Goal: Task Accomplishment & Management: Use online tool/utility

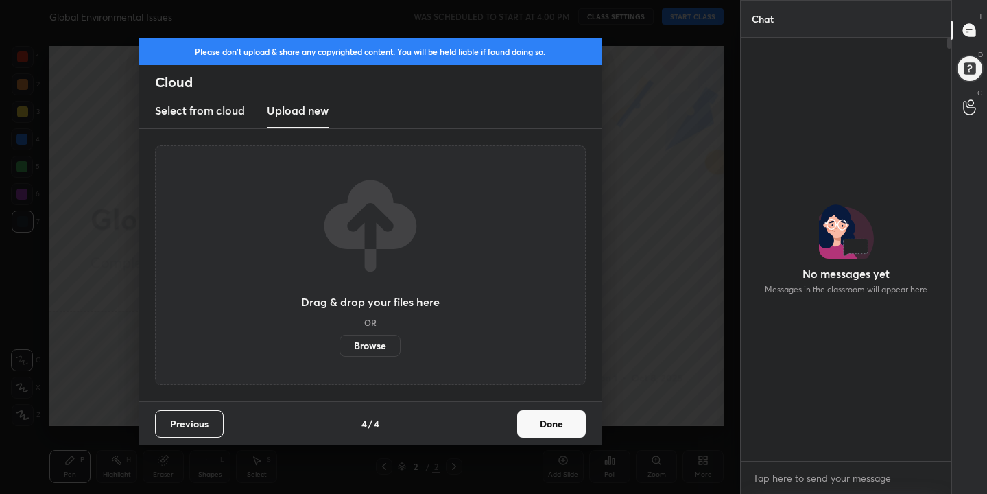
scroll to position [305, 206]
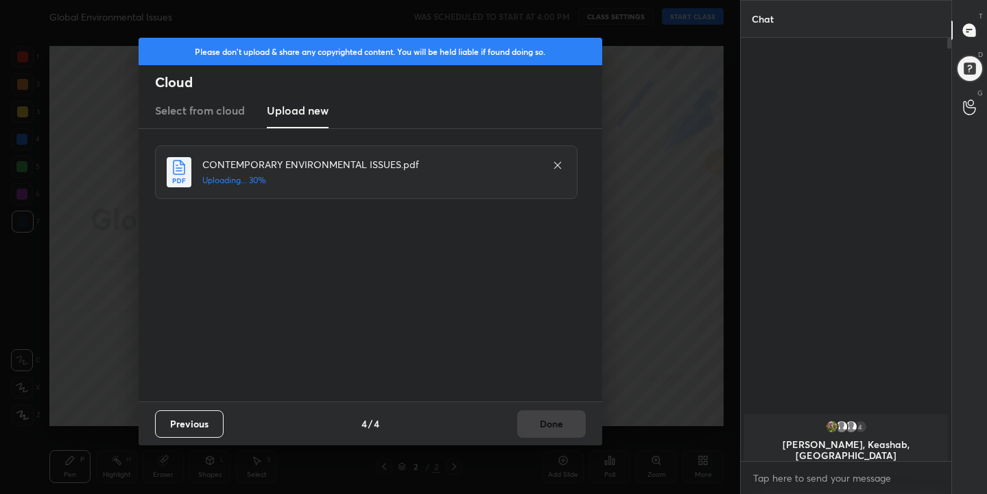
click at [556, 161] on icon at bounding box center [557, 165] width 11 height 11
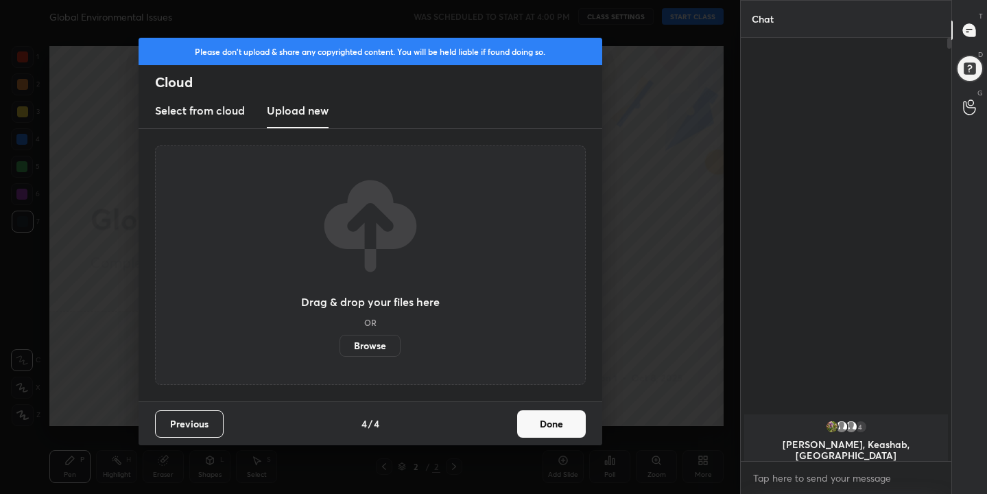
click at [555, 411] on button "Done" at bounding box center [551, 423] width 69 height 27
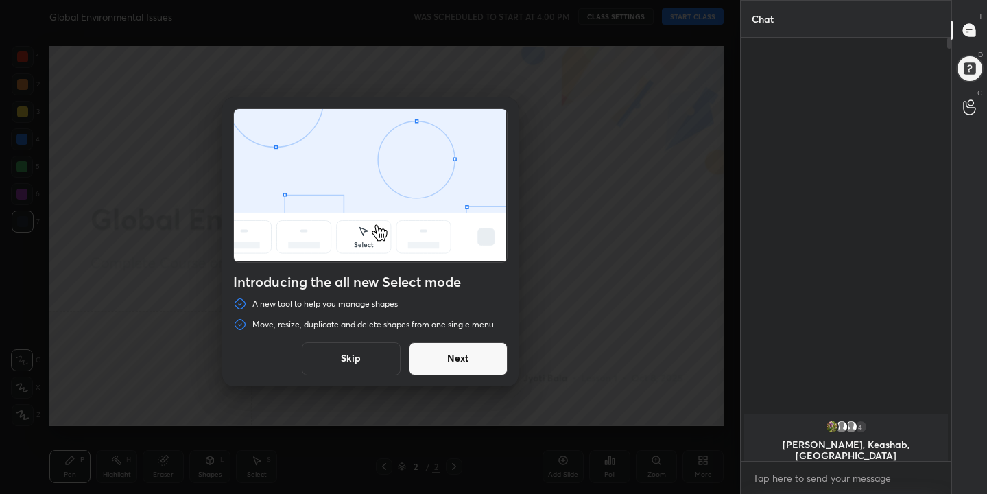
click at [360, 359] on button "Skip" at bounding box center [351, 358] width 99 height 33
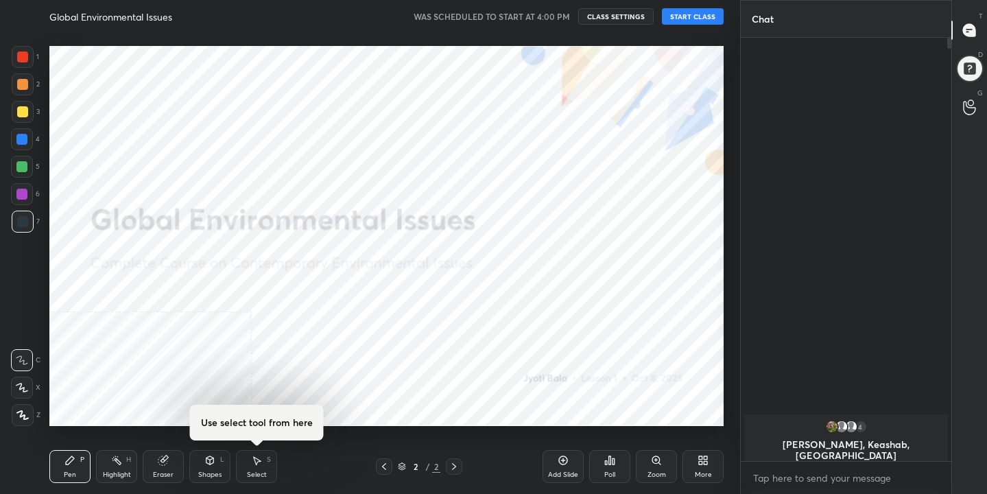
click at [606, 18] on button "CLASS SETTINGS" at bounding box center [615, 16] width 75 height 16
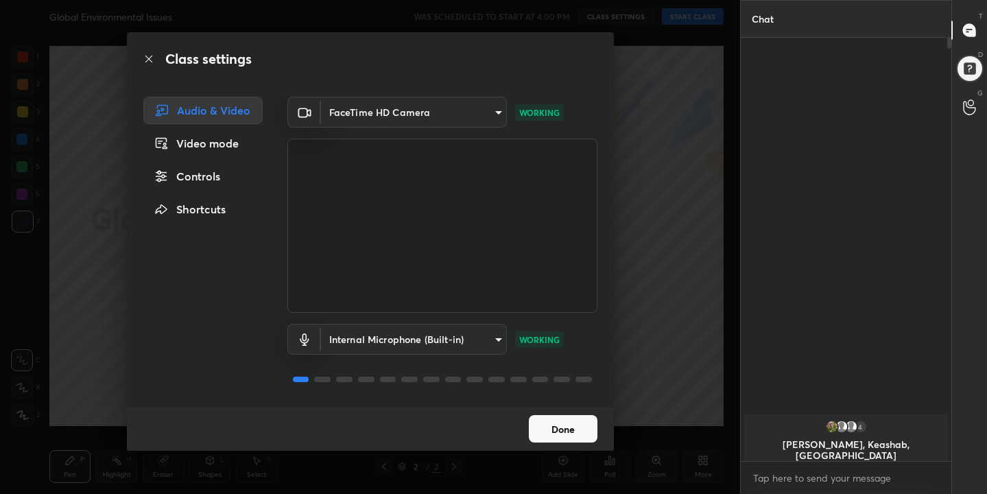
click at [231, 144] on div "Video mode" at bounding box center [202, 143] width 119 height 27
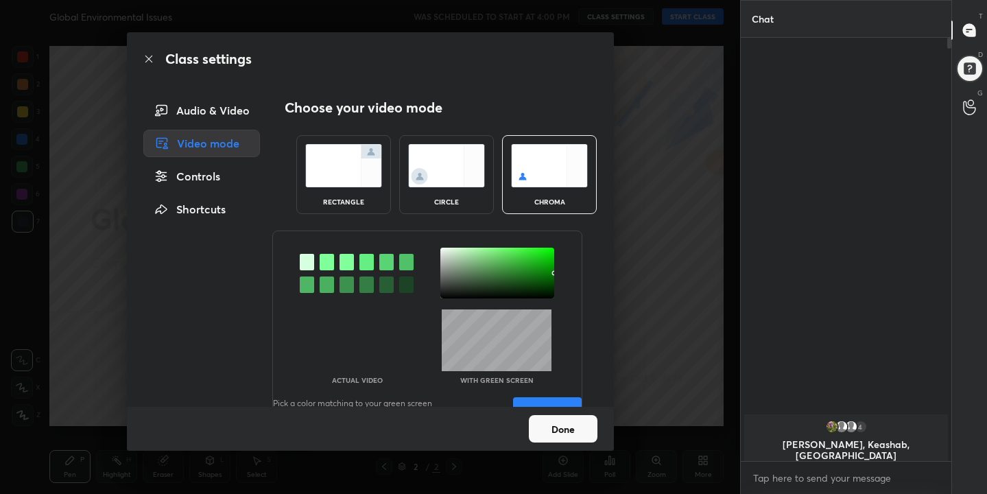
click at [544, 154] on img at bounding box center [549, 165] width 77 height 43
click at [443, 254] on div at bounding box center [497, 273] width 114 height 51
click at [473, 304] on div "Actual Video With green screen Pick a color matching to your green screen to ge…" at bounding box center [427, 335] width 310 height 211
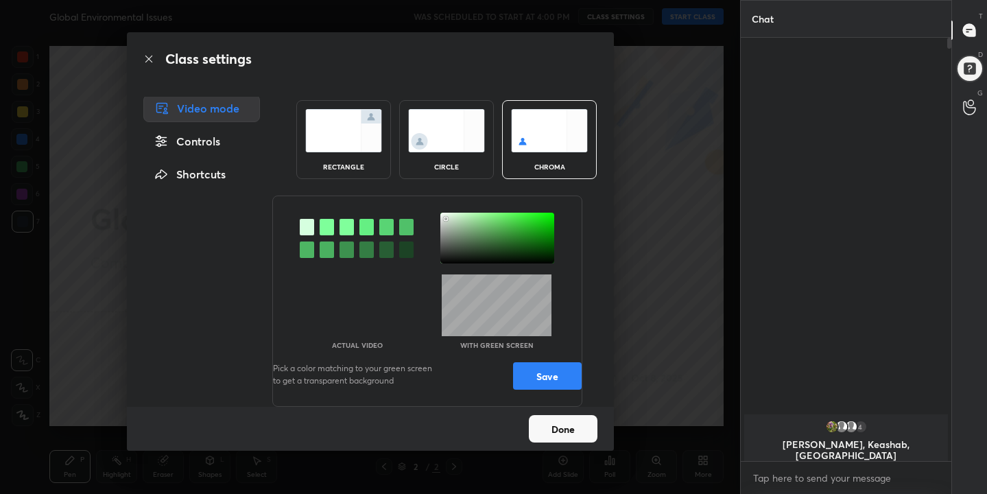
click at [537, 364] on button "Save" at bounding box center [547, 375] width 69 height 27
click at [560, 425] on button "Done" at bounding box center [563, 428] width 69 height 27
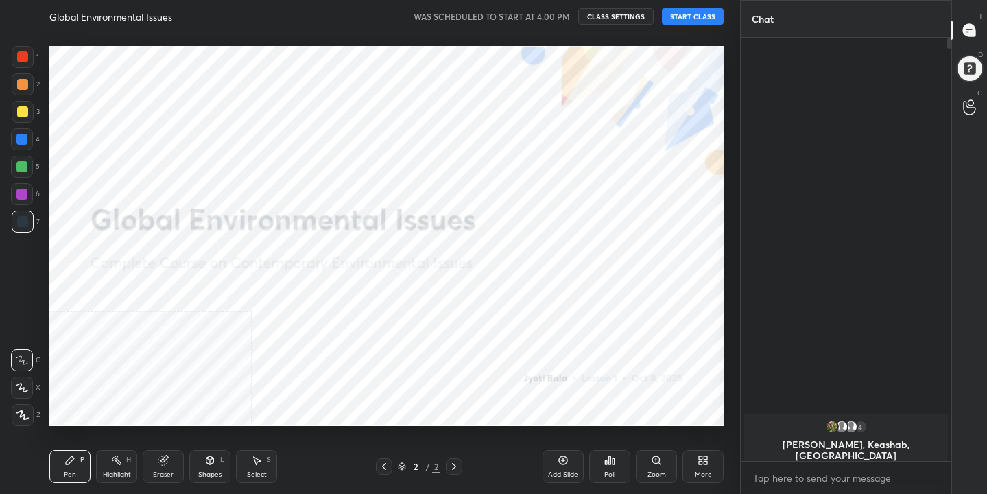
click at [683, 15] on button "START CLASS" at bounding box center [693, 16] width 62 height 16
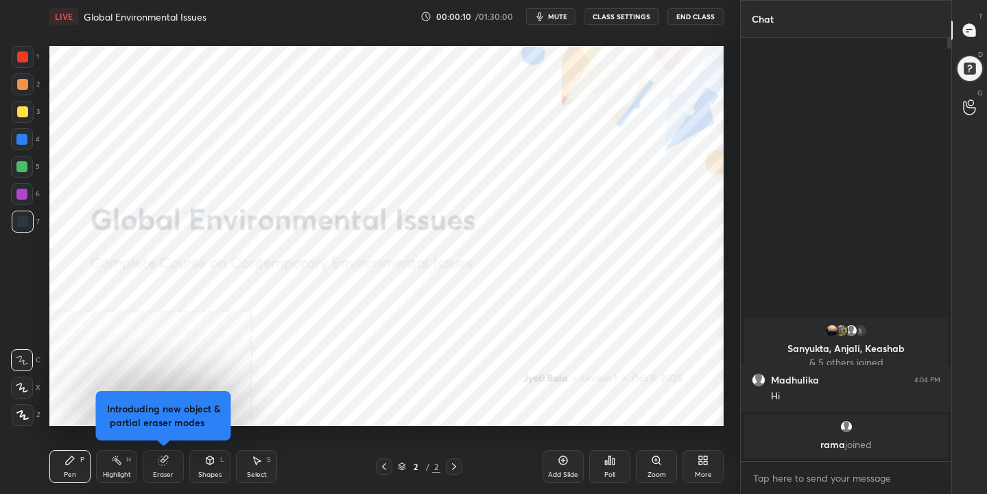
click at [608, 13] on button "CLASS SETTINGS" at bounding box center [621, 16] width 75 height 16
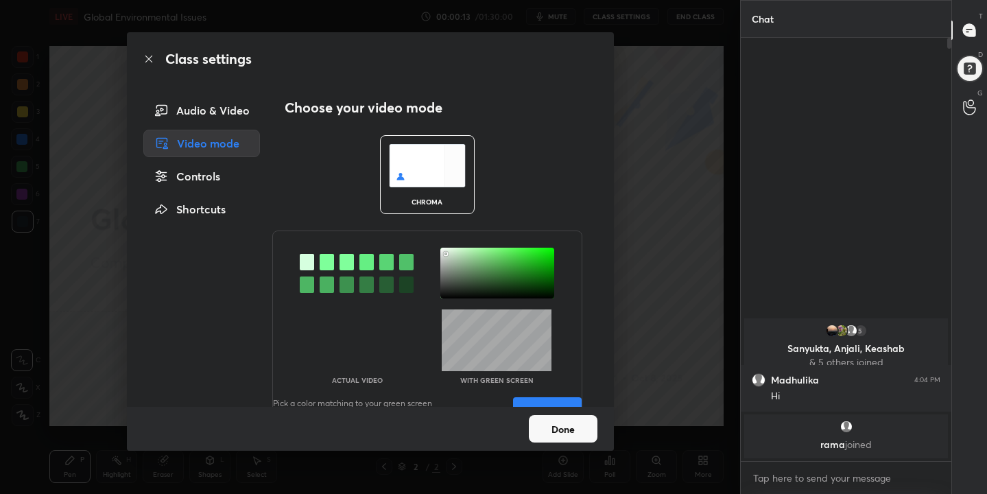
click at [571, 427] on button "Done" at bounding box center [563, 428] width 69 height 27
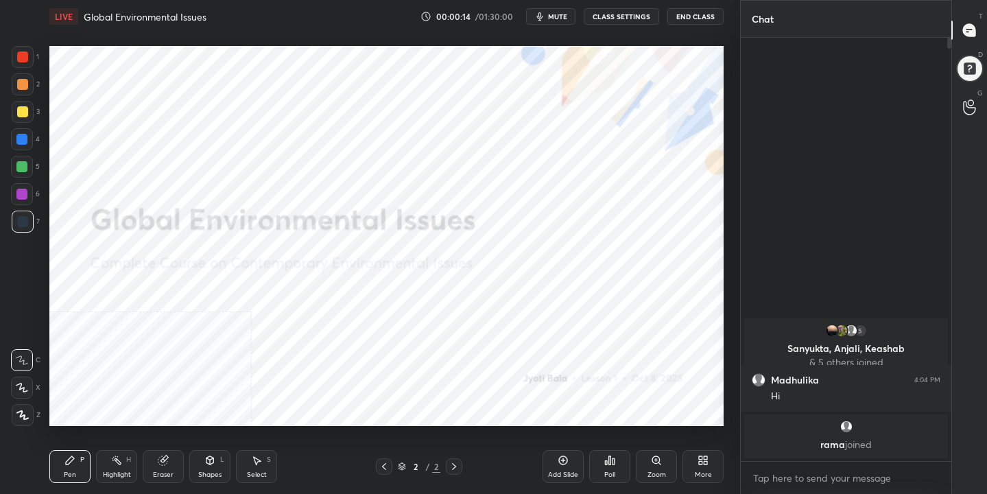
click at [549, 22] on button "mute" at bounding box center [550, 16] width 49 height 16
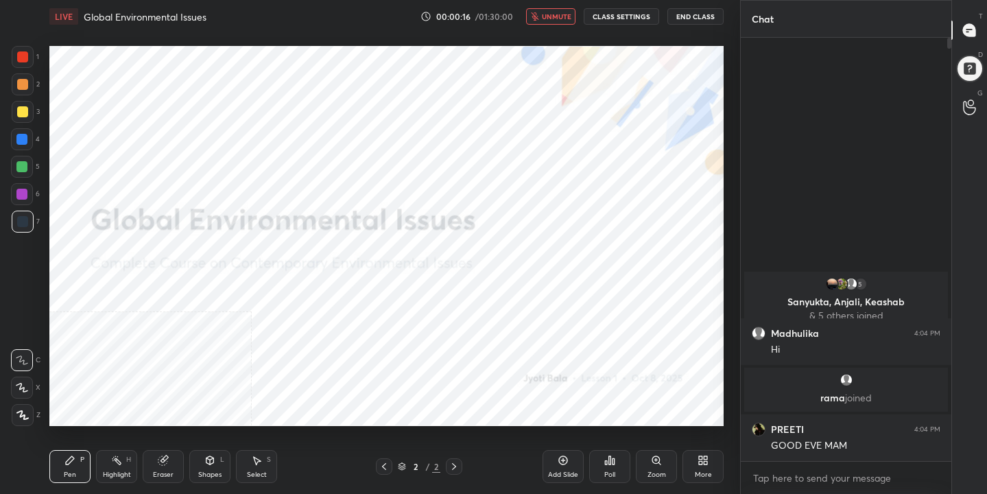
click at [722, 466] on div "More" at bounding box center [703, 466] width 41 height 33
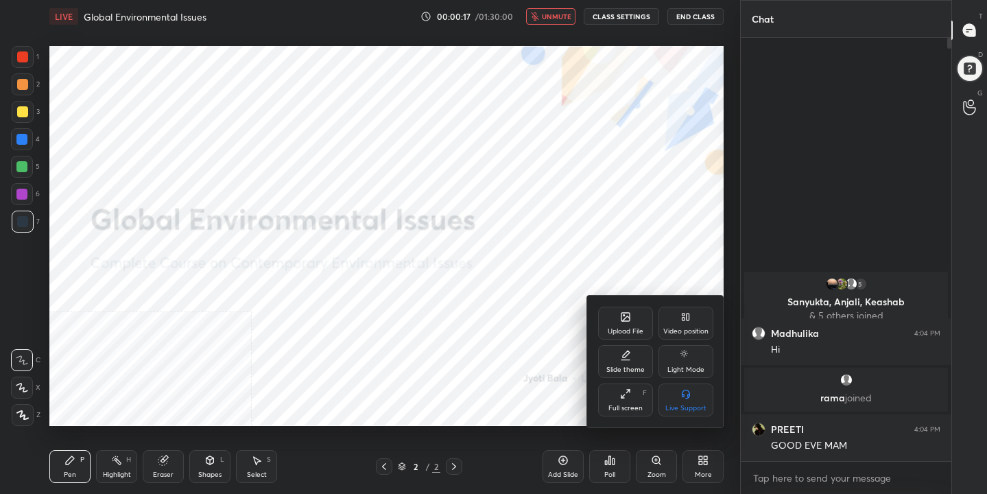
click at [622, 328] on div "Upload File" at bounding box center [626, 331] width 36 height 7
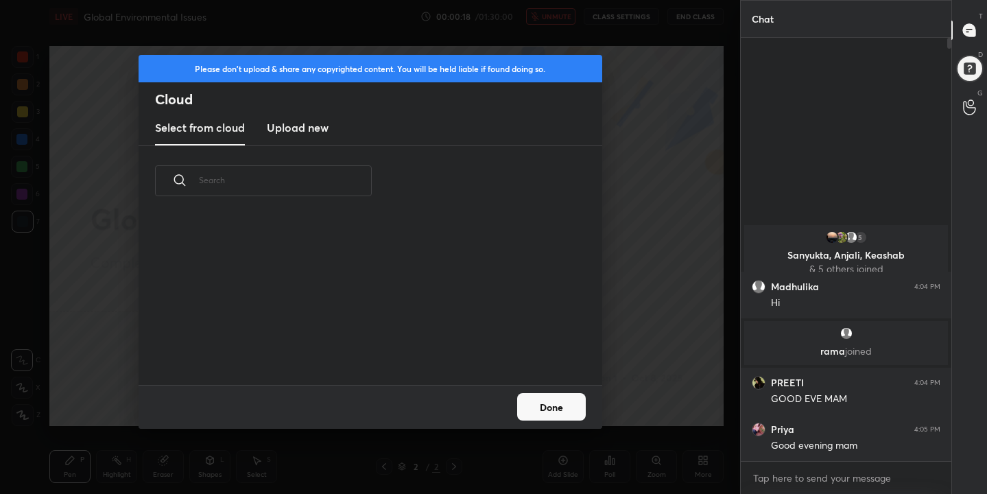
scroll to position [169, 440]
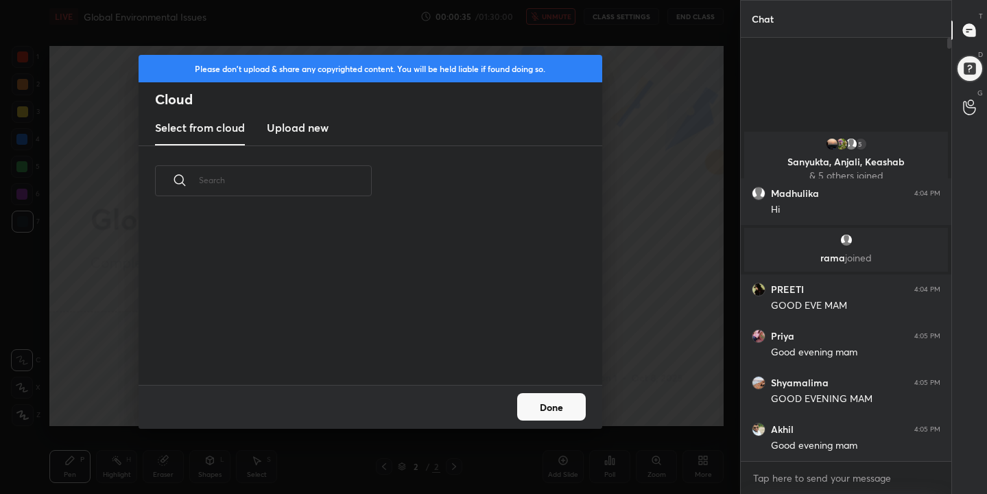
click at [316, 127] on h3 "Upload new" at bounding box center [298, 127] width 62 height 16
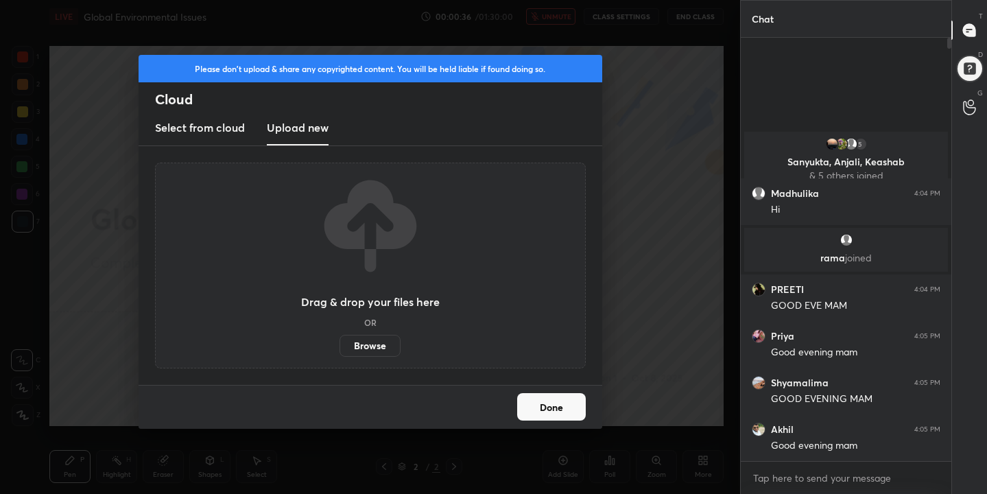
click at [376, 344] on label "Browse" at bounding box center [370, 346] width 61 height 22
click at [340, 344] on input "Browse" at bounding box center [340, 346] width 0 height 22
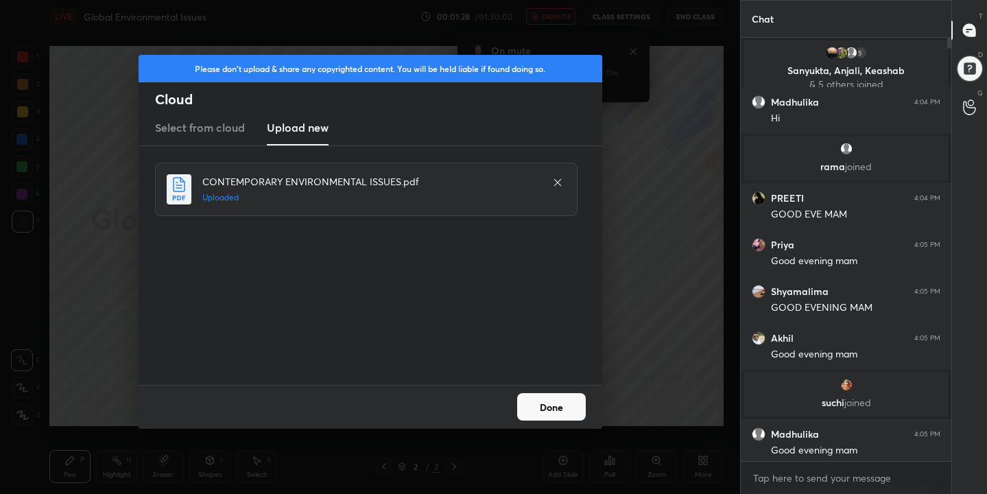
click at [527, 403] on button "Done" at bounding box center [551, 406] width 69 height 27
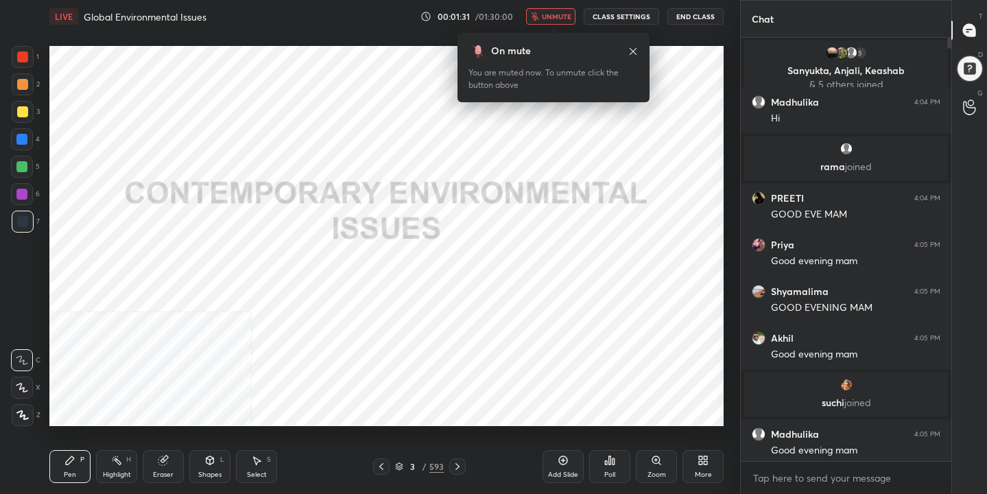
click at [401, 462] on icon at bounding box center [399, 466] width 8 height 8
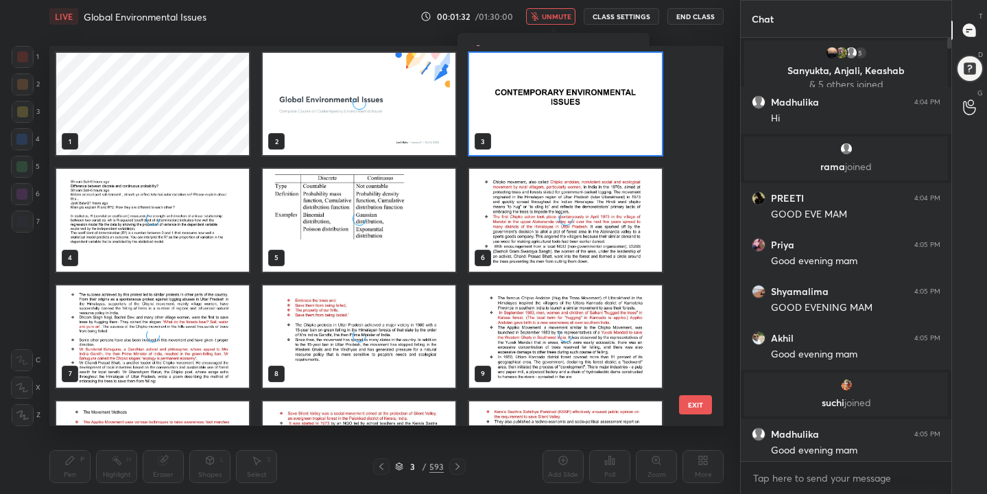
scroll to position [375, 668]
click at [584, 136] on img "grid" at bounding box center [565, 104] width 193 height 102
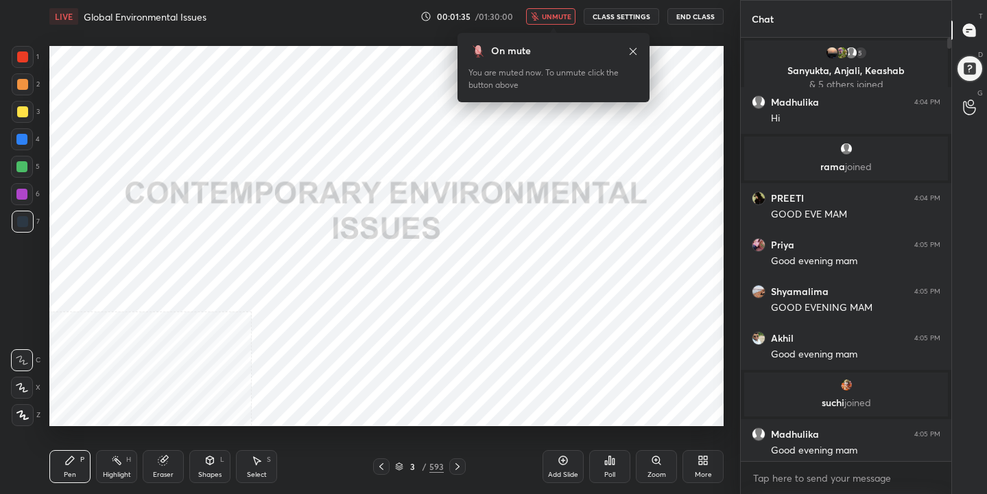
scroll to position [0, 0]
click at [553, 21] on span "unmute" at bounding box center [556, 17] width 29 height 10
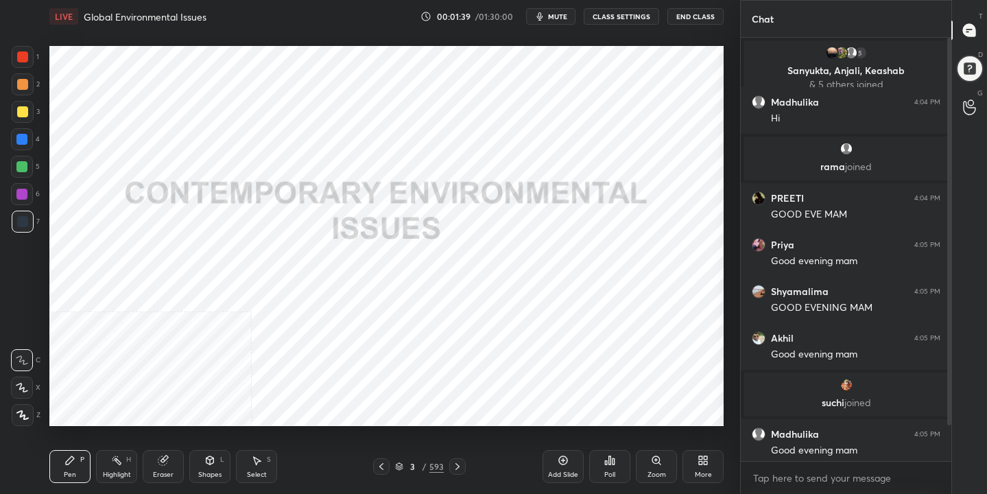
click at [558, 14] on span "mute" at bounding box center [557, 17] width 19 height 10
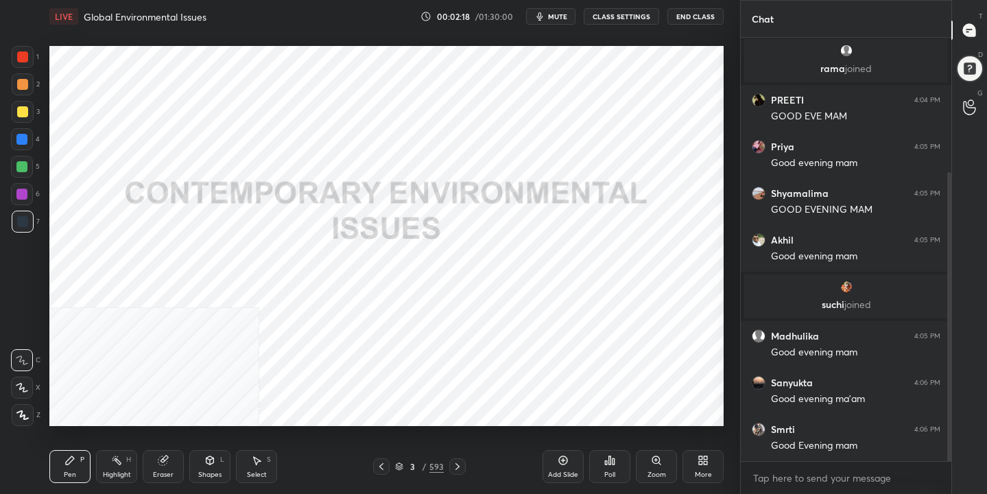
scroll to position [68188, 67909]
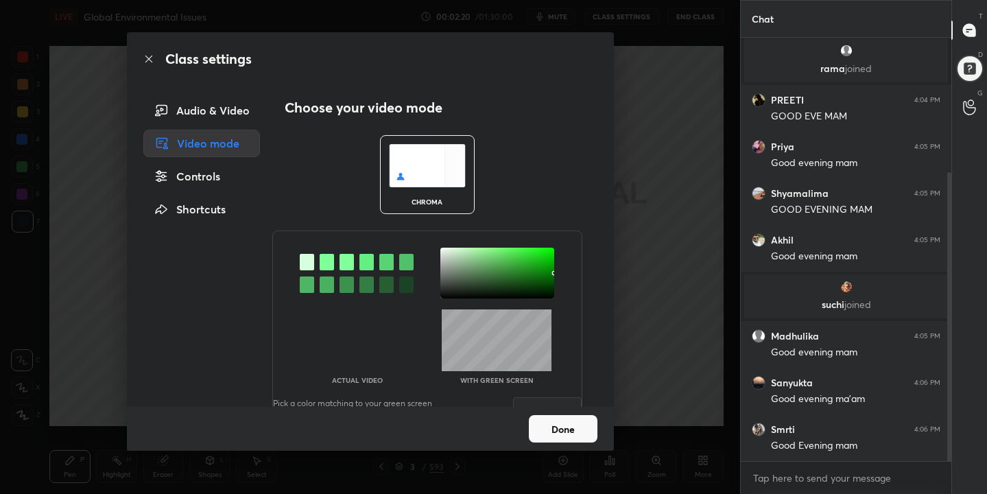
click at [418, 161] on img at bounding box center [427, 165] width 77 height 43
click at [327, 263] on div at bounding box center [327, 262] width 14 height 16
click at [440, 250] on div at bounding box center [497, 273] width 114 height 51
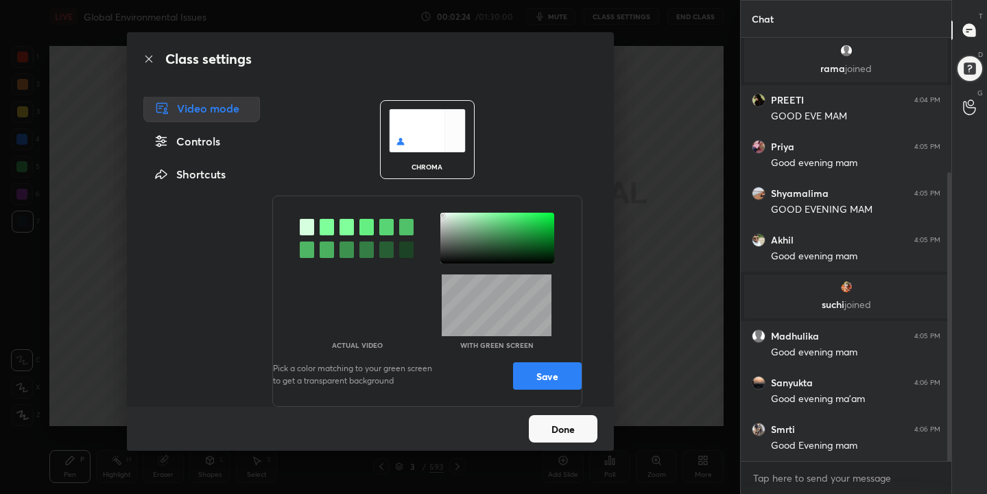
click at [530, 375] on button "Save" at bounding box center [547, 375] width 69 height 27
click at [553, 425] on button "Done" at bounding box center [563, 428] width 69 height 27
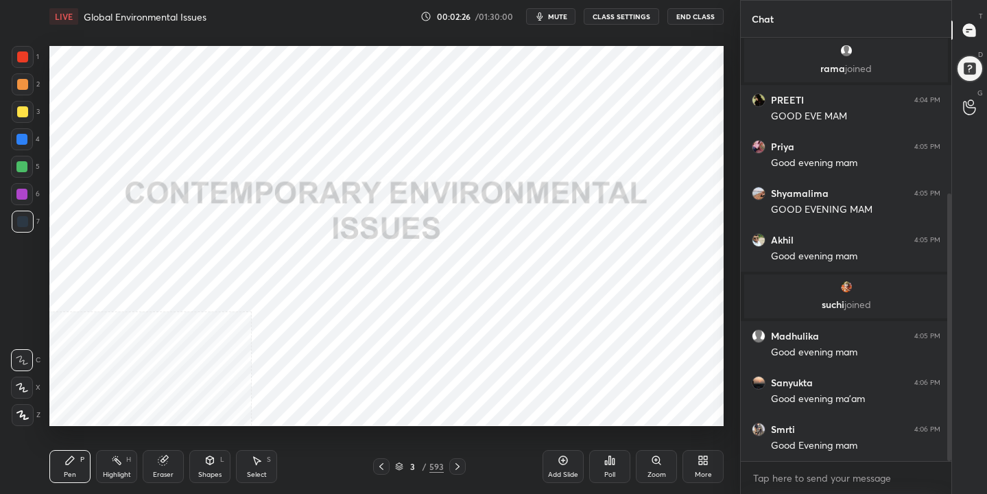
scroll to position [246, 0]
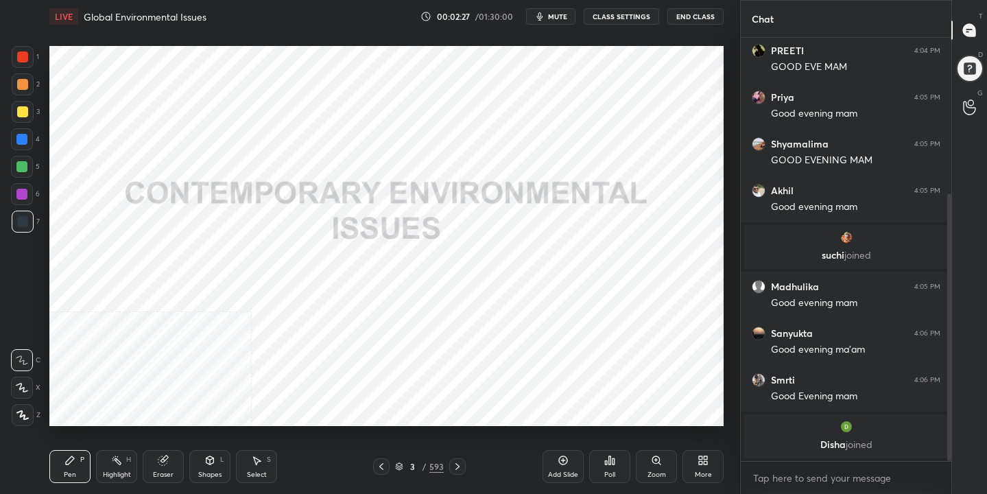
click at [551, 18] on span "mute" at bounding box center [557, 17] width 19 height 10
click at [403, 468] on icon at bounding box center [399, 466] width 8 height 8
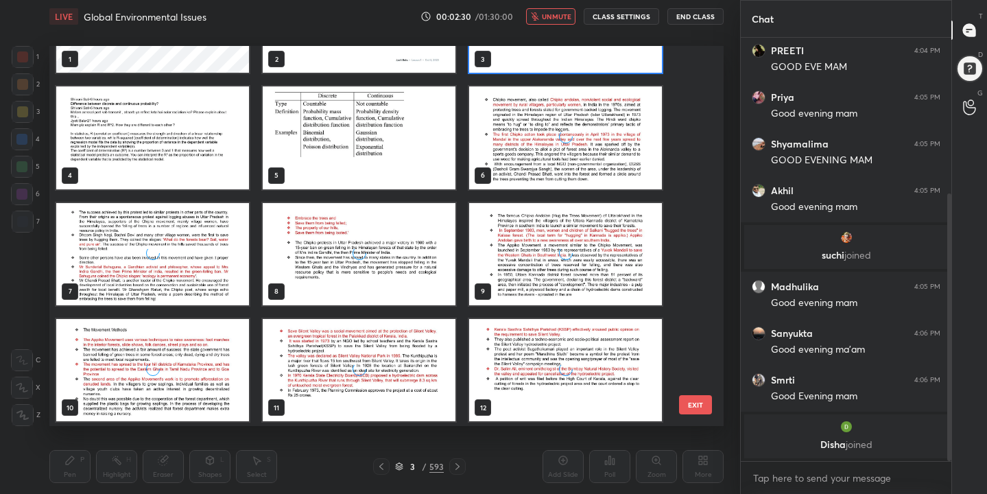
scroll to position [80, 0]
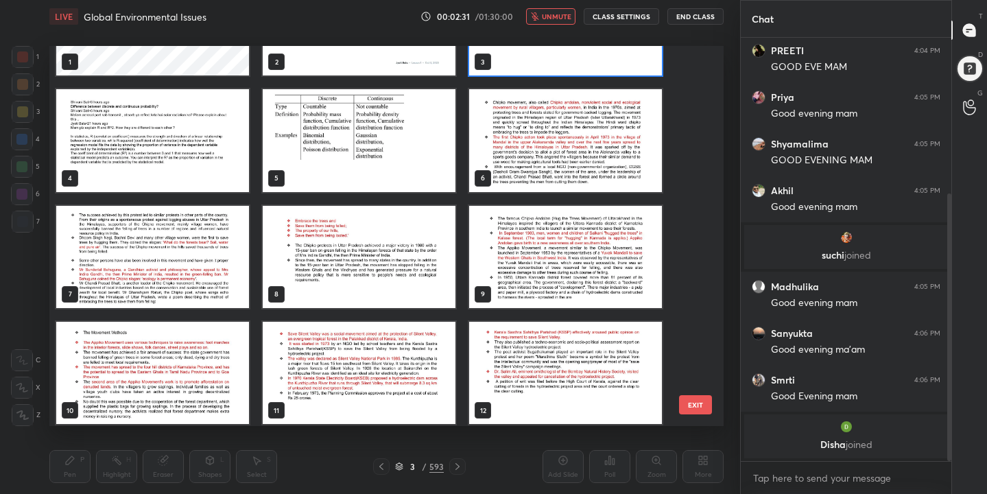
click at [559, 13] on span "unmute" at bounding box center [556, 17] width 29 height 10
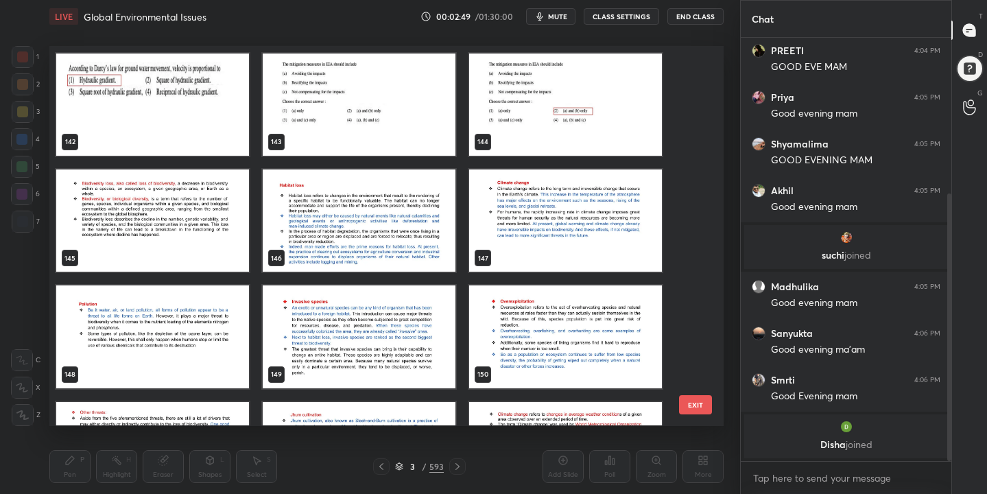
scroll to position [5444, 0]
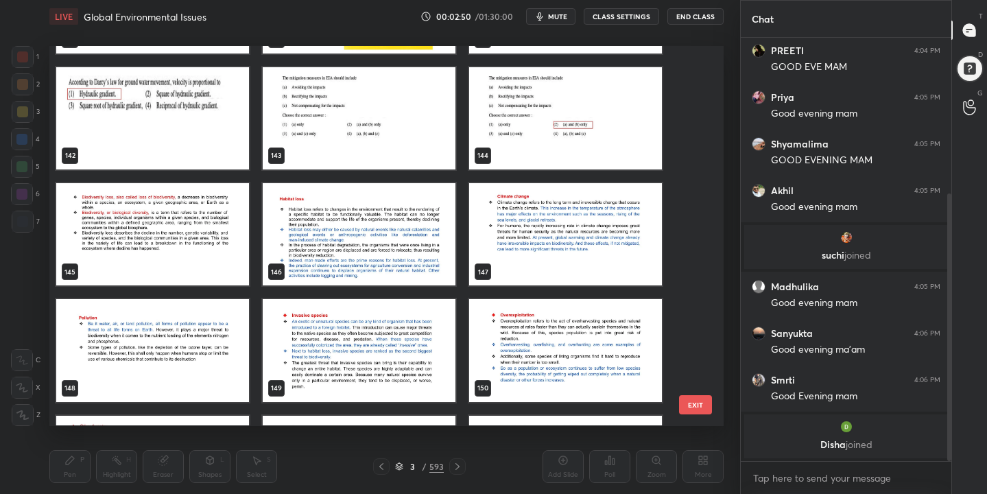
click at [224, 216] on img "grid" at bounding box center [152, 234] width 193 height 102
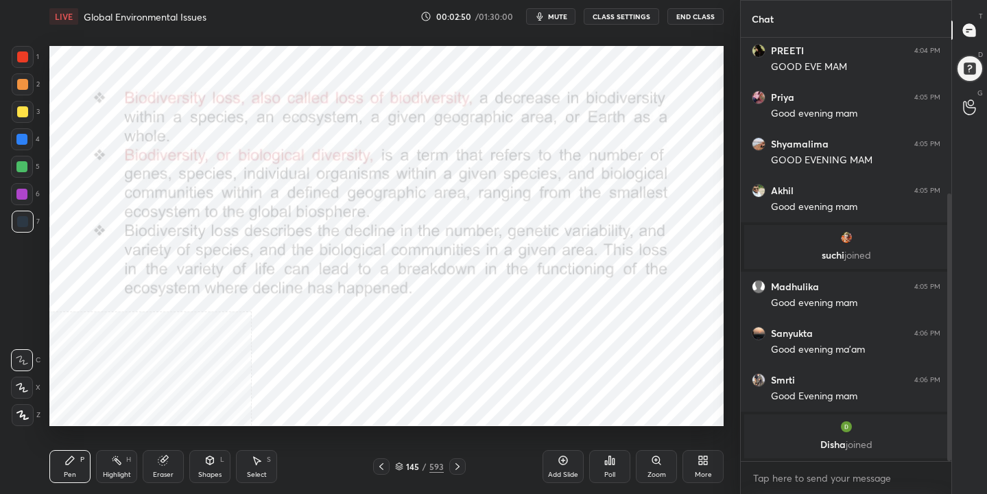
click at [224, 216] on img "grid" at bounding box center [152, 234] width 193 height 102
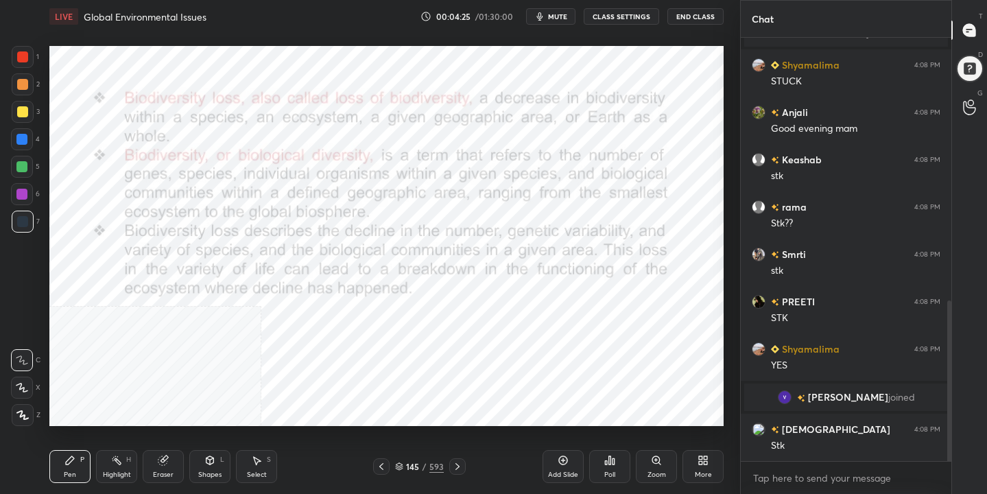
scroll to position [68188, 67909]
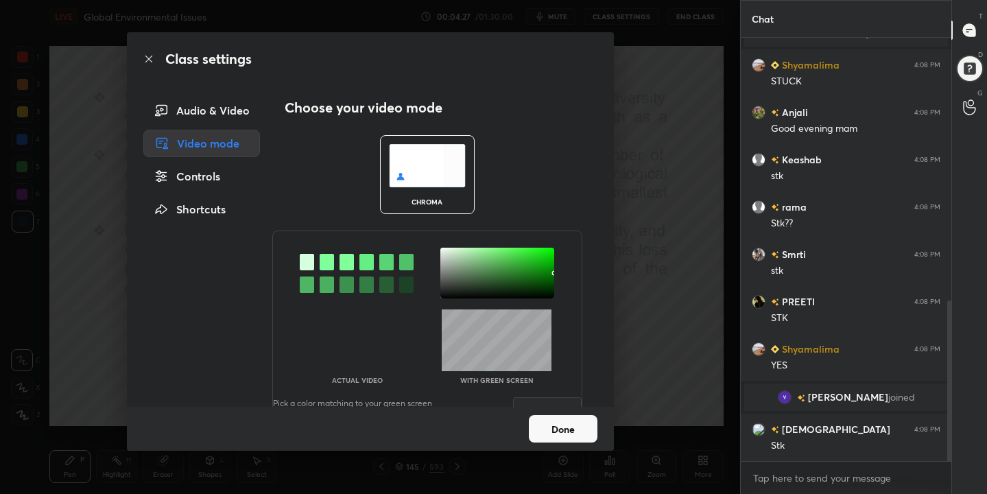
click at [433, 172] on img at bounding box center [427, 165] width 77 height 43
click at [325, 264] on div at bounding box center [327, 262] width 14 height 16
click at [442, 249] on div at bounding box center [497, 273] width 114 height 51
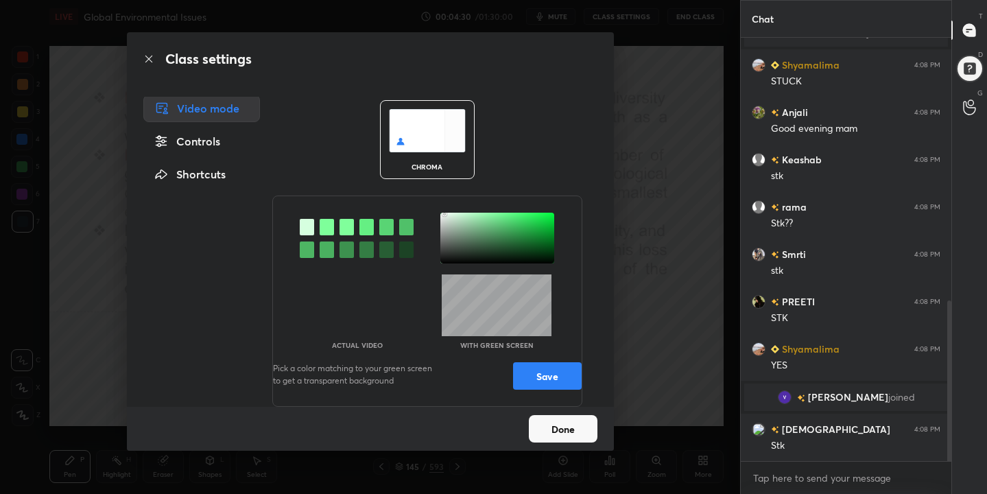
click at [536, 387] on div "Actual Video With green screen Pick a color matching to your green screen to ge…" at bounding box center [427, 300] width 310 height 211
click at [553, 371] on button "Save" at bounding box center [547, 375] width 69 height 27
click at [556, 421] on button "Done" at bounding box center [563, 428] width 69 height 27
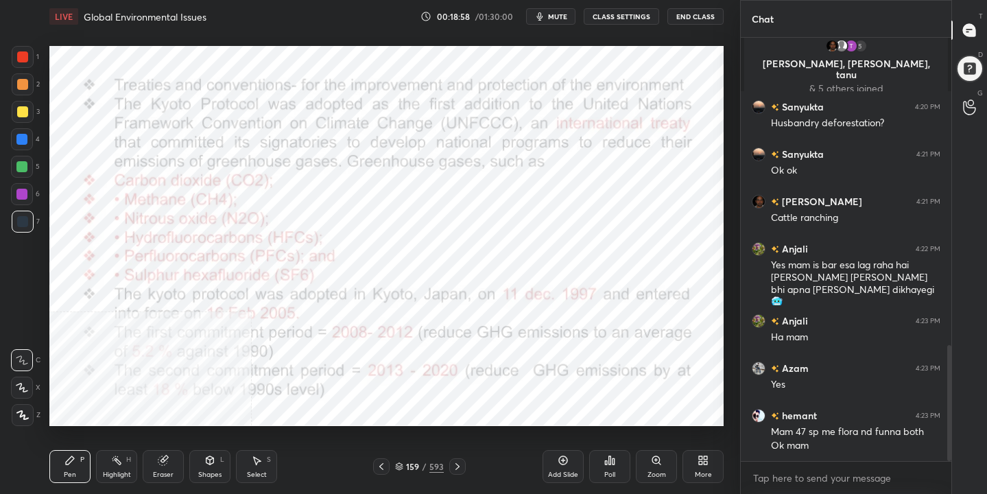
scroll to position [1118, 0]
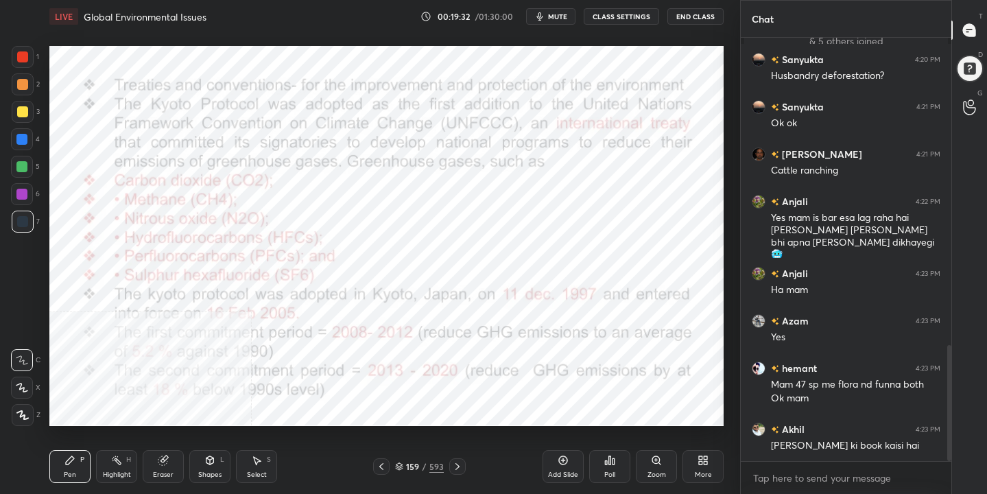
click at [402, 464] on icon at bounding box center [399, 464] width 7 height 3
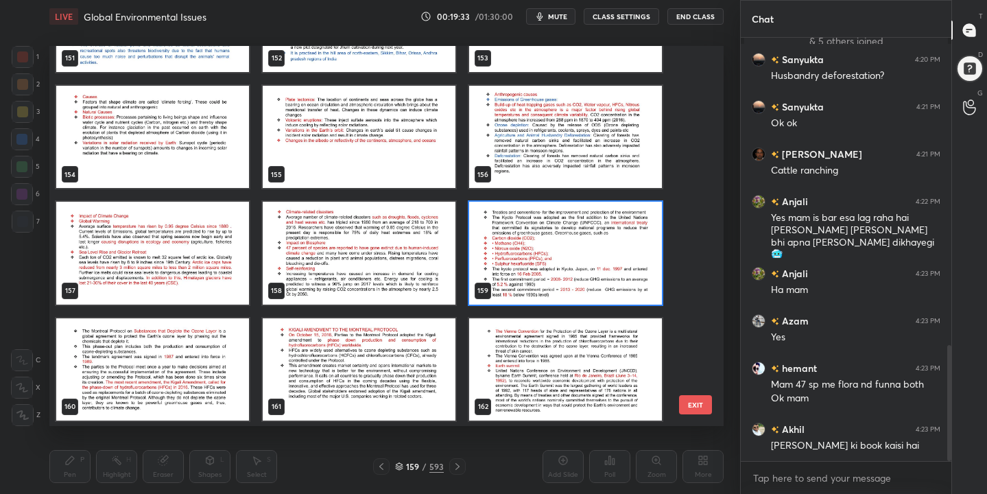
scroll to position [5889, 0]
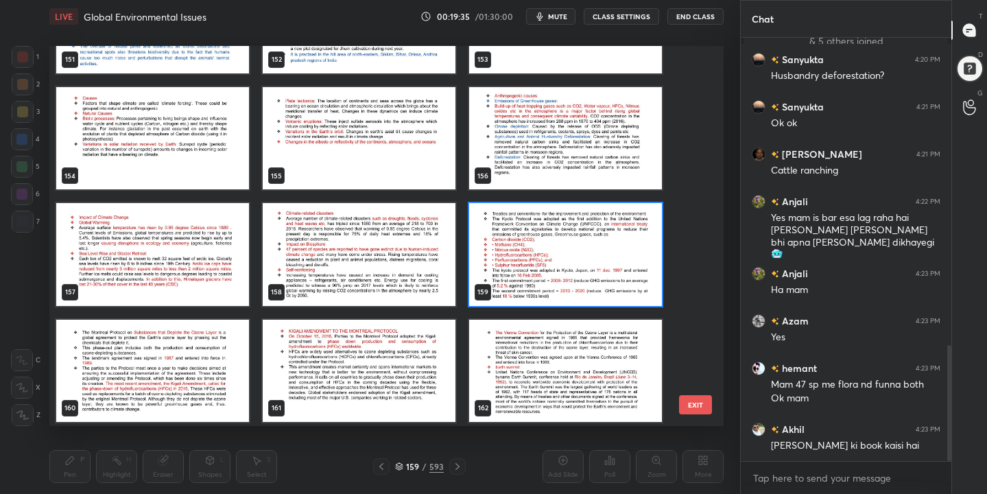
click at [200, 392] on img "grid" at bounding box center [152, 371] width 193 height 102
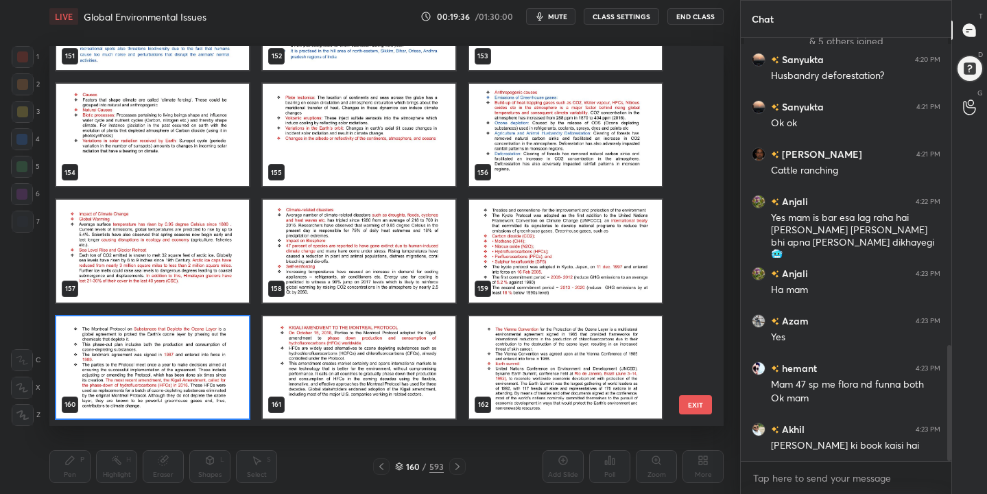
click at [200, 392] on img "grid" at bounding box center [152, 367] width 193 height 102
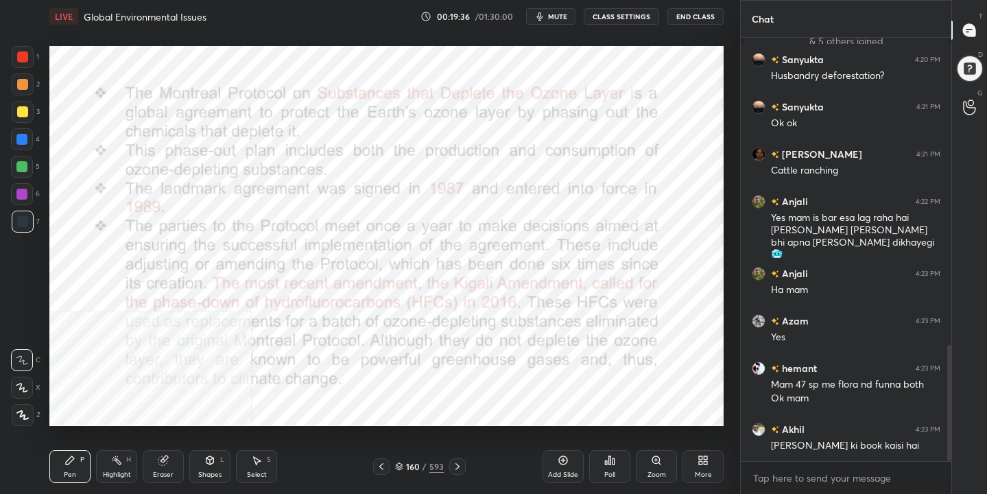
click at [200, 392] on img "grid" at bounding box center [152, 367] width 193 height 102
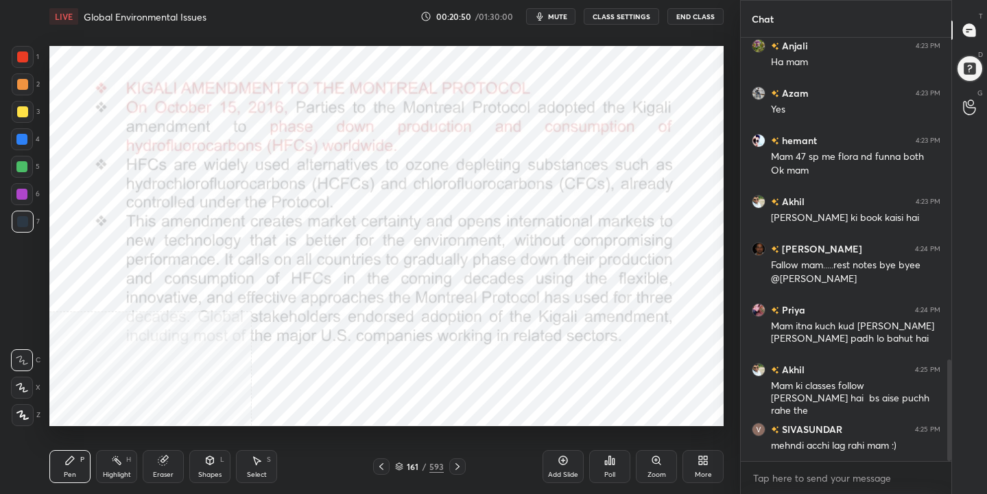
scroll to position [1393, 0]
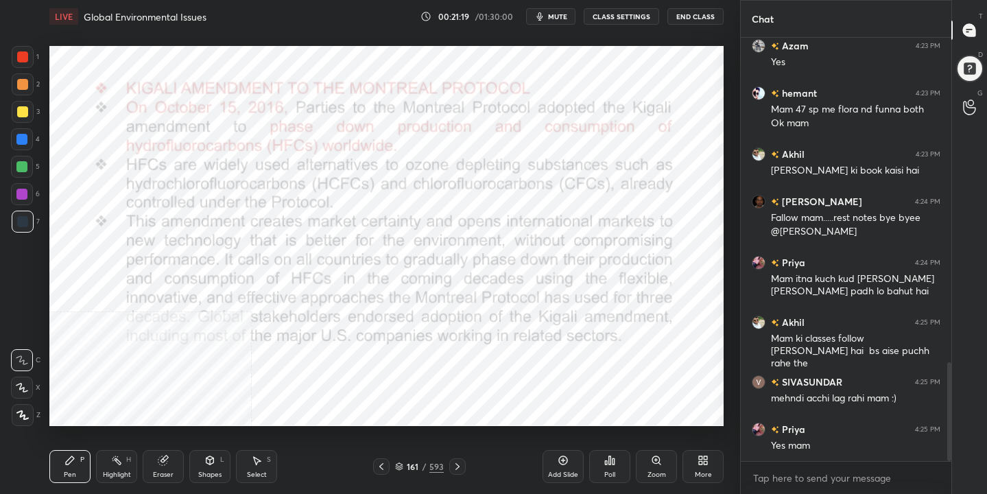
click at [405, 460] on div "161 / 593" at bounding box center [419, 466] width 49 height 12
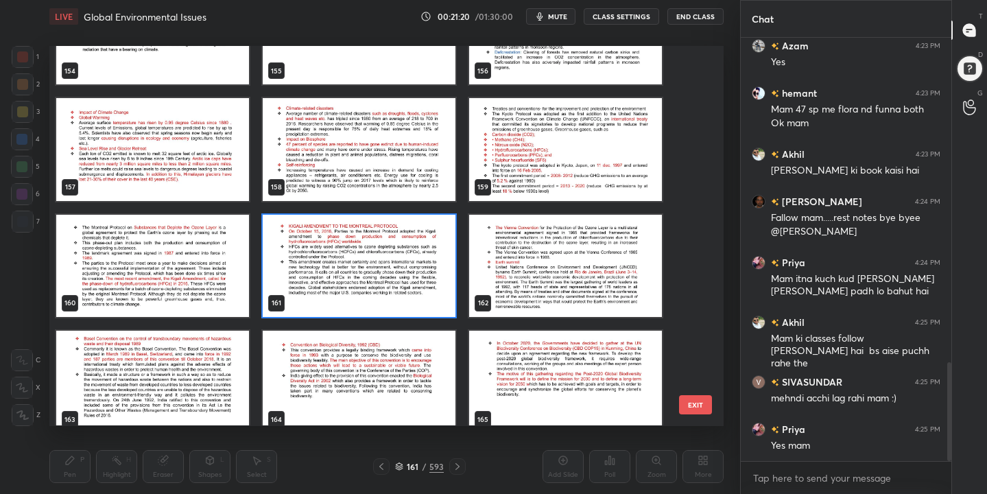
scroll to position [6003, 0]
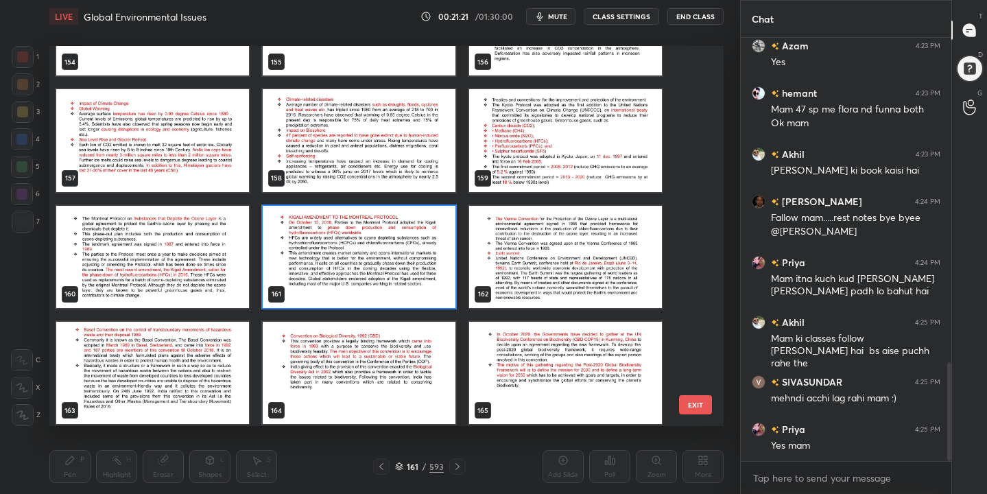
click at [347, 233] on img "grid" at bounding box center [359, 257] width 193 height 102
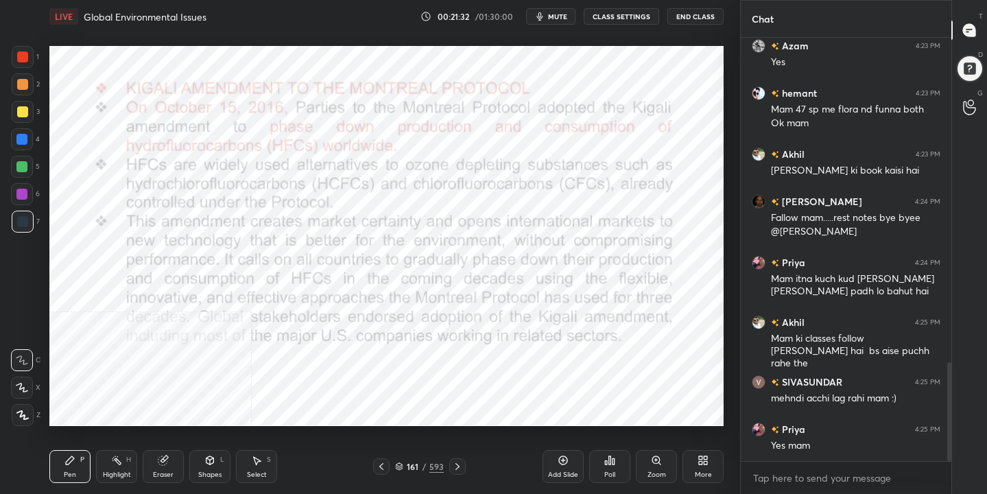
click at [403, 468] on div "161 / 593" at bounding box center [419, 466] width 49 height 12
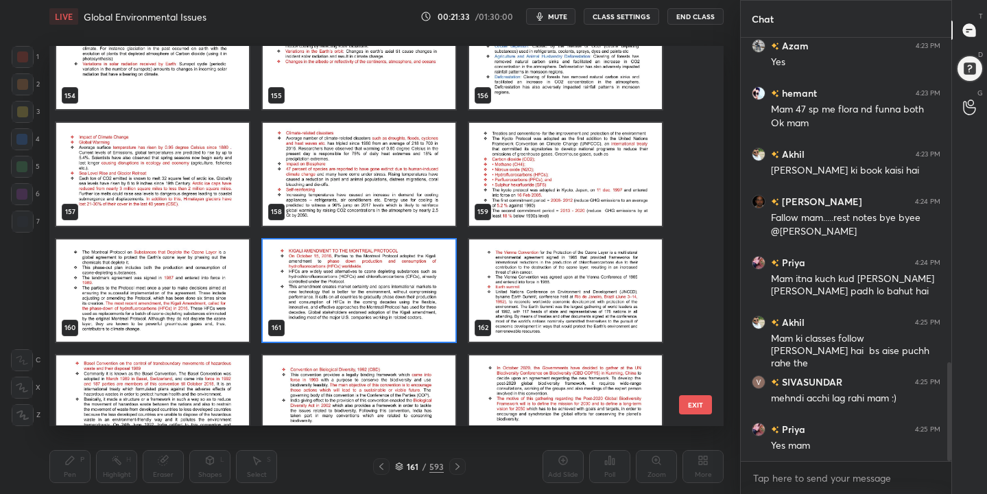
scroll to position [5972, 0]
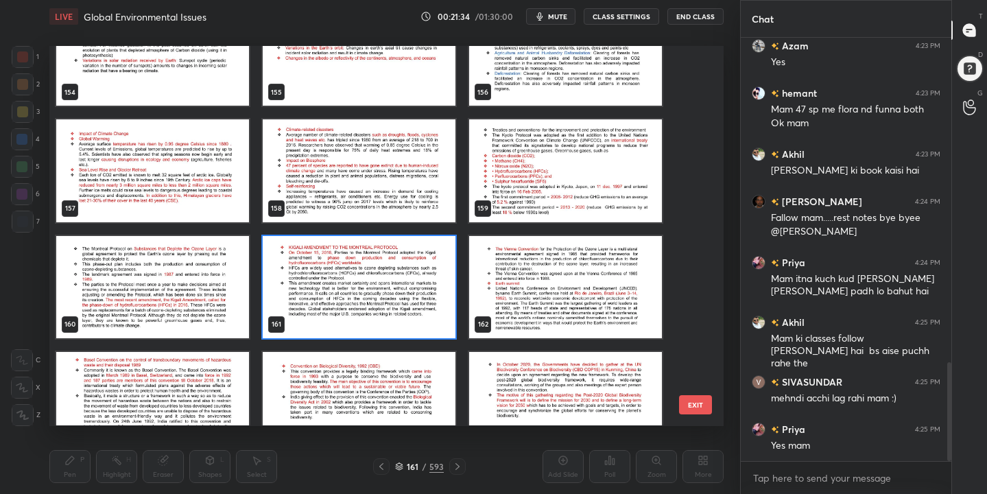
click at [510, 271] on img "grid" at bounding box center [565, 287] width 193 height 102
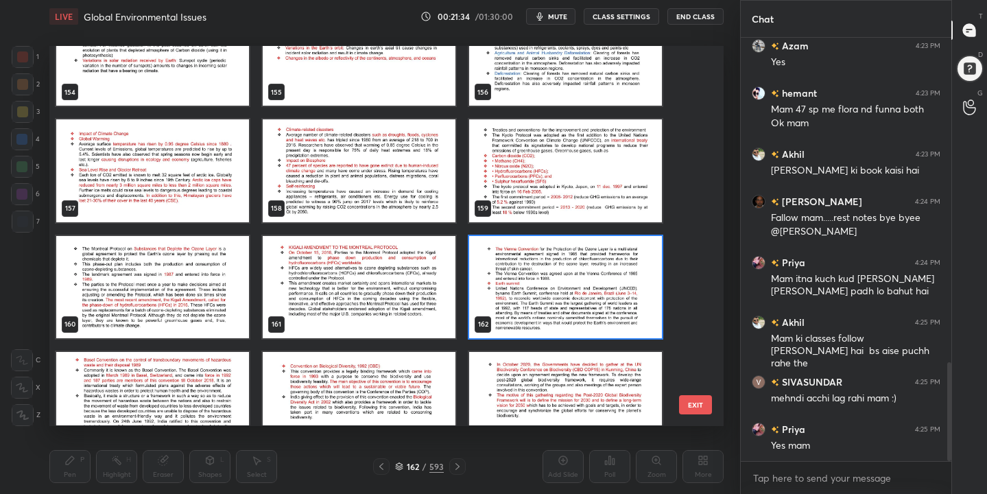
click at [510, 271] on img "grid" at bounding box center [565, 287] width 193 height 102
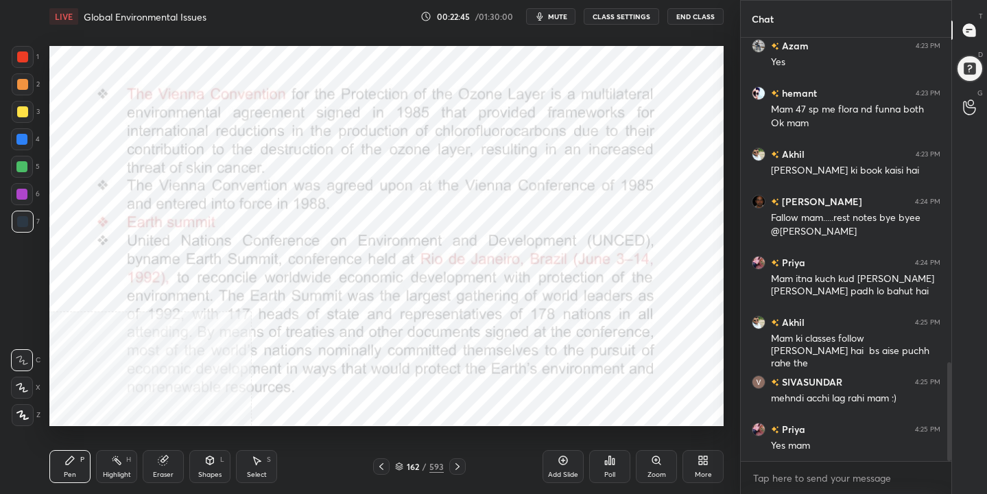
click at [404, 466] on div "162 / 593" at bounding box center [419, 466] width 49 height 12
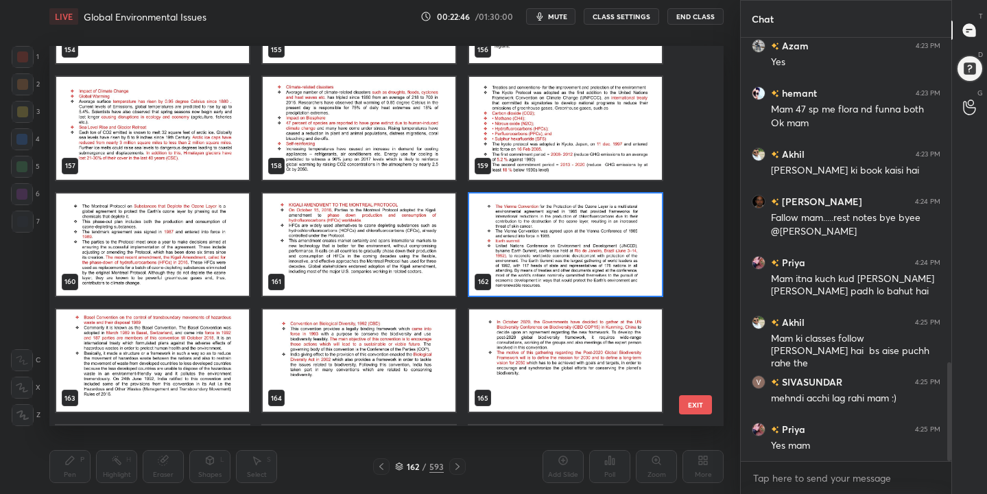
scroll to position [6013, 0]
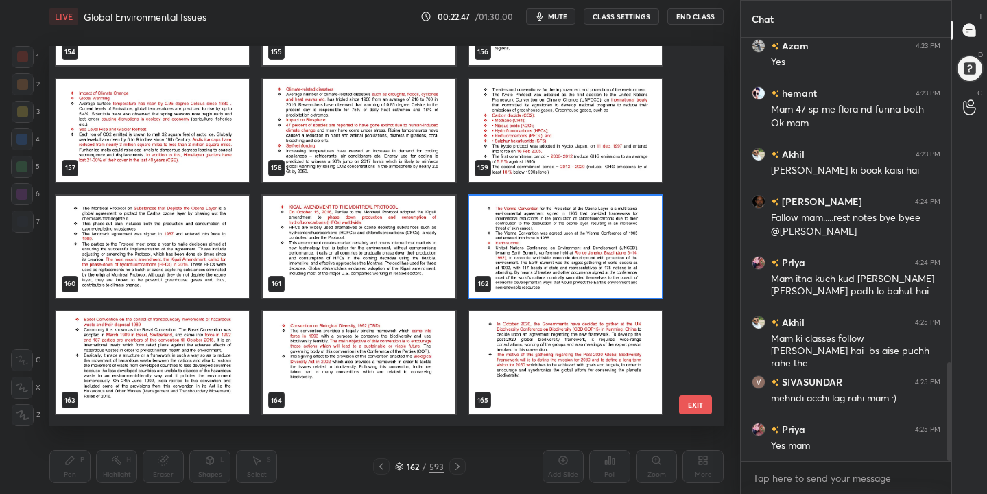
click at [223, 390] on img "grid" at bounding box center [152, 362] width 193 height 102
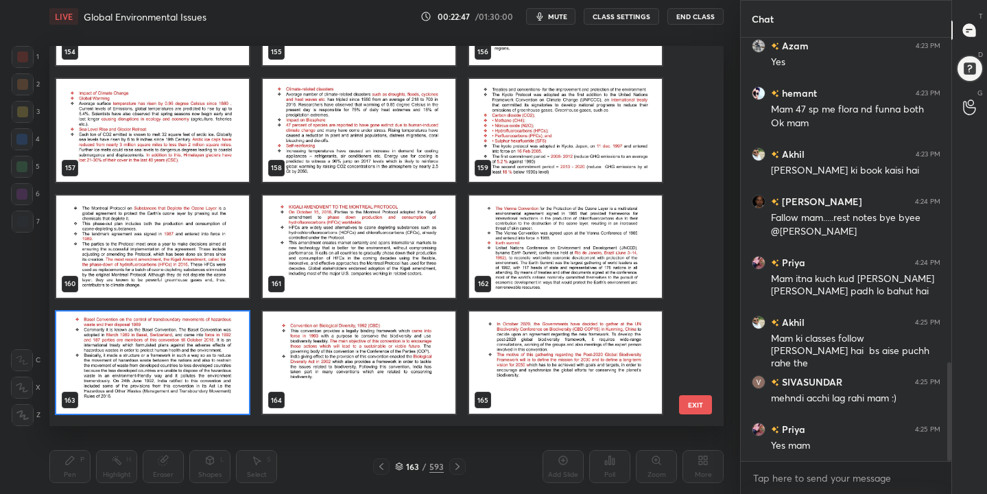
click at [223, 390] on img "grid" at bounding box center [152, 362] width 193 height 102
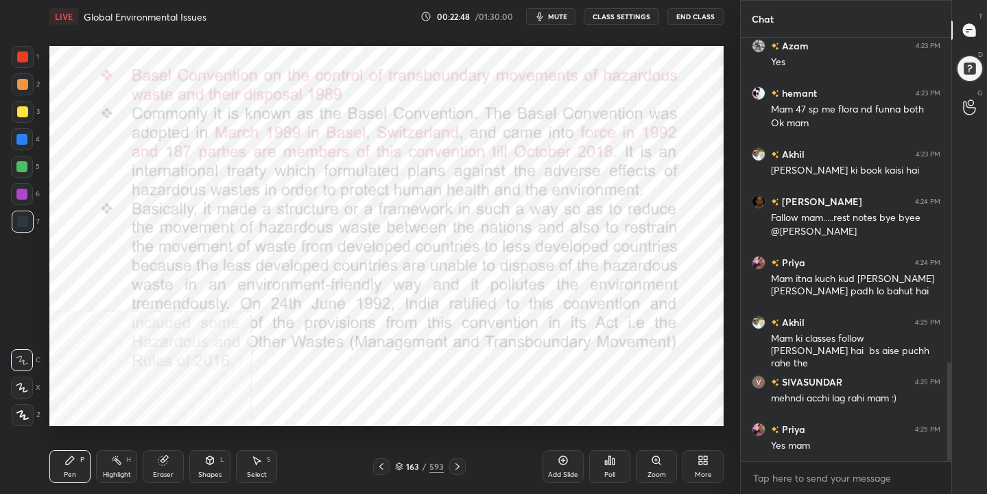
click at [223, 390] on img "grid" at bounding box center [152, 362] width 193 height 102
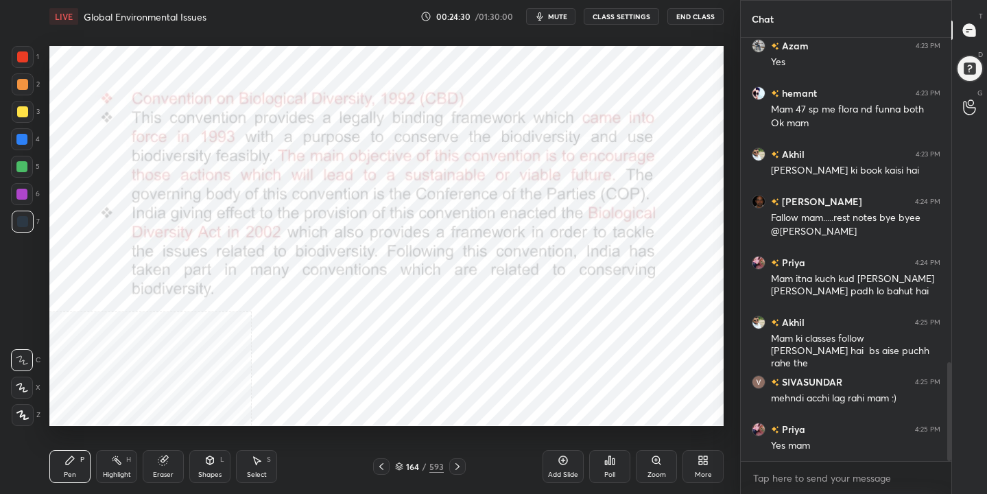
click at [400, 464] on icon at bounding box center [399, 466] width 8 height 8
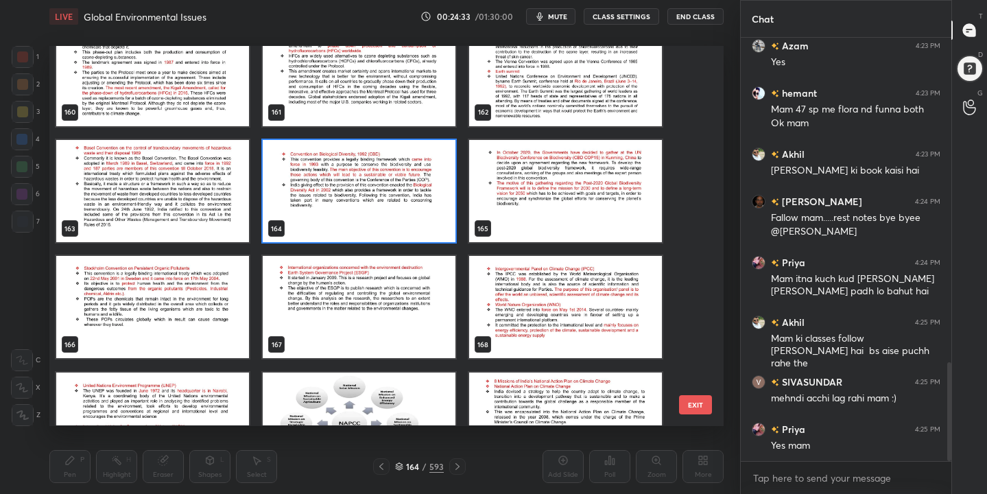
scroll to position [6182, 0]
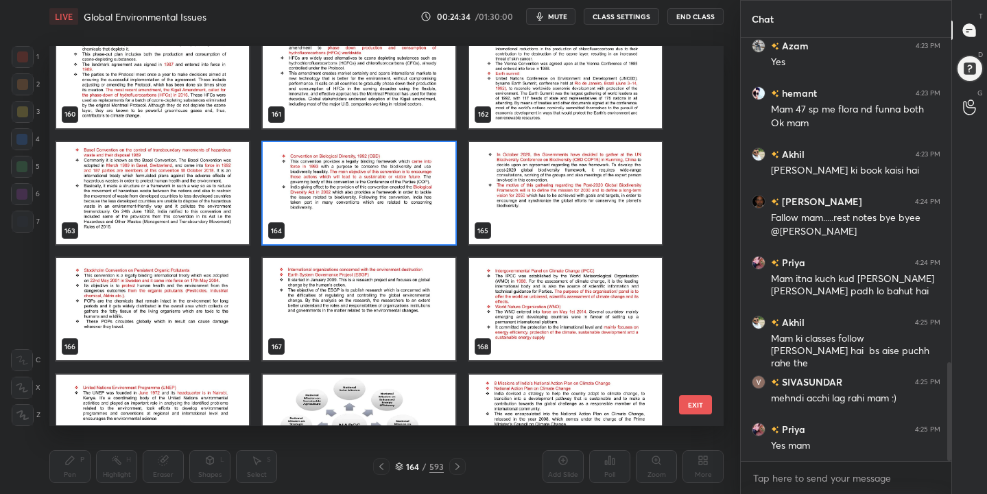
click at [235, 294] on img "grid" at bounding box center [152, 310] width 193 height 102
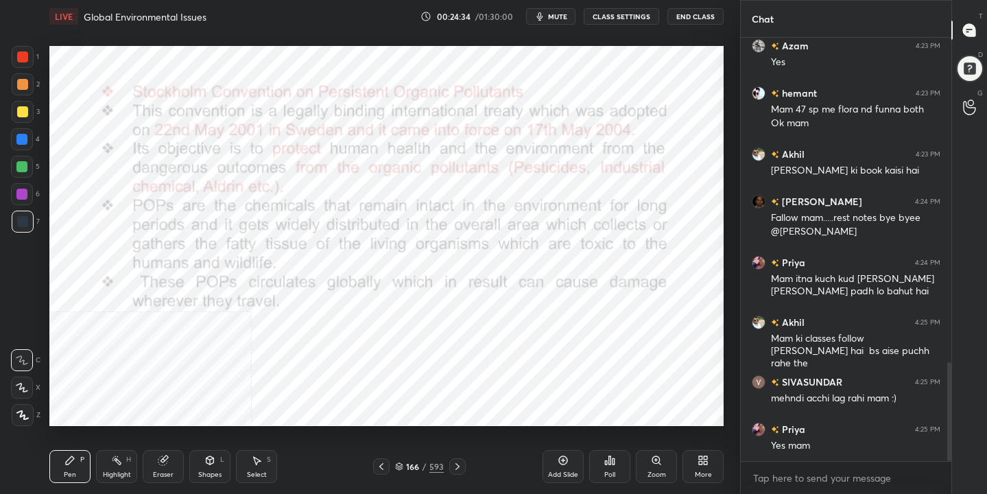
click at [235, 294] on img "grid" at bounding box center [152, 310] width 193 height 102
click at [399, 464] on icon at bounding box center [399, 466] width 8 height 8
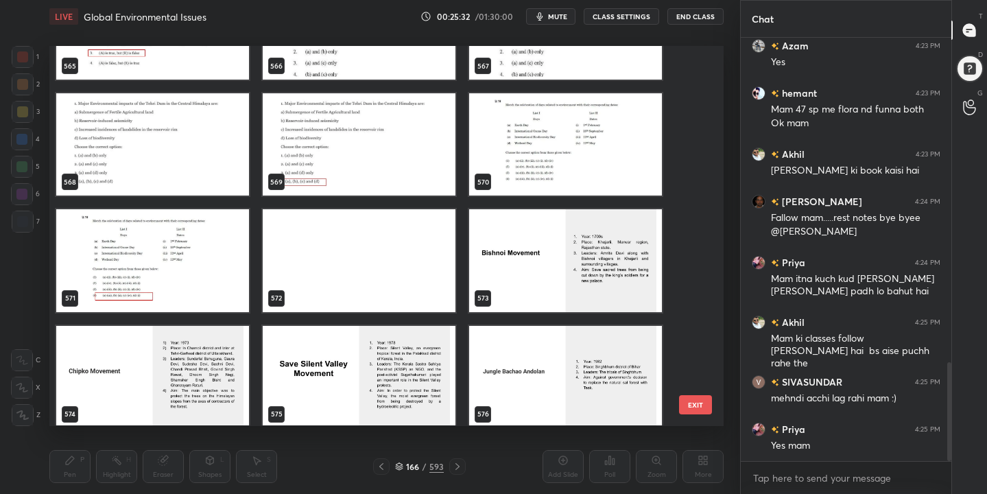
scroll to position [21907, 0]
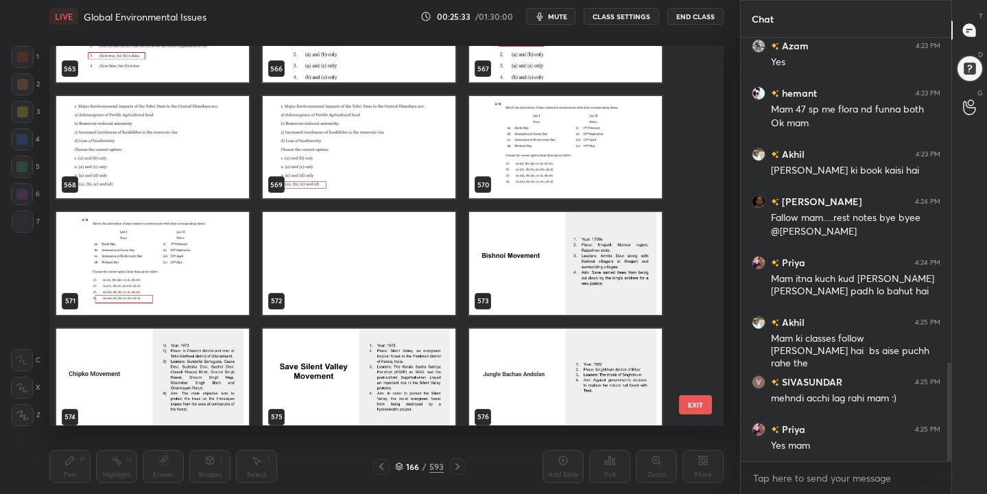
click at [543, 255] on img "grid" at bounding box center [565, 264] width 193 height 102
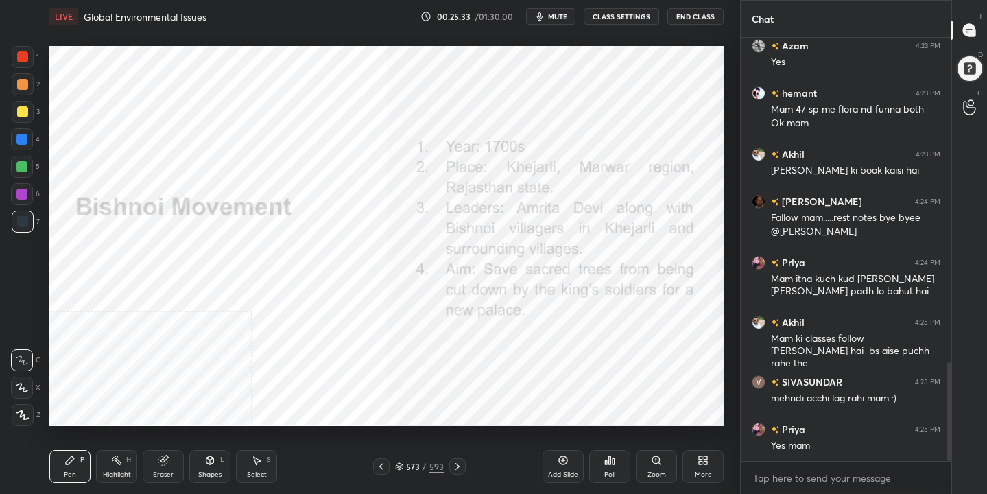
click at [543, 255] on img "grid" at bounding box center [565, 264] width 193 height 102
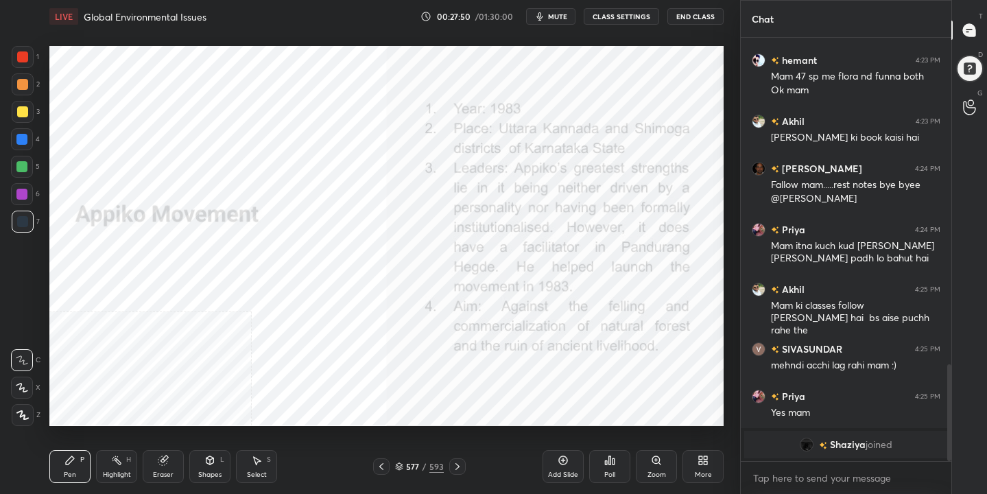
scroll to position [1443, 0]
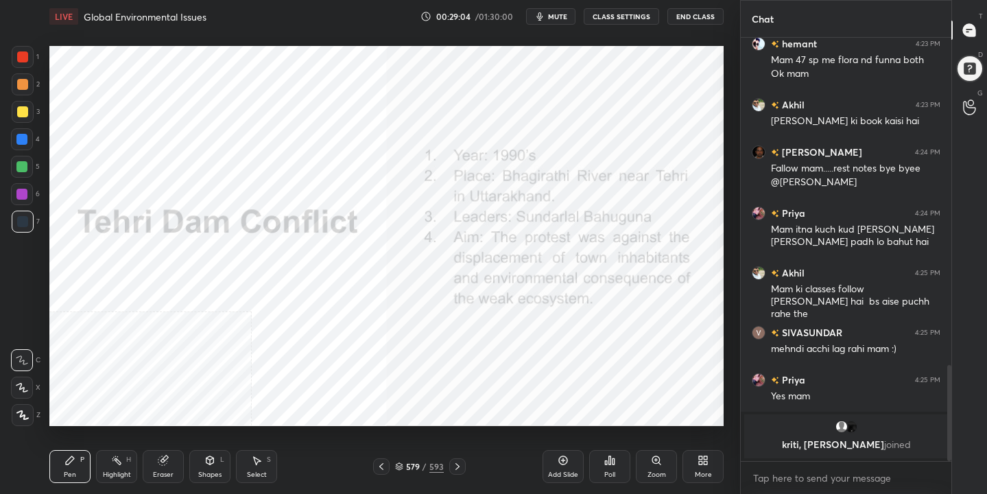
click at [401, 464] on icon at bounding box center [399, 464] width 7 height 3
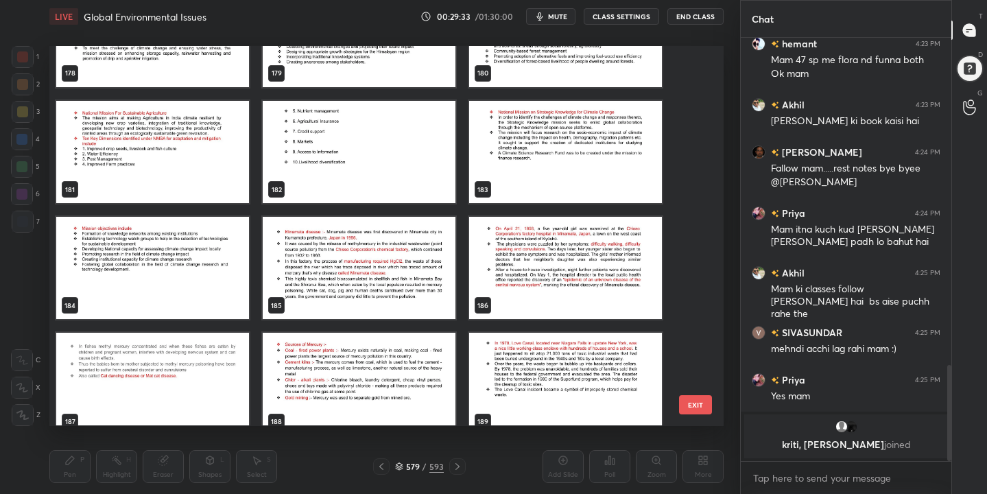
scroll to position [6943, 0]
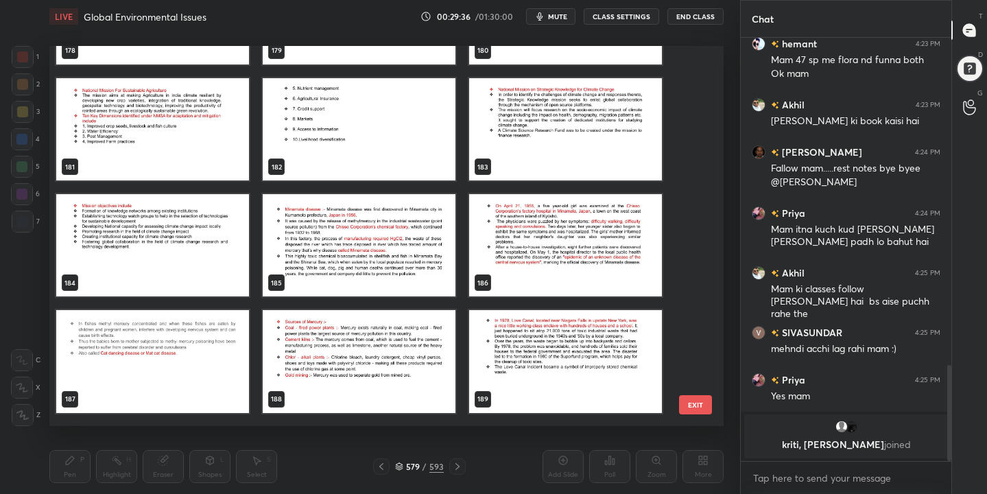
click at [361, 229] on img "grid" at bounding box center [359, 246] width 193 height 102
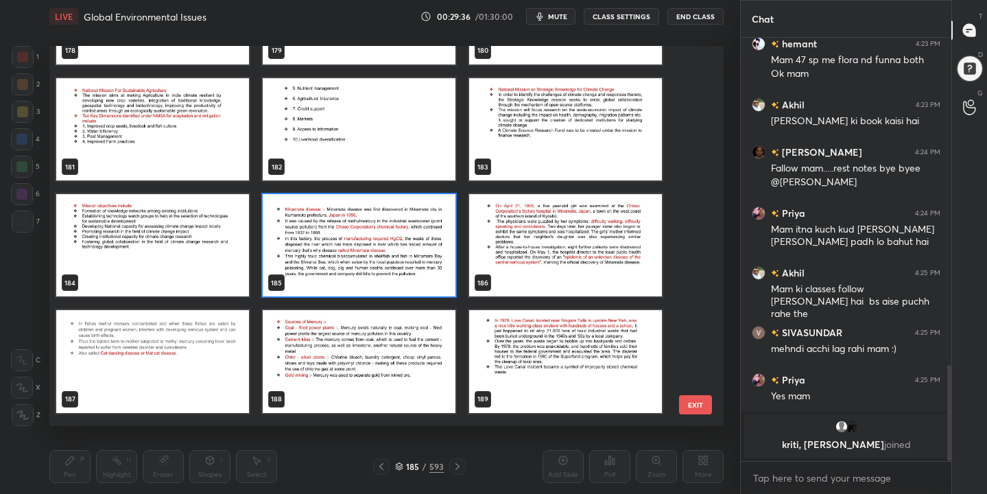
click at [361, 229] on img "grid" at bounding box center [359, 246] width 193 height 102
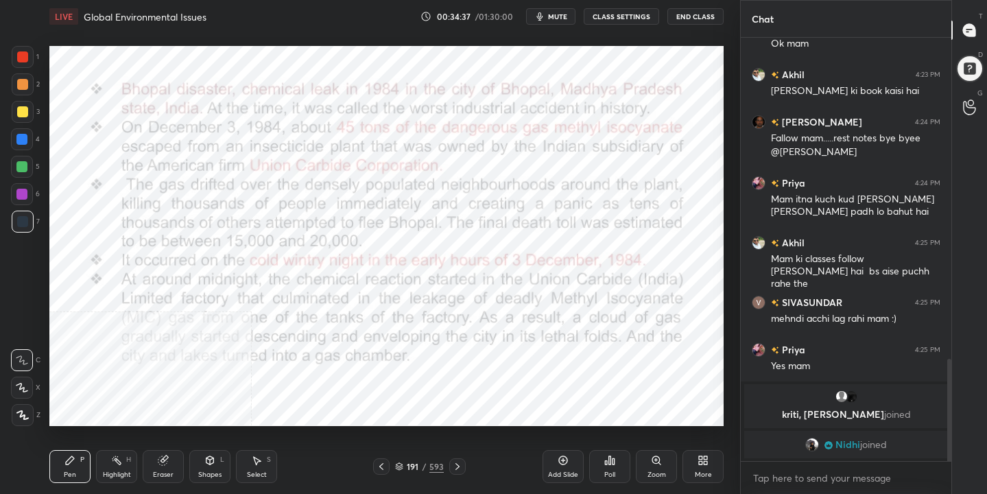
scroll to position [1377, 0]
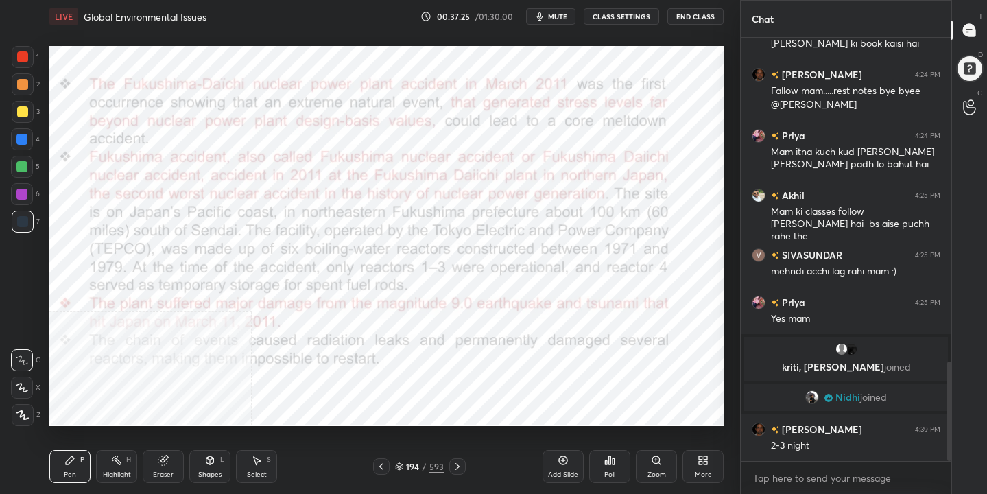
click at [398, 462] on icon at bounding box center [399, 466] width 8 height 8
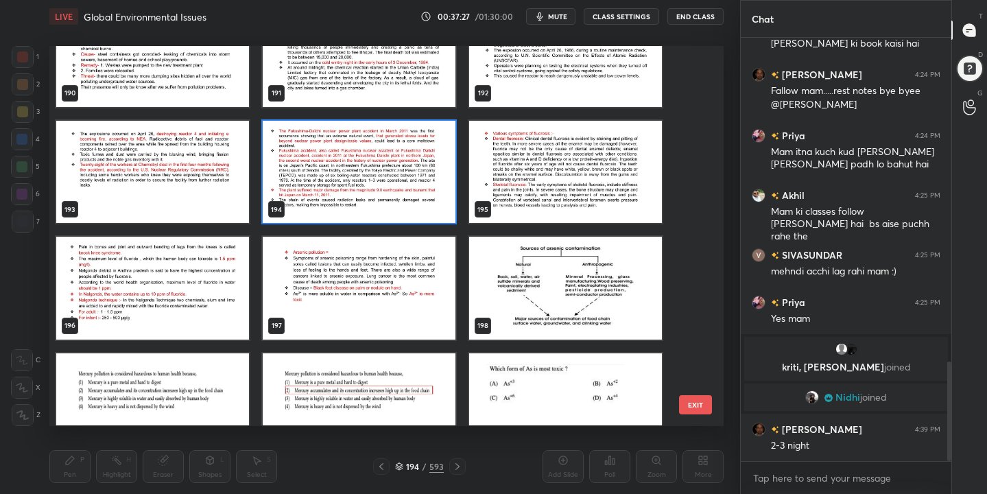
scroll to position [7366, 0]
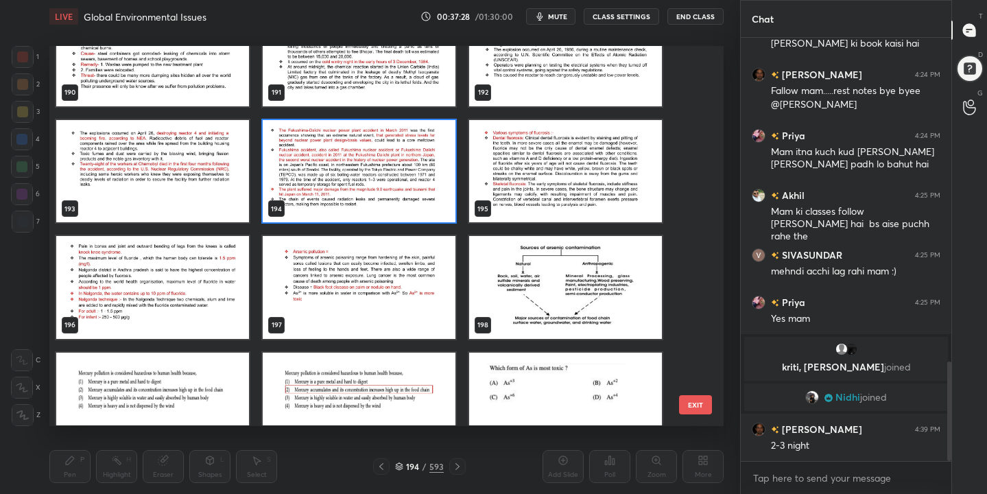
click at [546, 208] on img "grid" at bounding box center [565, 171] width 193 height 102
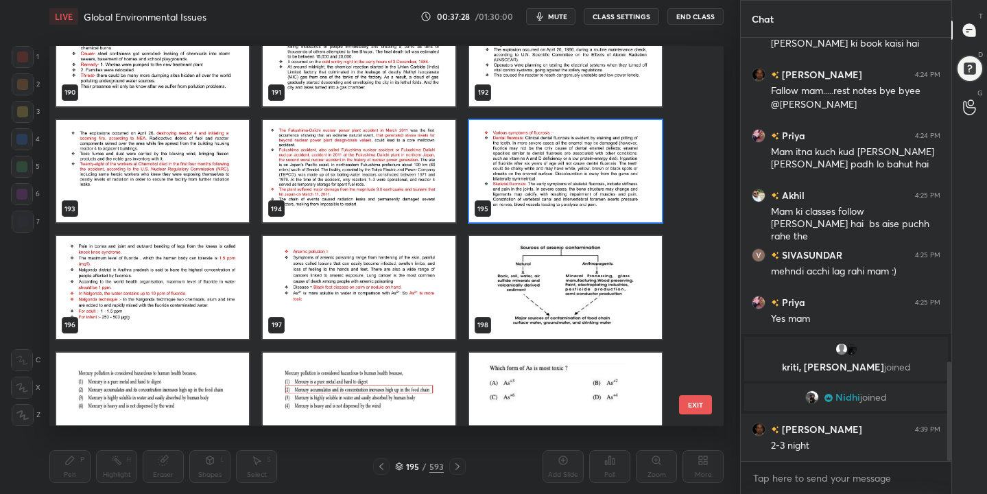
click at [546, 208] on img "grid" at bounding box center [565, 171] width 193 height 102
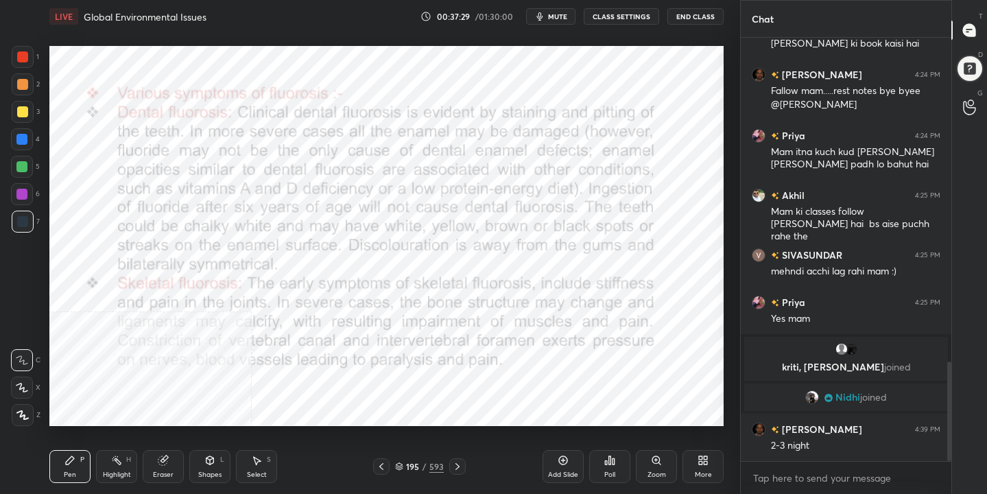
click at [546, 208] on img "grid" at bounding box center [565, 171] width 193 height 102
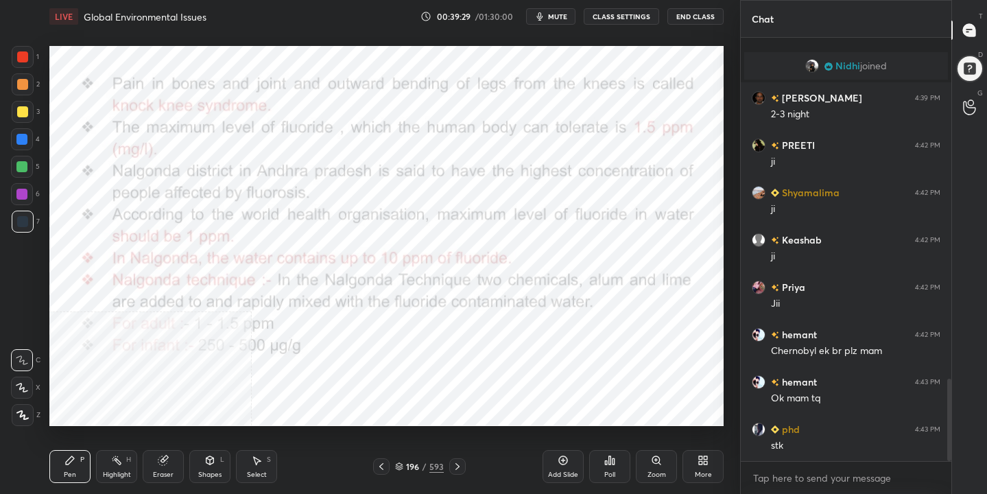
scroll to position [1756, 0]
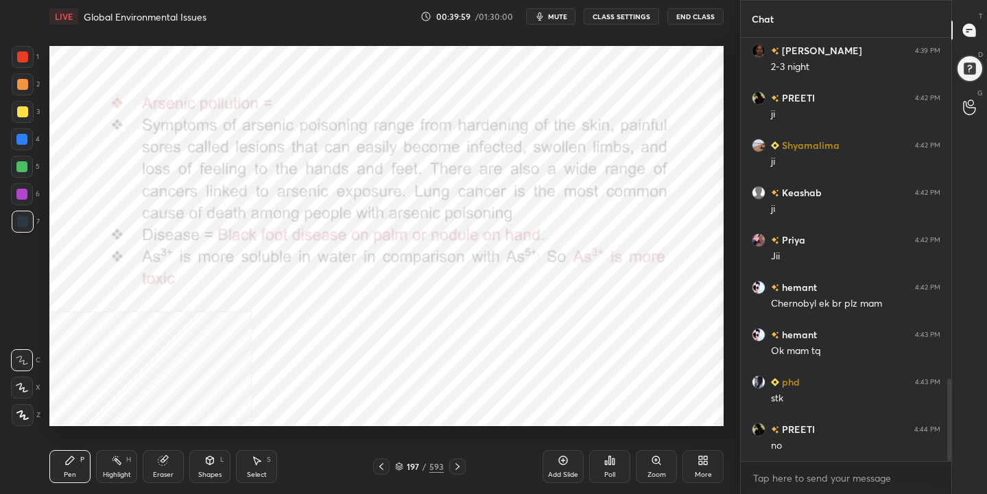
click at [401, 470] on icon at bounding box center [399, 466] width 8 height 8
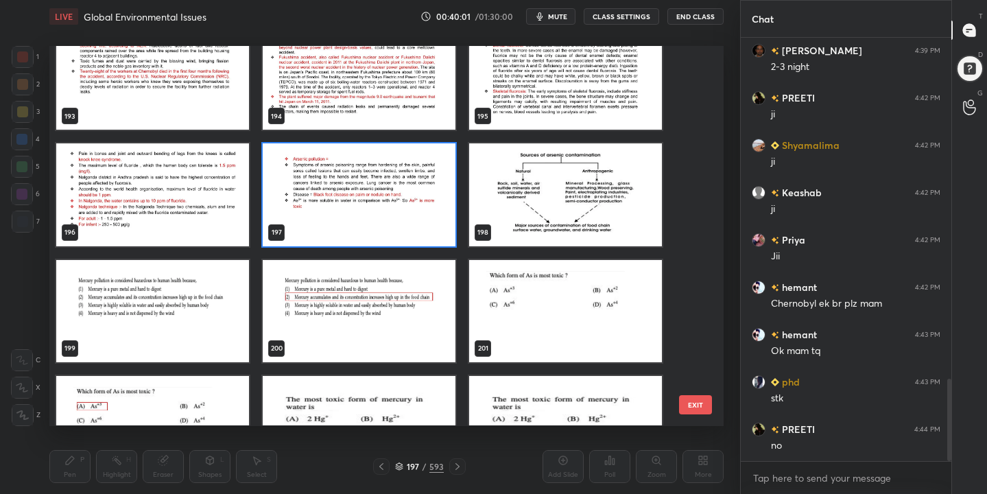
scroll to position [7442, 0]
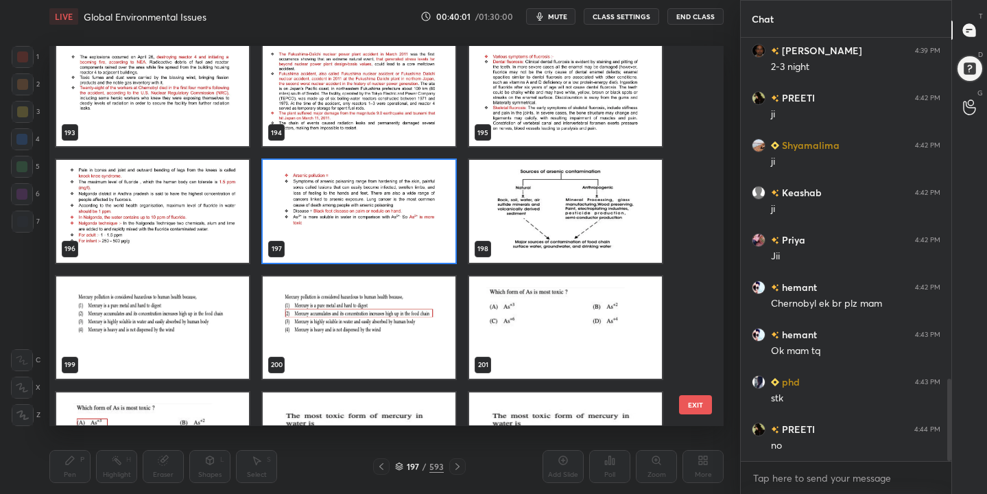
click at [524, 207] on img "grid" at bounding box center [565, 212] width 193 height 102
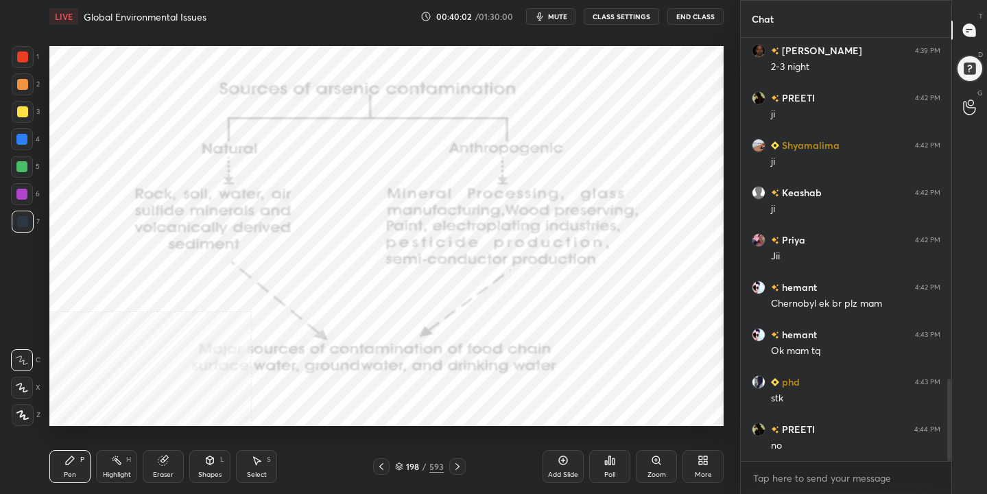
click at [524, 207] on img "grid" at bounding box center [565, 212] width 193 height 102
click at [396, 469] on icon at bounding box center [399, 466] width 8 height 8
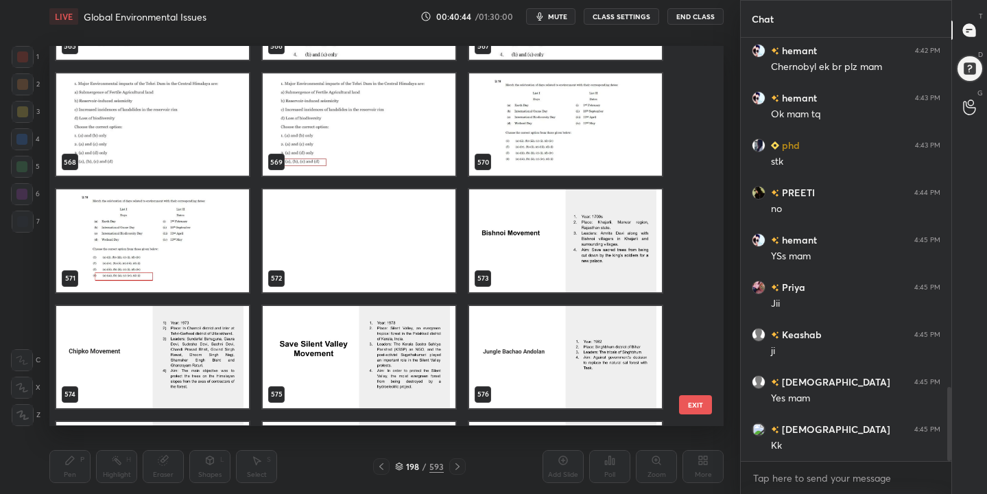
scroll to position [21925, 0]
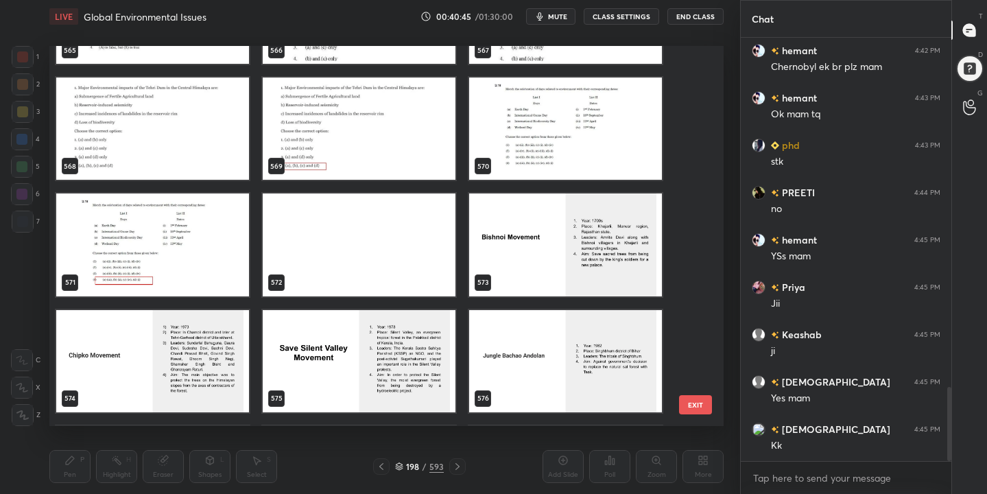
click at [575, 156] on img "grid" at bounding box center [565, 129] width 193 height 102
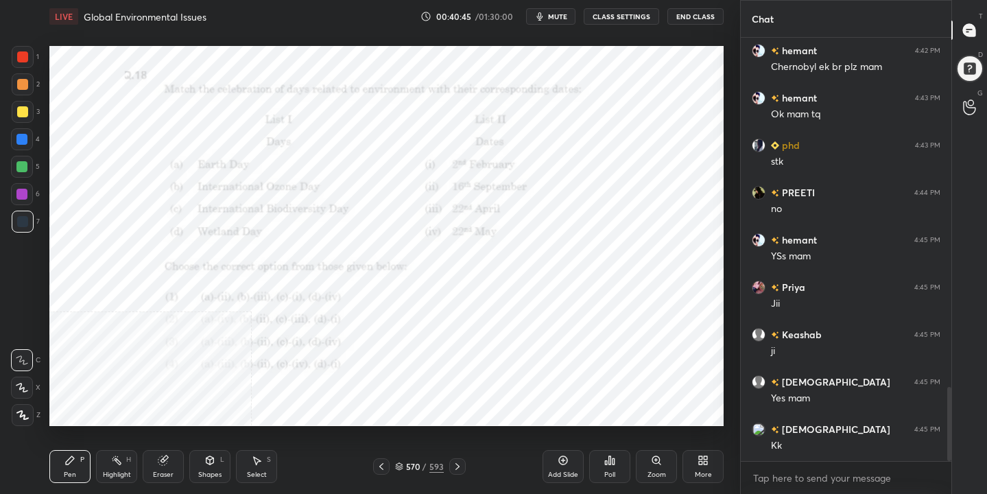
click at [575, 156] on img "grid" at bounding box center [565, 129] width 193 height 102
click at [564, 18] on span "mute" at bounding box center [557, 17] width 19 height 10
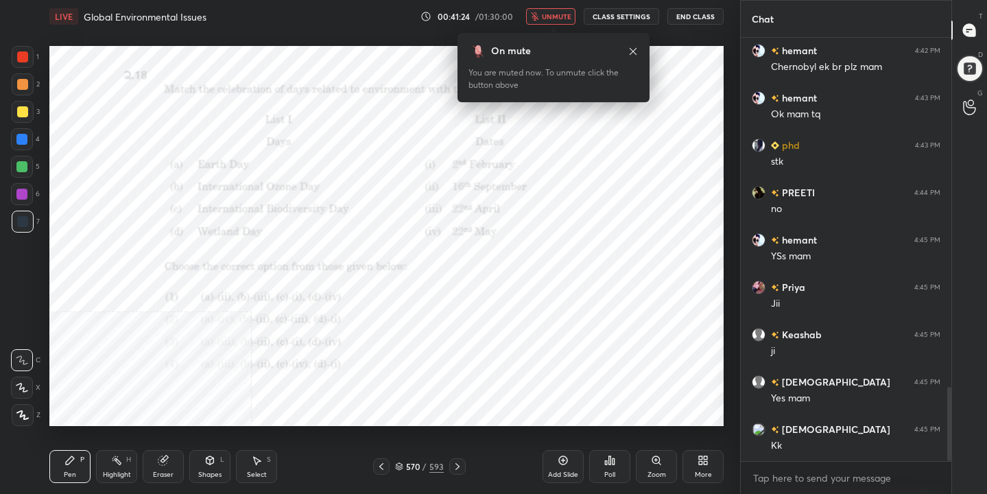
click at [401, 464] on icon at bounding box center [399, 466] width 8 height 8
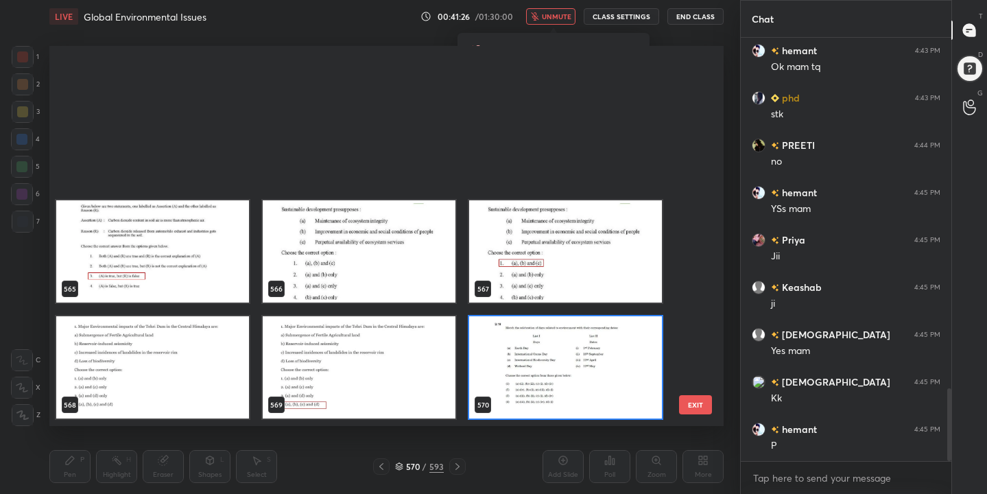
scroll to position [21842, 0]
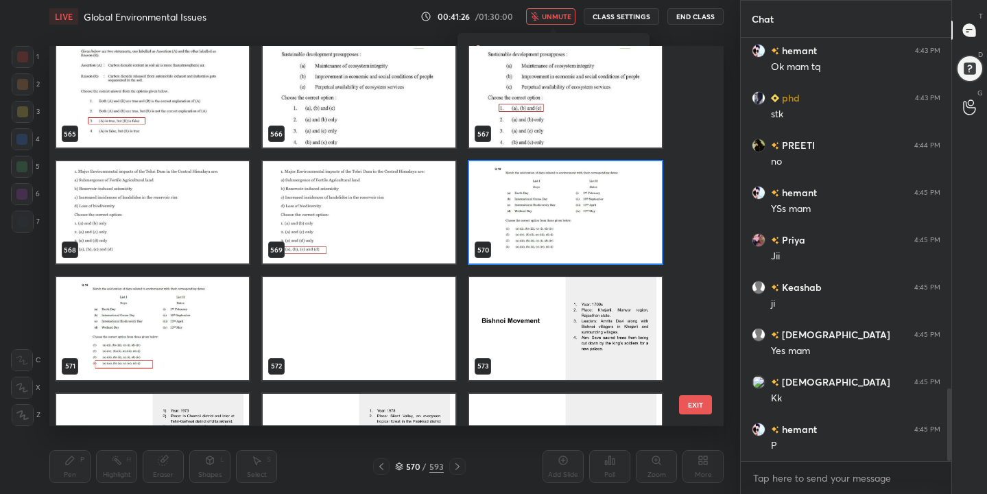
click at [518, 202] on img "grid" at bounding box center [565, 213] width 193 height 102
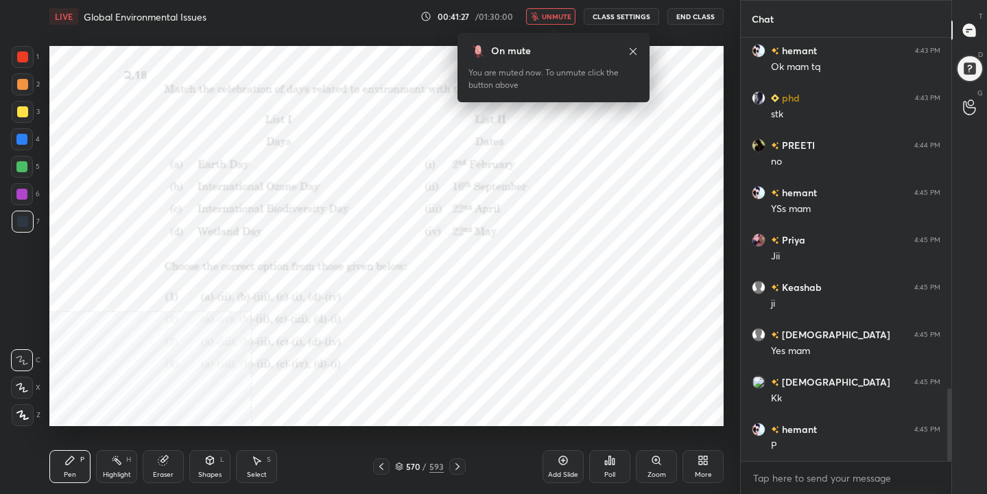
click at [518, 202] on img "grid" at bounding box center [565, 213] width 193 height 102
click at [609, 474] on div "Poll" at bounding box center [609, 474] width 11 height 7
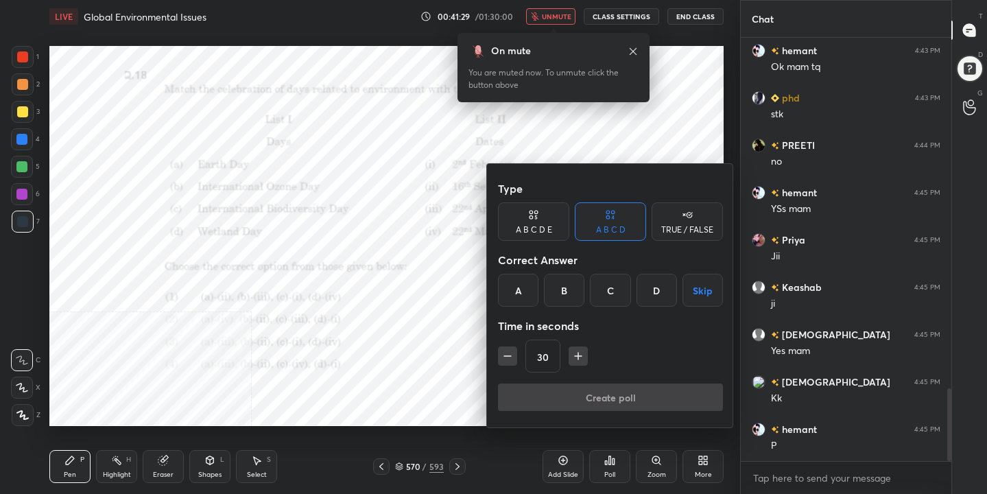
click at [657, 296] on div "D" at bounding box center [657, 290] width 40 height 33
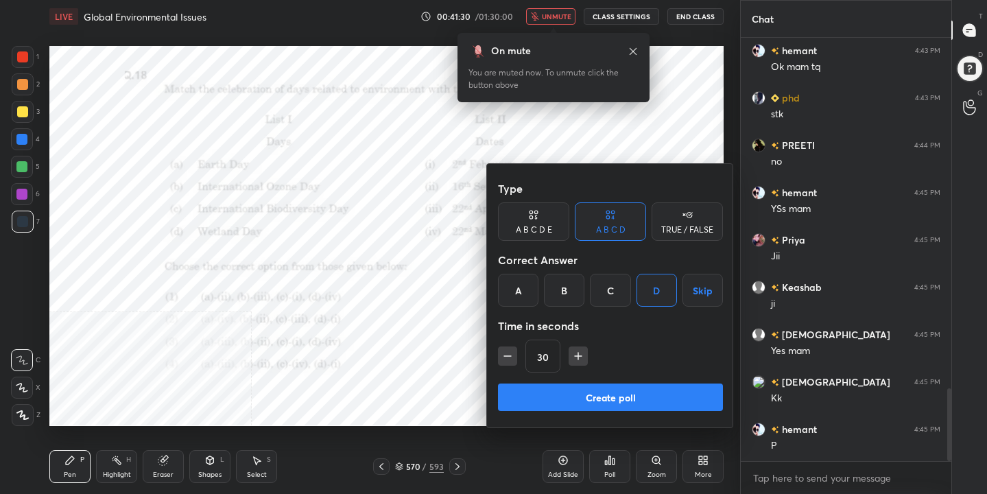
click at [654, 395] on button "Create poll" at bounding box center [610, 396] width 225 height 27
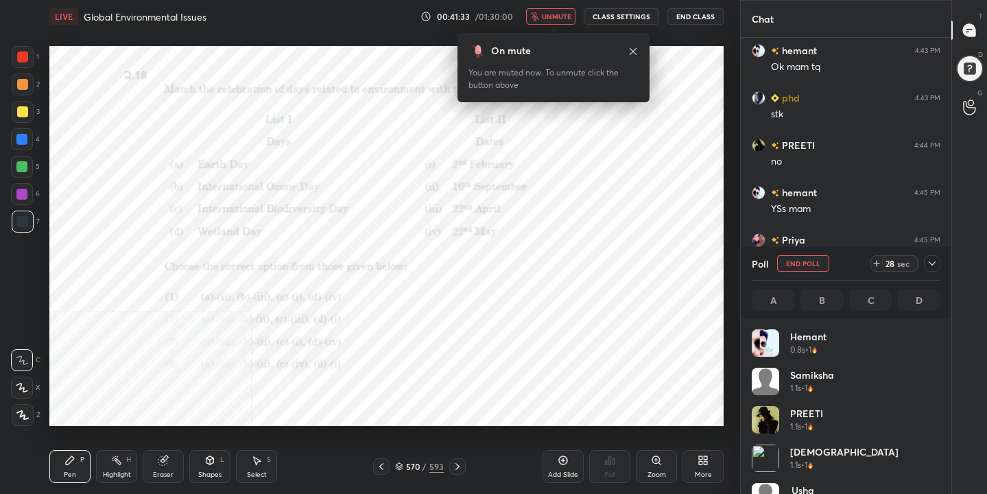
scroll to position [161, 185]
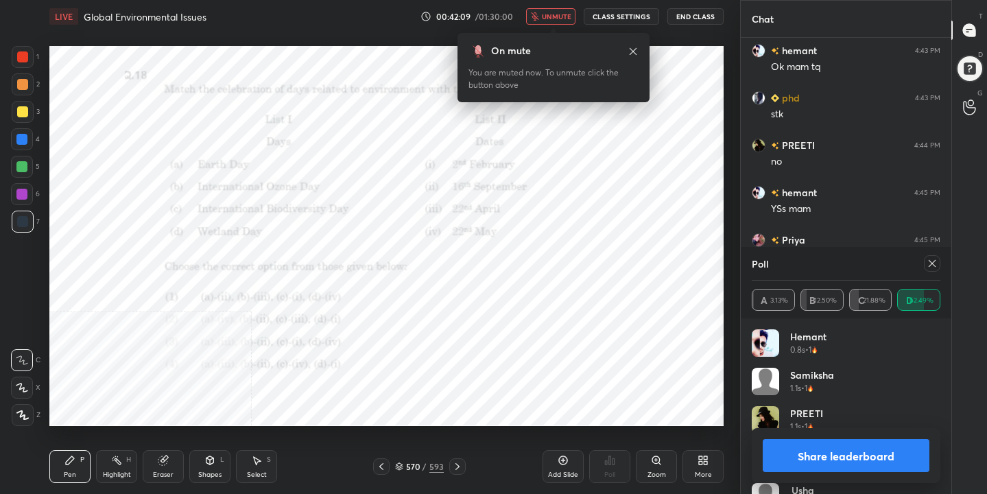
click at [934, 271] on div at bounding box center [932, 263] width 16 height 16
type textarea "x"
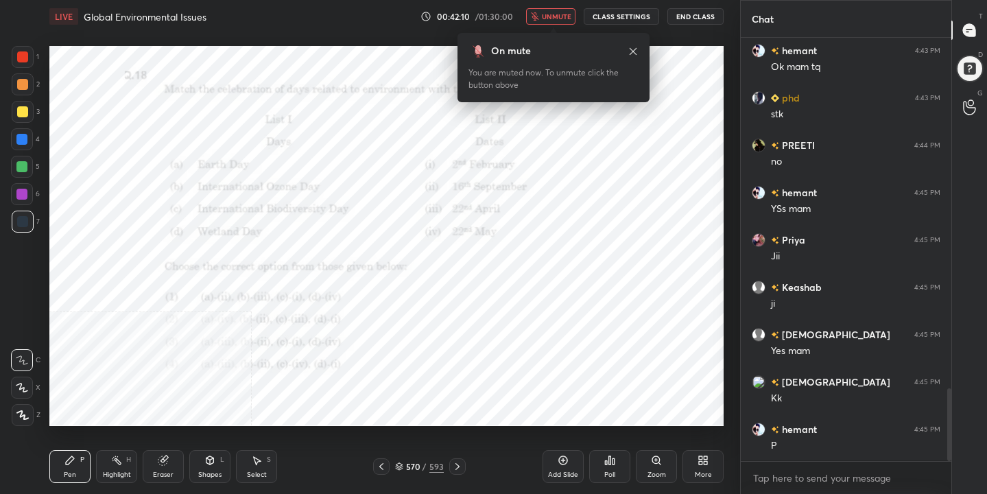
scroll to position [5, 5]
click at [555, 17] on span "unmute" at bounding box center [556, 17] width 29 height 10
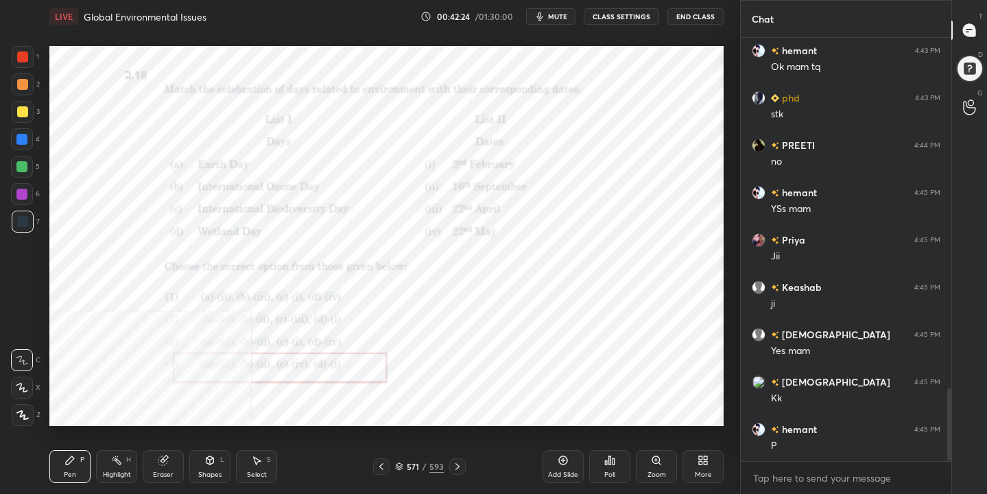
click at [400, 471] on div "571 / 593" at bounding box center [419, 466] width 49 height 12
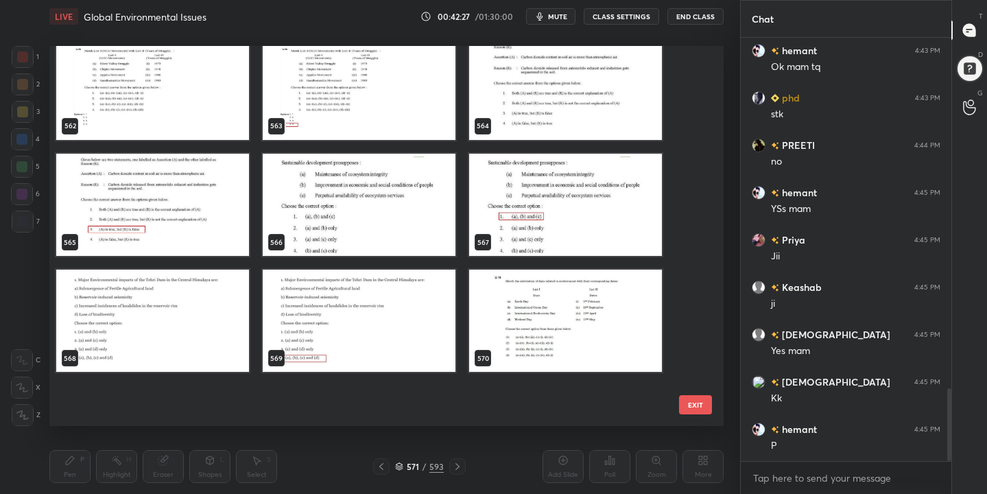
scroll to position [21643, 0]
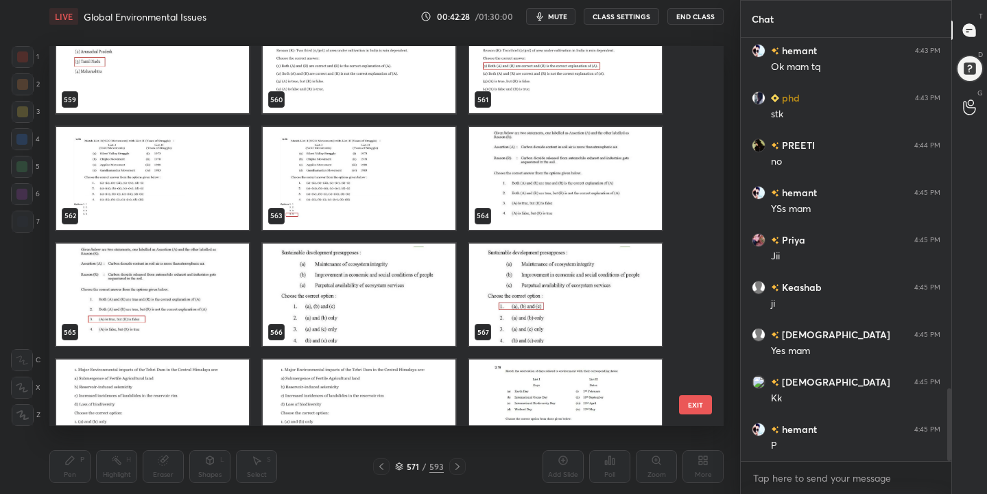
click at [189, 186] on img "grid" at bounding box center [152, 179] width 193 height 102
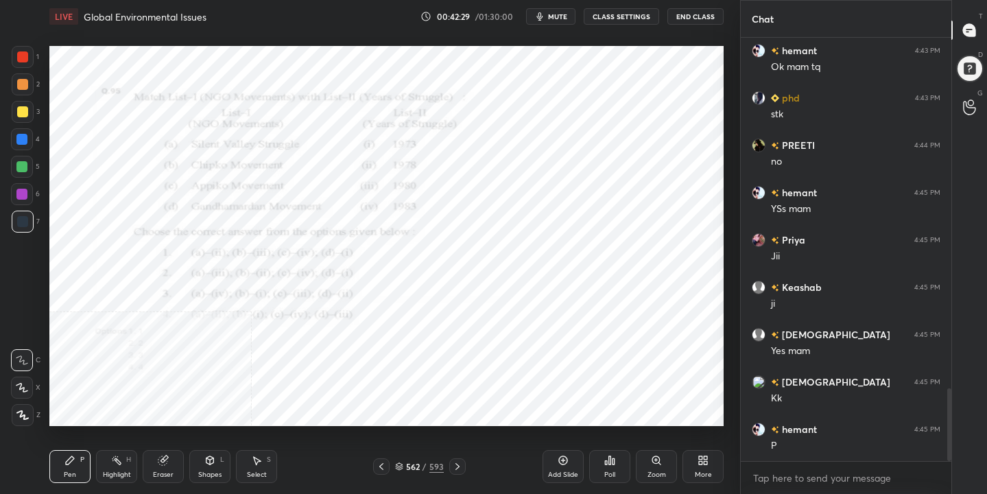
click at [189, 186] on img "grid" at bounding box center [152, 179] width 193 height 102
click at [555, 12] on span "mute" at bounding box center [557, 17] width 19 height 10
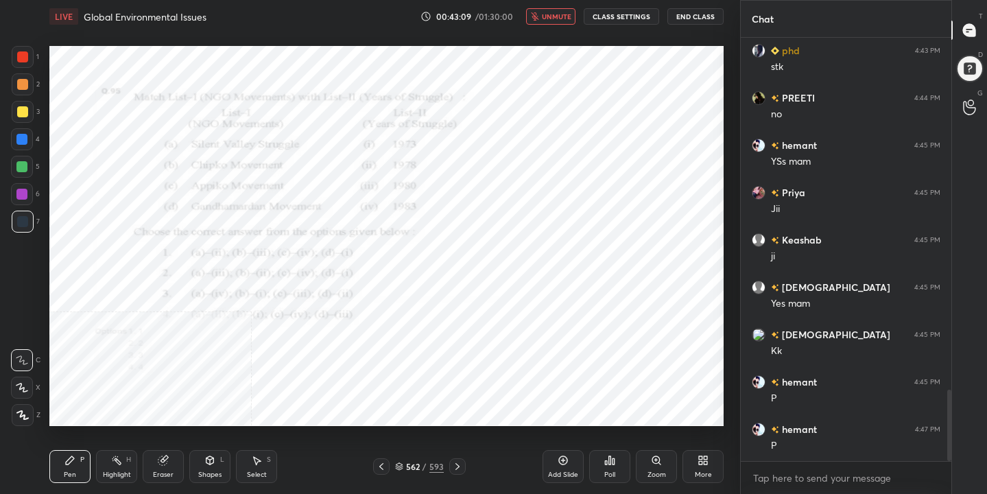
click at [400, 468] on icon at bounding box center [399, 466] width 8 height 8
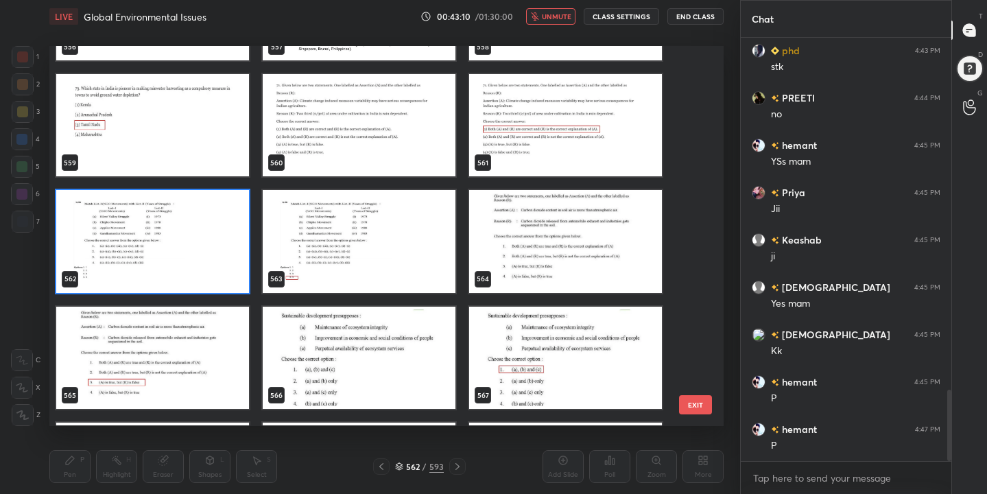
scroll to position [21582, 0]
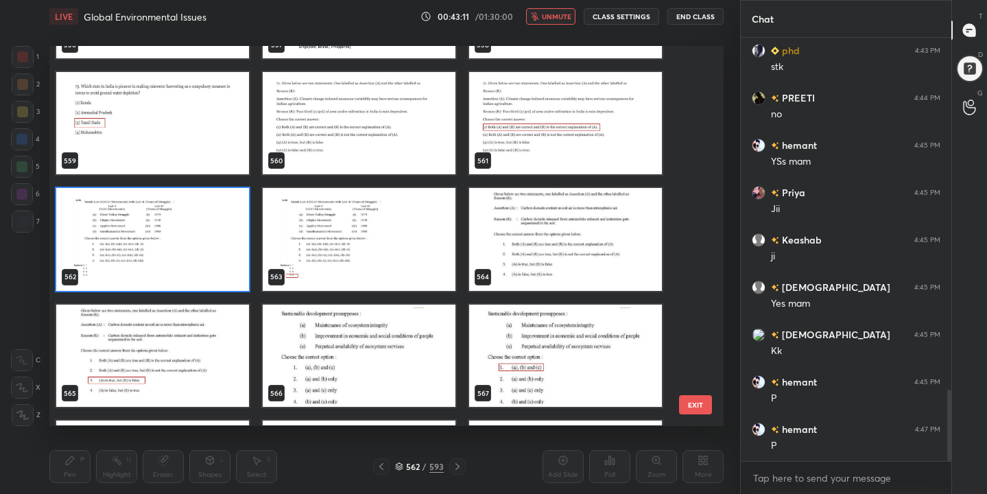
click at [152, 241] on img "grid" at bounding box center [152, 240] width 193 height 102
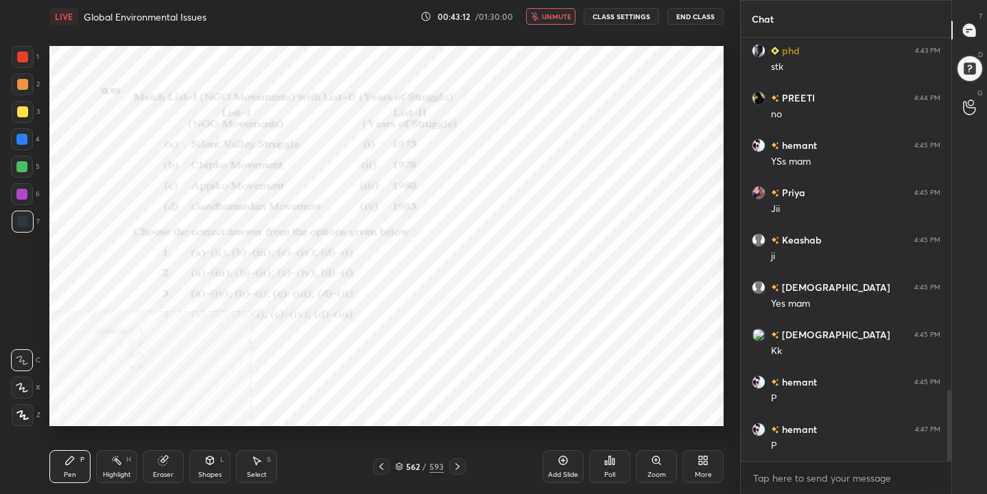
click at [609, 460] on icon at bounding box center [610, 460] width 2 height 8
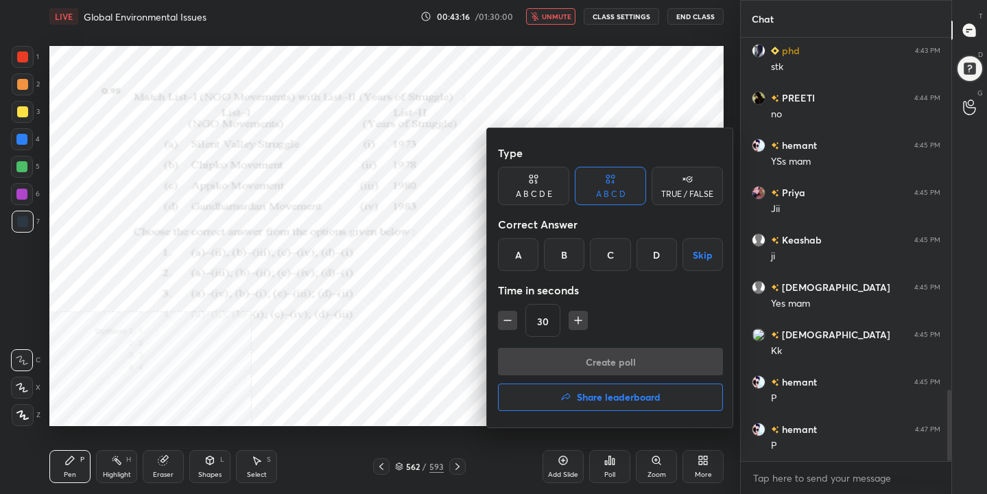
click at [667, 262] on div "D" at bounding box center [657, 254] width 40 height 33
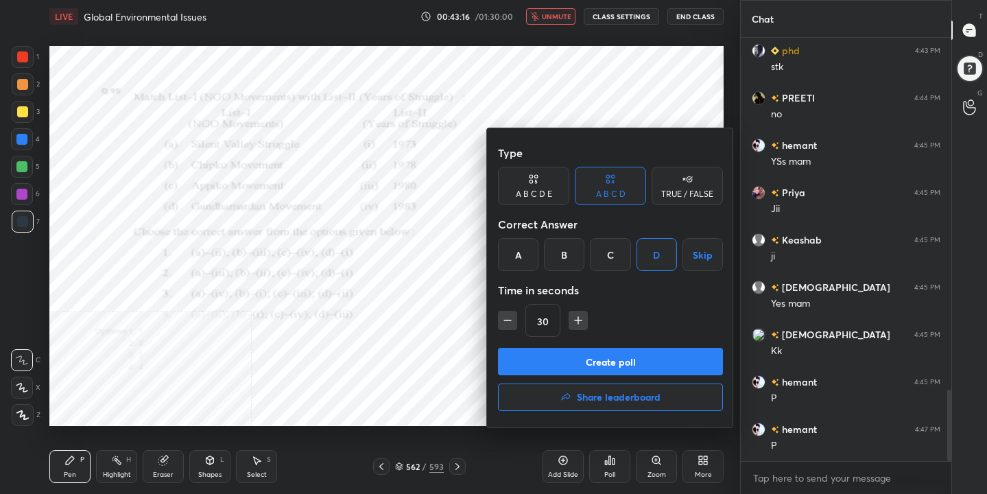
click at [648, 358] on button "Create poll" at bounding box center [610, 361] width 225 height 27
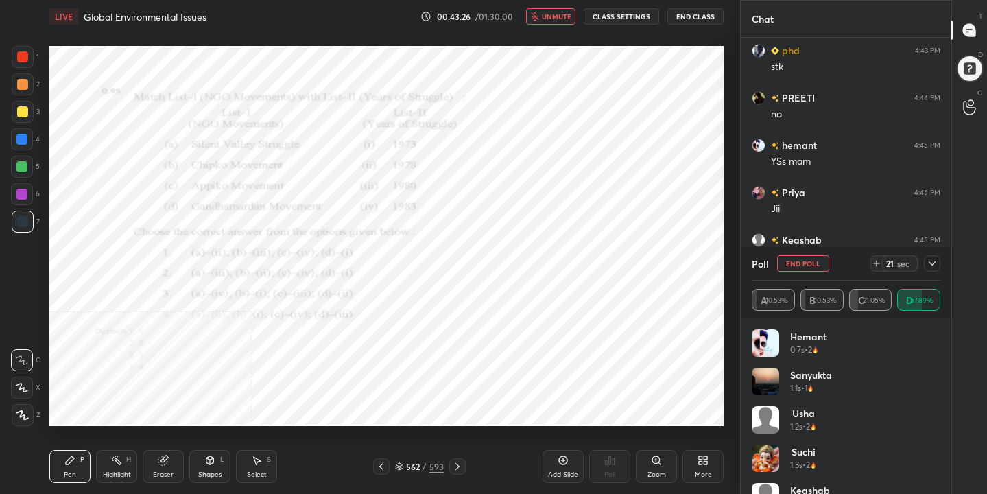
scroll to position [5, 5]
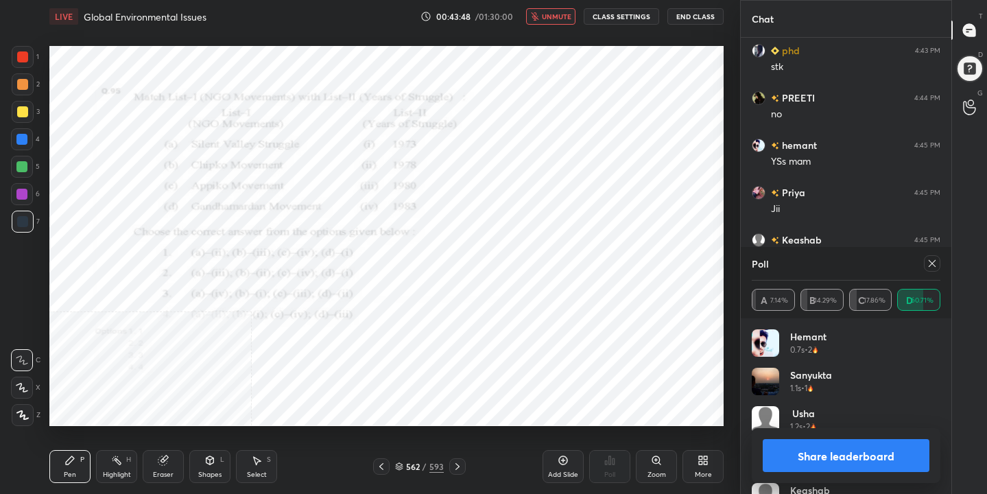
click at [937, 261] on icon at bounding box center [932, 263] width 11 height 11
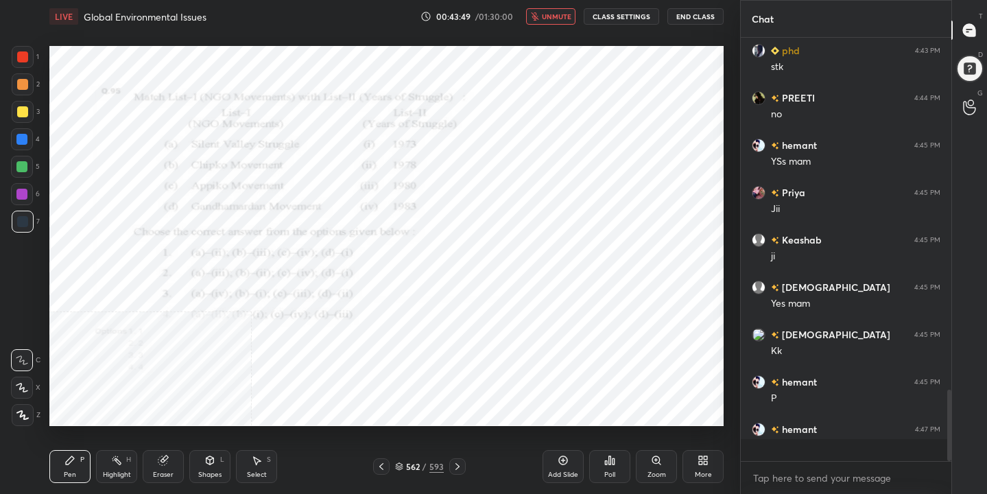
scroll to position [0, 0]
click at [559, 10] on button "unmute" at bounding box center [550, 16] width 49 height 16
click at [694, 457] on div "More" at bounding box center [703, 466] width 41 height 33
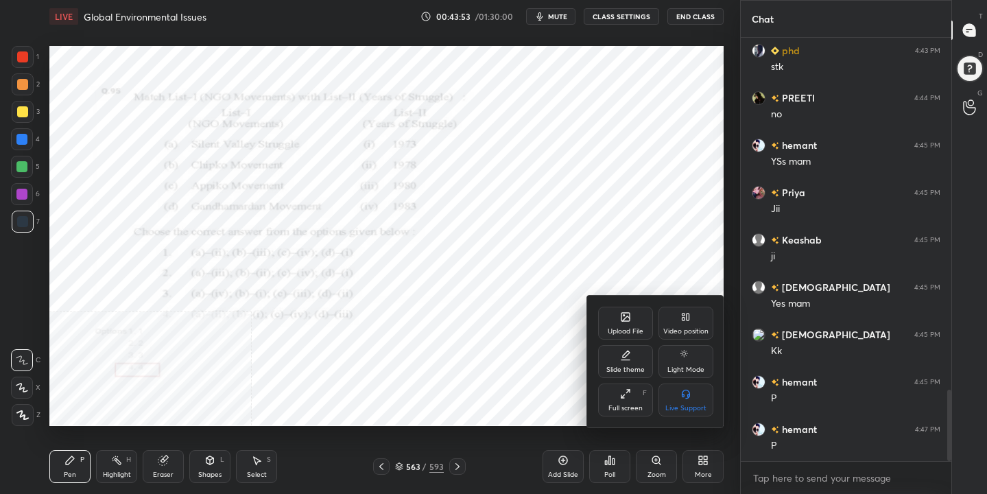
click at [690, 330] on div "Video position" at bounding box center [685, 331] width 45 height 7
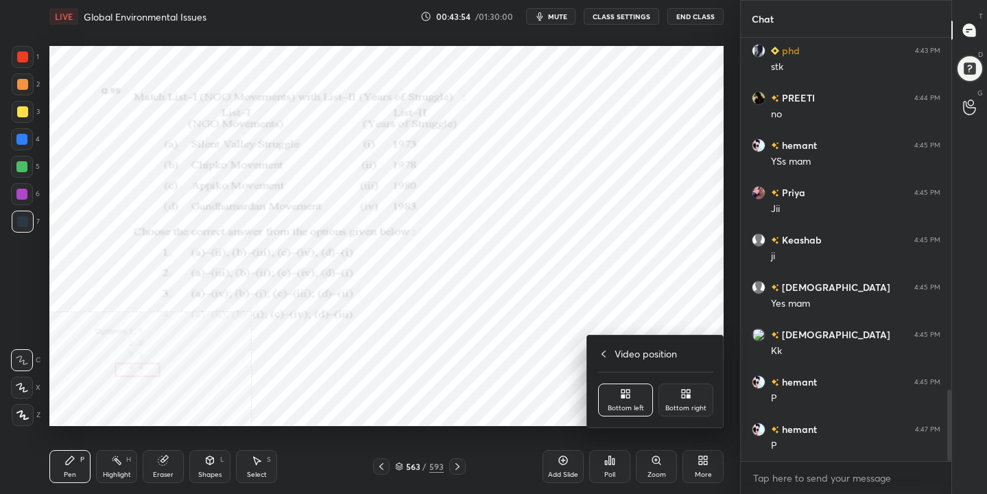
click at [702, 398] on div "Bottom right" at bounding box center [686, 399] width 55 height 33
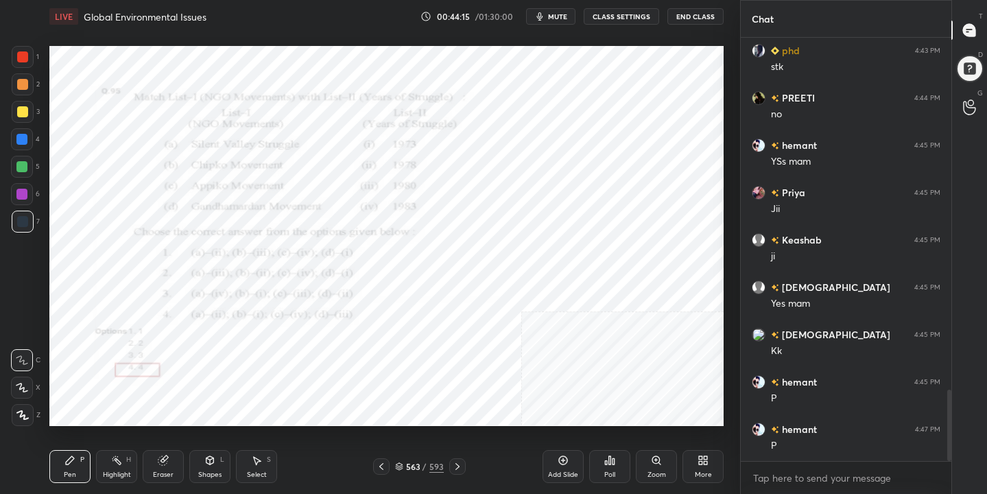
click at [401, 468] on icon at bounding box center [399, 469] width 7 height 2
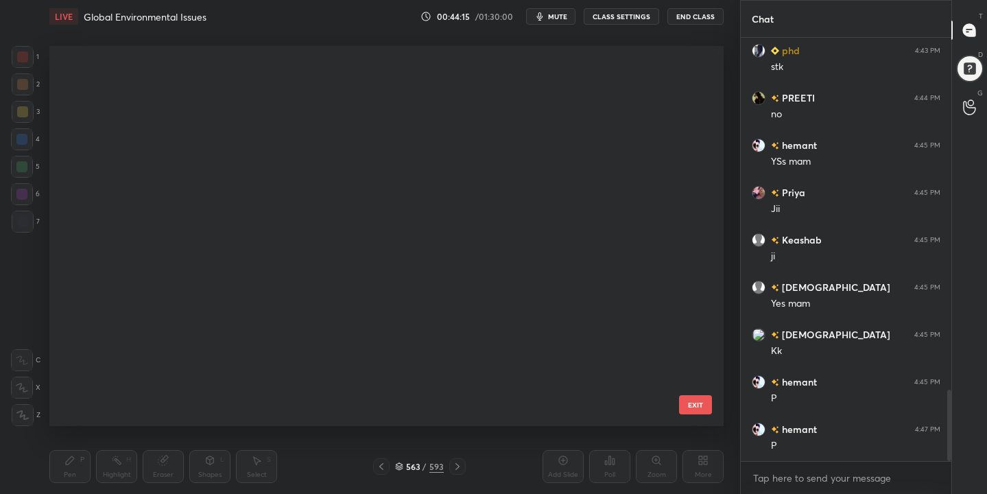
scroll to position [375, 668]
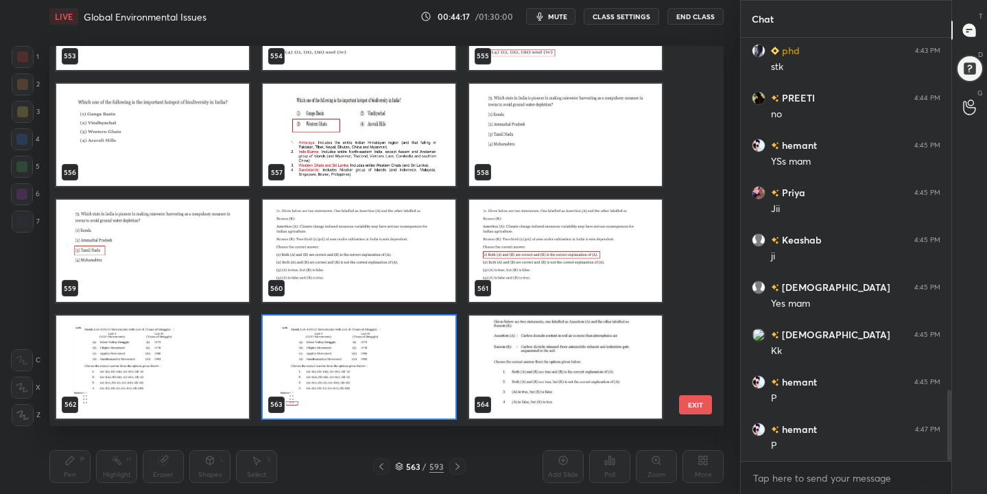
click at [397, 229] on img "grid" at bounding box center [359, 251] width 193 height 102
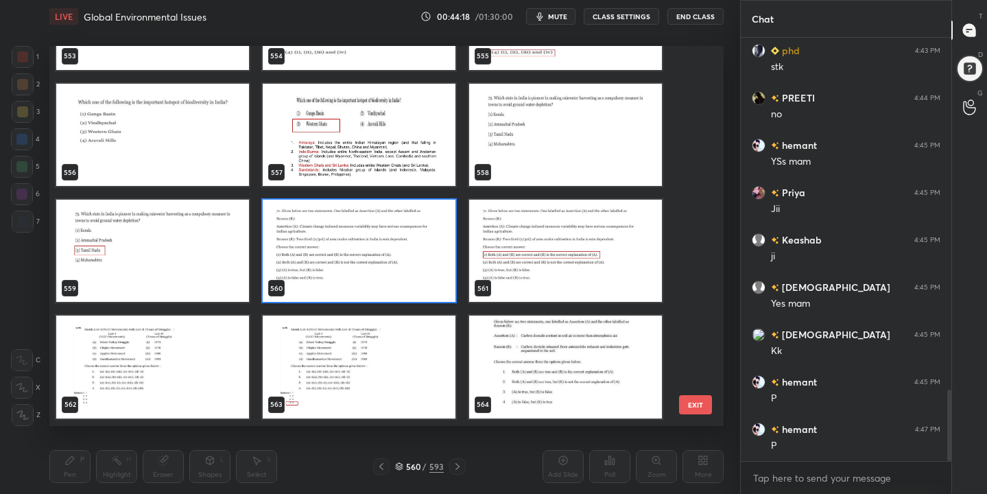
click at [397, 229] on img "grid" at bounding box center [359, 251] width 193 height 102
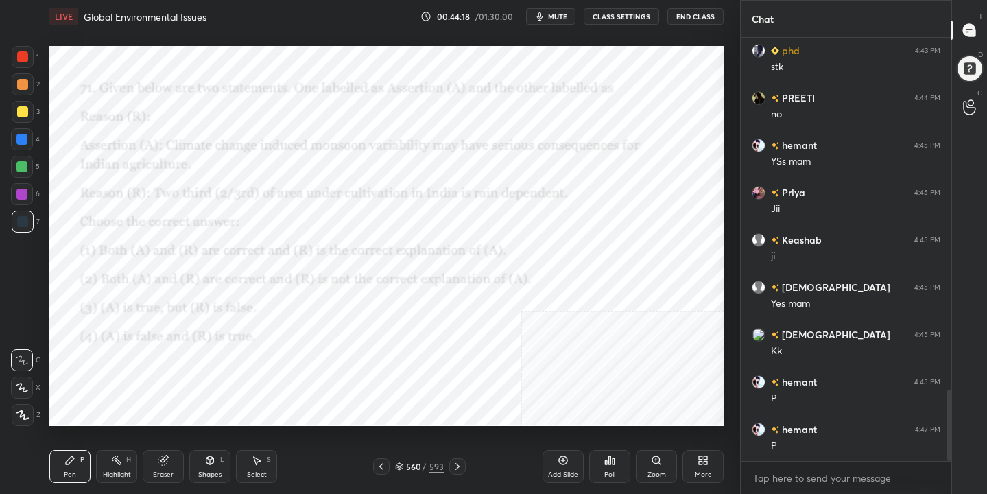
click at [397, 229] on img "grid" at bounding box center [359, 251] width 193 height 102
click at [549, 12] on button "mute" at bounding box center [550, 16] width 49 height 16
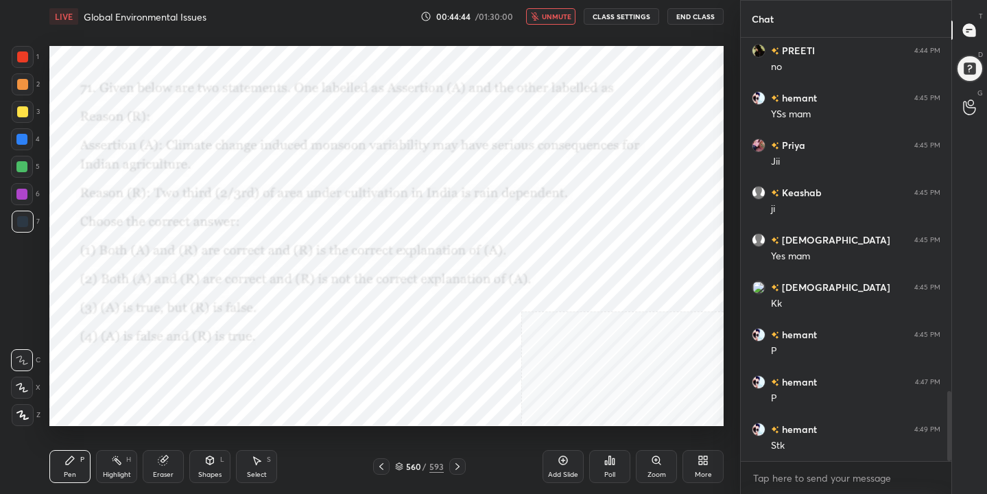
click at [403, 464] on div "560 / 593" at bounding box center [419, 466] width 49 height 12
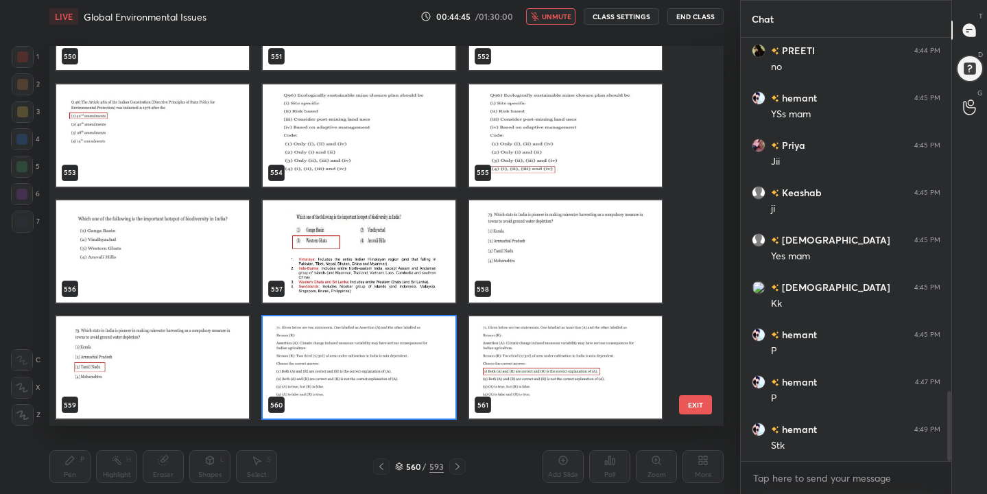
scroll to position [21464, 0]
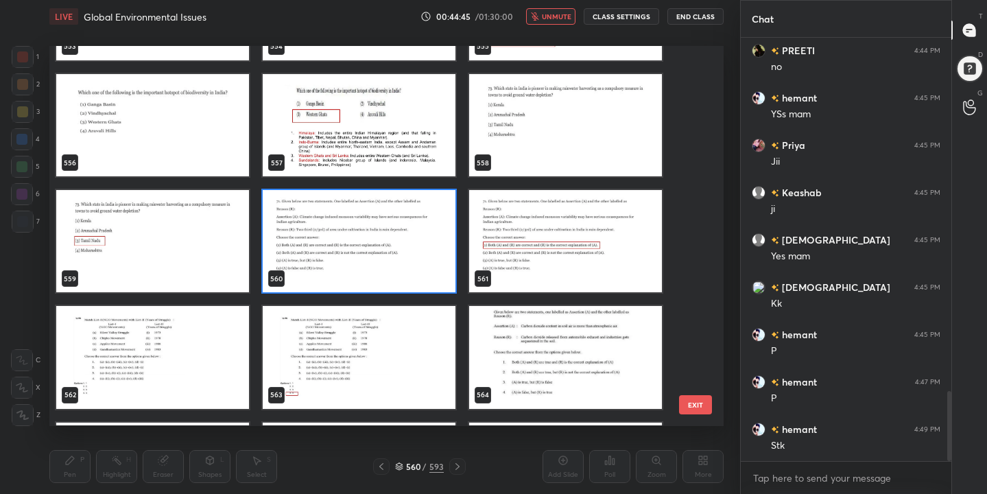
click at [405, 235] on img "grid" at bounding box center [359, 242] width 193 height 102
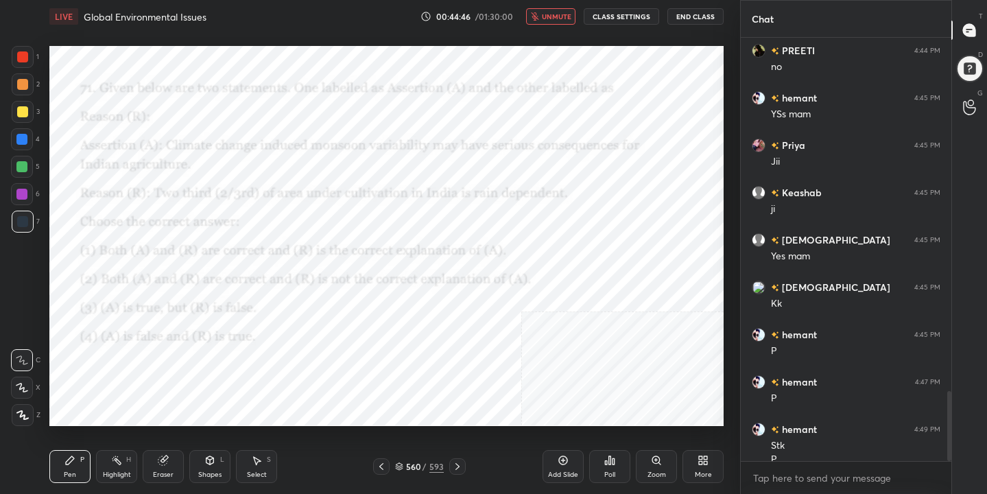
scroll to position [2148, 0]
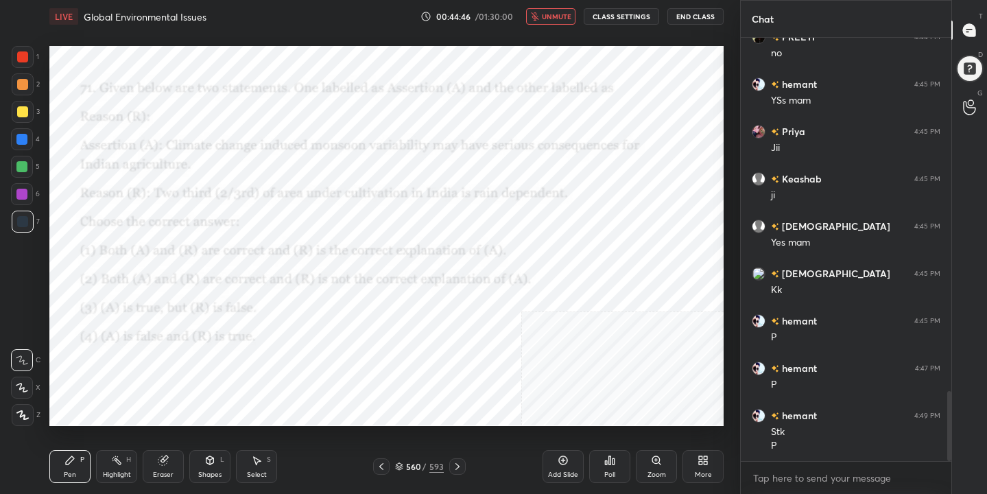
click at [405, 235] on img "grid" at bounding box center [359, 242] width 193 height 102
click at [611, 466] on div "Poll" at bounding box center [609, 466] width 41 height 33
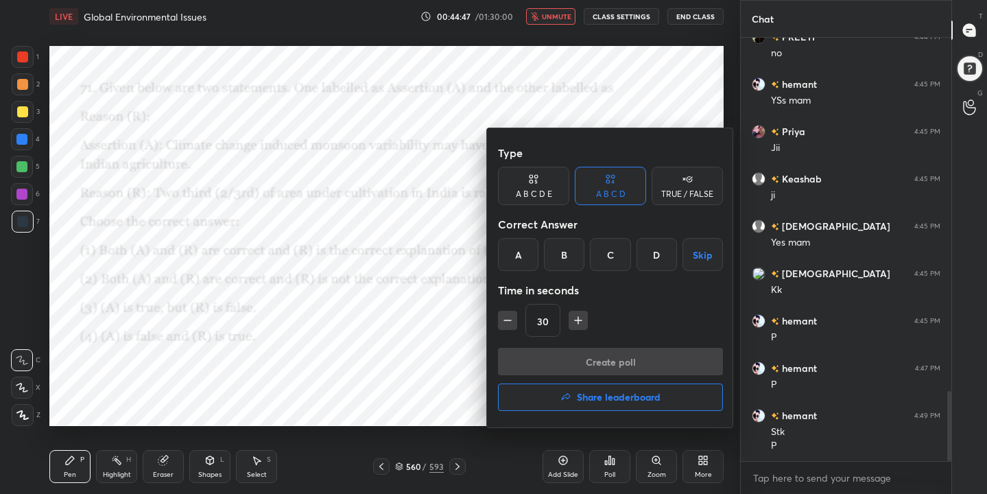
click at [523, 239] on div "A" at bounding box center [518, 254] width 40 height 33
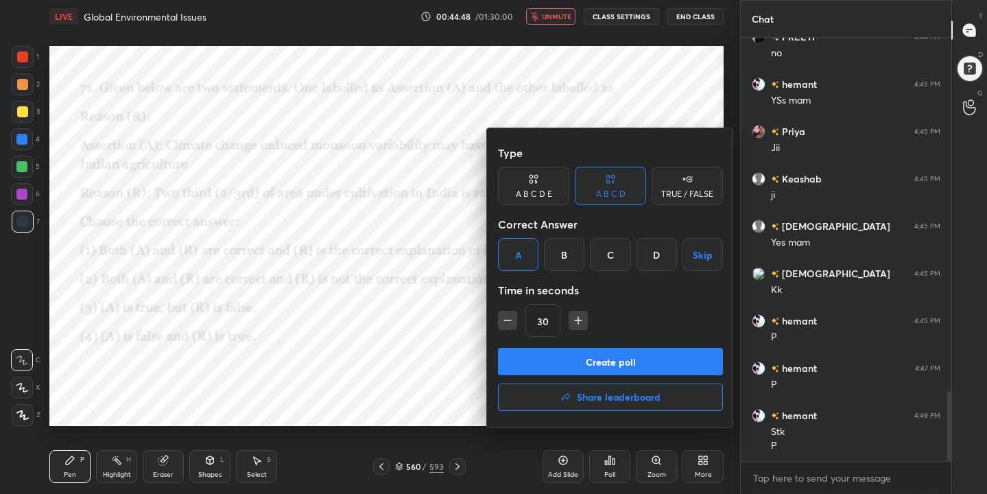
click at [610, 355] on button "Create poll" at bounding box center [610, 361] width 225 height 27
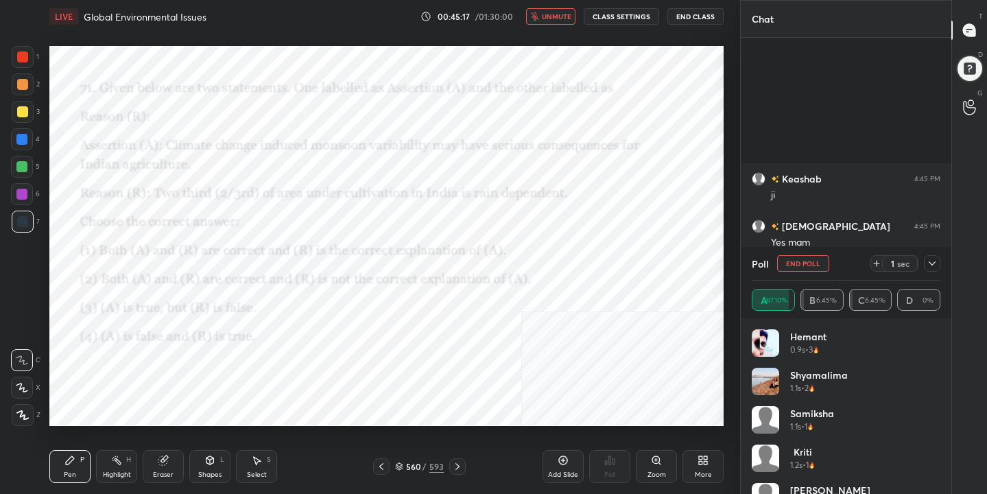
scroll to position [2362, 0]
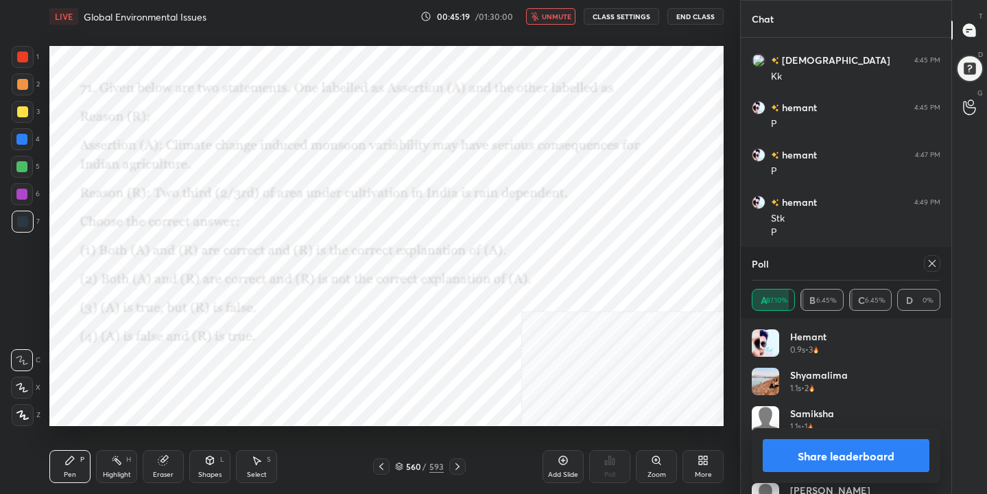
click at [932, 256] on div at bounding box center [932, 263] width 16 height 16
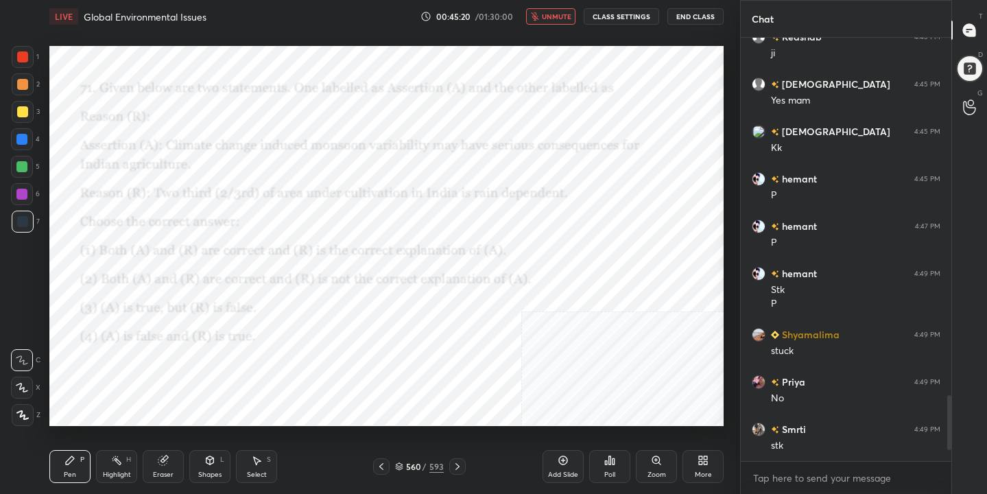
scroll to position [2290, 0]
click at [551, 14] on span "unmute" at bounding box center [556, 17] width 29 height 10
click at [403, 460] on div "561 / 593" at bounding box center [419, 466] width 49 height 12
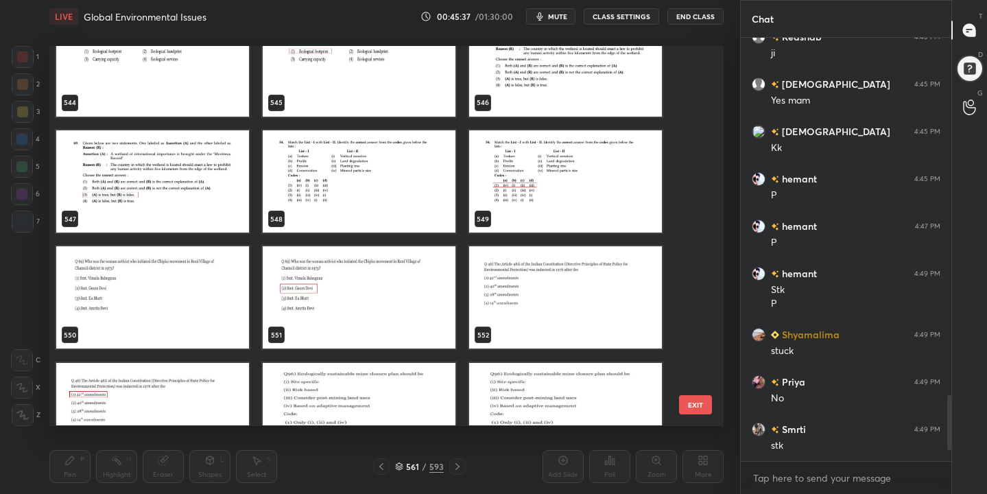
scroll to position [21034, 0]
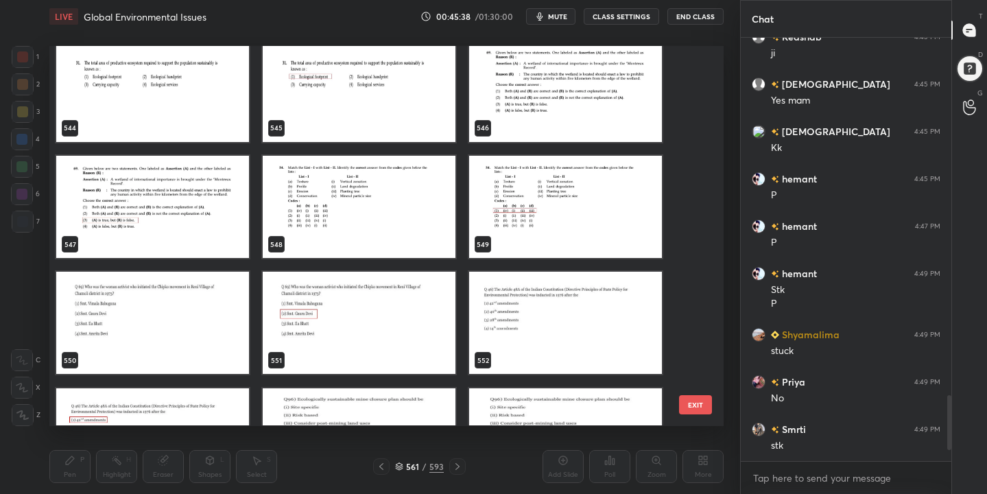
click at [171, 307] on img "grid" at bounding box center [152, 323] width 193 height 102
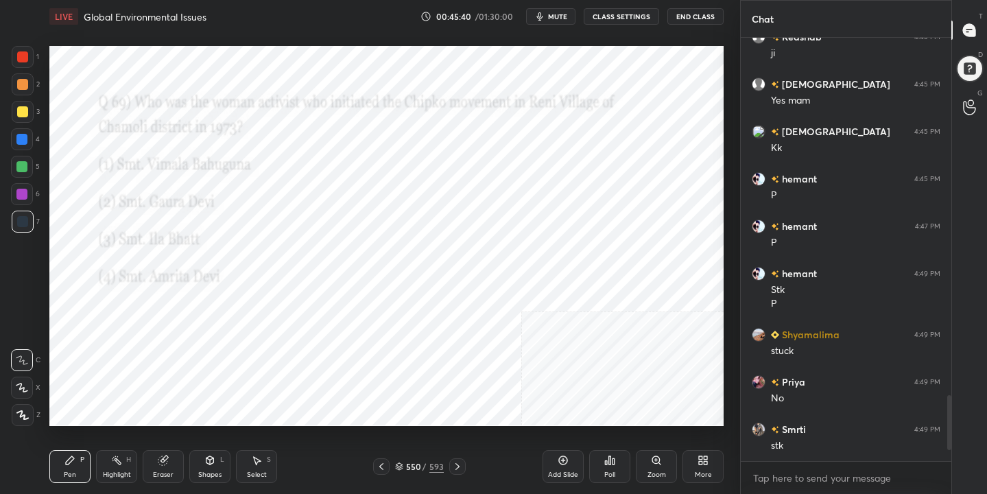
click at [562, 13] on span "mute" at bounding box center [557, 17] width 19 height 10
click at [617, 473] on div "Poll" at bounding box center [609, 466] width 41 height 33
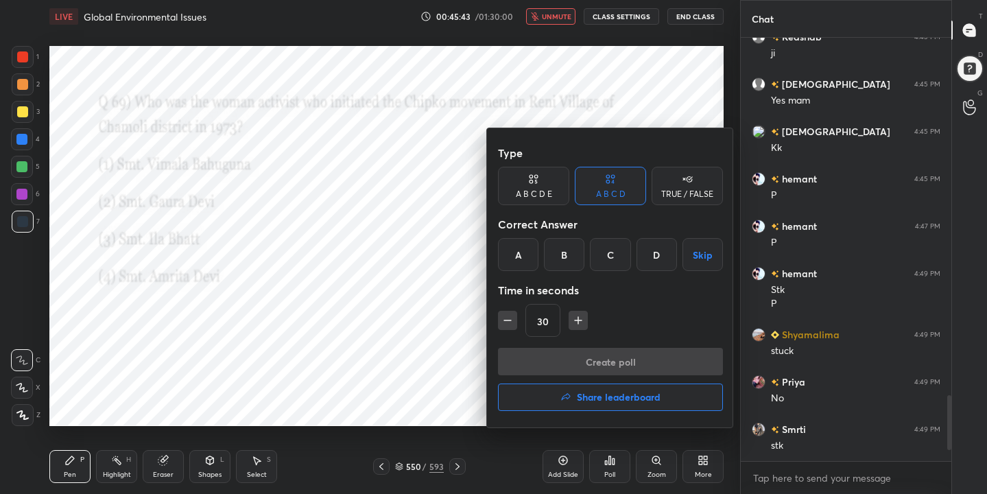
click at [564, 247] on div "B" at bounding box center [564, 254] width 40 height 33
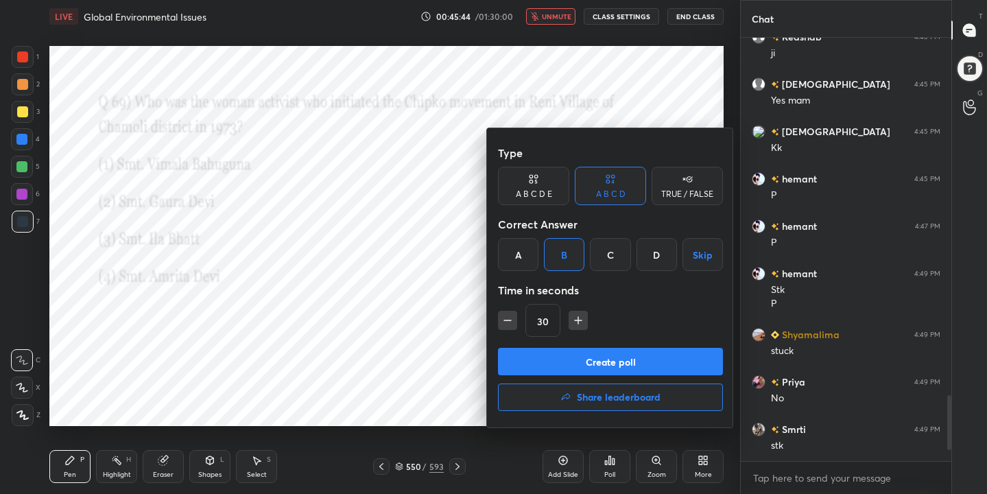
click at [605, 364] on button "Create poll" at bounding box center [610, 361] width 225 height 27
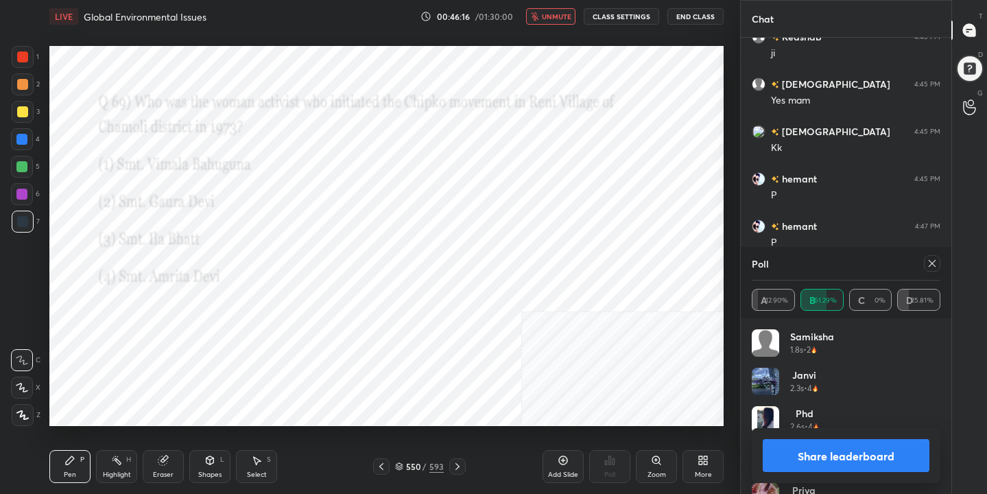
scroll to position [5, 5]
click at [938, 254] on div "Poll" at bounding box center [846, 263] width 189 height 33
click at [932, 261] on icon at bounding box center [932, 263] width 11 height 11
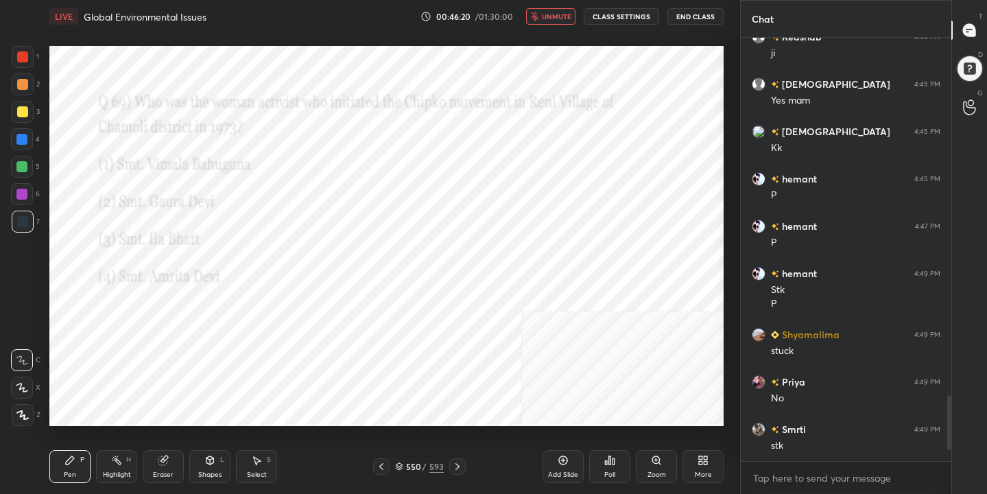
click at [556, 13] on span "unmute" at bounding box center [556, 17] width 29 height 10
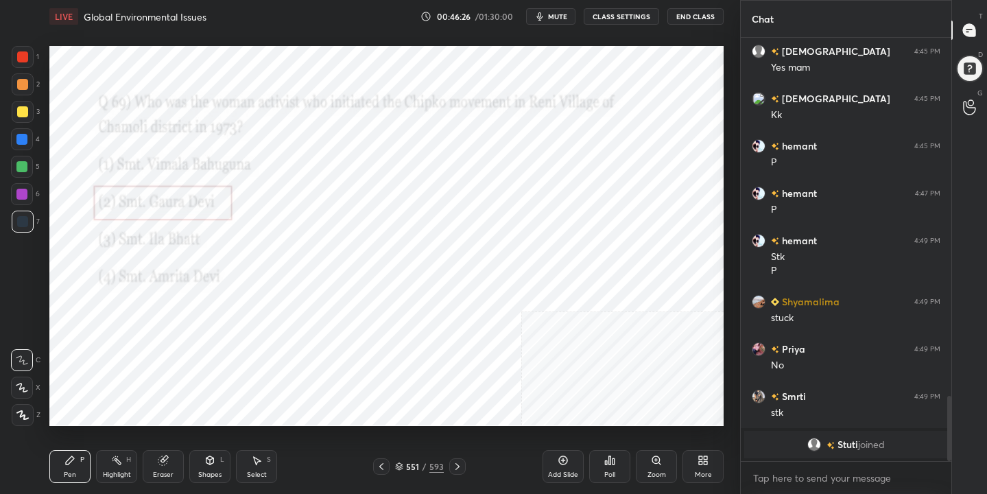
click at [556, 13] on span "mute" at bounding box center [557, 17] width 19 height 10
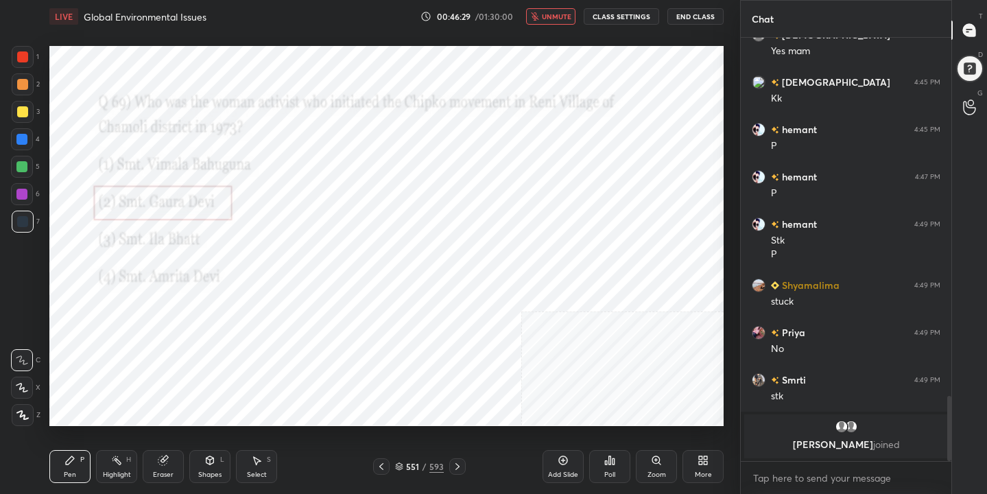
click at [403, 467] on icon at bounding box center [399, 466] width 8 height 8
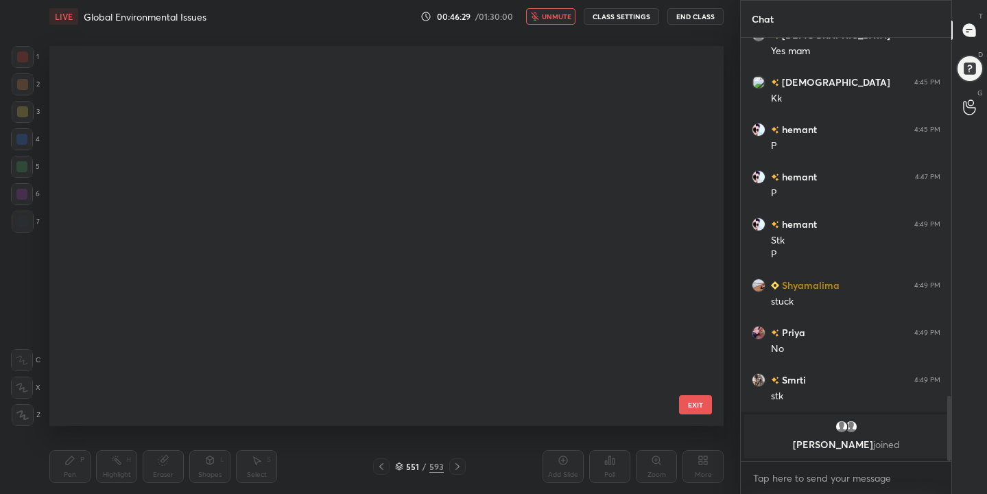
scroll to position [375, 668]
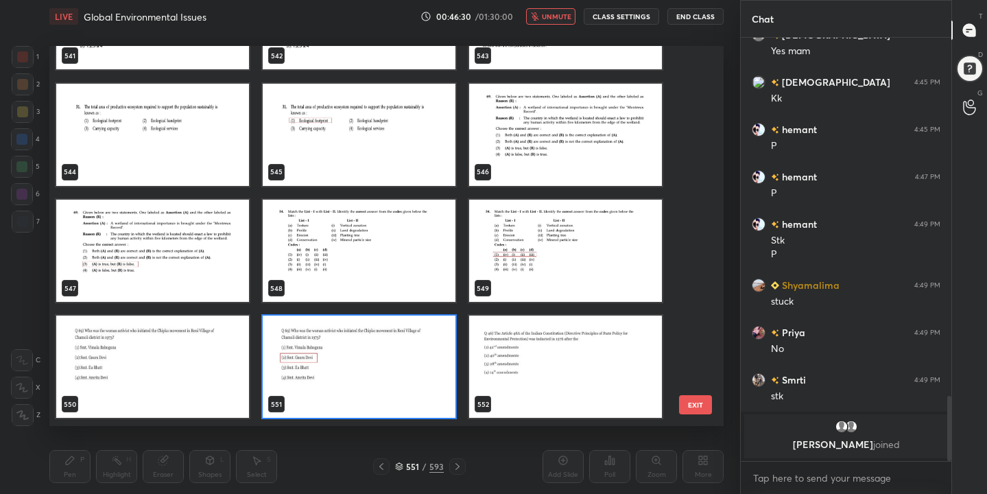
click at [313, 347] on img "grid" at bounding box center [359, 367] width 193 height 102
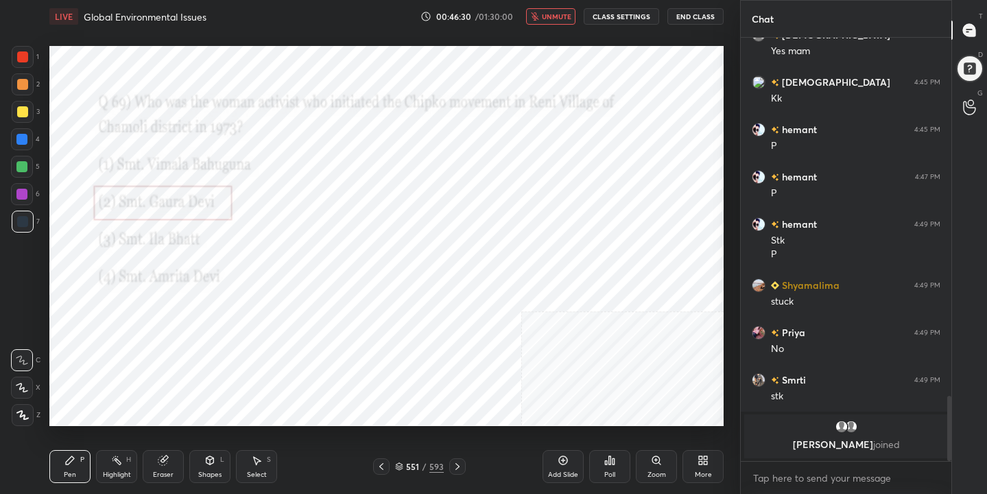
click at [313, 347] on img "grid" at bounding box center [359, 367] width 193 height 102
click at [569, 21] on span "unmute" at bounding box center [556, 17] width 29 height 10
click at [412, 467] on div "551" at bounding box center [413, 466] width 14 height 8
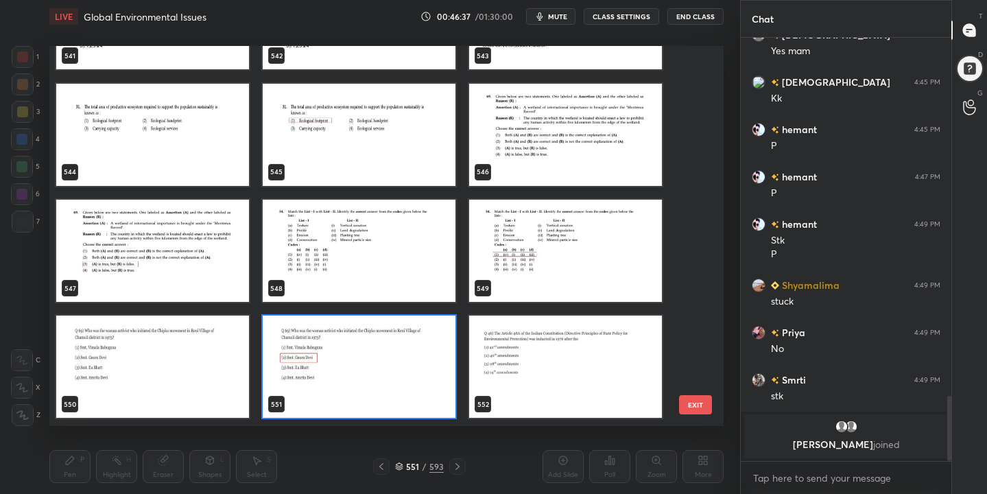
click at [384, 240] on img "grid" at bounding box center [359, 251] width 193 height 102
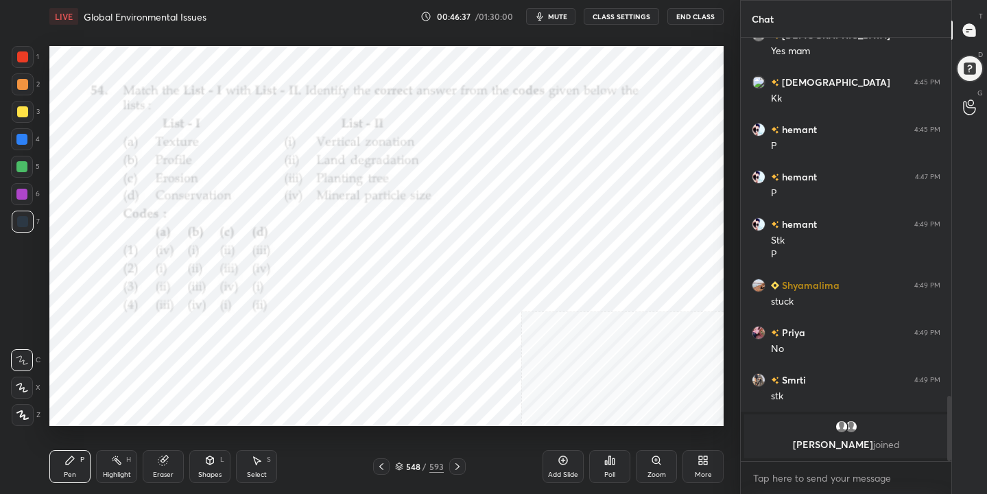
click at [384, 240] on img "grid" at bounding box center [359, 251] width 193 height 102
click at [557, 23] on button "mute" at bounding box center [550, 16] width 49 height 16
click at [402, 462] on icon at bounding box center [399, 466] width 8 height 8
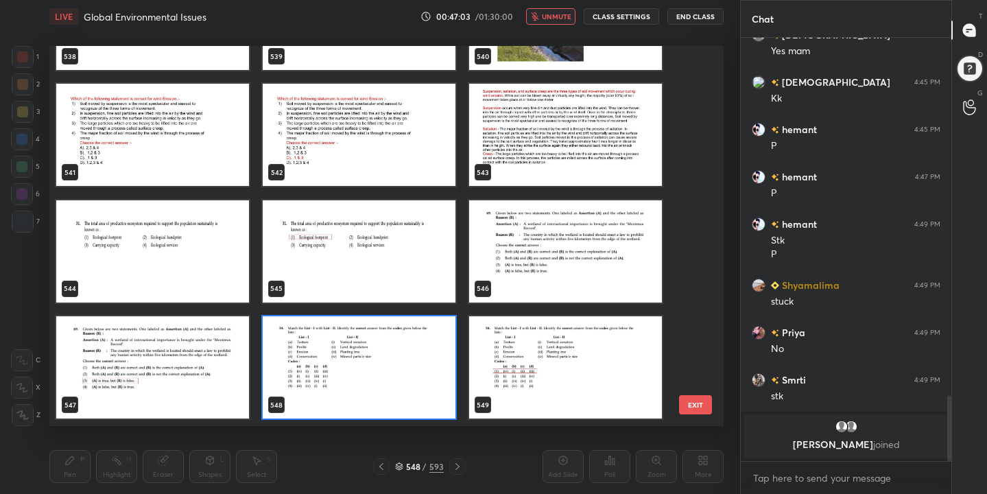
click at [344, 362] on img "grid" at bounding box center [359, 367] width 193 height 102
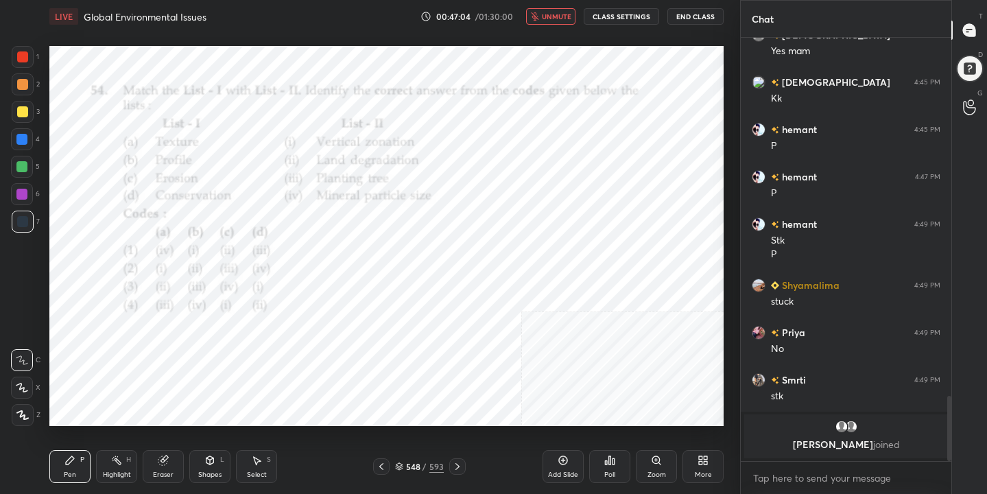
click at [609, 461] on icon at bounding box center [610, 460] width 2 height 8
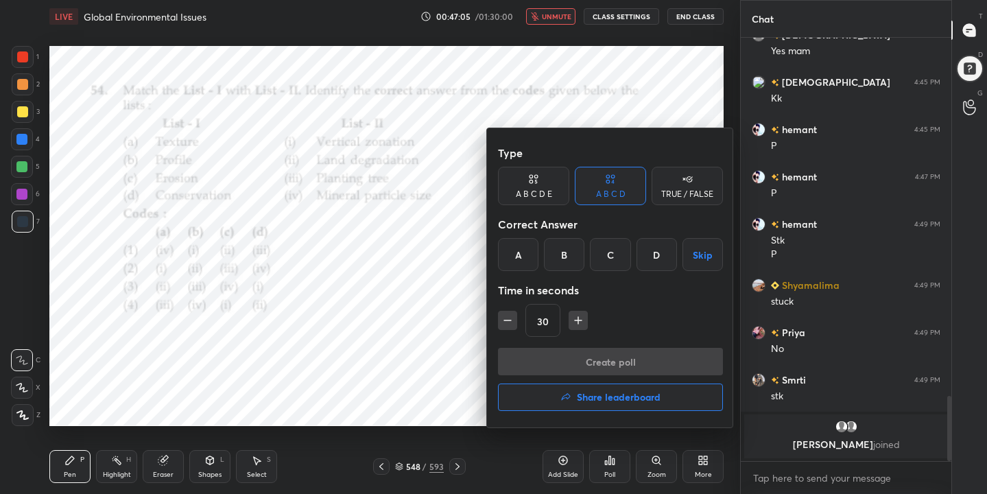
click at [530, 256] on div "A" at bounding box center [518, 254] width 40 height 33
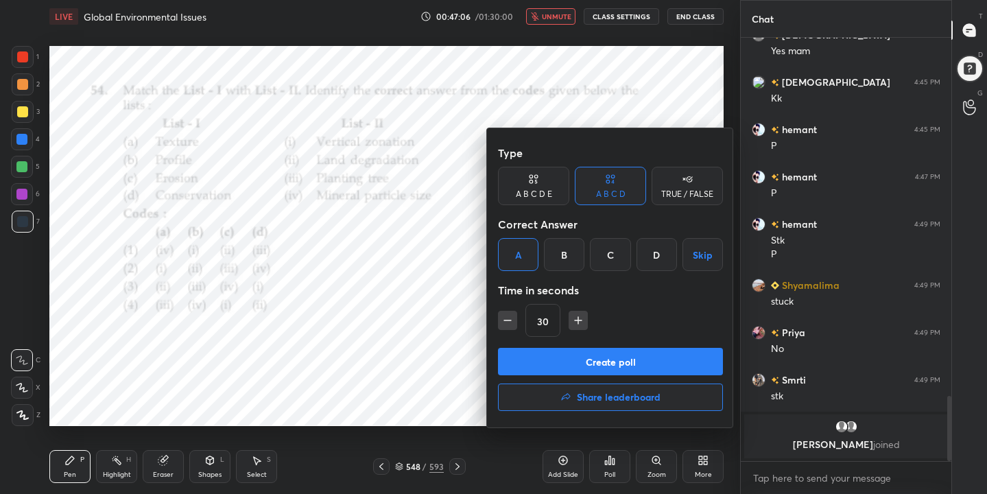
click at [645, 365] on button "Create poll" at bounding box center [610, 361] width 225 height 27
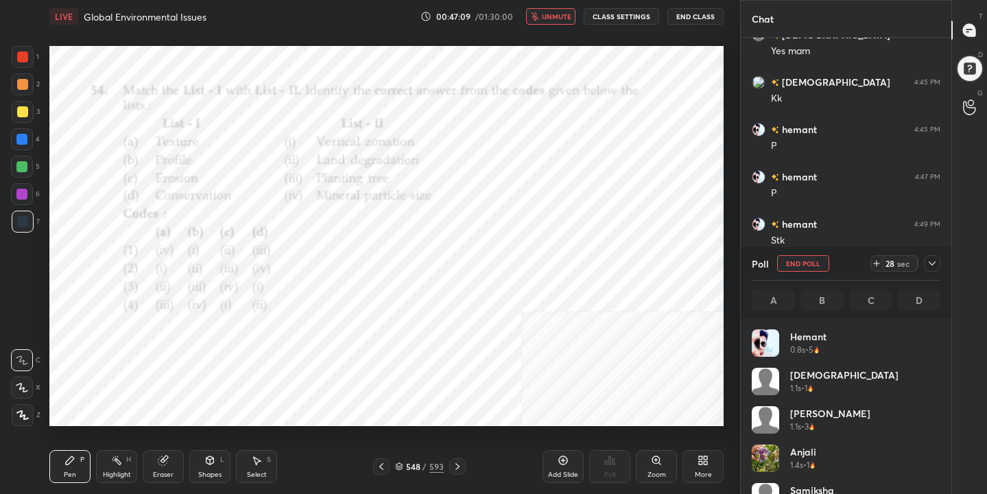
scroll to position [161, 185]
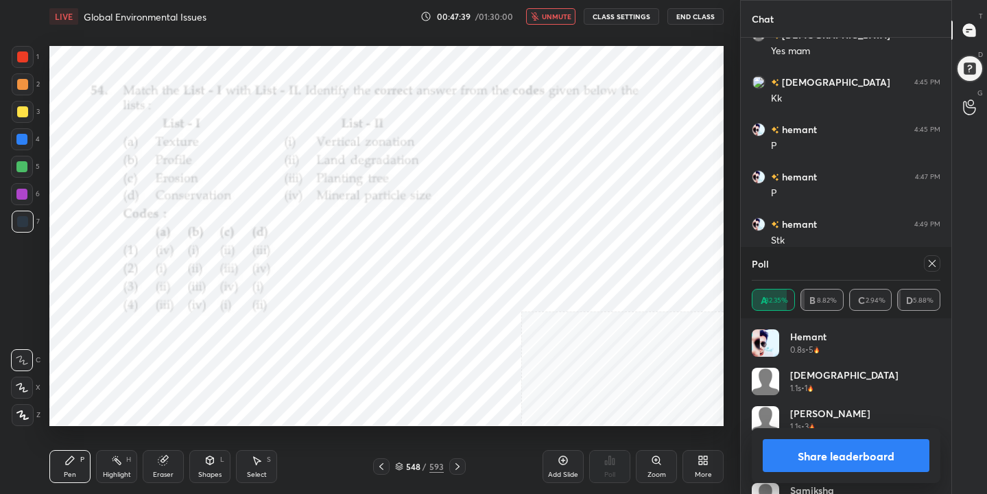
click at [930, 258] on icon at bounding box center [932, 263] width 11 height 11
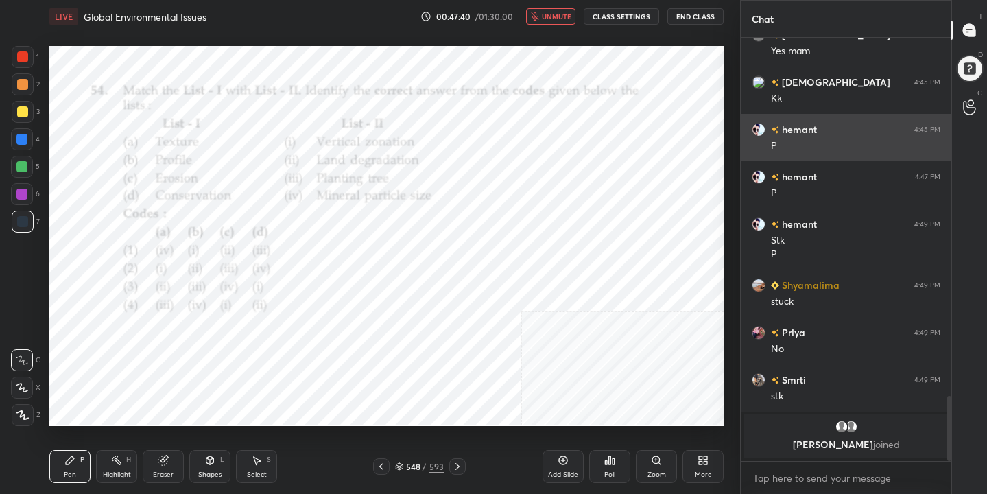
scroll to position [5, 5]
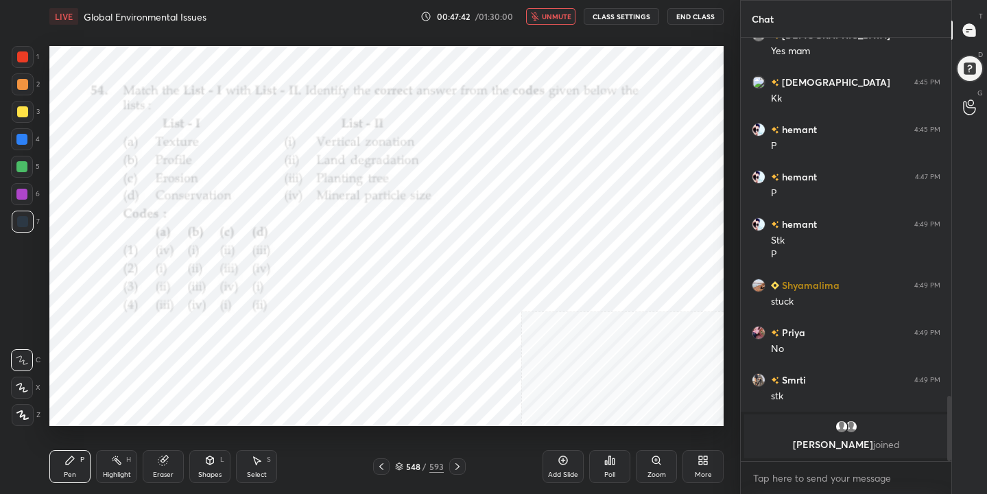
click at [573, 22] on button "unmute" at bounding box center [550, 16] width 49 height 16
click at [396, 461] on div "549 / 593" at bounding box center [419, 466] width 49 height 12
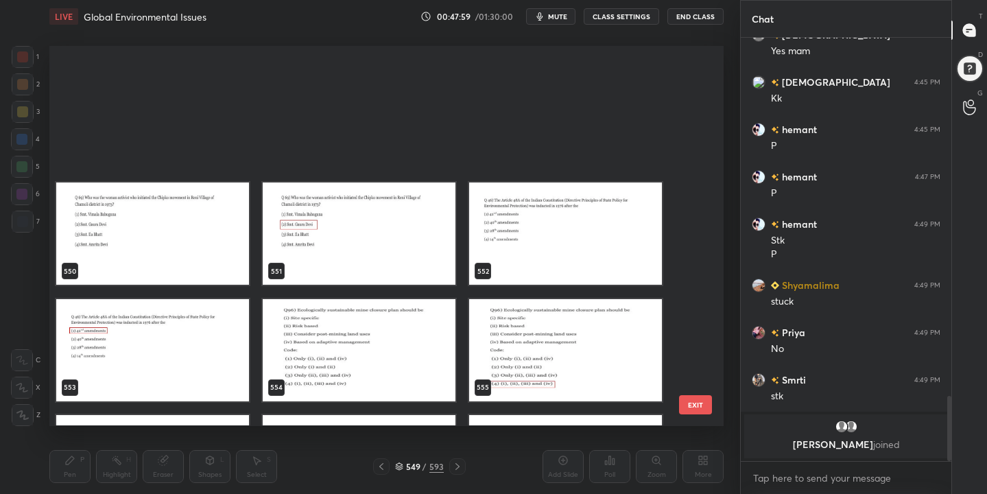
scroll to position [21376, 0]
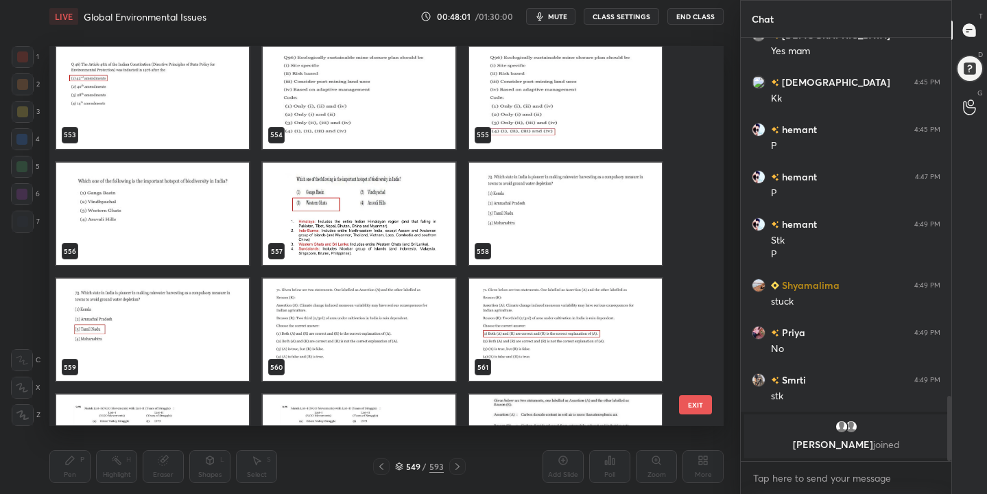
click at [563, 217] on img "grid" at bounding box center [565, 214] width 193 height 102
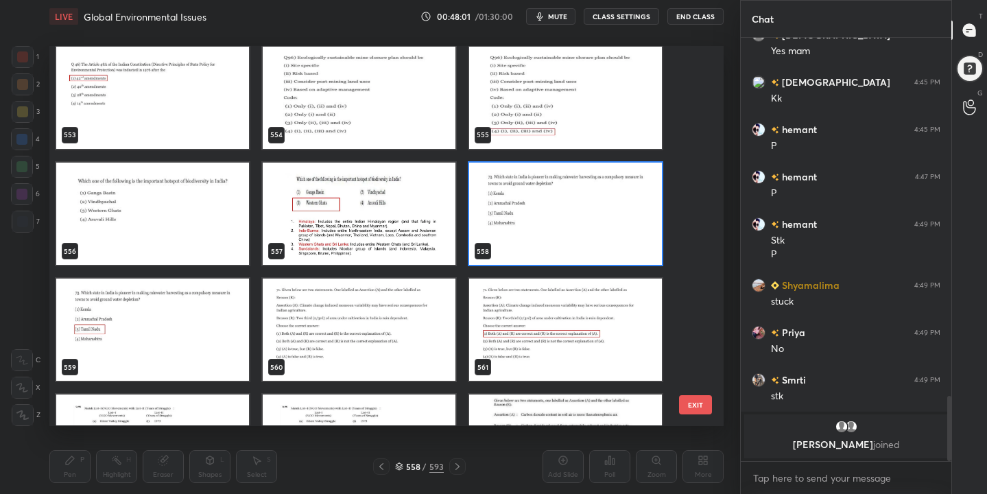
click at [563, 217] on img "grid" at bounding box center [565, 214] width 193 height 102
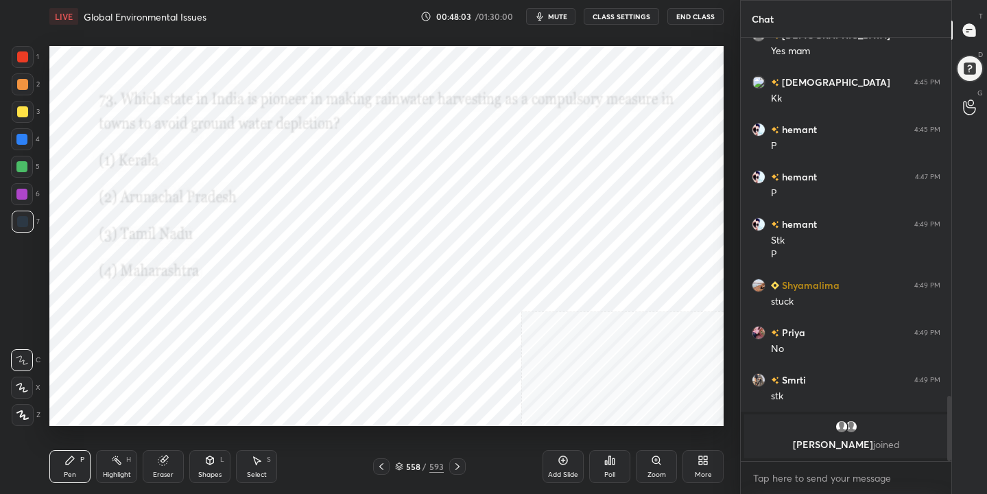
click at [561, 21] on span "mute" at bounding box center [557, 17] width 19 height 10
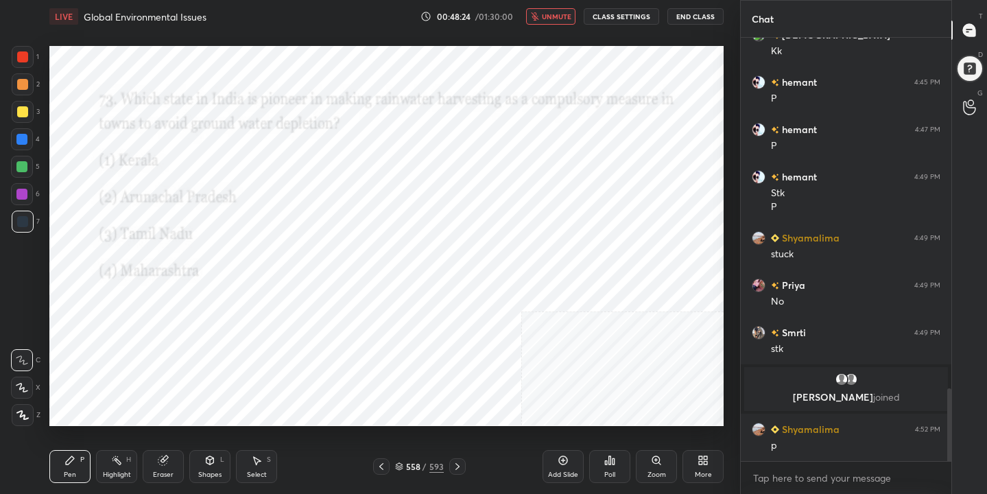
click at [608, 471] on div "Poll" at bounding box center [609, 474] width 11 height 7
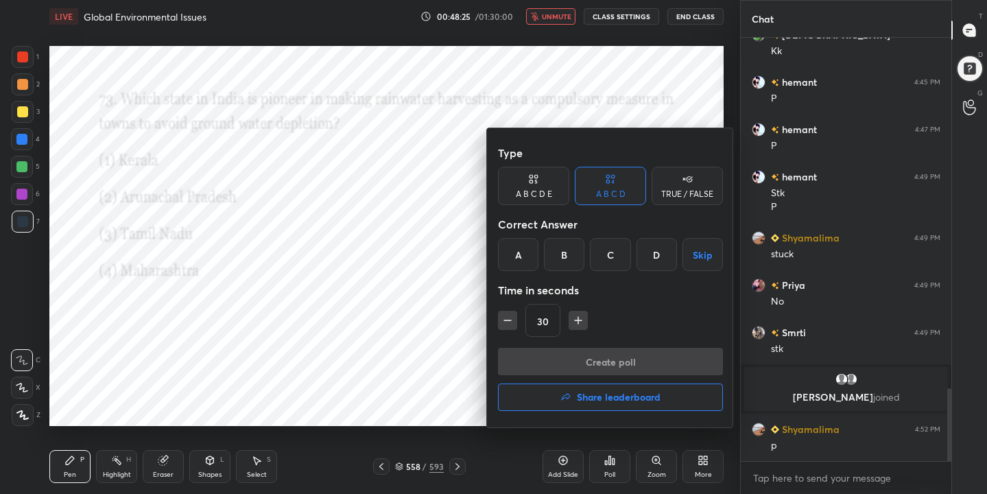
click at [620, 265] on div "C" at bounding box center [610, 254] width 40 height 33
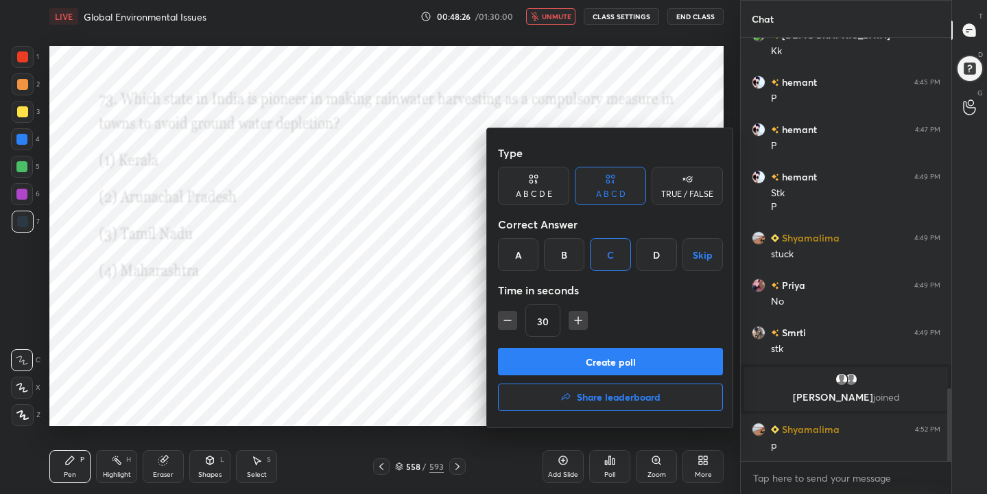
click at [626, 357] on button "Create poll" at bounding box center [610, 361] width 225 height 27
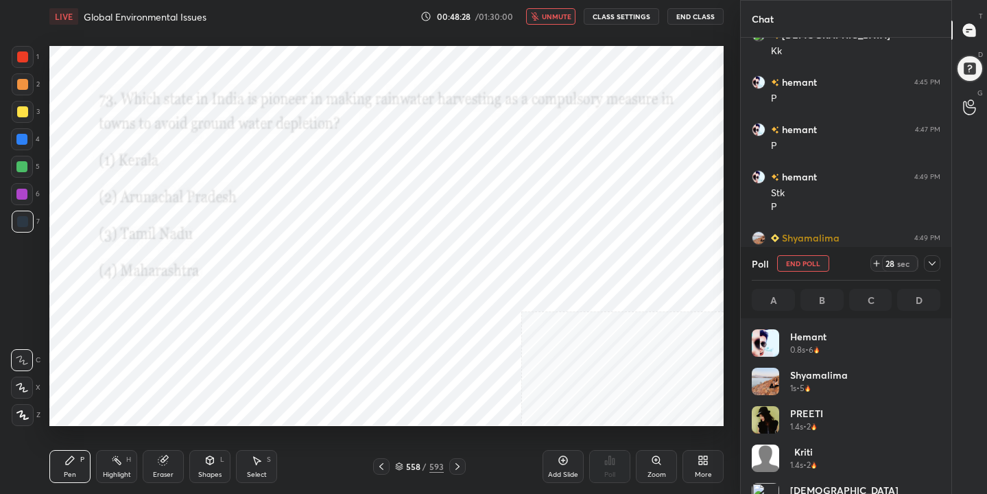
scroll to position [161, 185]
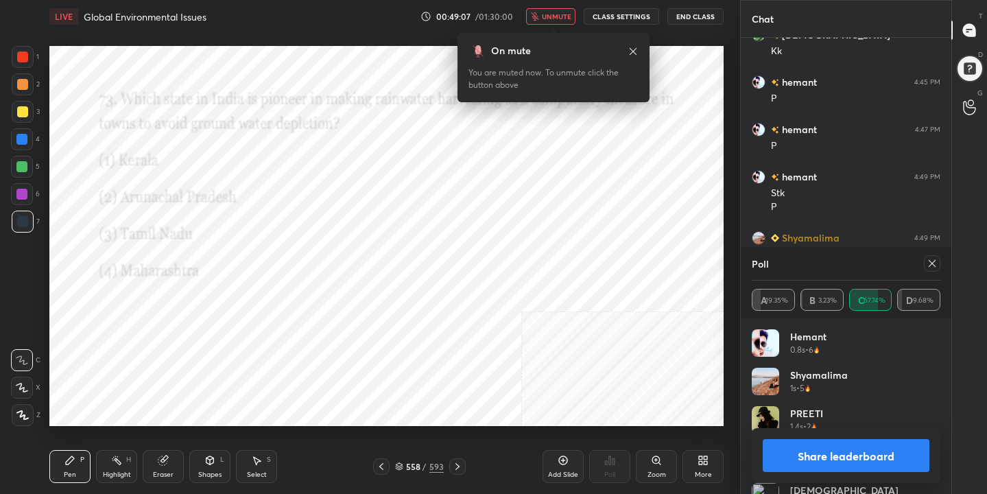
click at [929, 263] on icon at bounding box center [932, 263] width 11 height 11
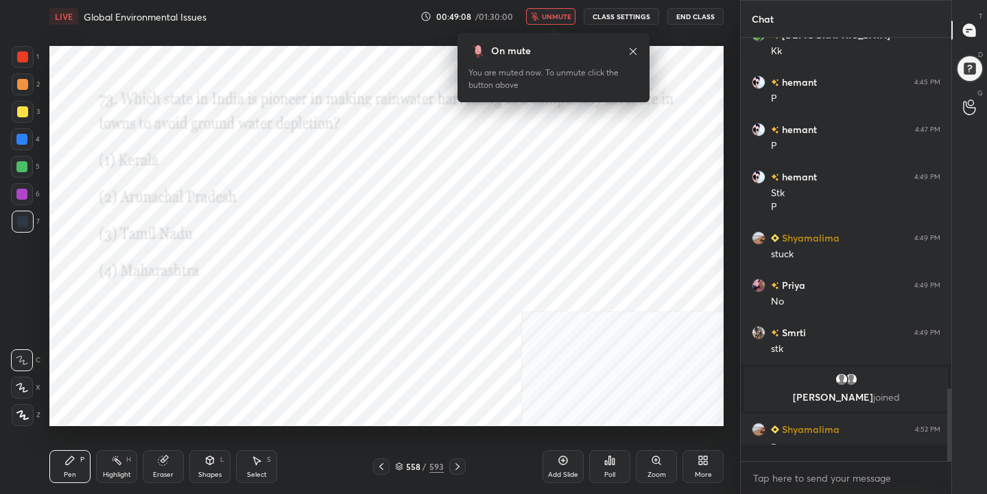
scroll to position [5, 5]
click at [555, 9] on button "unmute" at bounding box center [550, 16] width 49 height 16
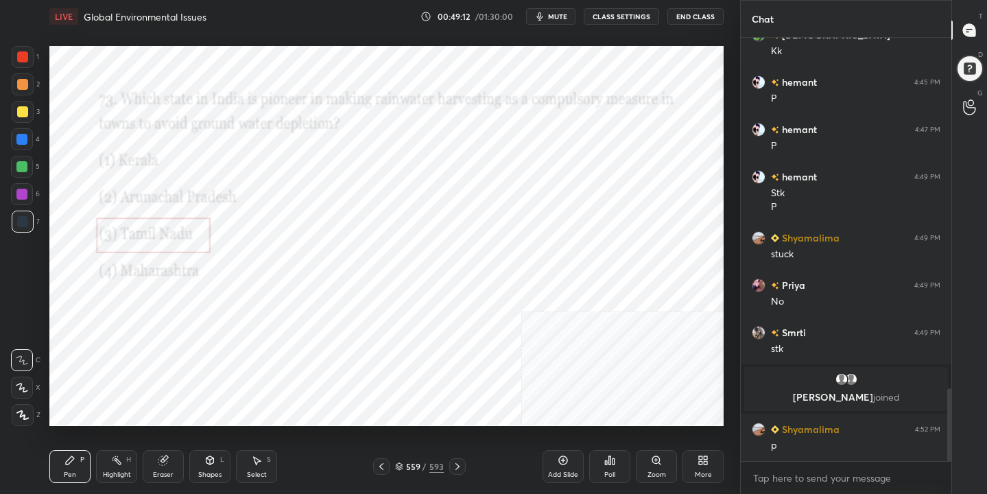
click at [401, 468] on icon at bounding box center [399, 466] width 8 height 8
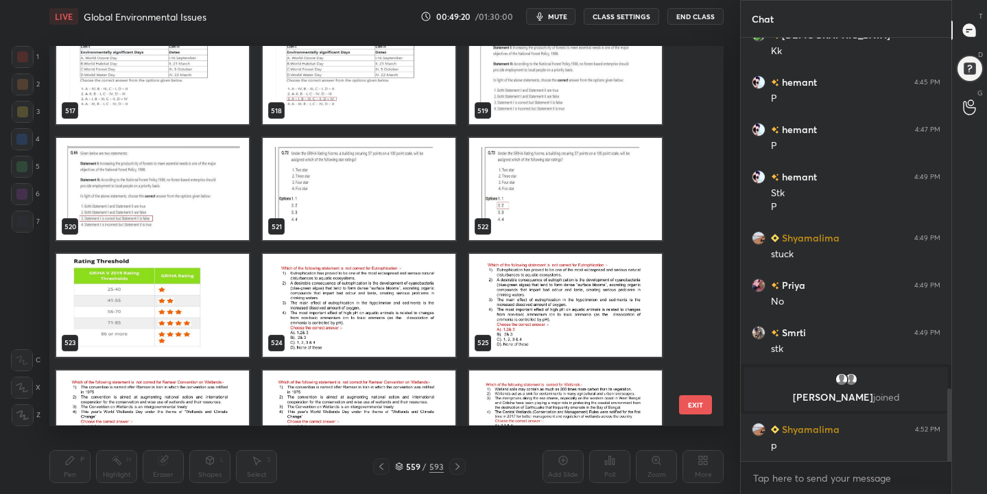
scroll to position [19914, 0]
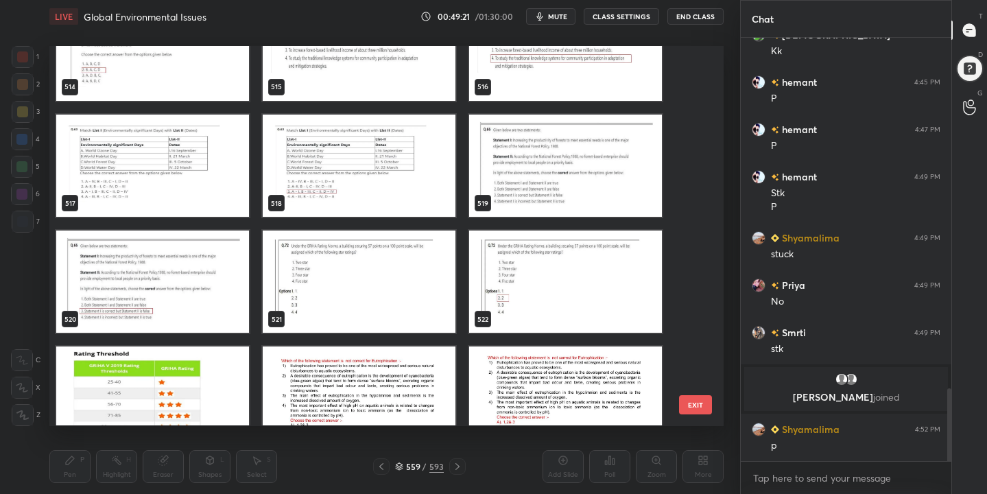
click at [230, 172] on img "grid" at bounding box center [152, 166] width 193 height 102
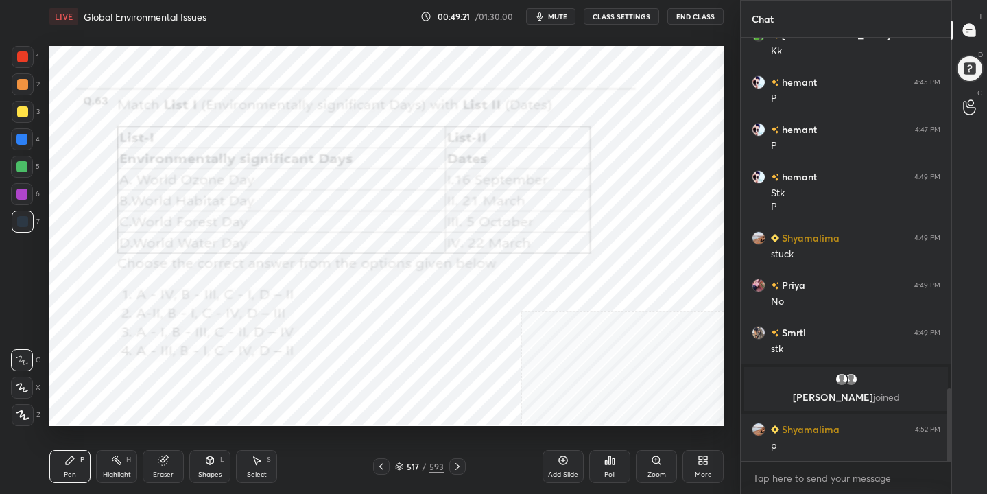
click at [230, 172] on img "grid" at bounding box center [152, 166] width 193 height 102
click at [551, 13] on span "mute" at bounding box center [557, 17] width 19 height 10
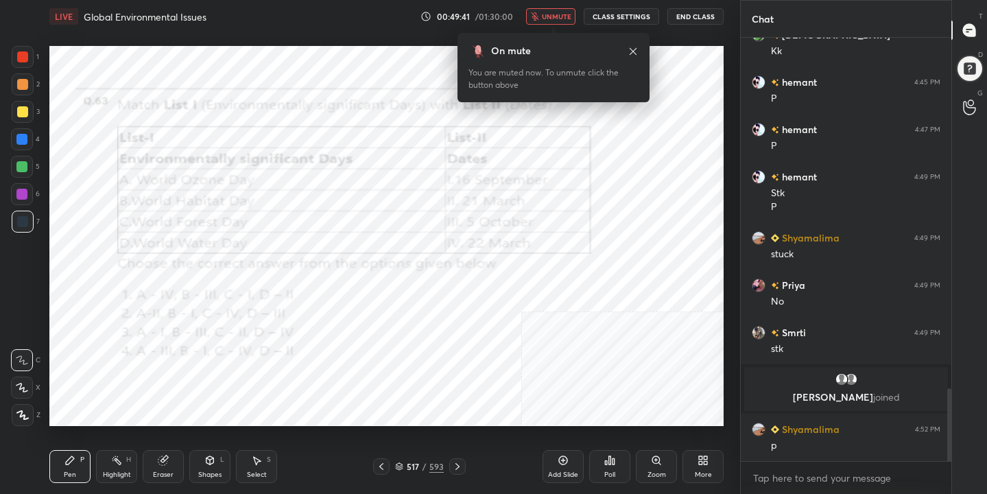
click at [399, 469] on icon at bounding box center [399, 469] width 7 height 2
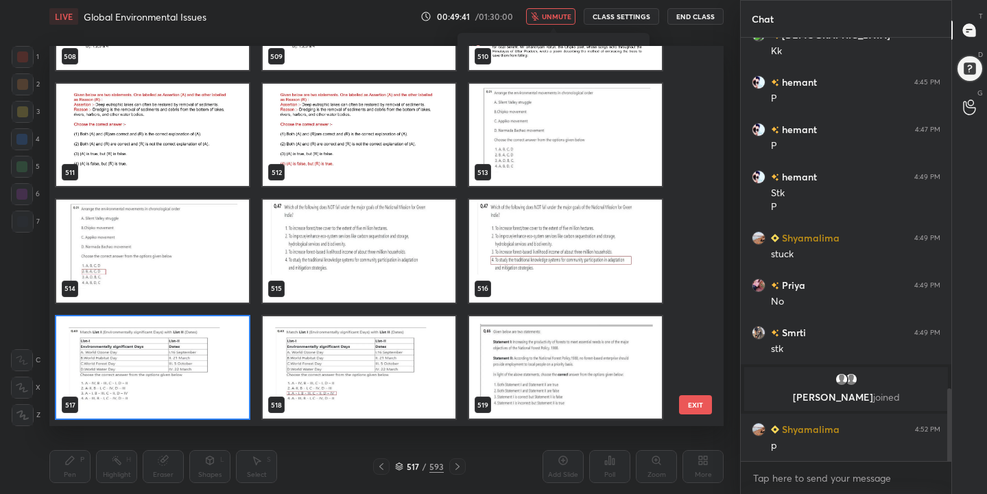
scroll to position [375, 668]
click at [213, 364] on img "grid" at bounding box center [152, 367] width 193 height 102
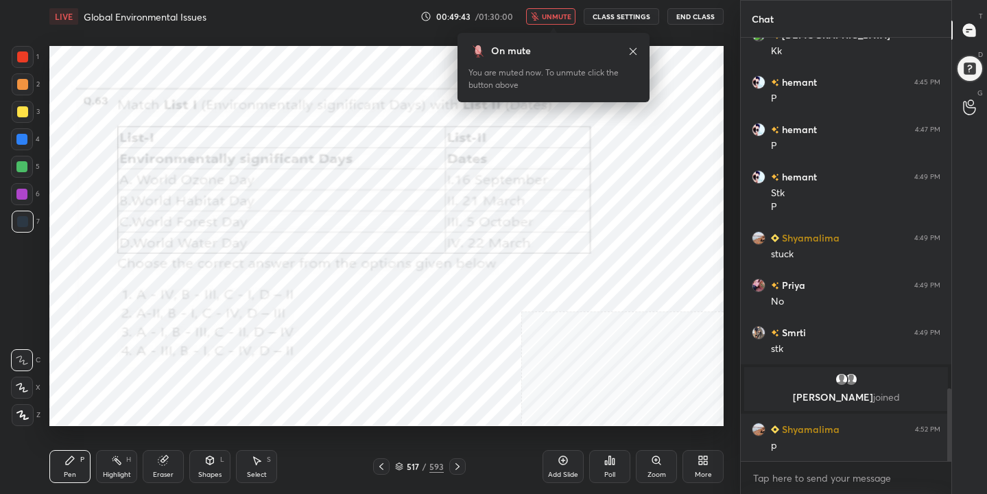
click at [606, 461] on icon at bounding box center [607, 462] width 2 height 3
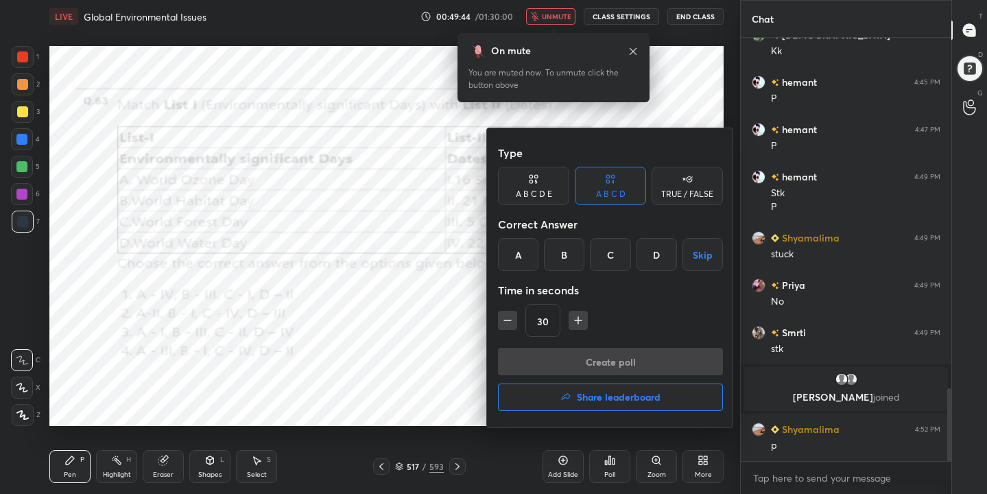
click at [616, 263] on div "C" at bounding box center [610, 254] width 40 height 33
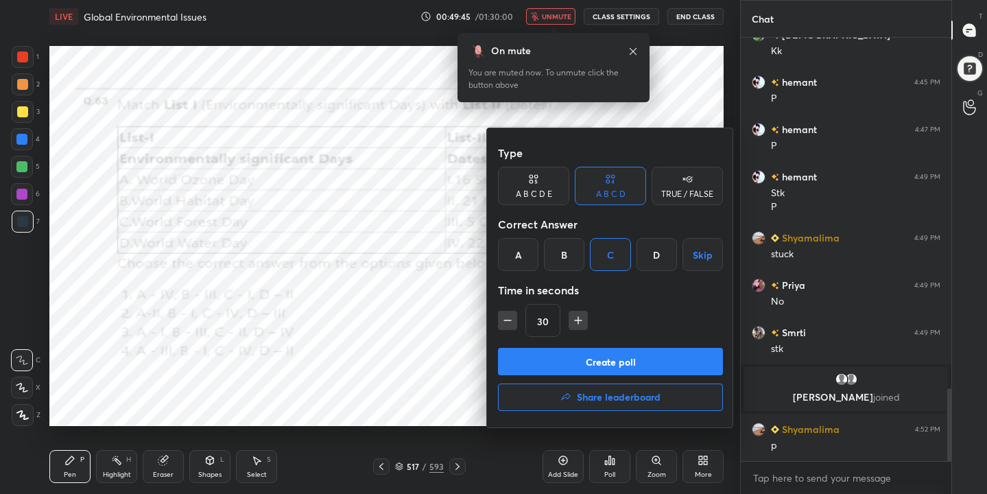
click at [635, 352] on button "Create poll" at bounding box center [610, 361] width 225 height 27
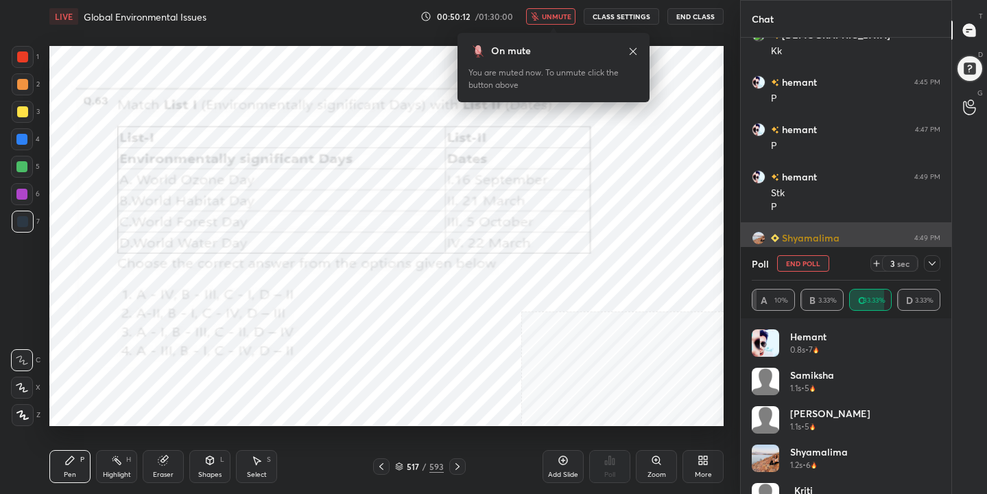
scroll to position [2159, 0]
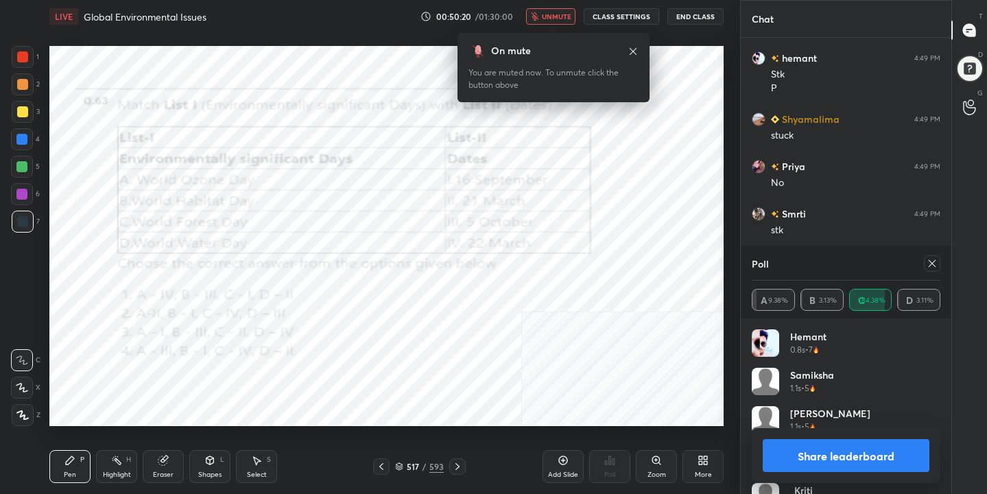
click at [935, 256] on div at bounding box center [932, 263] width 16 height 16
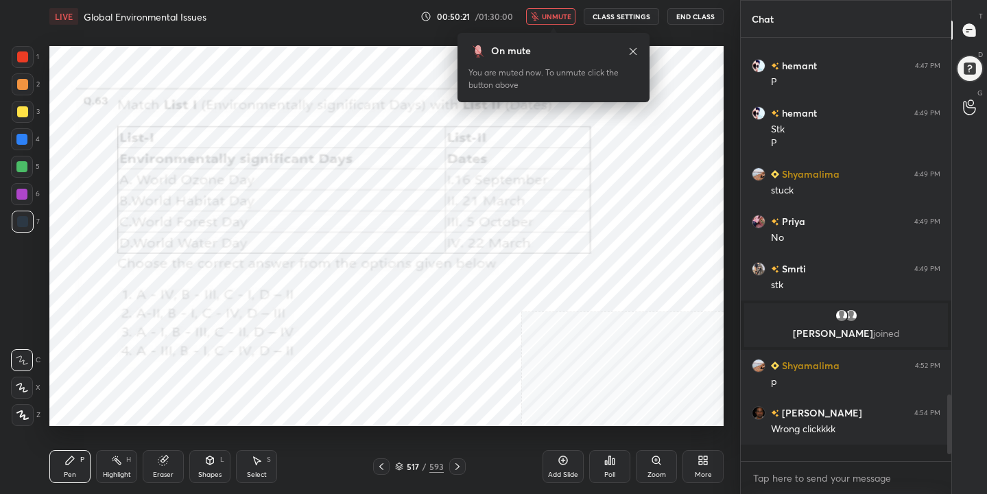
scroll to position [2087, 0]
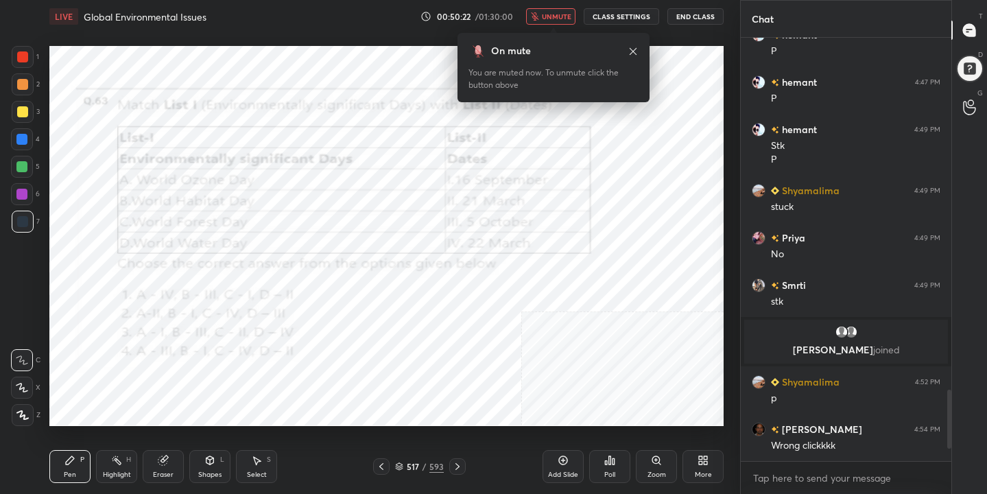
click at [563, 14] on span "unmute" at bounding box center [556, 17] width 29 height 10
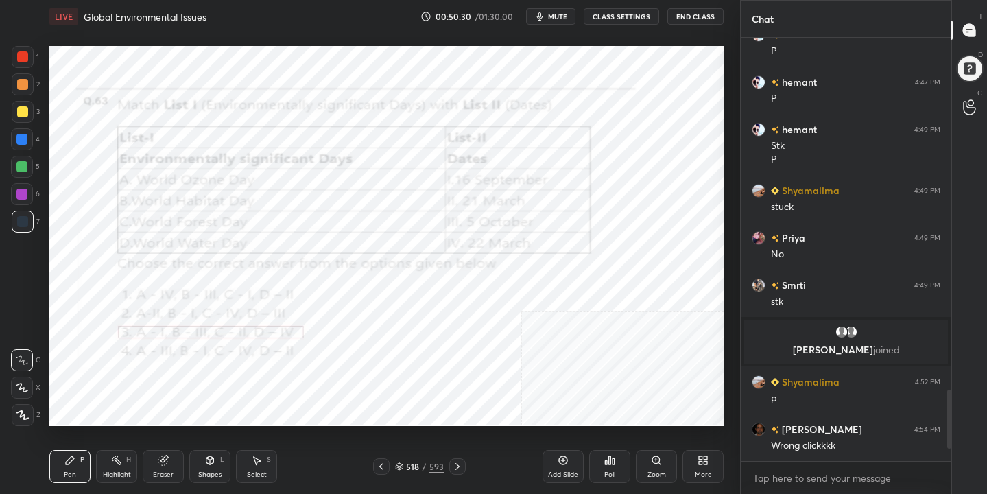
drag, startPoint x: 171, startPoint y: 464, endPoint x: 182, endPoint y: 427, distance: 38.6
click at [171, 464] on div "Eraser" at bounding box center [163, 466] width 41 height 33
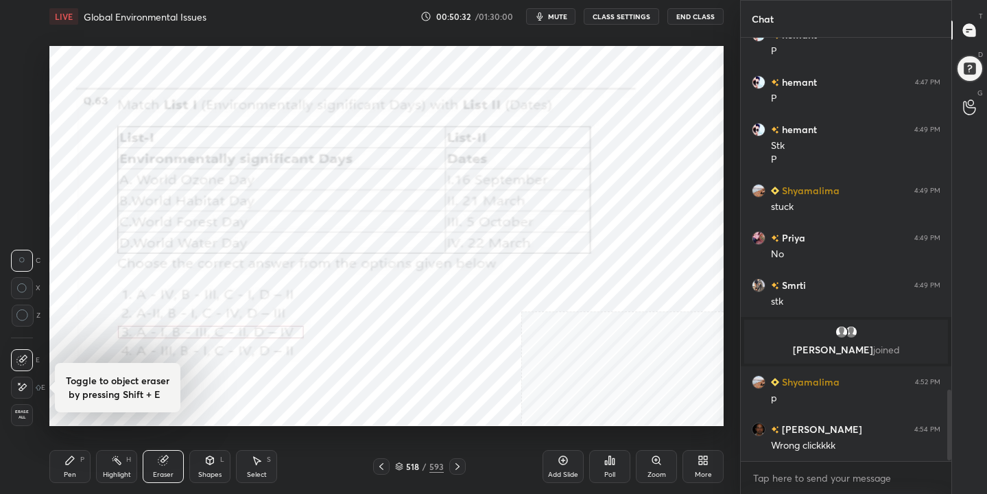
scroll to position [2135, 0]
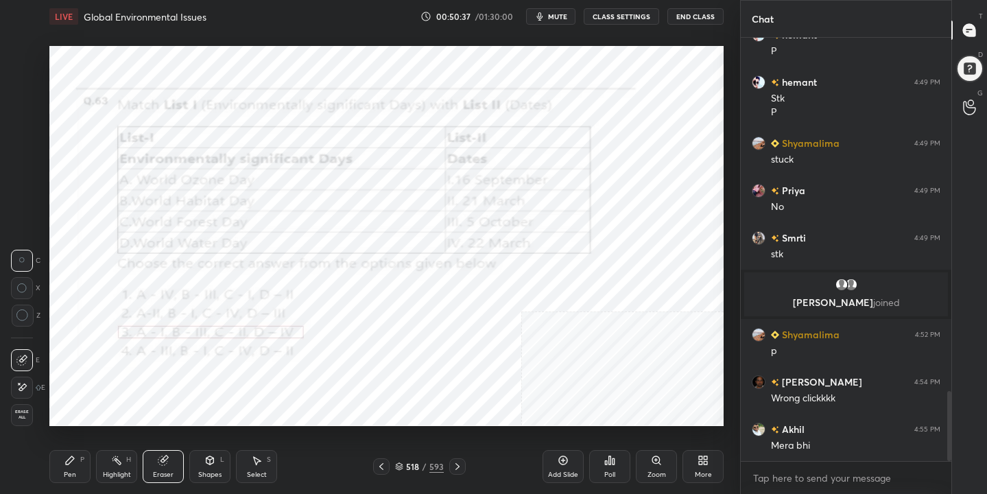
click at [67, 463] on div "Pen P" at bounding box center [69, 466] width 41 height 33
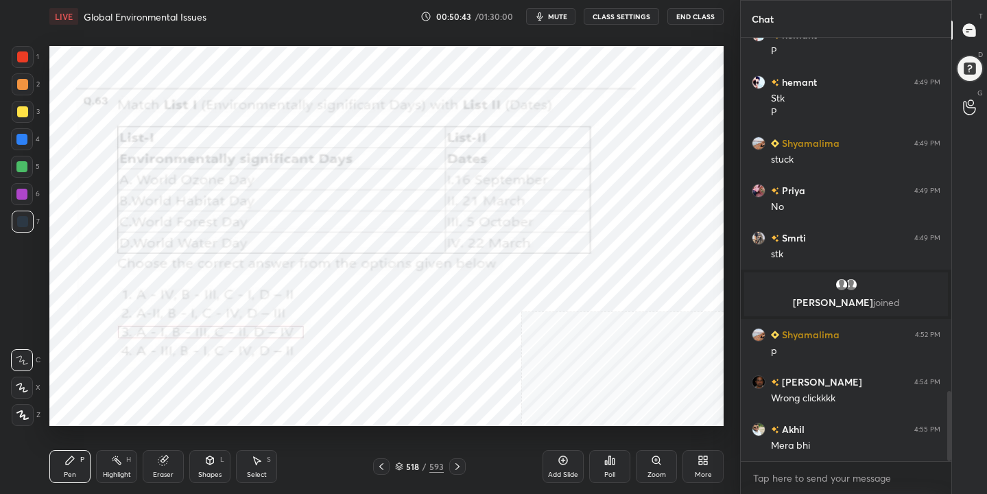
click at [397, 461] on div "518 / 593" at bounding box center [419, 466] width 49 height 12
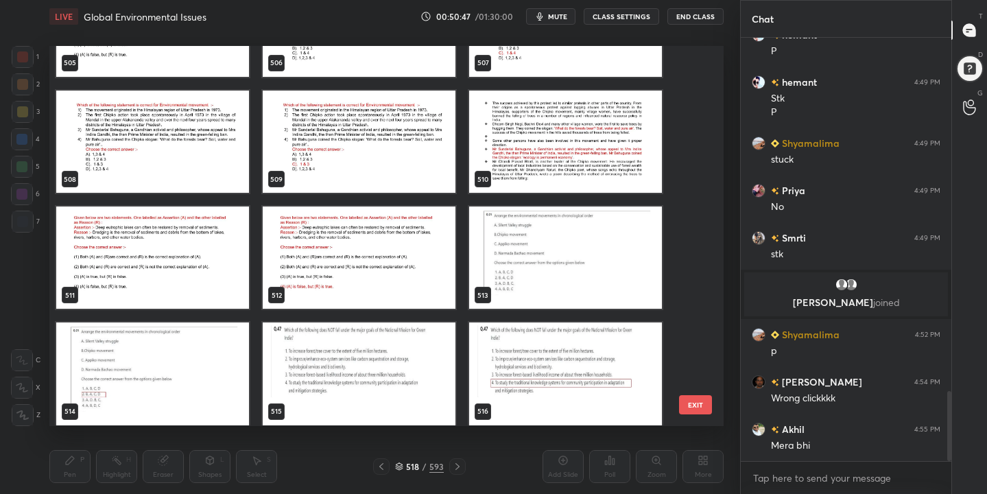
scroll to position [19577, 0]
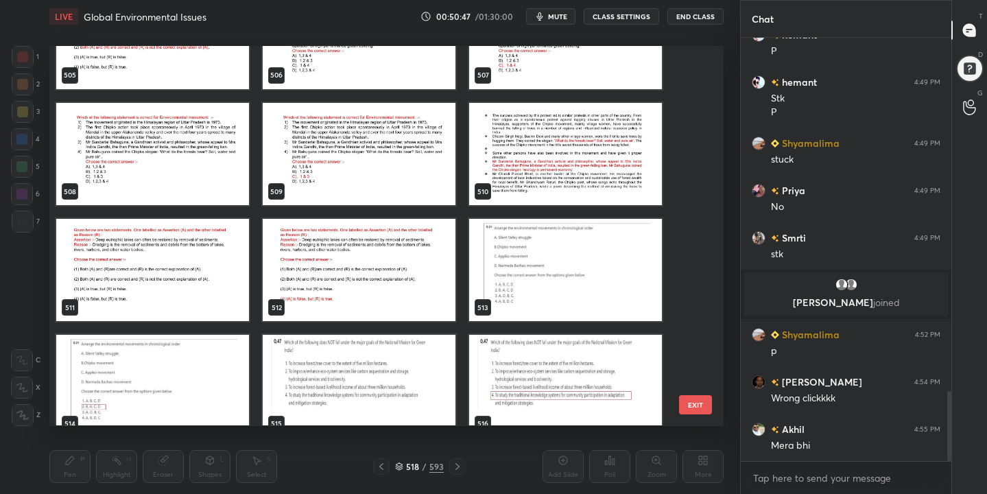
click at [487, 294] on img "grid" at bounding box center [565, 271] width 193 height 102
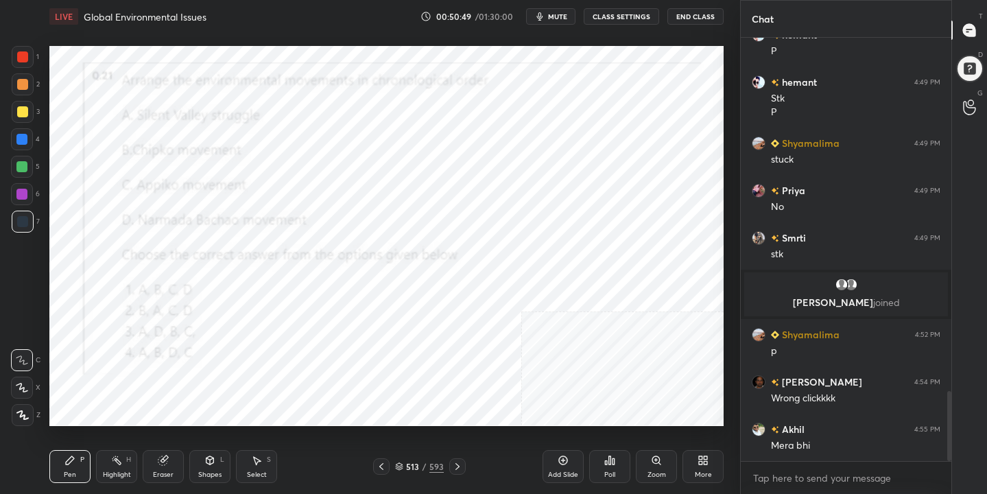
click at [556, 13] on span "mute" at bounding box center [557, 17] width 19 height 10
click at [404, 471] on div "513 / 593" at bounding box center [419, 466] width 49 height 12
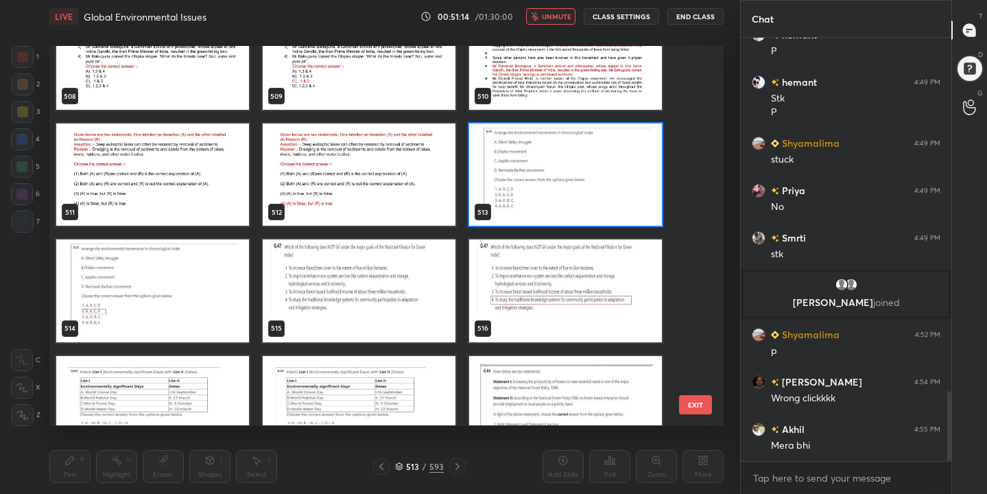
scroll to position [19726, 0]
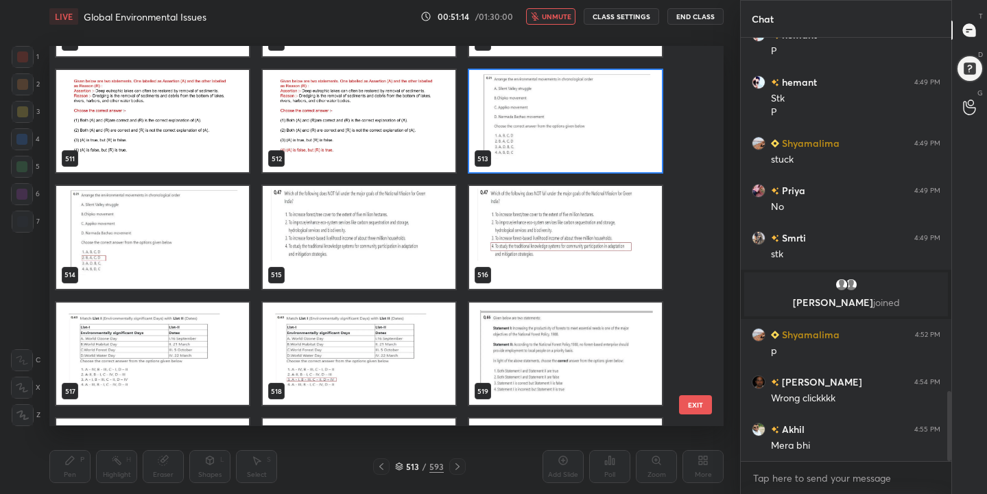
click at [541, 138] on img "grid" at bounding box center [565, 122] width 193 height 102
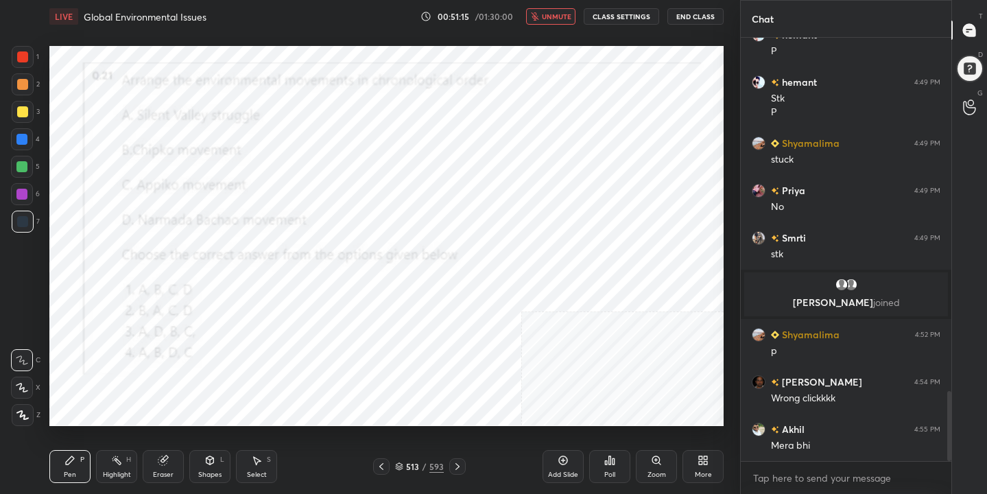
click at [541, 138] on img "grid" at bounding box center [565, 122] width 193 height 102
click at [607, 464] on icon at bounding box center [607, 462] width 2 height 3
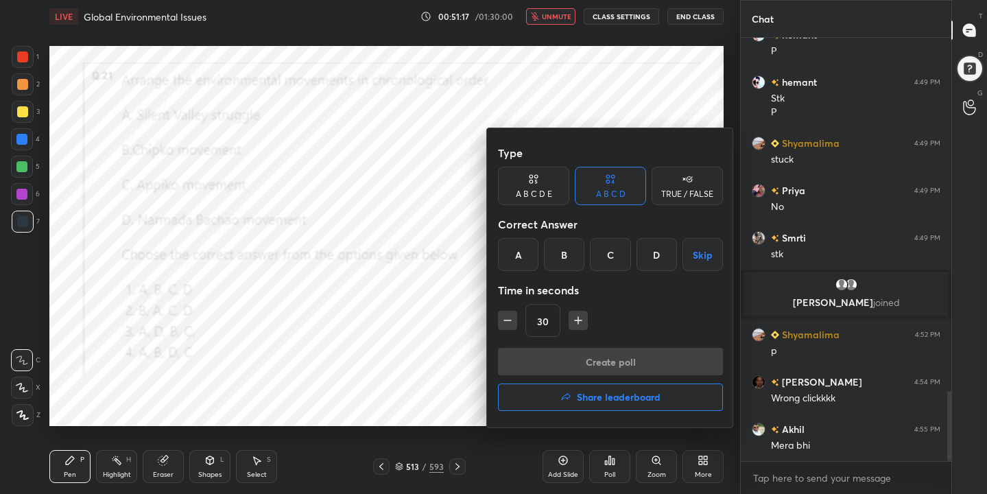
click at [556, 254] on div "B" at bounding box center [564, 254] width 40 height 33
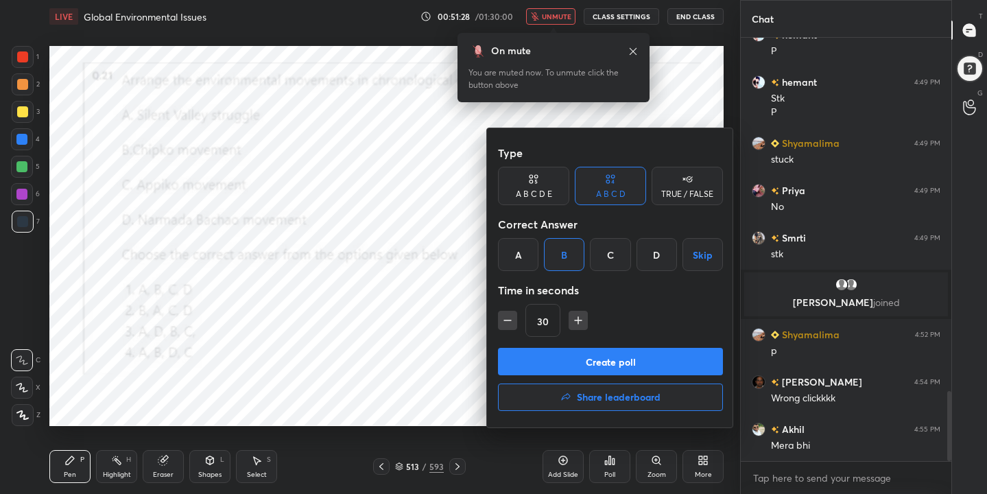
click at [606, 368] on button "Create poll" at bounding box center [610, 361] width 225 height 27
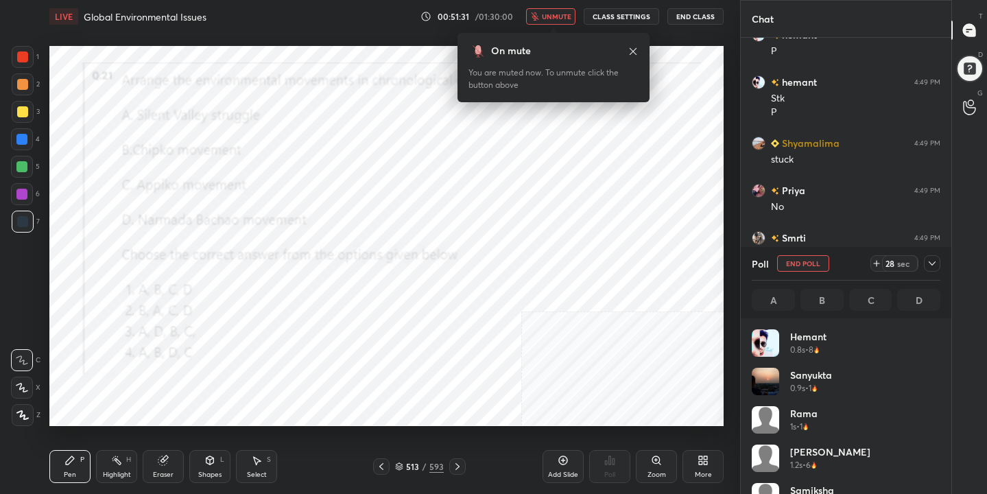
scroll to position [161, 185]
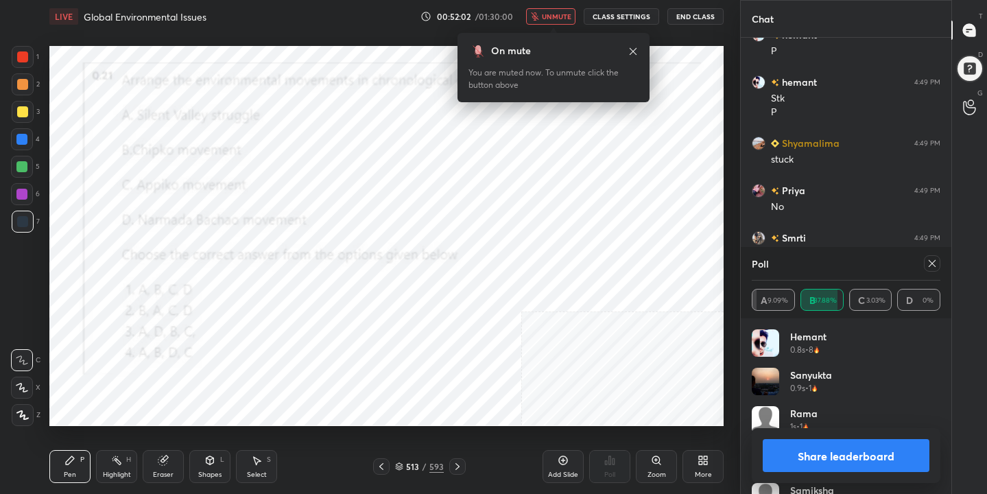
click at [932, 258] on icon at bounding box center [932, 263] width 11 height 11
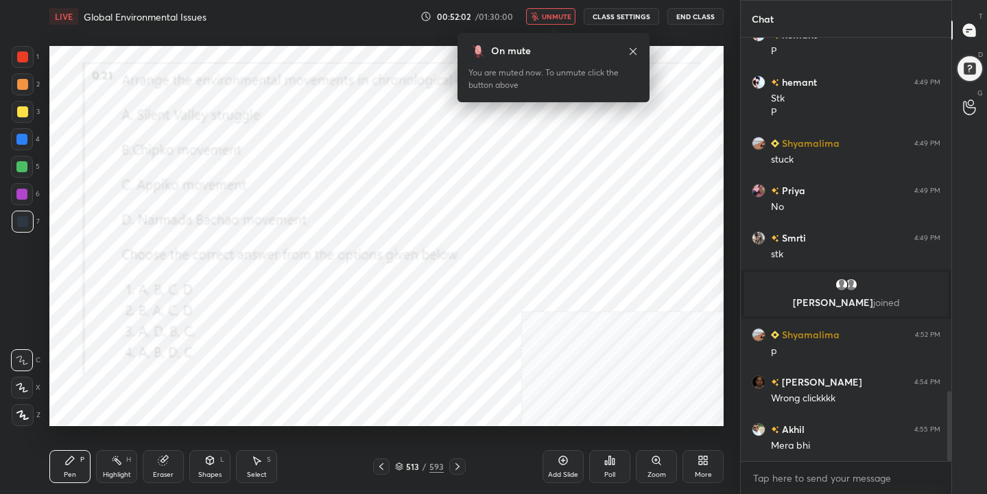
scroll to position [419, 206]
click at [555, 14] on span "unmute" at bounding box center [556, 17] width 29 height 10
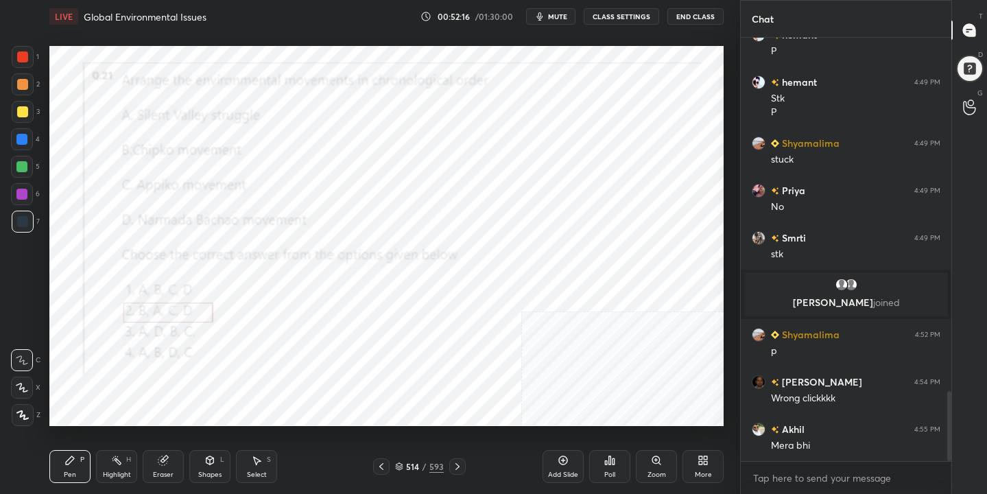
click at [397, 463] on icon at bounding box center [399, 466] width 8 height 8
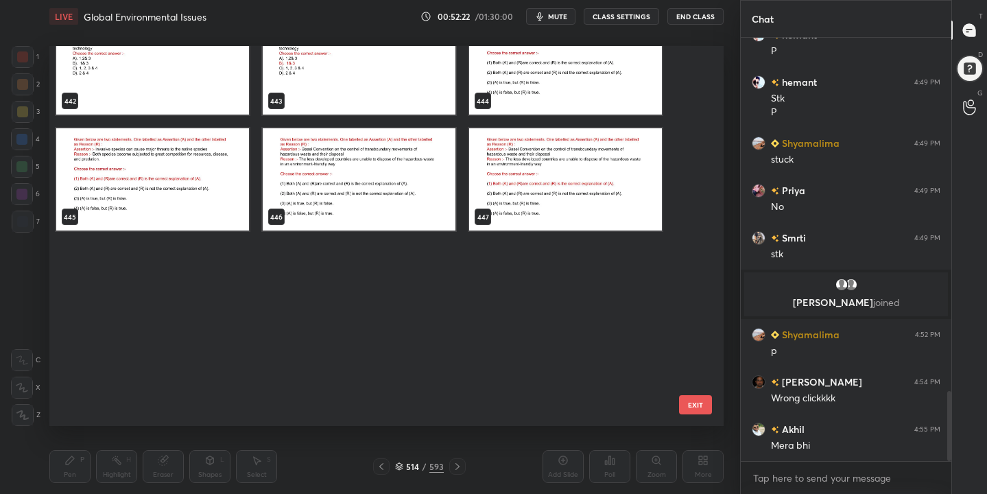
scroll to position [16799, 0]
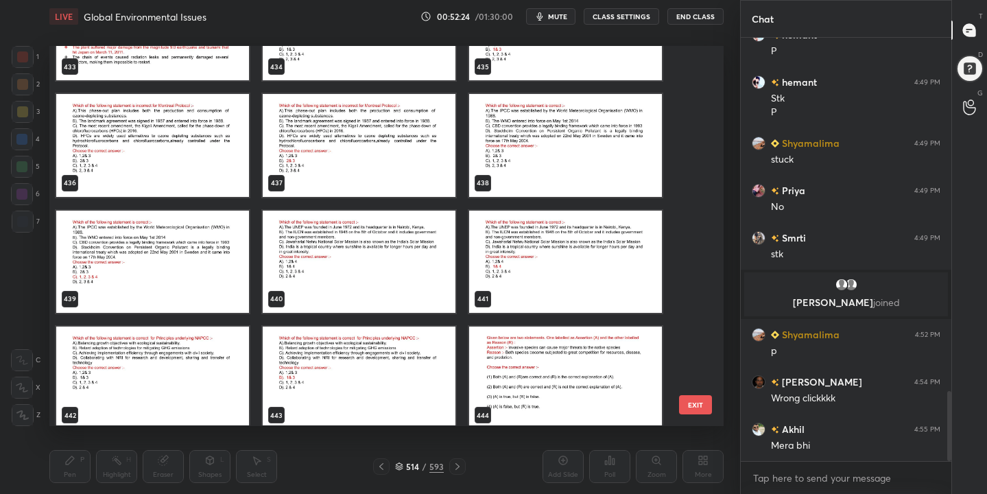
click at [176, 117] on img "grid" at bounding box center [152, 146] width 193 height 102
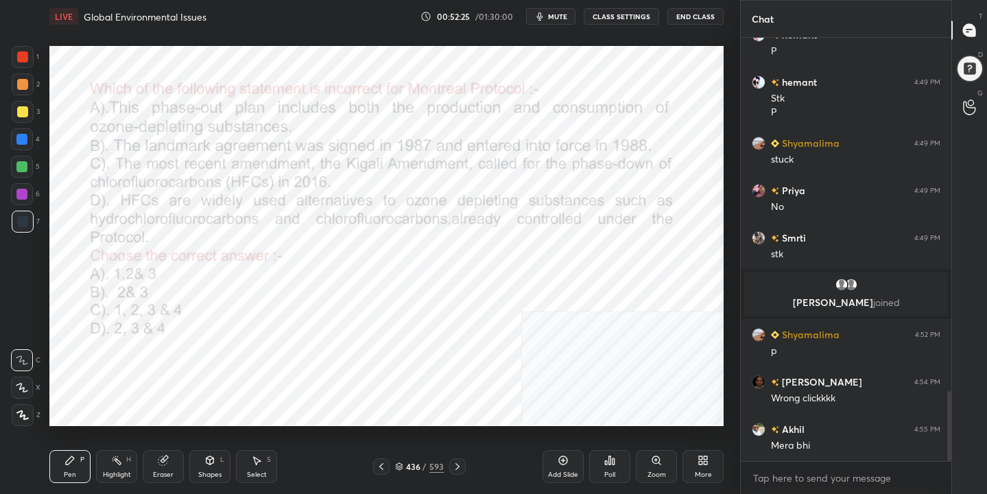
click at [176, 117] on img "grid" at bounding box center [152, 146] width 193 height 102
click at [561, 17] on span "mute" at bounding box center [557, 17] width 19 height 10
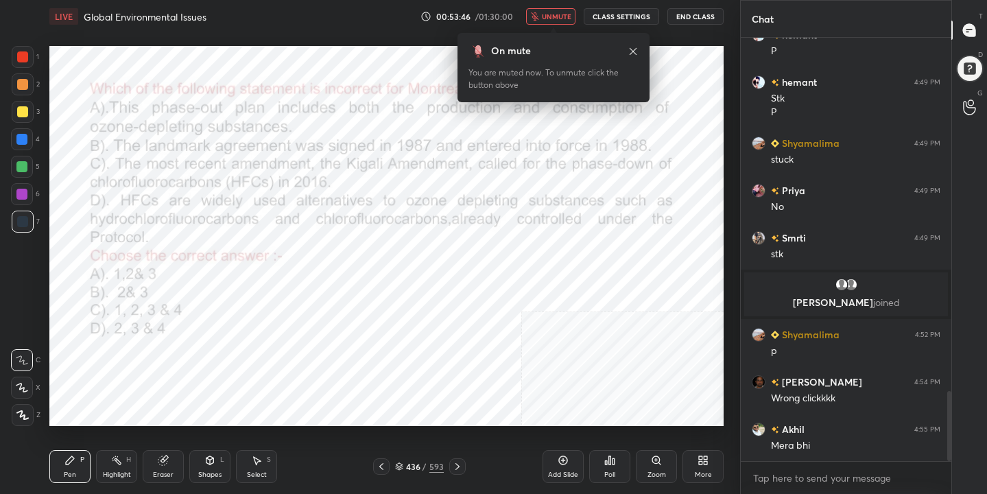
click at [402, 470] on icon at bounding box center [399, 466] width 8 height 8
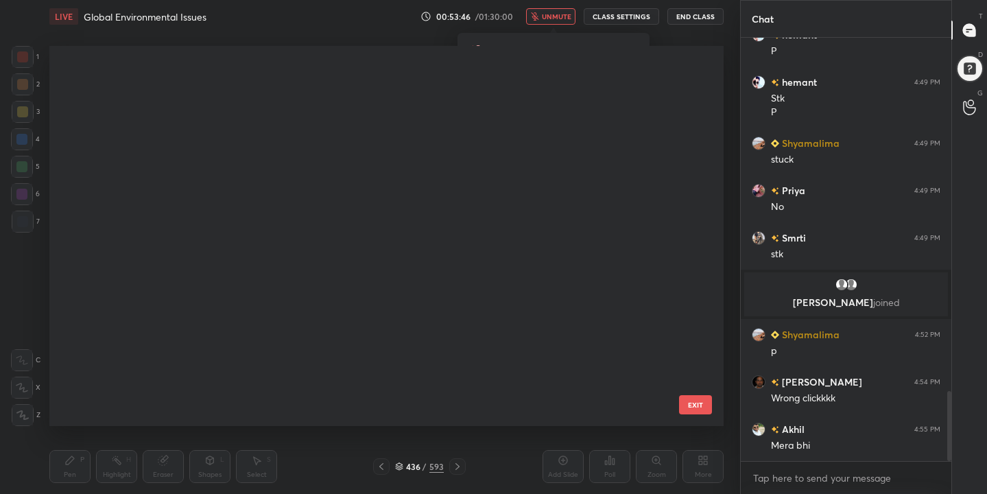
scroll to position [375, 668]
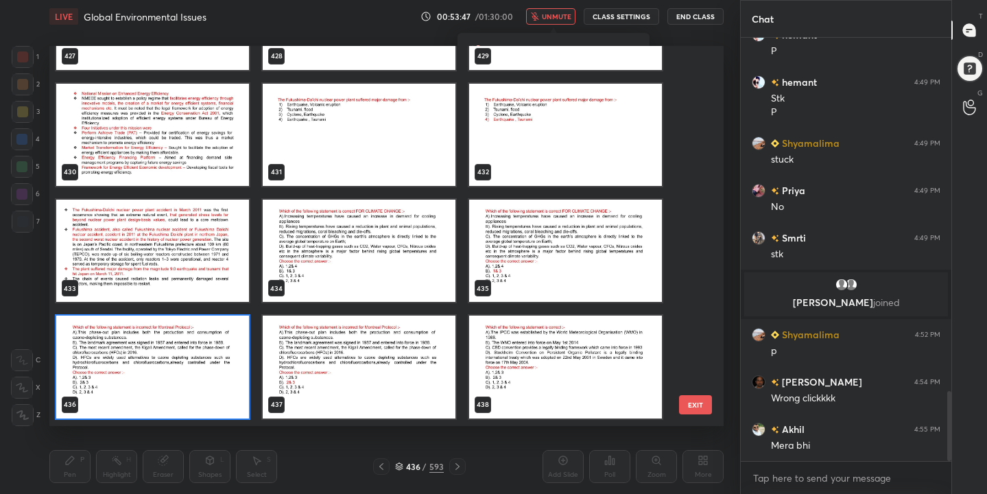
click at [216, 363] on img "grid" at bounding box center [152, 367] width 193 height 102
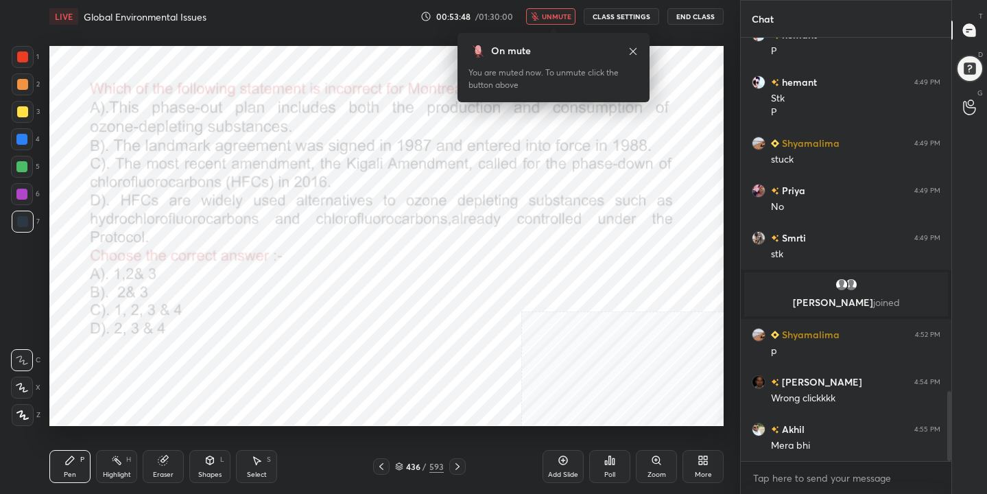
click at [615, 463] on icon at bounding box center [609, 460] width 11 height 11
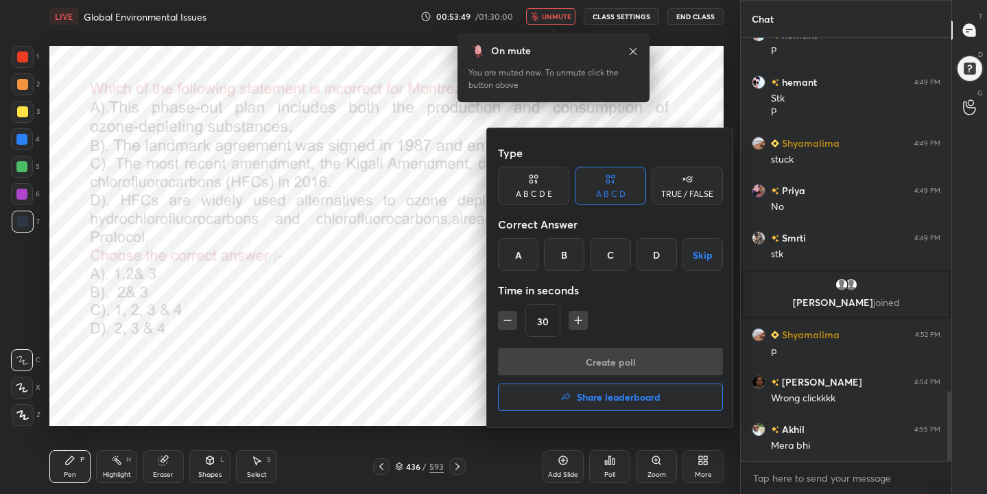
click at [560, 265] on div "B" at bounding box center [564, 254] width 40 height 33
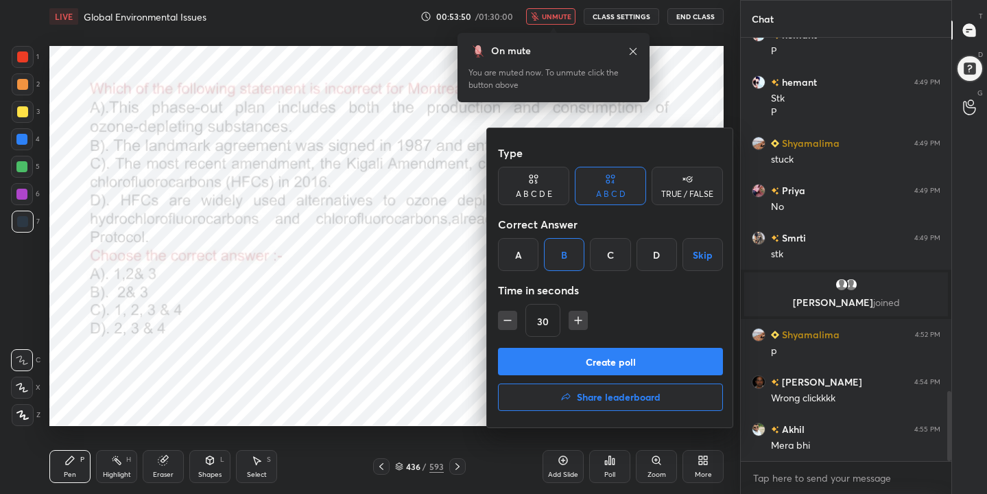
click at [602, 364] on button "Create poll" at bounding box center [610, 361] width 225 height 27
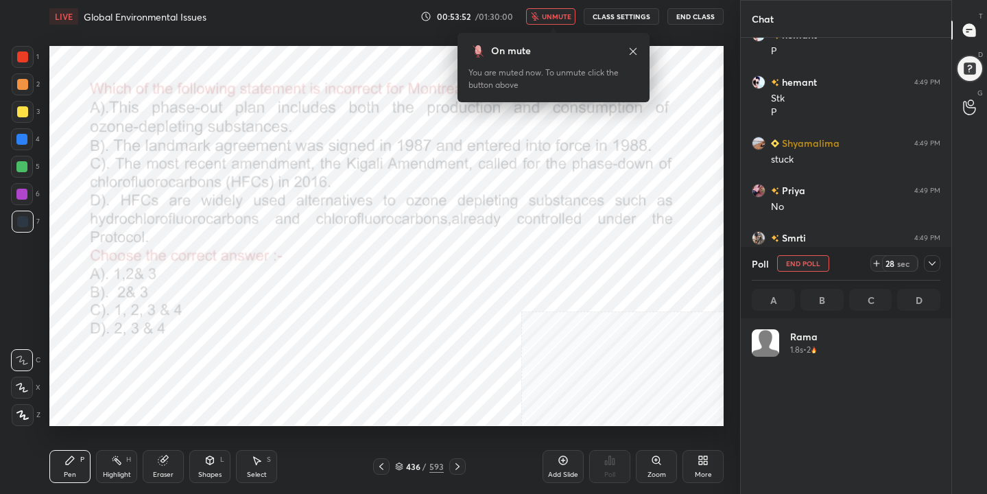
scroll to position [161, 185]
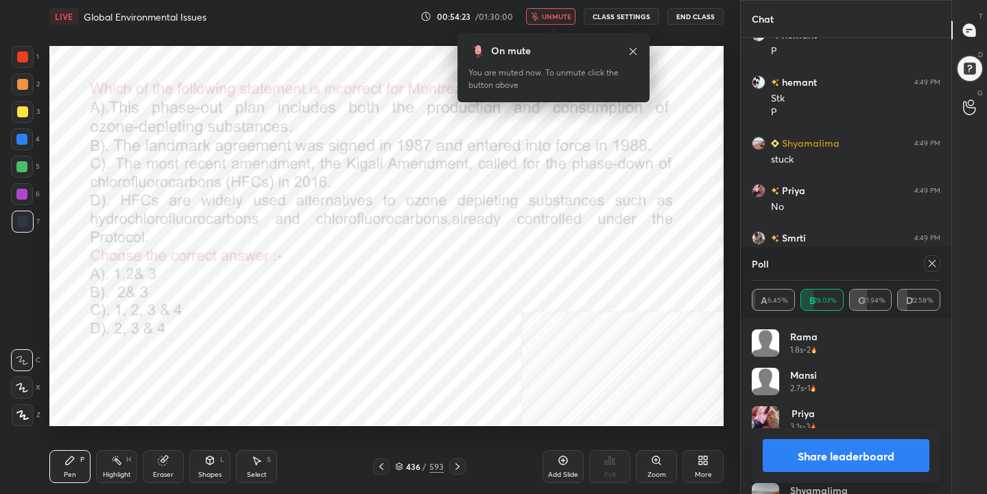
click at [929, 261] on icon at bounding box center [932, 263] width 11 height 11
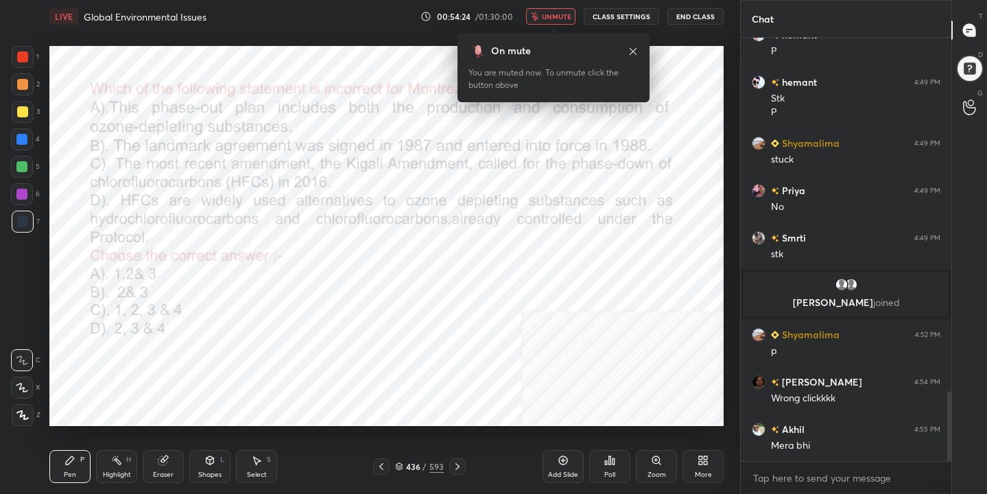
scroll to position [5, 5]
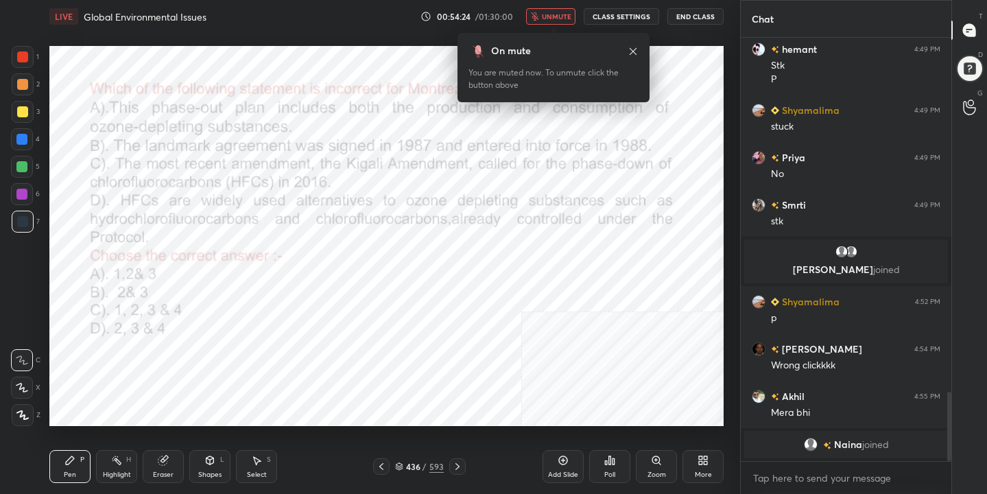
click at [561, 22] on button "unmute" at bounding box center [550, 16] width 49 height 16
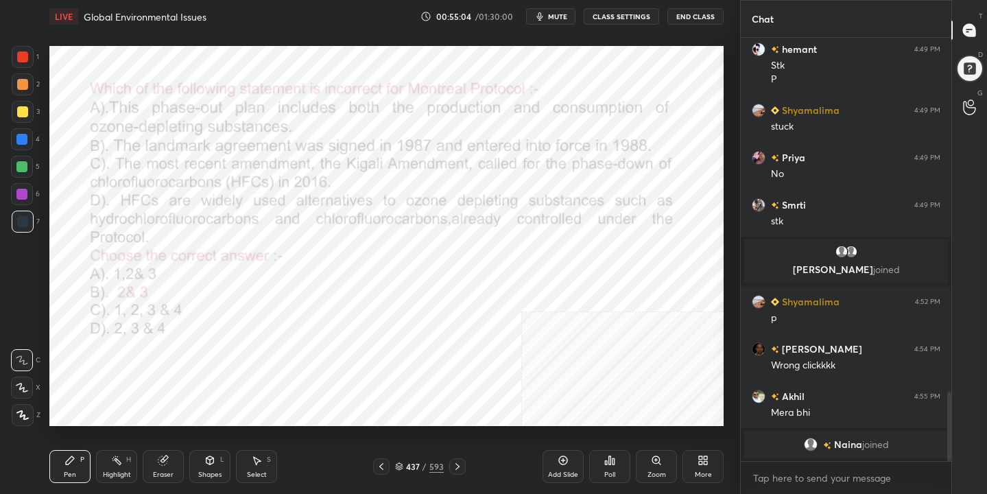
click at [399, 468] on icon at bounding box center [399, 466] width 8 height 8
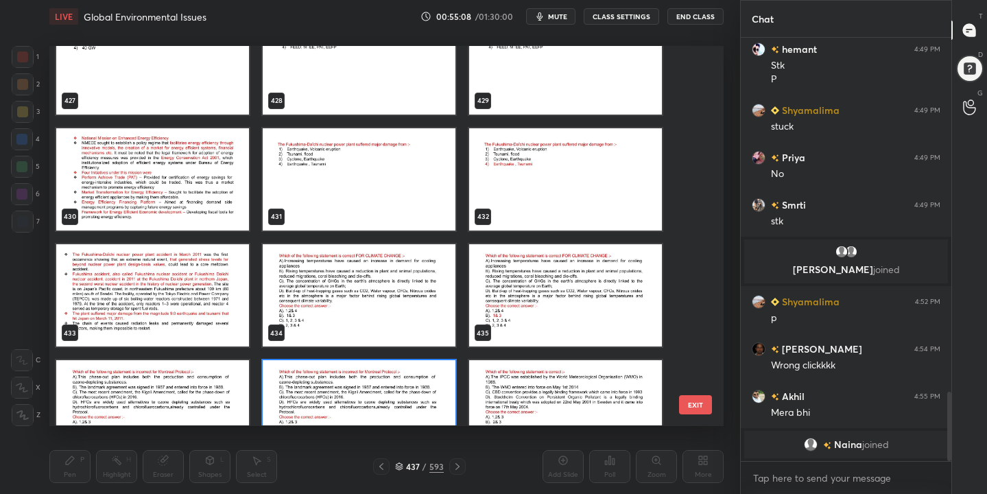
scroll to position [16492, 0]
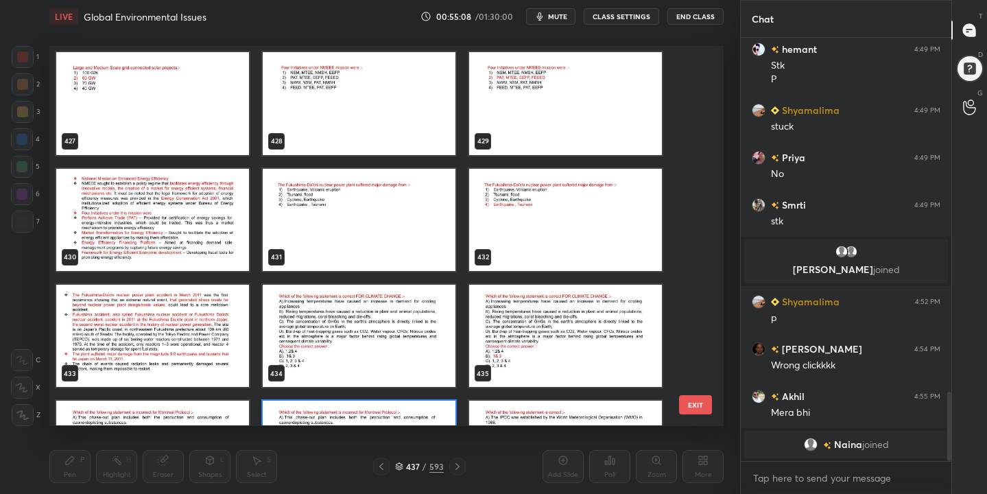
click at [390, 211] on img "grid" at bounding box center [359, 220] width 193 height 102
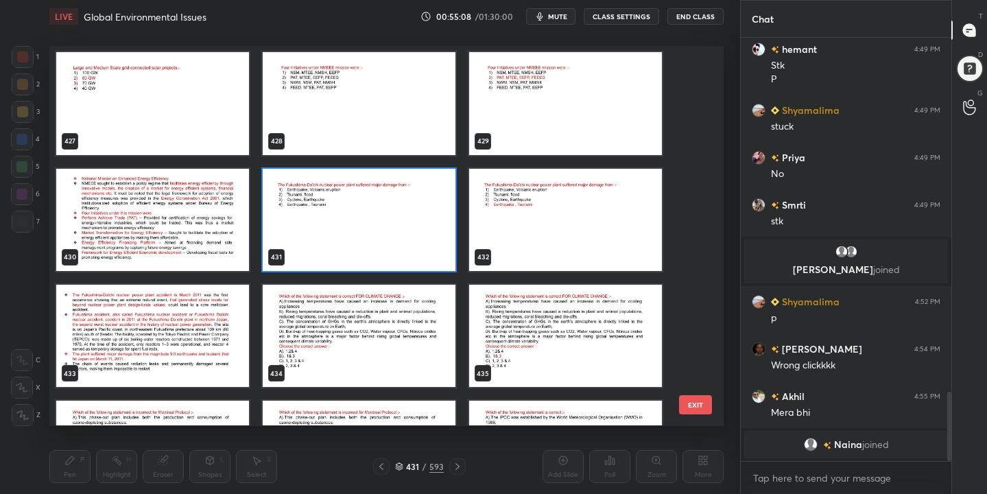
click at [390, 211] on img "grid" at bounding box center [359, 220] width 193 height 102
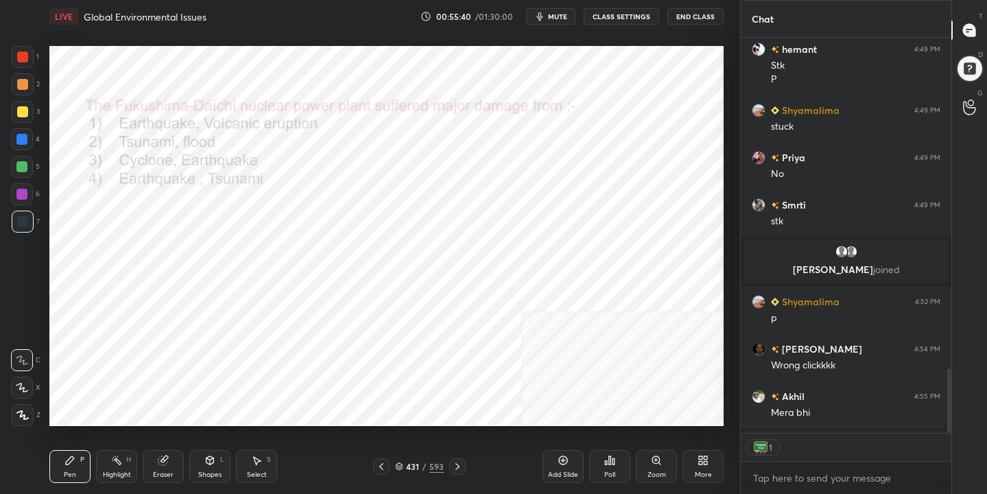
scroll to position [391, 206]
click at [606, 471] on div "Poll" at bounding box center [609, 474] width 11 height 7
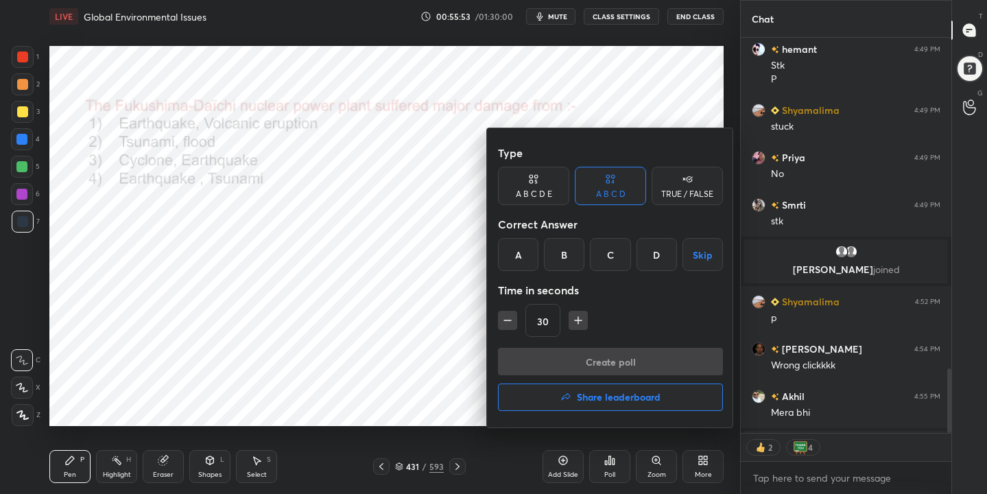
click at [653, 260] on div "D" at bounding box center [657, 254] width 40 height 33
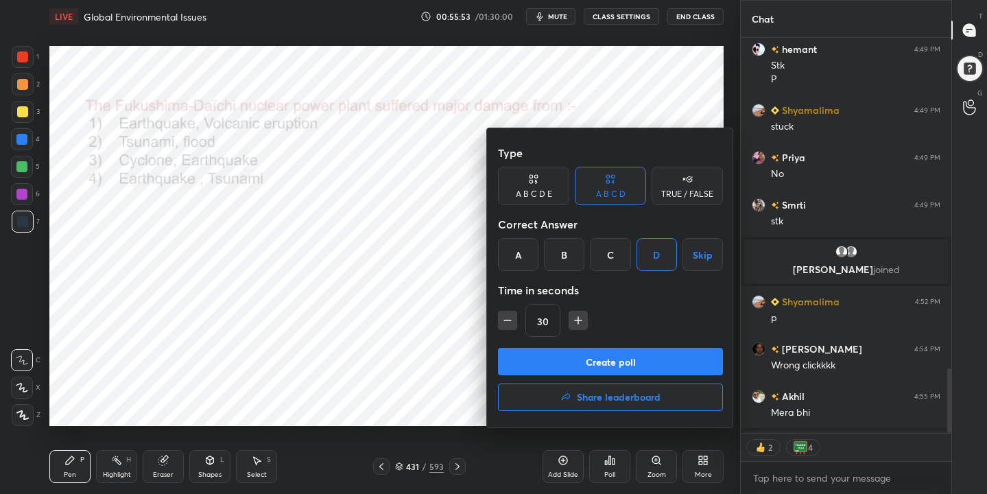
click at [646, 353] on button "Create poll" at bounding box center [610, 361] width 225 height 27
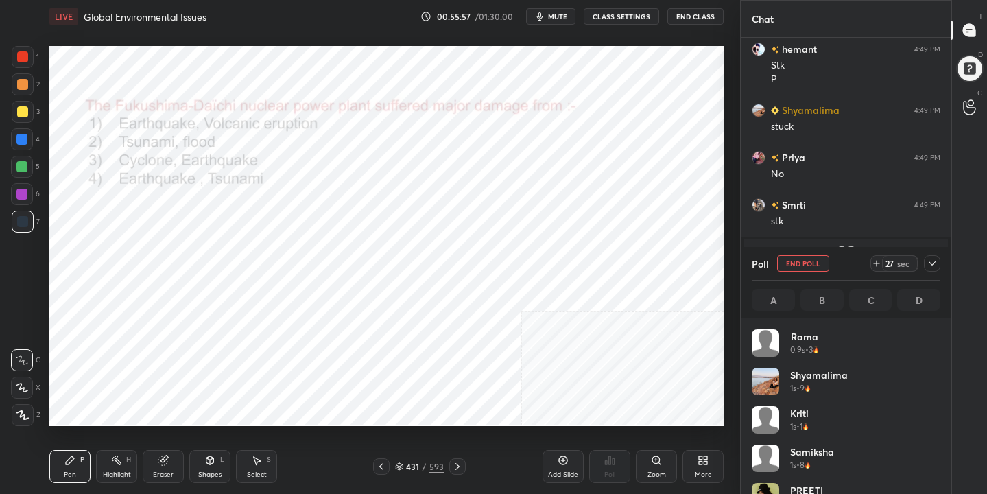
scroll to position [2239, 0]
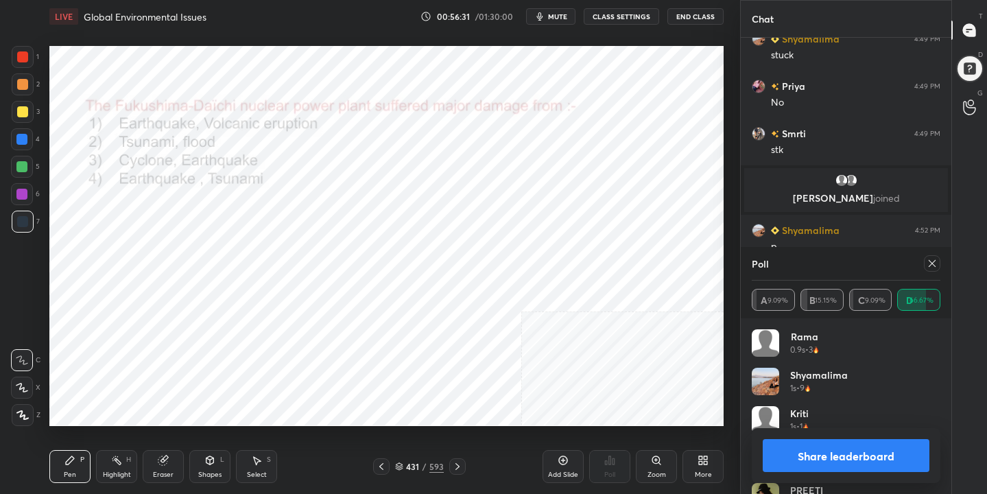
click at [929, 268] on icon at bounding box center [932, 263] width 11 height 11
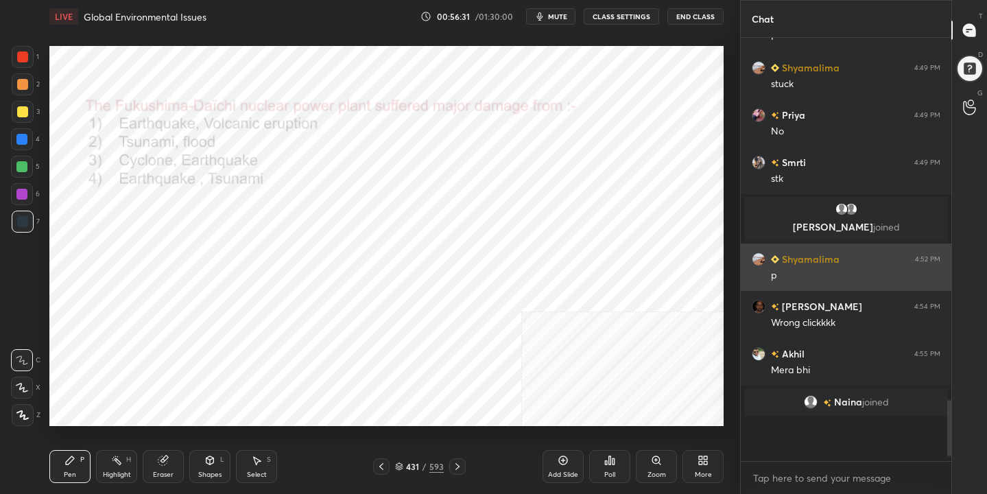
scroll to position [2168, 0]
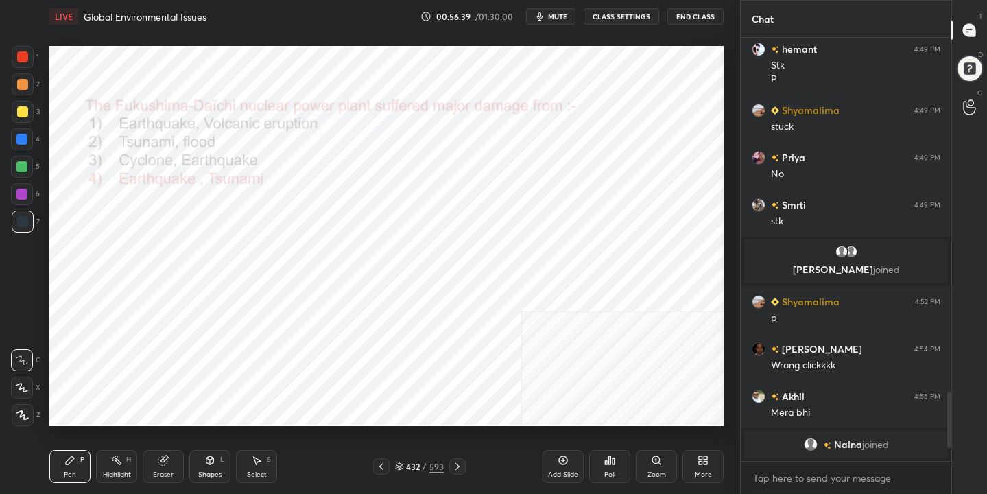
click at [412, 480] on div "Pen P Highlight H Eraser Shapes L Select S 432 / 593 Add Slide Poll Zoom More" at bounding box center [386, 466] width 674 height 55
click at [401, 467] on icon at bounding box center [399, 467] width 7 height 2
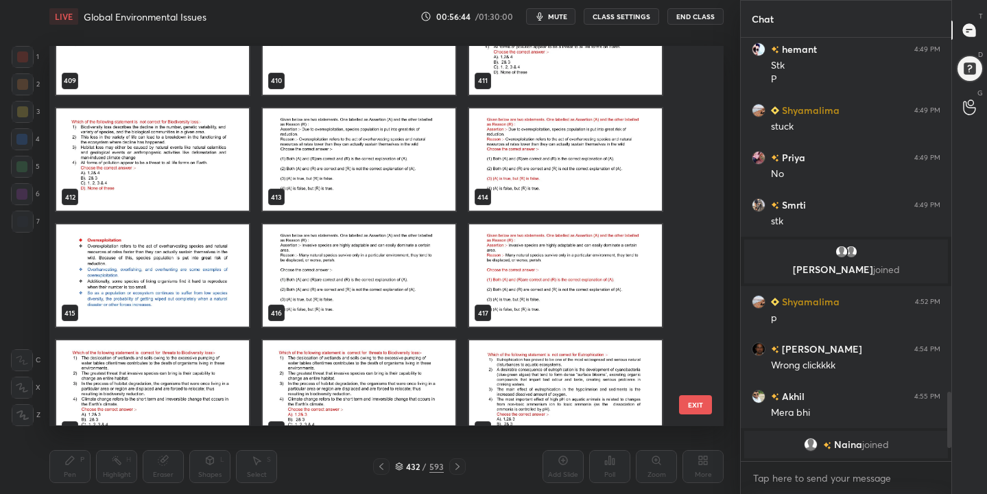
scroll to position [15855, 0]
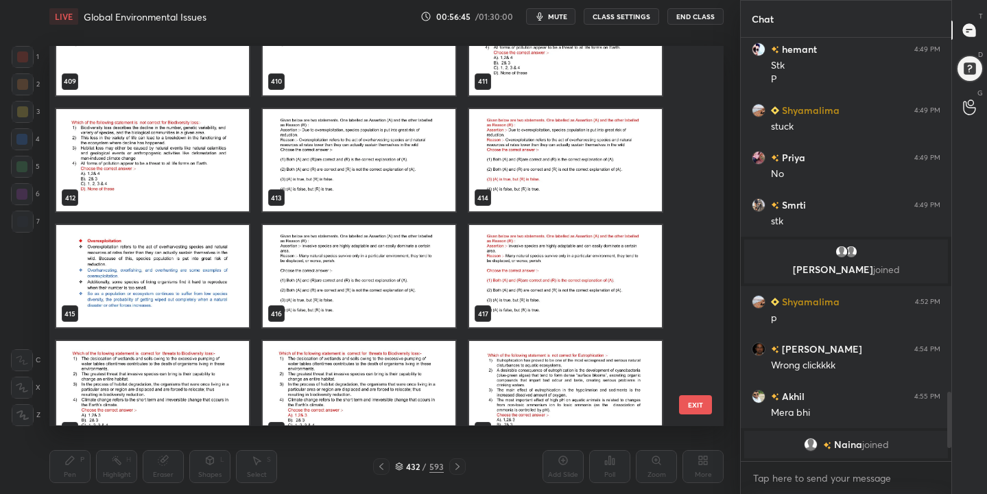
click at [387, 138] on img "grid" at bounding box center [359, 160] width 193 height 102
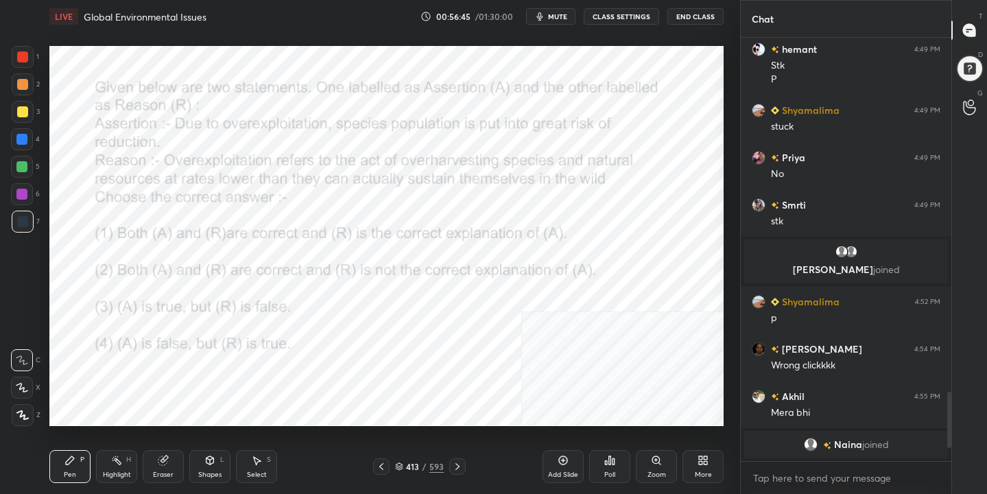
click at [387, 138] on img "grid" at bounding box center [359, 160] width 193 height 102
click at [548, 15] on button "mute" at bounding box center [550, 16] width 49 height 16
click at [405, 471] on div "413 / 593" at bounding box center [419, 466] width 49 height 12
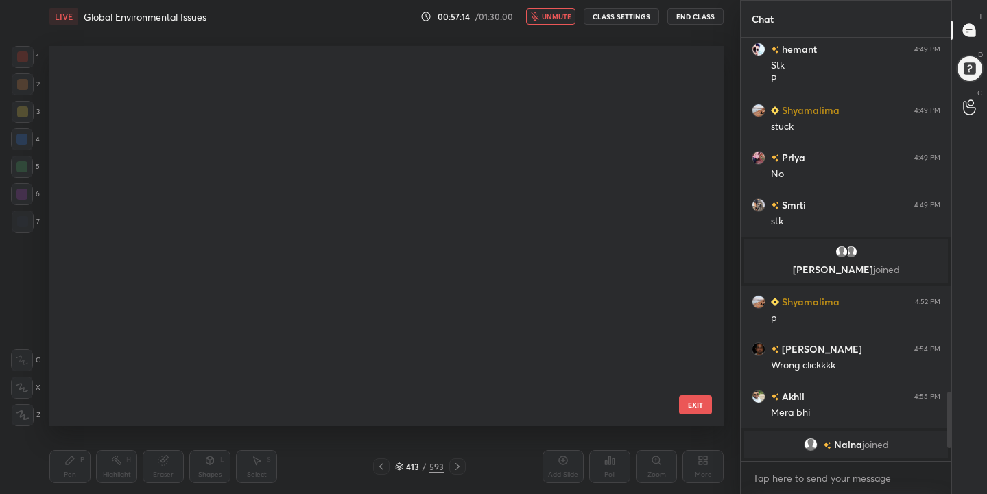
scroll to position [375, 668]
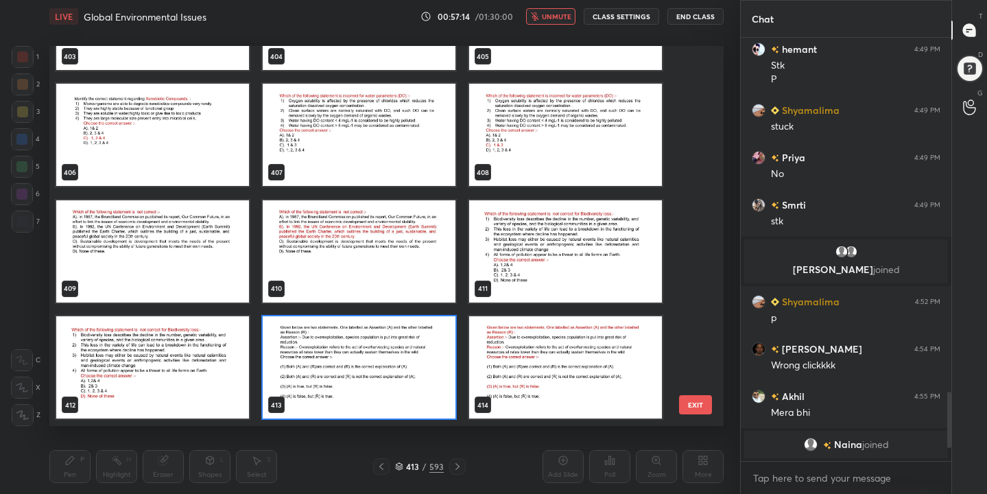
click at [346, 359] on img "grid" at bounding box center [359, 367] width 193 height 102
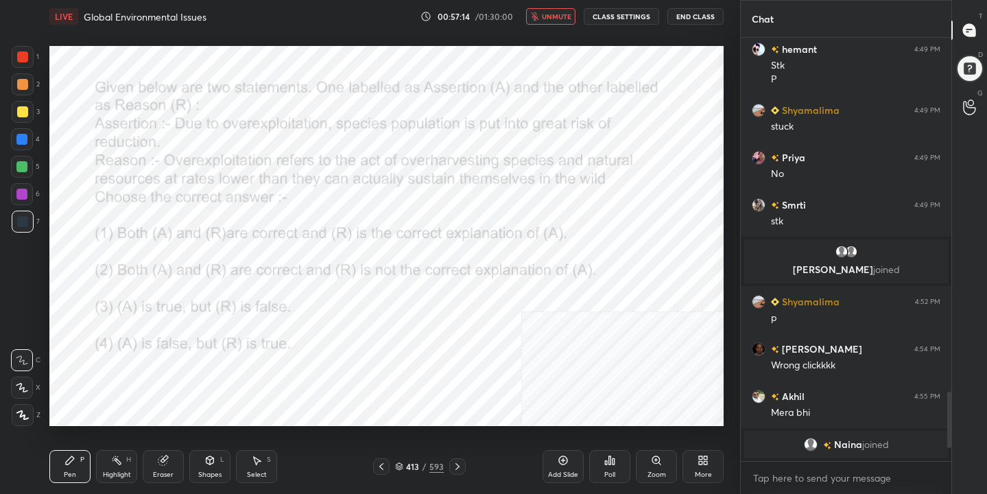
click at [346, 359] on img "grid" at bounding box center [359, 367] width 193 height 102
click at [610, 466] on div "Poll" at bounding box center [609, 466] width 41 height 33
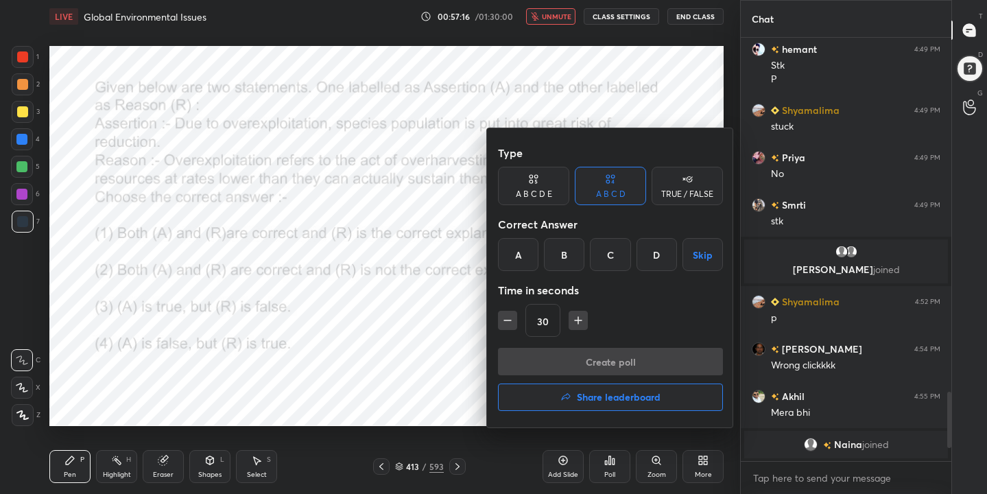
click at [619, 259] on div "C" at bounding box center [610, 254] width 40 height 33
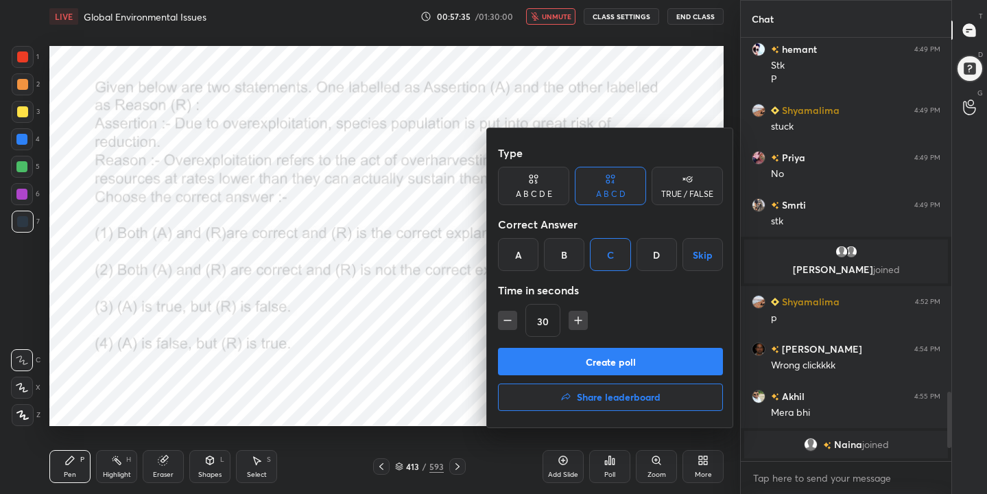
click at [637, 362] on button "Create poll" at bounding box center [610, 361] width 225 height 27
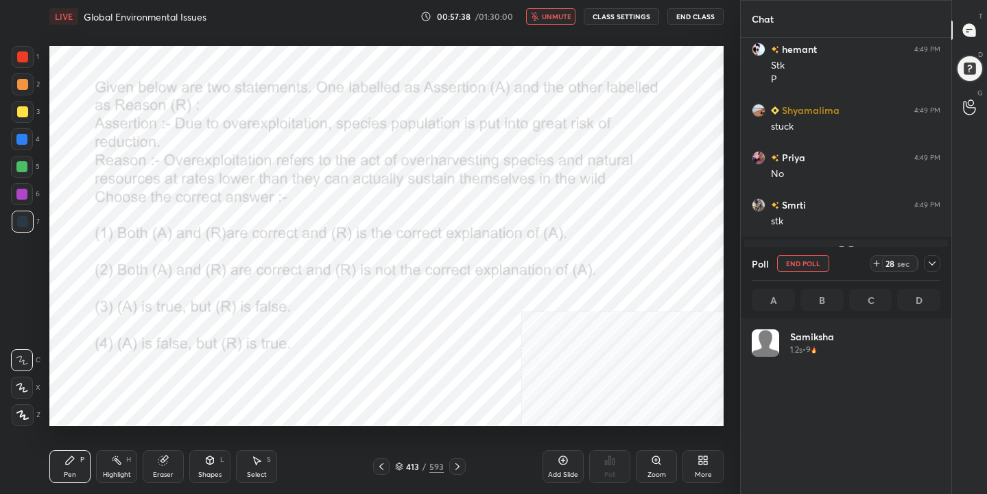
scroll to position [161, 185]
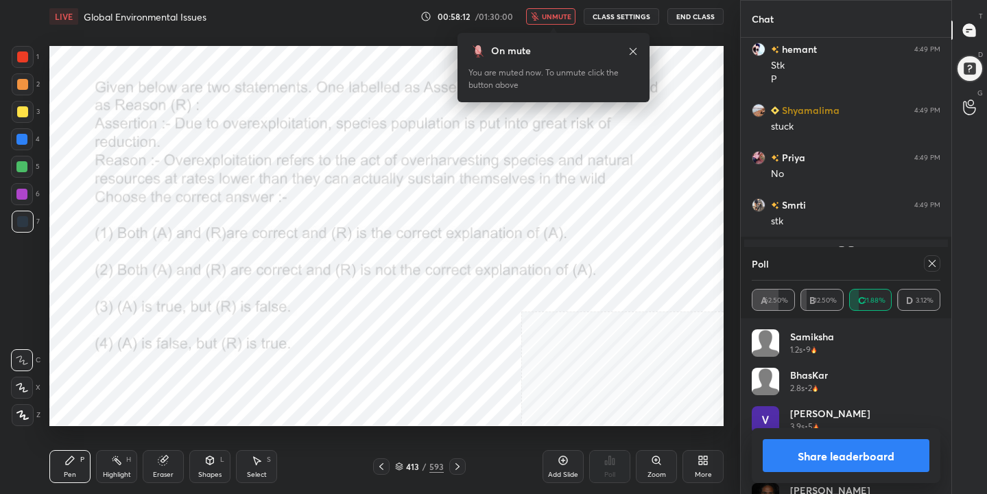
click at [933, 265] on icon at bounding box center [932, 263] width 11 height 11
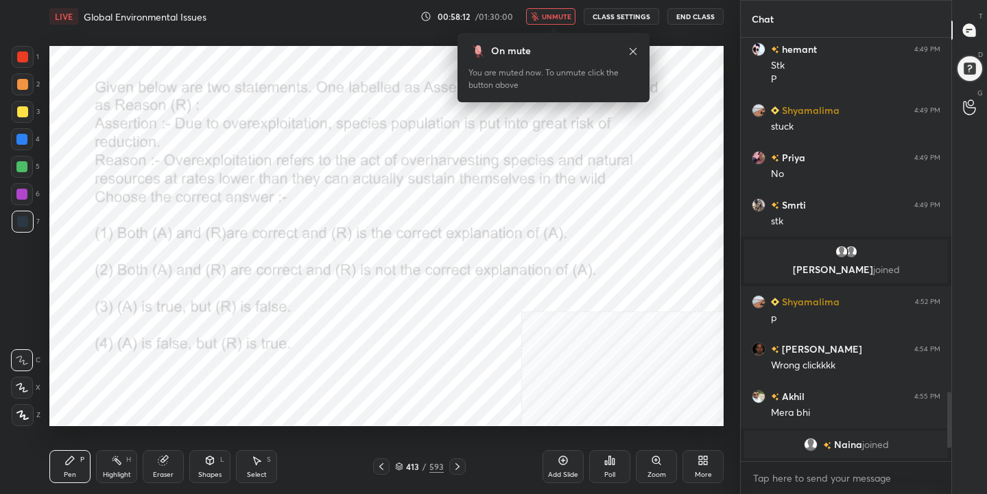
scroll to position [5, 5]
click at [562, 18] on span "unmute" at bounding box center [556, 17] width 29 height 10
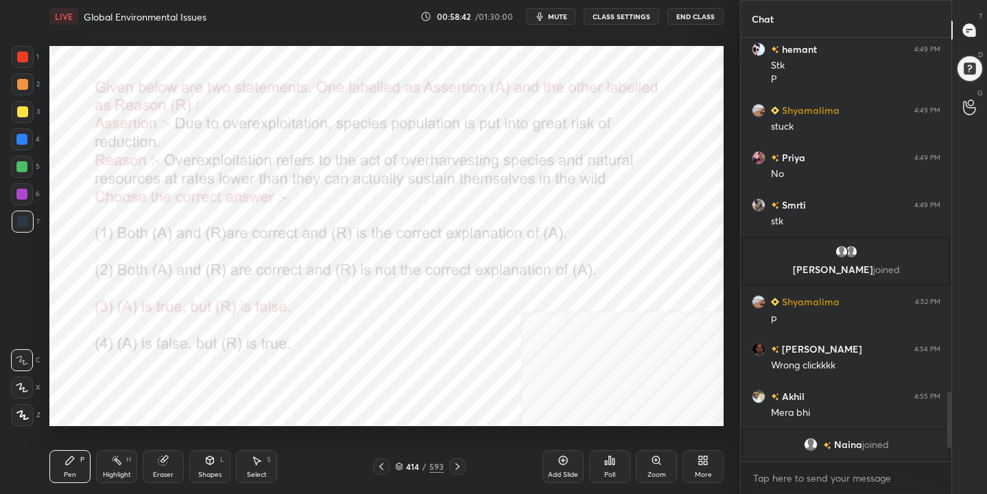
scroll to position [2184, 0]
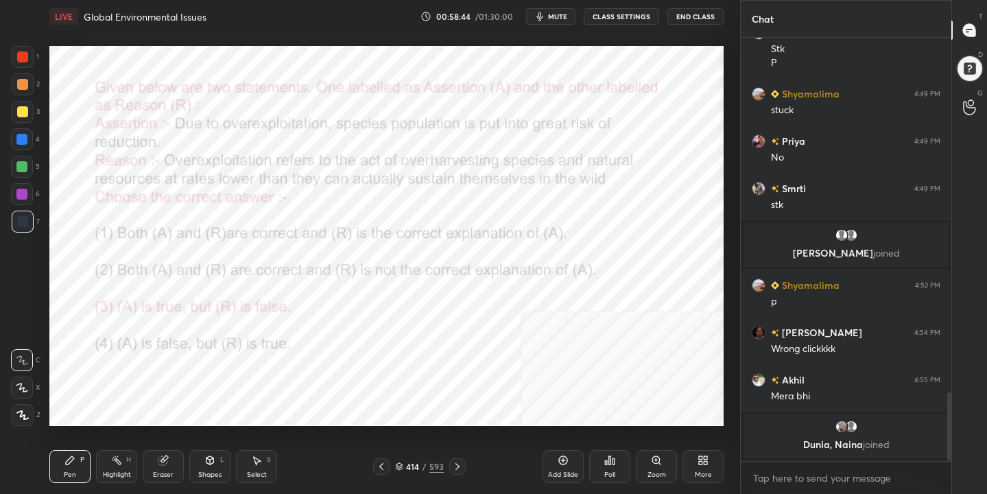
click at [402, 464] on icon at bounding box center [399, 464] width 7 height 3
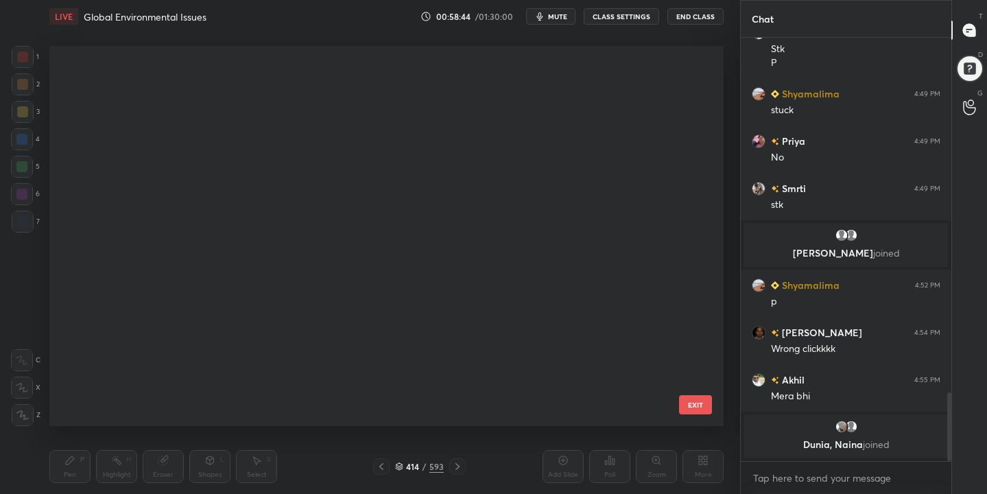
scroll to position [375, 668]
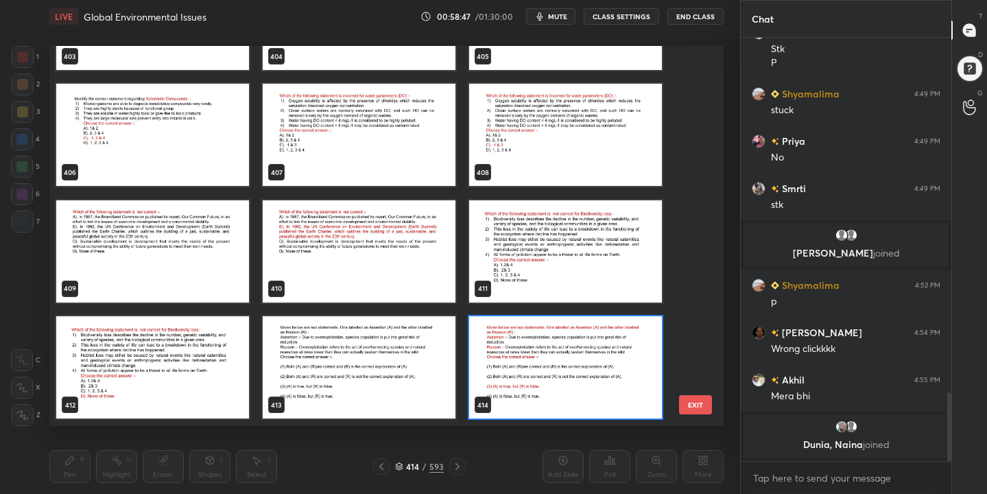
click at [110, 258] on img "grid" at bounding box center [152, 251] width 193 height 102
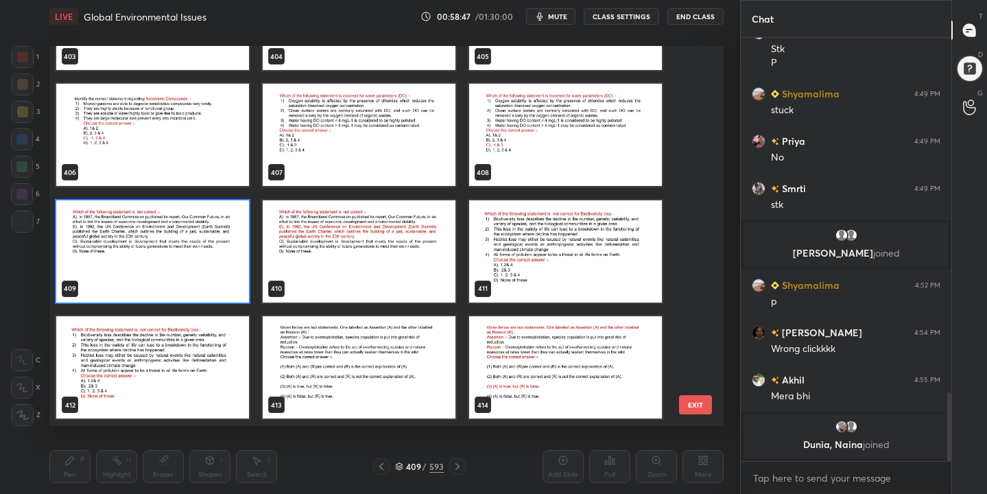
click at [110, 258] on img "grid" at bounding box center [152, 251] width 193 height 102
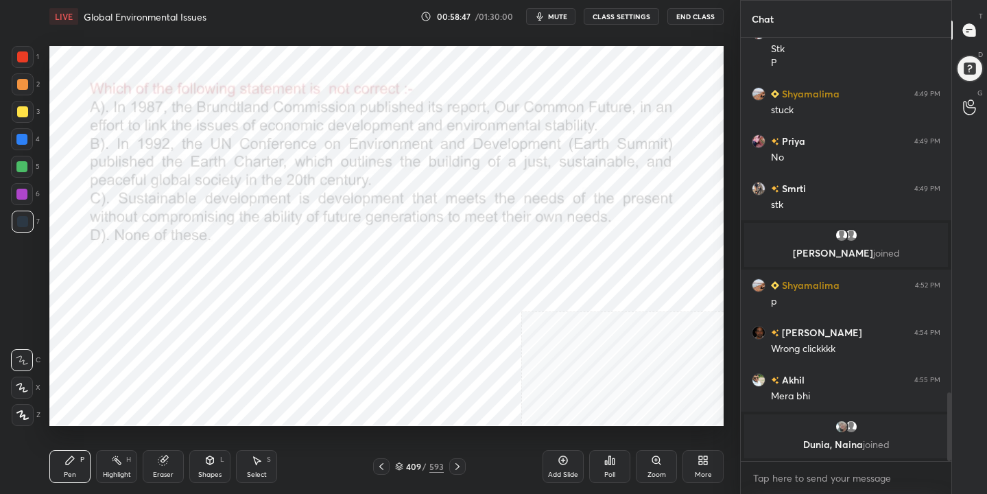
click at [110, 258] on img "grid" at bounding box center [152, 251] width 193 height 102
click at [545, 16] on icon "button" at bounding box center [539, 16] width 11 height 11
click at [400, 468] on icon at bounding box center [399, 466] width 8 height 8
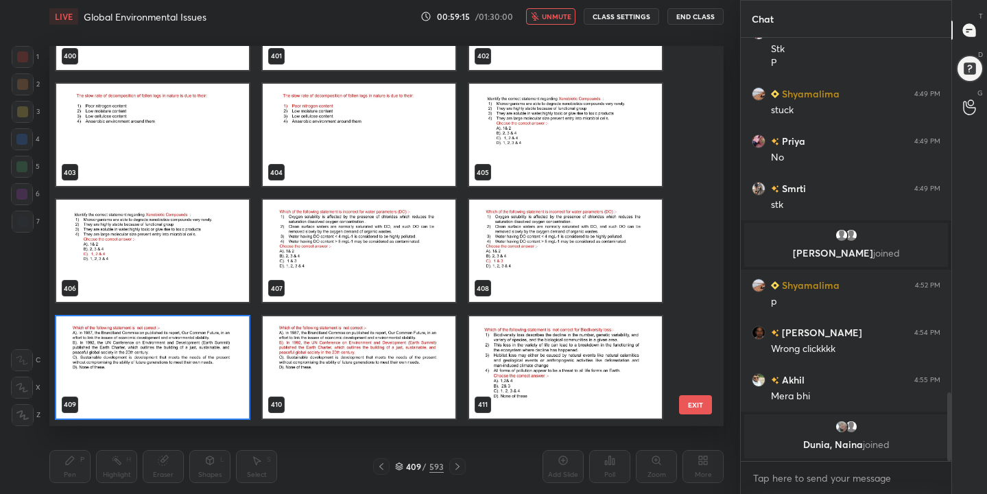
click at [194, 340] on img "grid" at bounding box center [152, 367] width 193 height 102
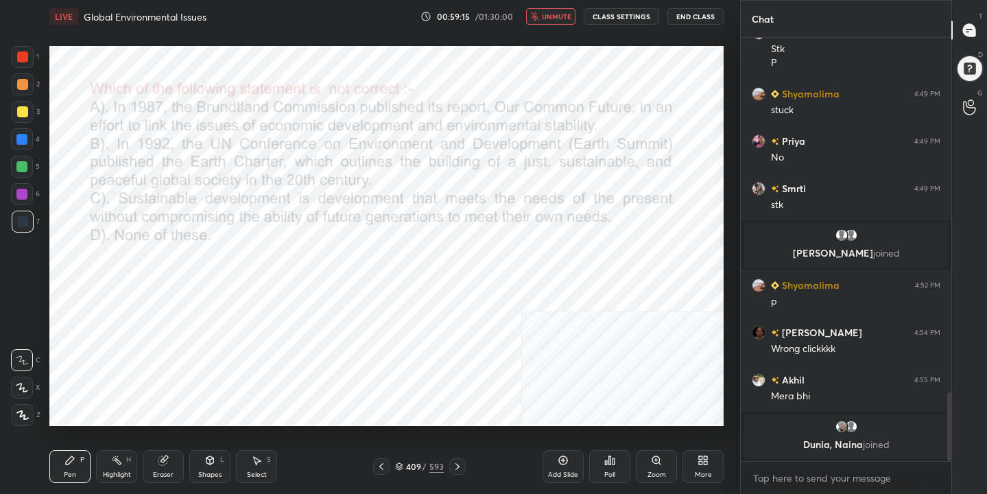
click at [194, 340] on img "grid" at bounding box center [152, 367] width 193 height 102
click at [609, 463] on icon at bounding box center [610, 460] width 2 height 8
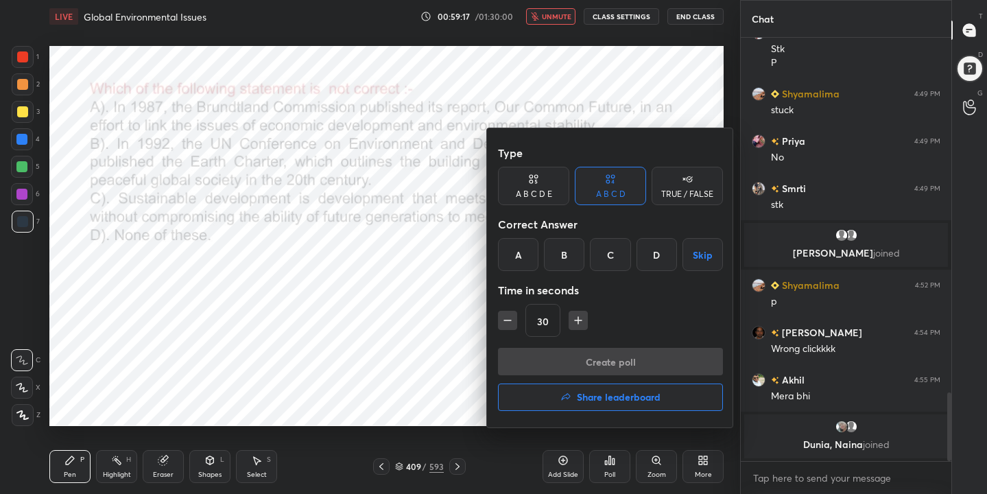
click at [562, 254] on div "B" at bounding box center [564, 254] width 40 height 33
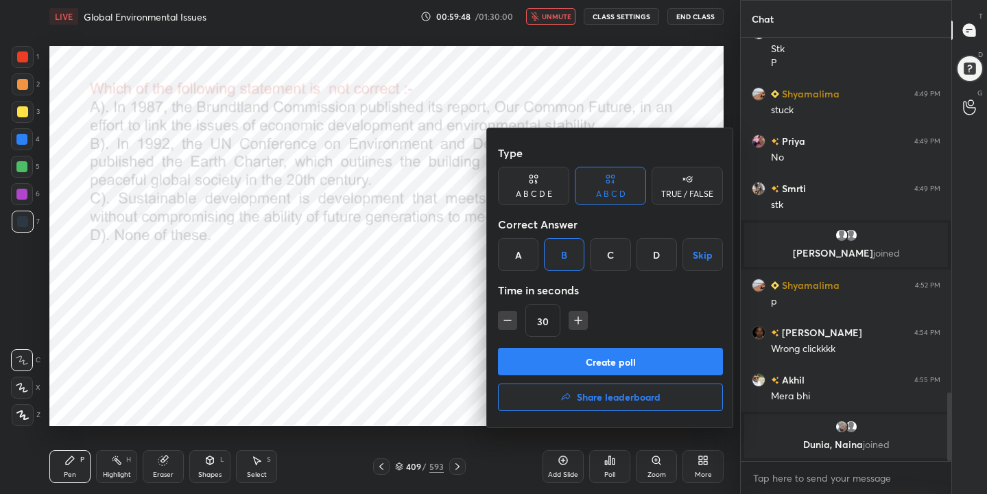
click at [702, 356] on button "Create poll" at bounding box center [610, 361] width 225 height 27
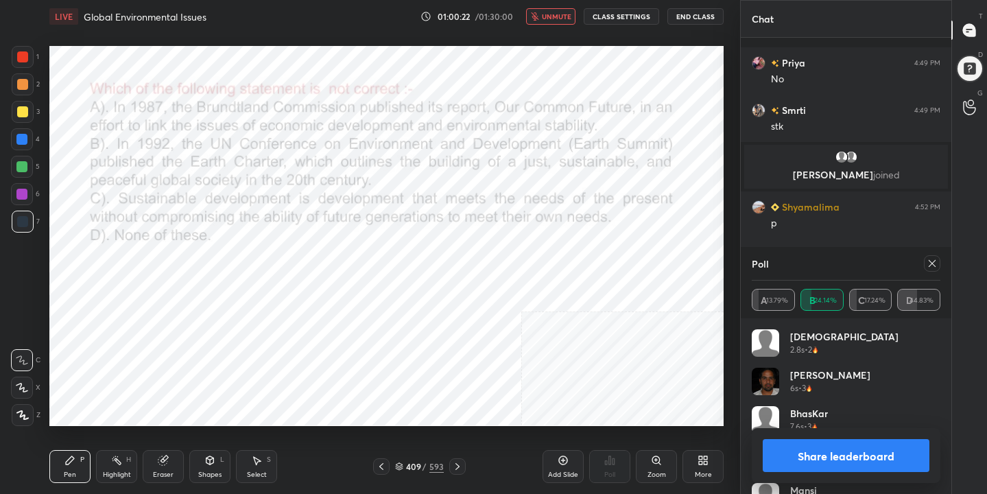
scroll to position [2253, 0]
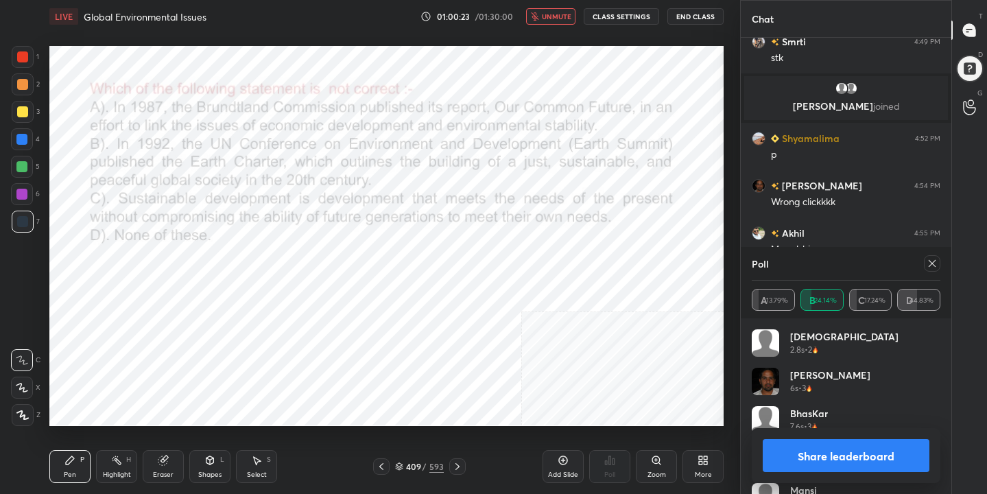
click at [931, 262] on icon at bounding box center [932, 263] width 7 height 7
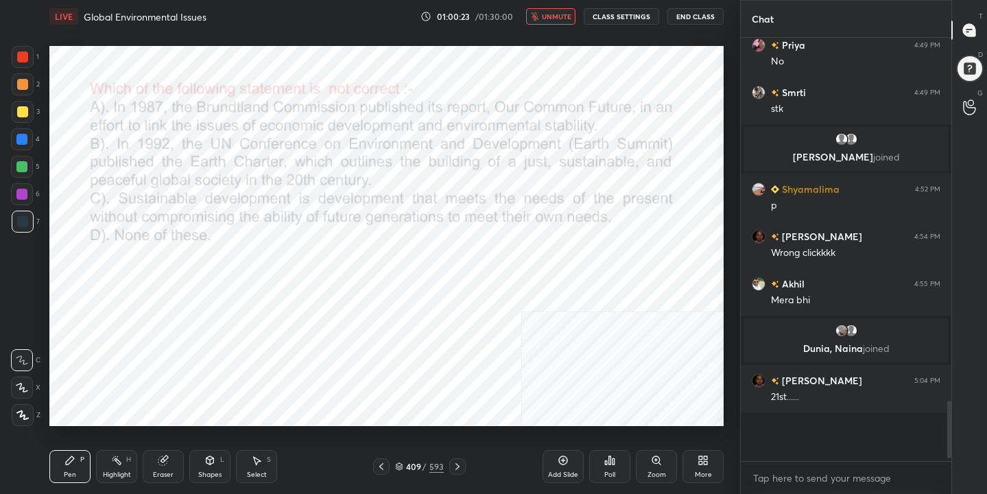
scroll to position [276, 206]
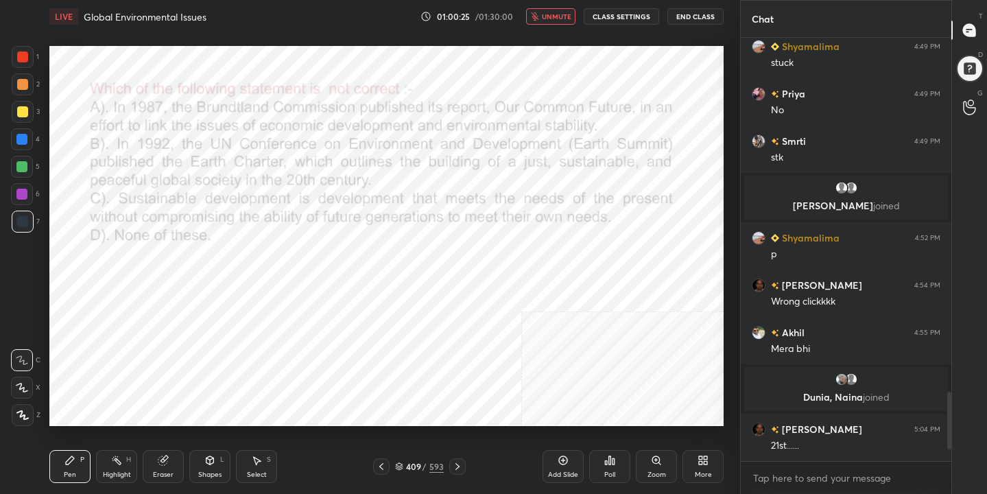
click at [558, 18] on span "unmute" at bounding box center [556, 17] width 29 height 10
click at [400, 462] on icon at bounding box center [399, 466] width 8 height 8
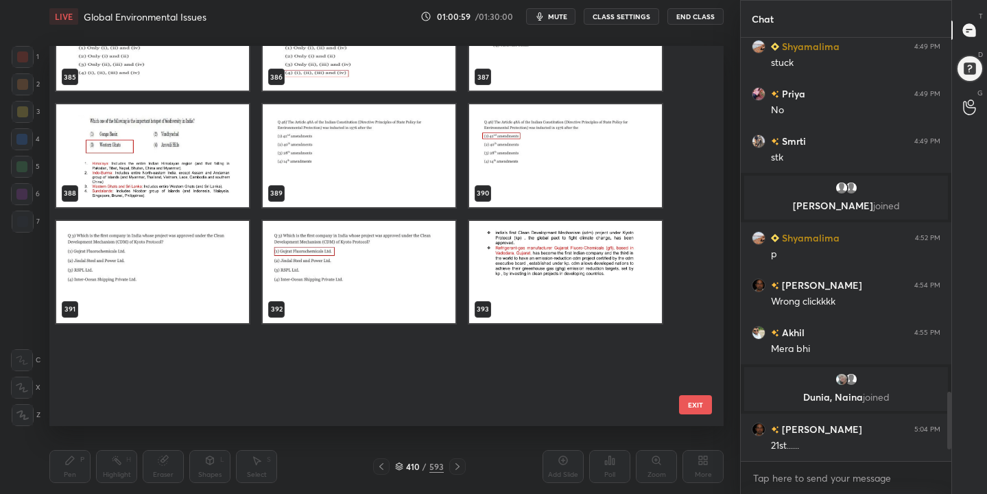
scroll to position [14099, 0]
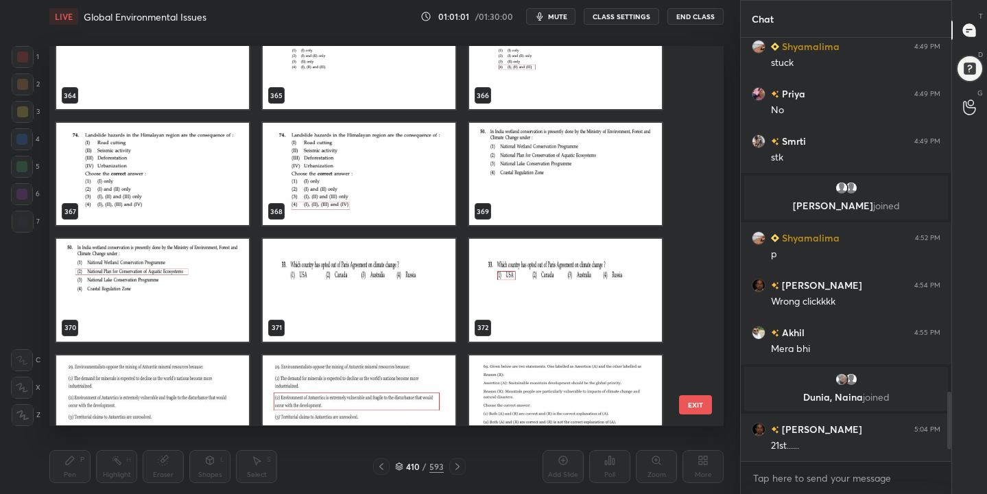
click at [179, 152] on img "grid" at bounding box center [152, 174] width 193 height 102
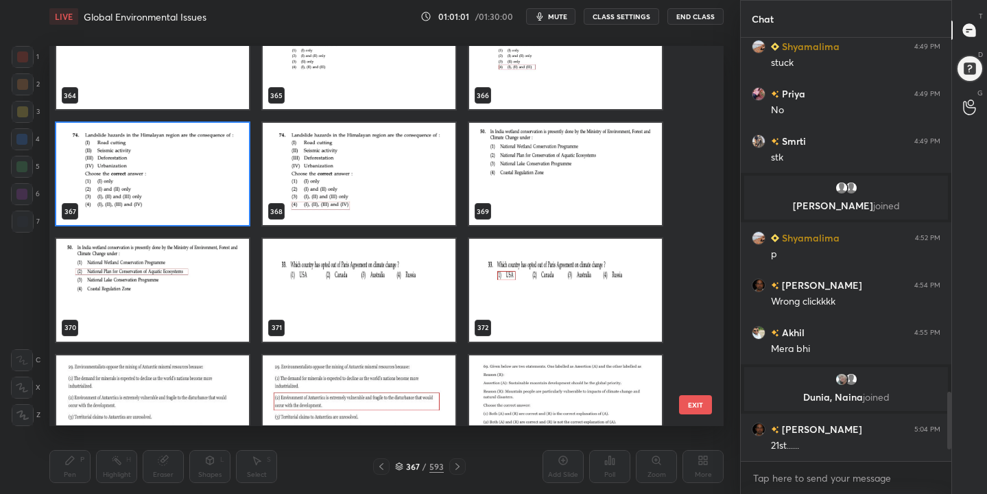
click at [179, 152] on img "grid" at bounding box center [152, 174] width 193 height 102
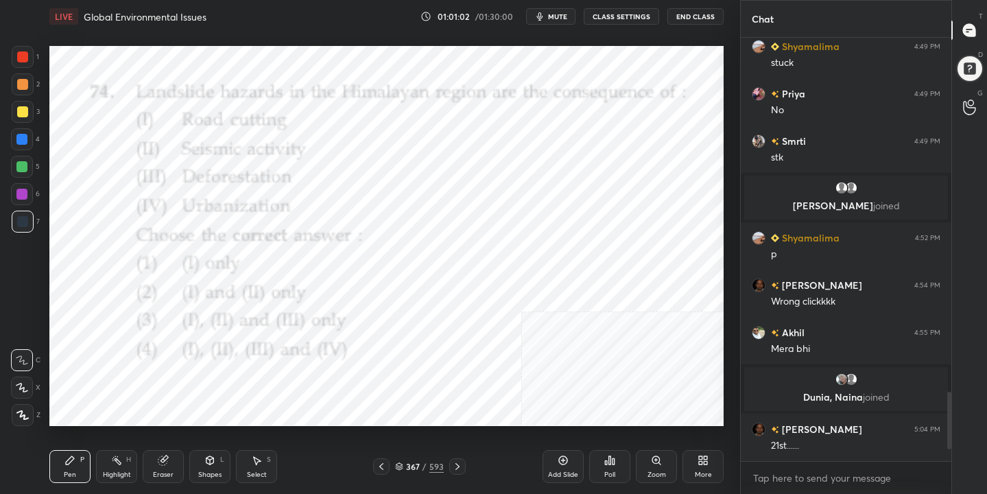
click at [554, 20] on span "mute" at bounding box center [557, 17] width 19 height 10
click at [403, 462] on icon at bounding box center [399, 466] width 8 height 8
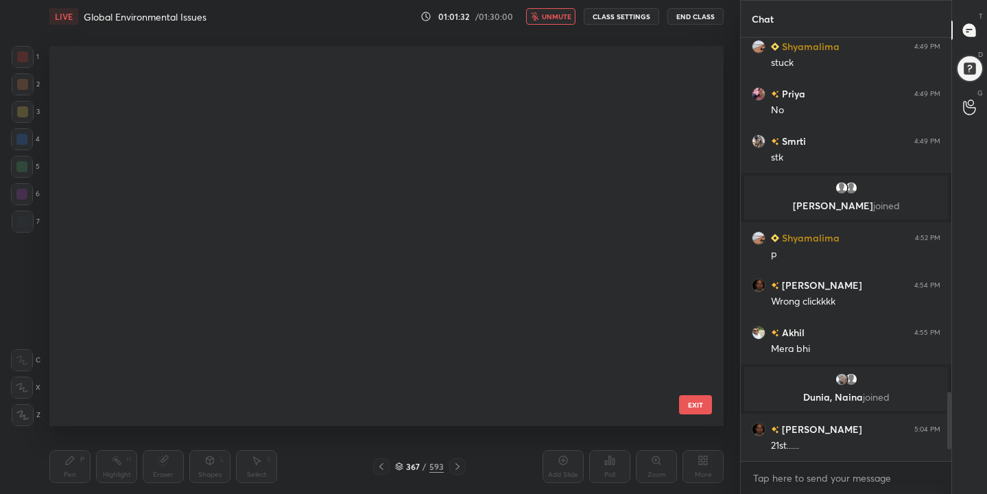
scroll to position [375, 668]
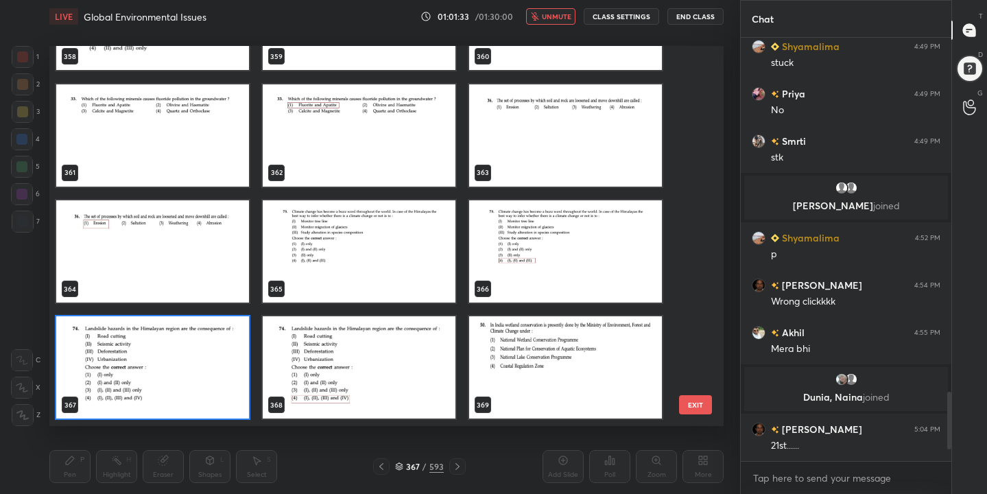
click at [209, 353] on img "grid" at bounding box center [152, 368] width 193 height 102
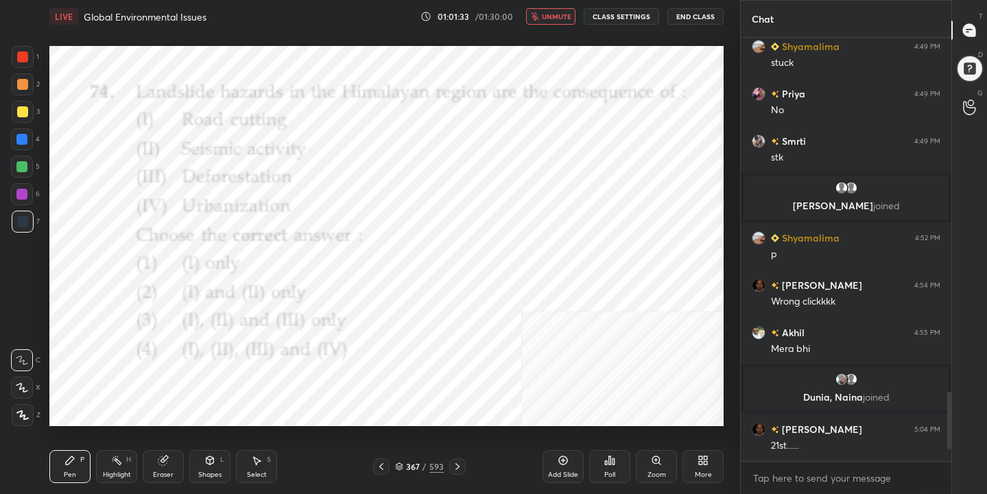
click at [209, 353] on img "grid" at bounding box center [152, 368] width 193 height 102
click at [604, 471] on div "Poll" at bounding box center [609, 474] width 11 height 7
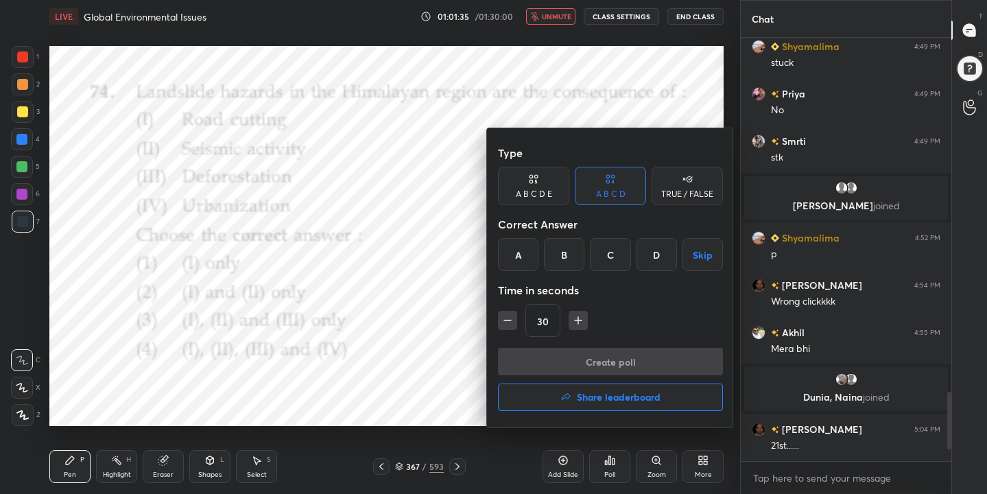
click at [664, 258] on div "D" at bounding box center [657, 254] width 40 height 33
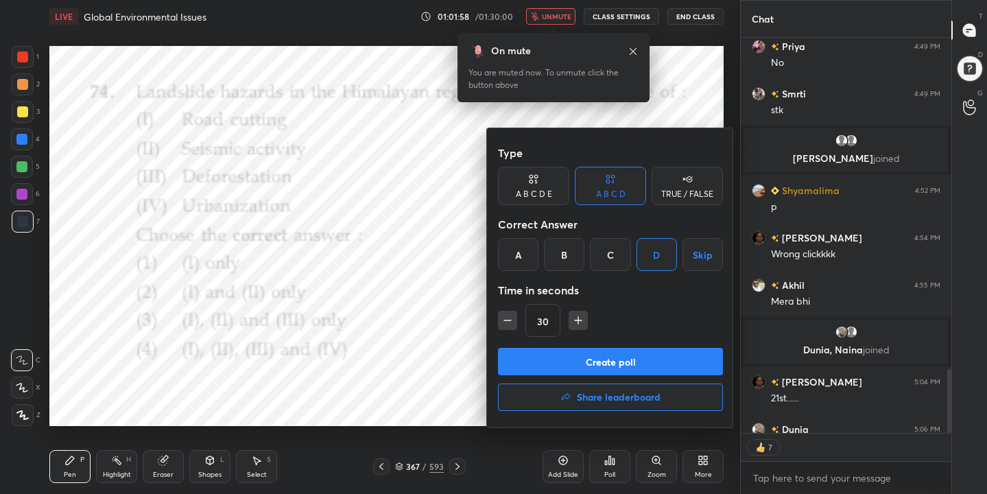
scroll to position [2262, 0]
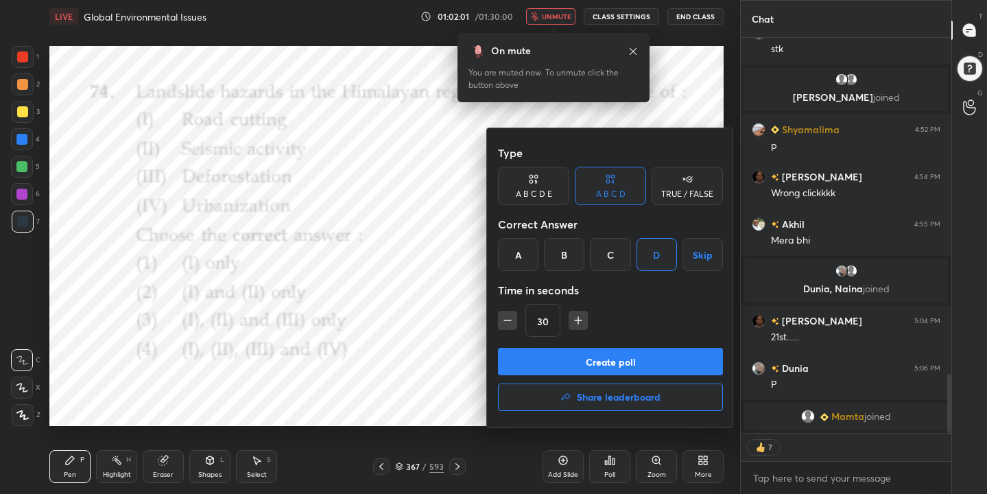
click at [616, 366] on button "Create poll" at bounding box center [610, 361] width 225 height 27
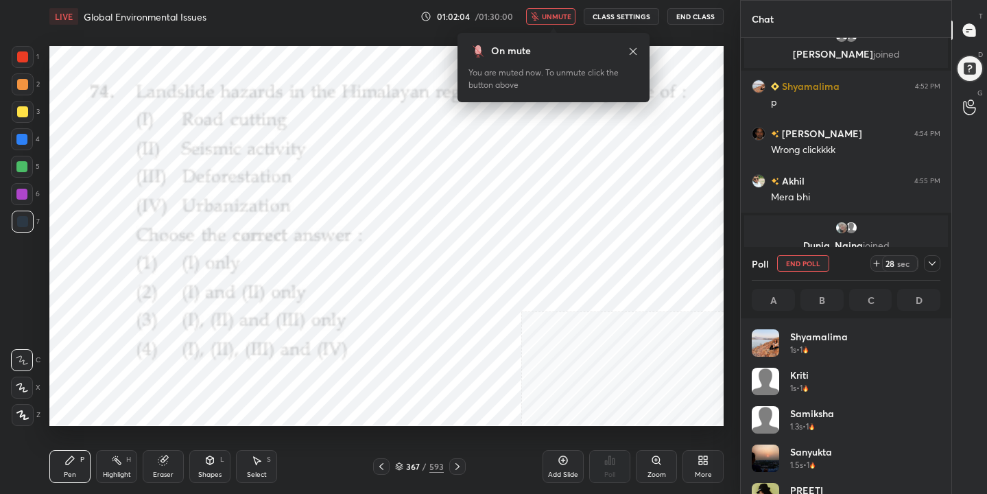
scroll to position [348, 206]
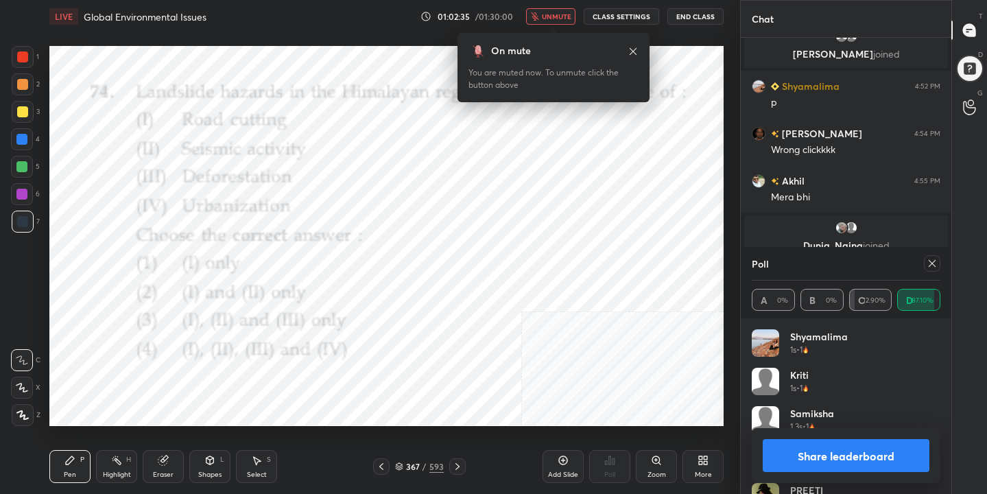
click at [938, 263] on div at bounding box center [932, 263] width 16 height 16
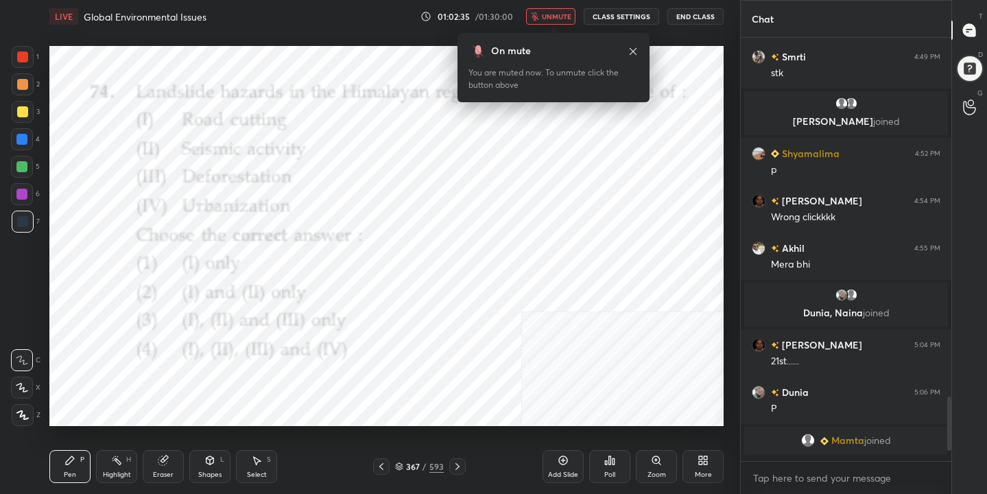
scroll to position [5, 5]
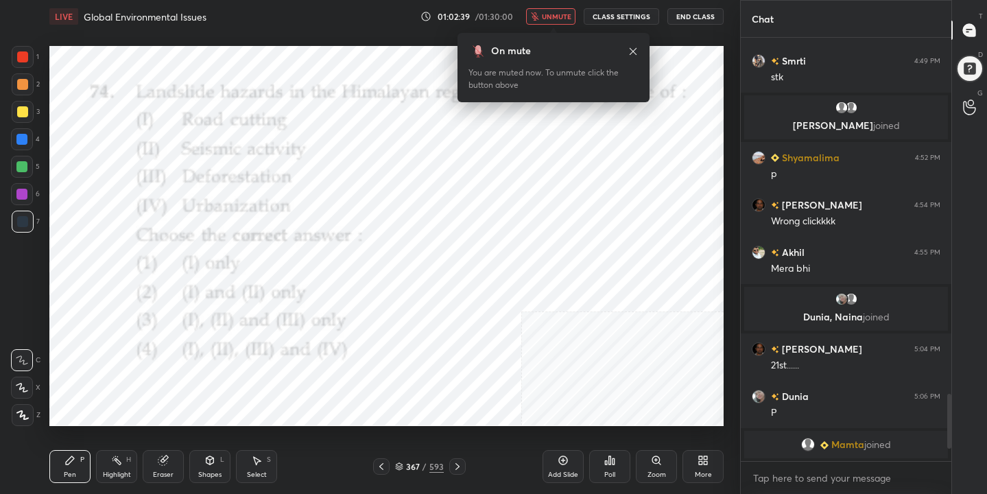
click at [560, 10] on button "unmute" at bounding box center [550, 16] width 49 height 16
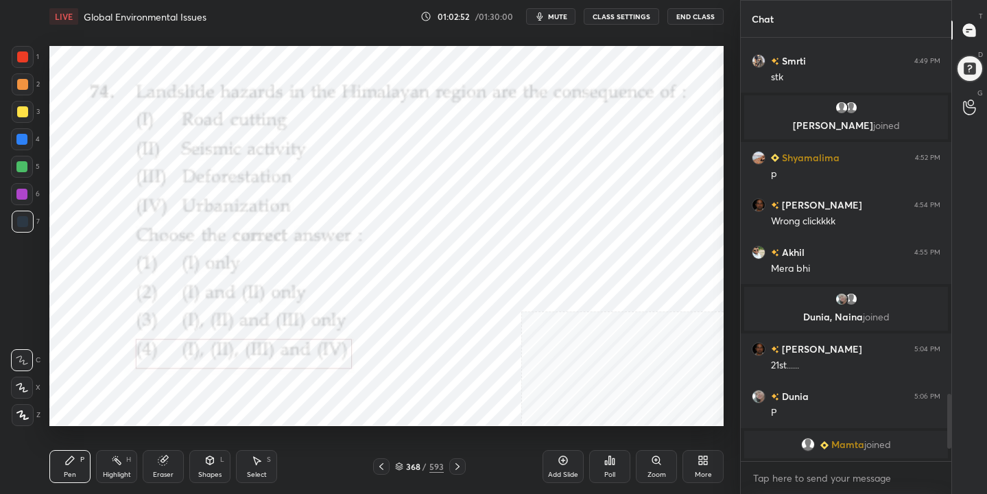
click at [403, 464] on icon at bounding box center [399, 466] width 8 height 8
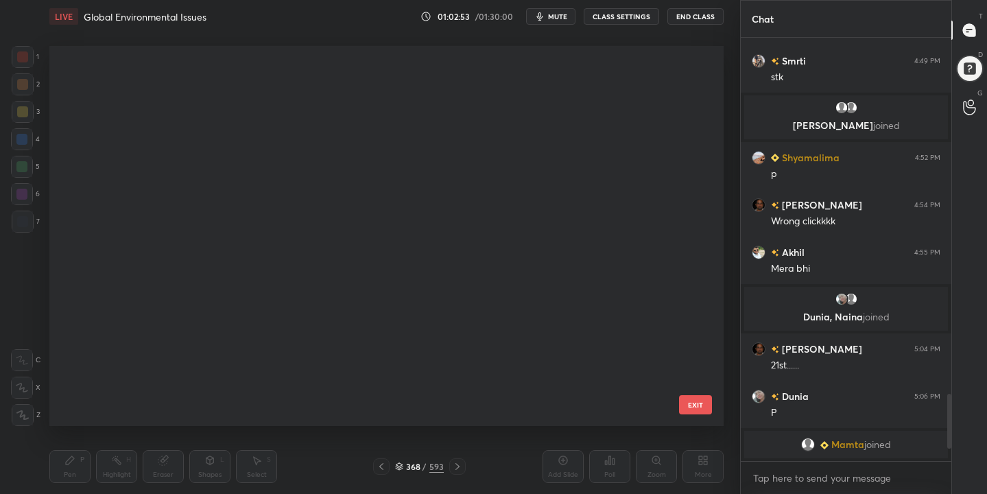
scroll to position [375, 668]
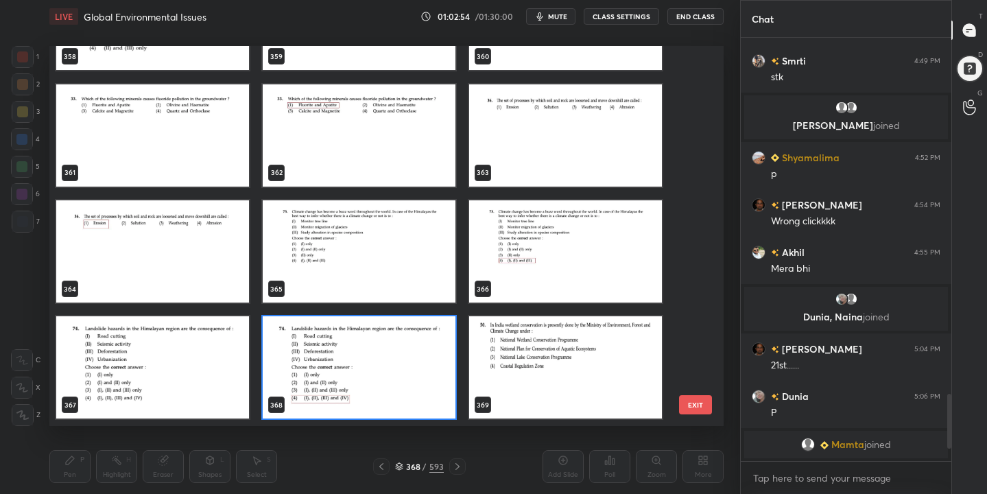
click at [192, 128] on img "grid" at bounding box center [152, 135] width 193 height 102
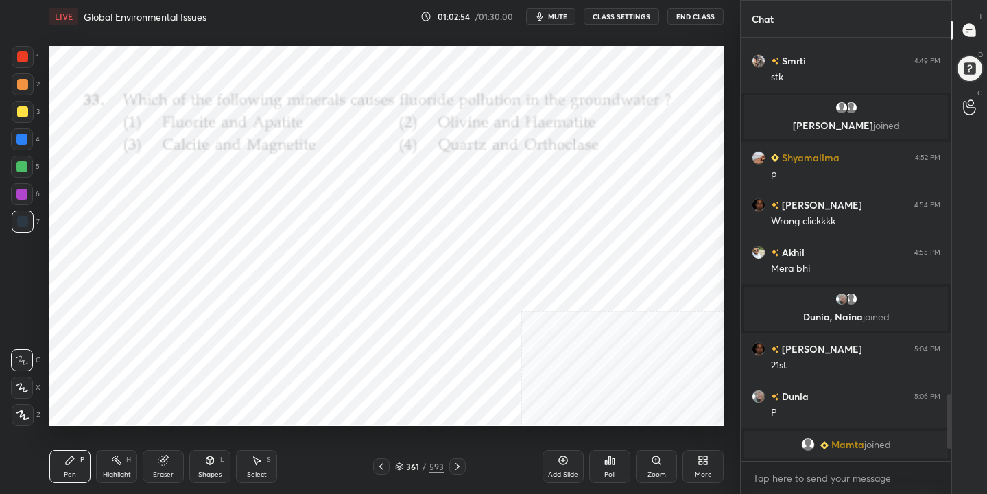
click at [192, 128] on img "grid" at bounding box center [152, 135] width 193 height 102
click at [543, 14] on icon "button" at bounding box center [540, 16] width 6 height 8
click at [608, 471] on div "Poll" at bounding box center [609, 474] width 11 height 7
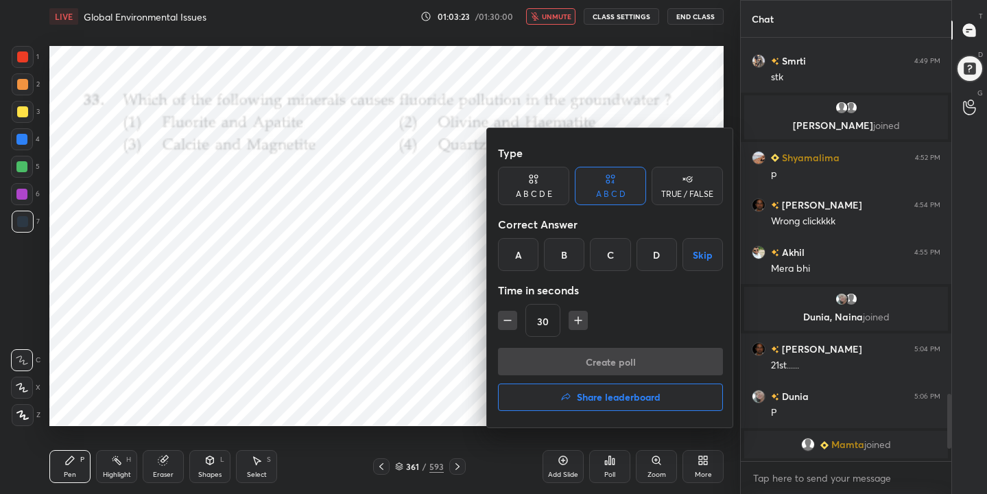
click at [517, 245] on div "A" at bounding box center [518, 254] width 40 height 33
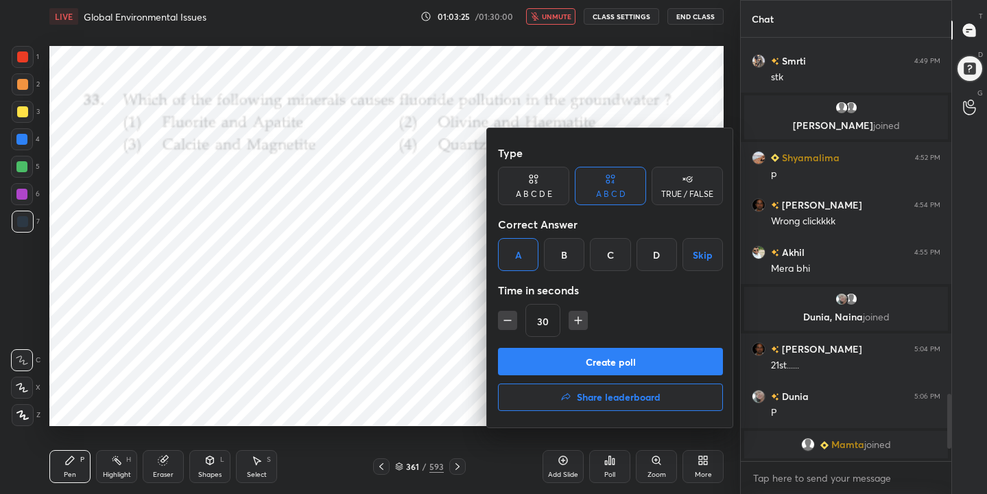
click at [582, 357] on button "Create poll" at bounding box center [610, 361] width 225 height 27
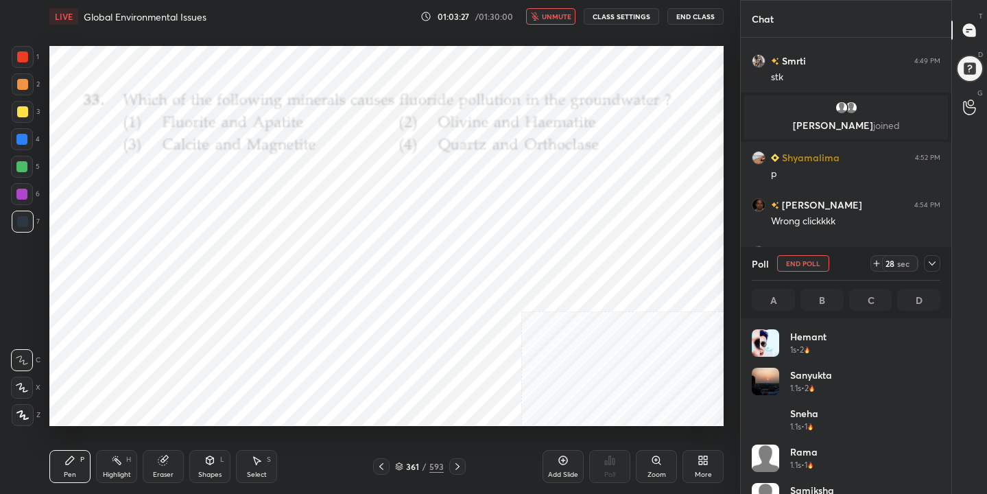
scroll to position [161, 185]
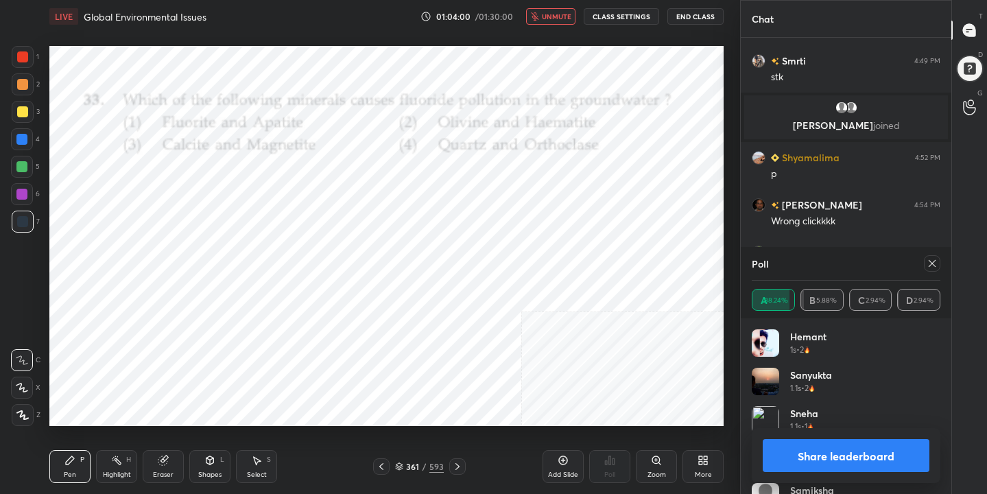
click at [934, 263] on icon at bounding box center [932, 263] width 11 height 11
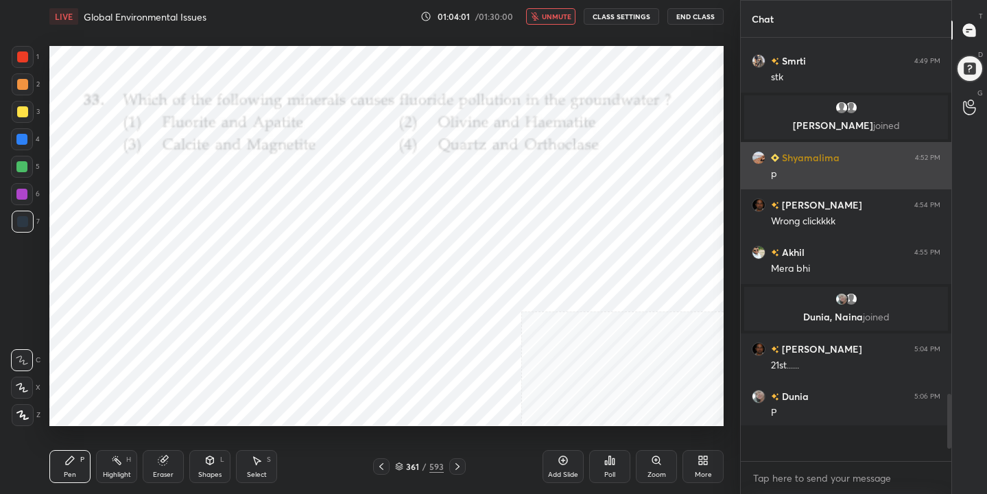
scroll to position [5, 5]
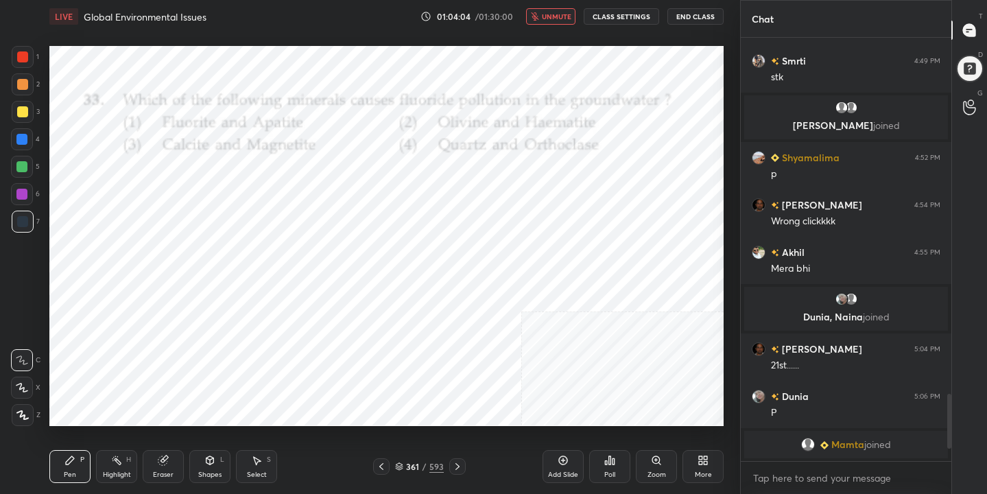
click at [554, 16] on span "unmute" at bounding box center [556, 17] width 29 height 10
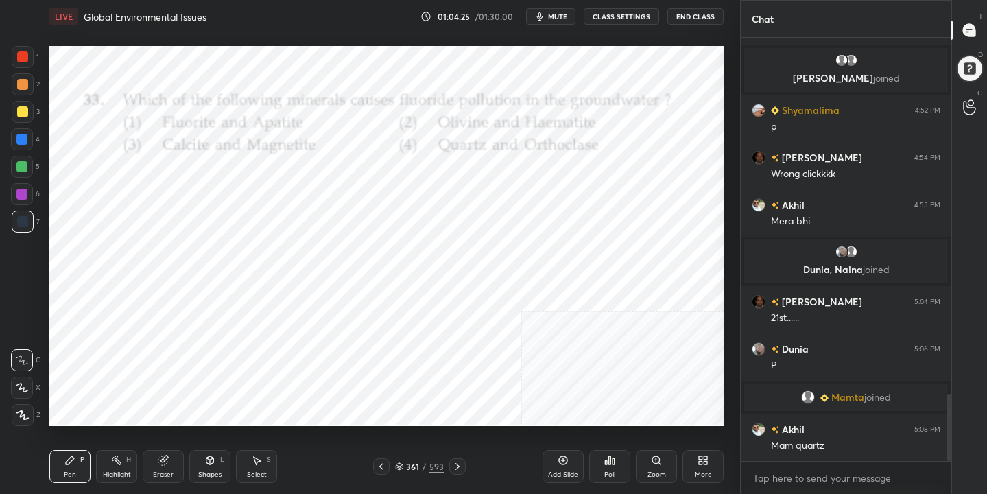
click at [404, 463] on div "361 / 593" at bounding box center [419, 466] width 49 height 12
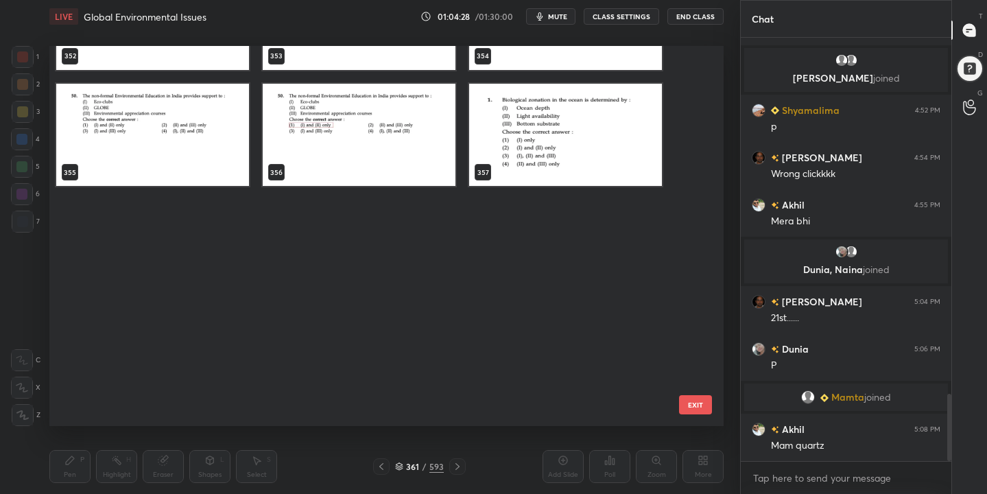
scroll to position [13358, 0]
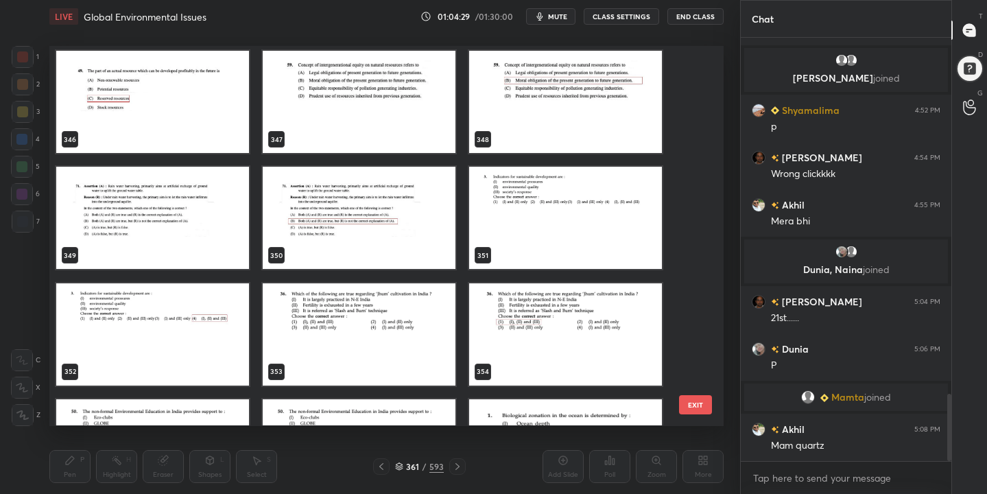
click at [378, 333] on img "grid" at bounding box center [359, 334] width 193 height 102
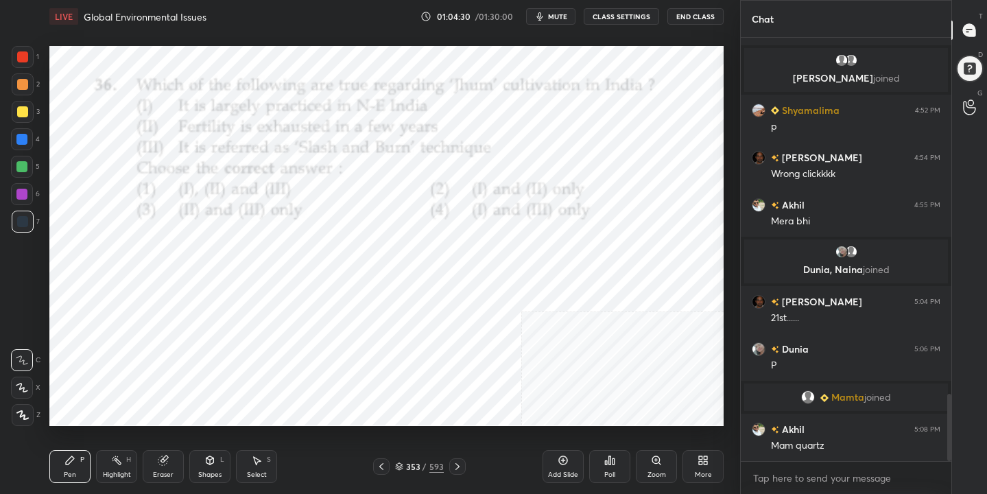
click at [566, 16] on span "mute" at bounding box center [557, 17] width 19 height 10
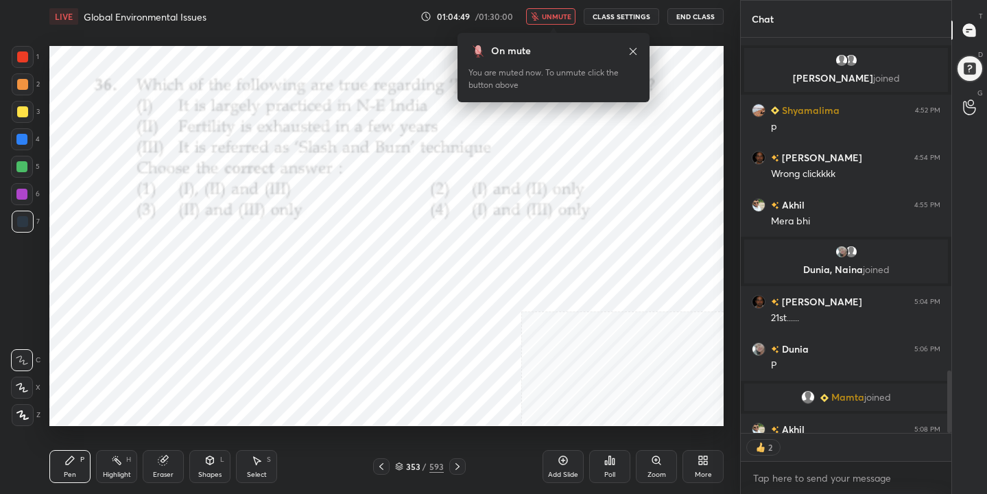
scroll to position [2330, 0]
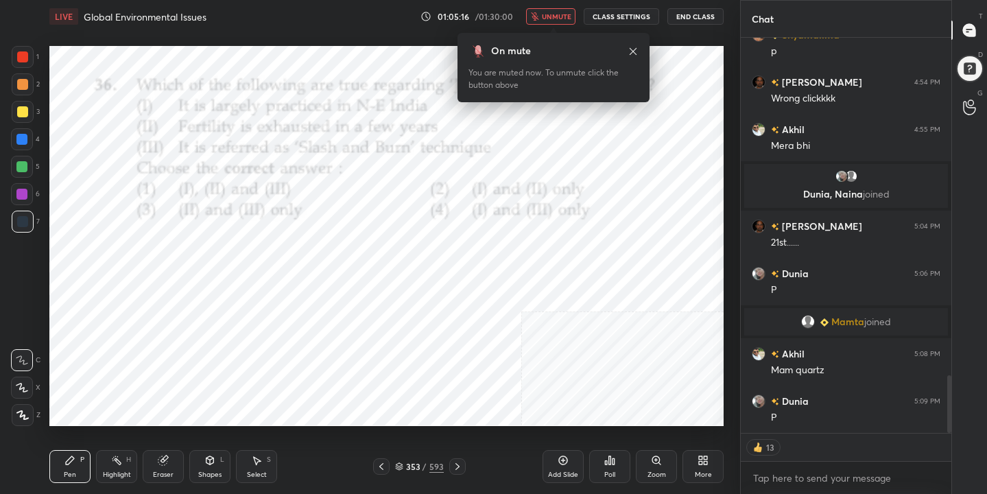
click at [401, 464] on icon at bounding box center [399, 466] width 8 height 8
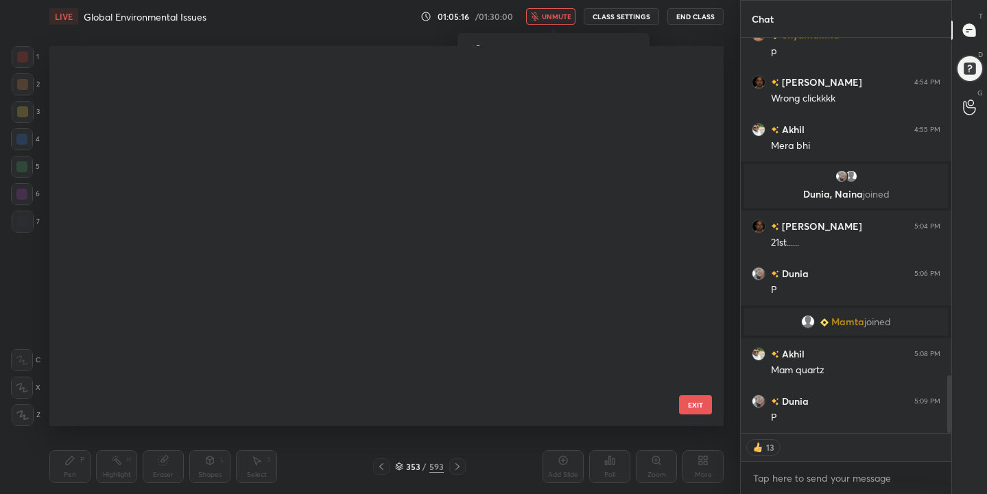
scroll to position [375, 668]
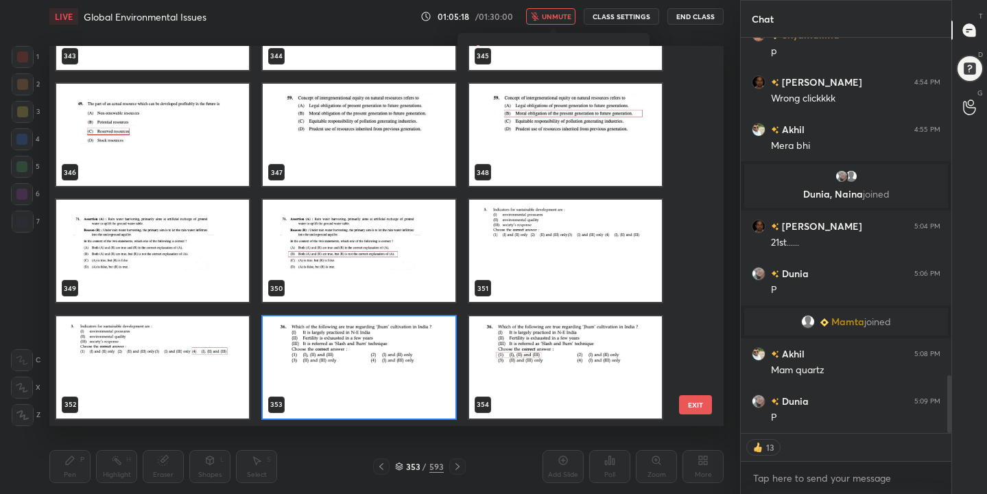
click at [338, 354] on img "grid" at bounding box center [359, 367] width 193 height 102
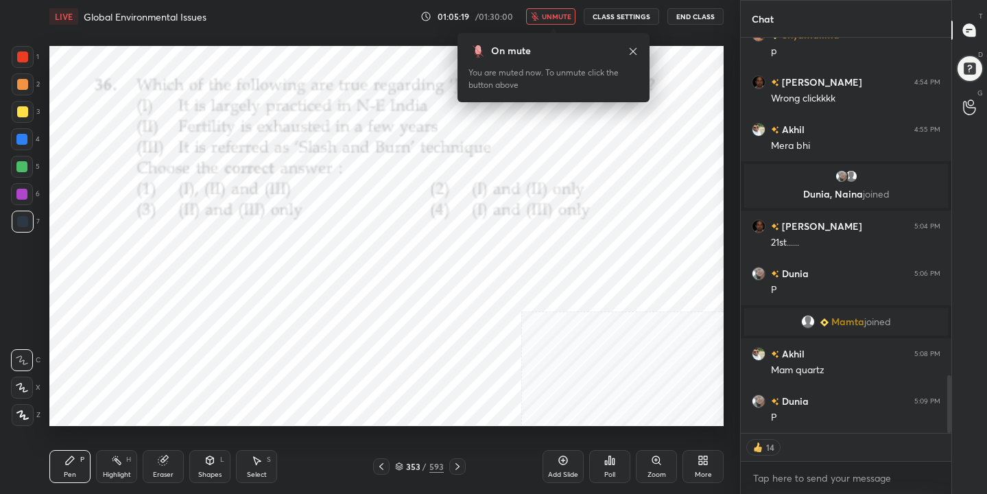
click at [338, 354] on img "grid" at bounding box center [359, 367] width 193 height 102
click at [619, 466] on div "Poll" at bounding box center [609, 466] width 41 height 33
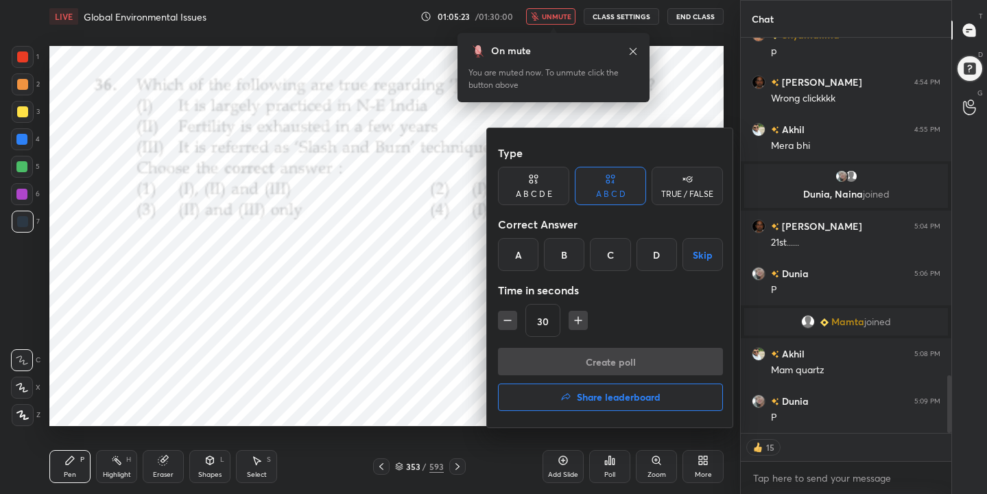
click at [528, 250] on div "A" at bounding box center [518, 254] width 40 height 33
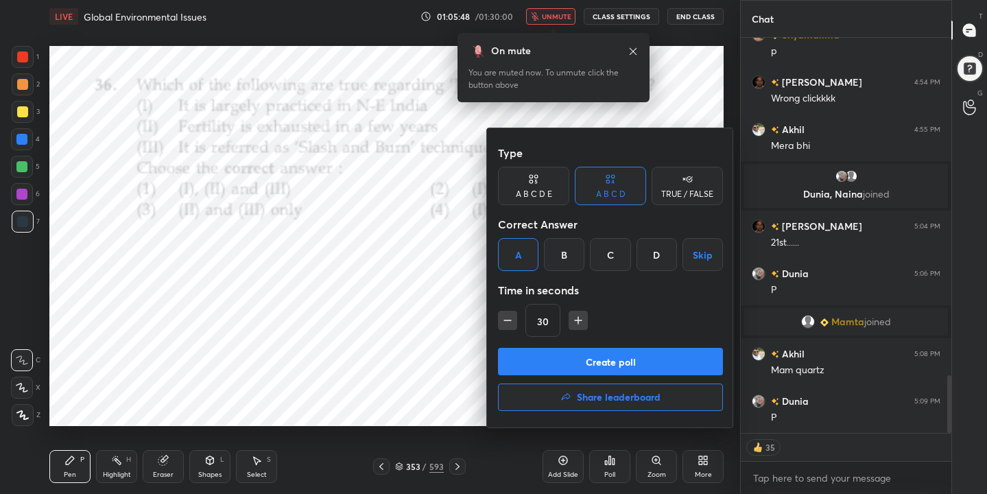
click at [628, 357] on button "Create poll" at bounding box center [610, 361] width 225 height 27
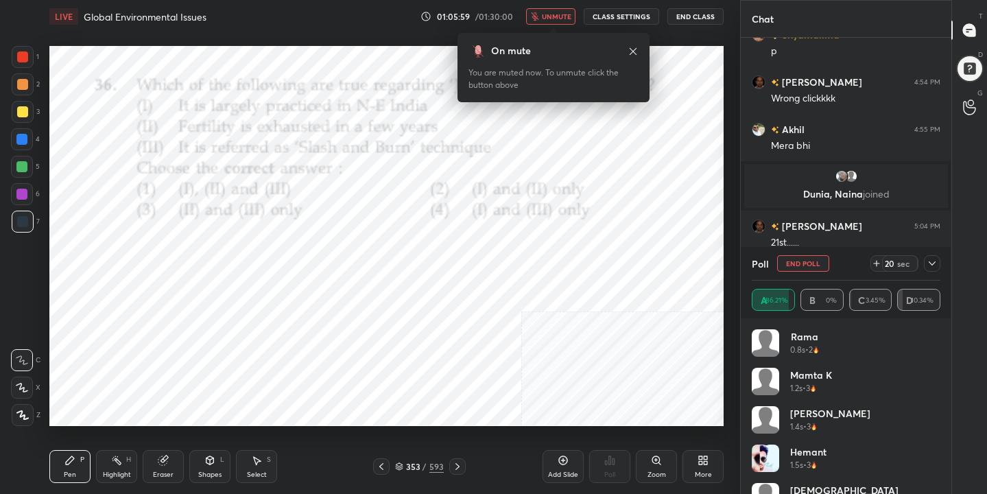
scroll to position [2373, 0]
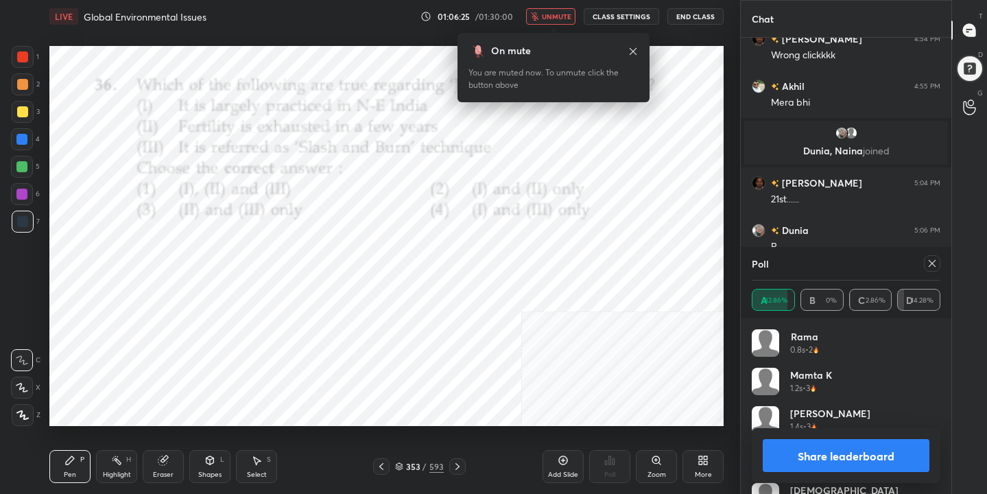
click at [932, 263] on icon at bounding box center [932, 263] width 7 height 7
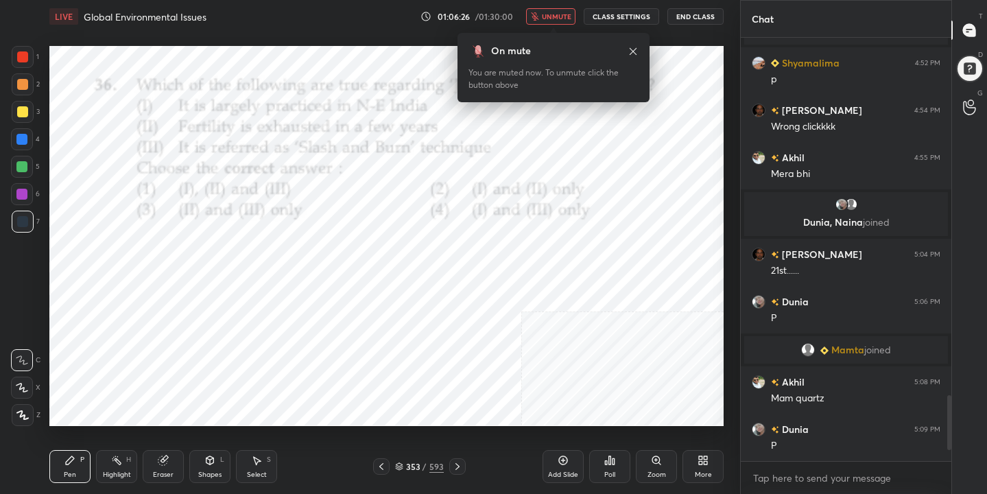
scroll to position [5, 5]
click at [558, 12] on span "unmute" at bounding box center [556, 17] width 29 height 10
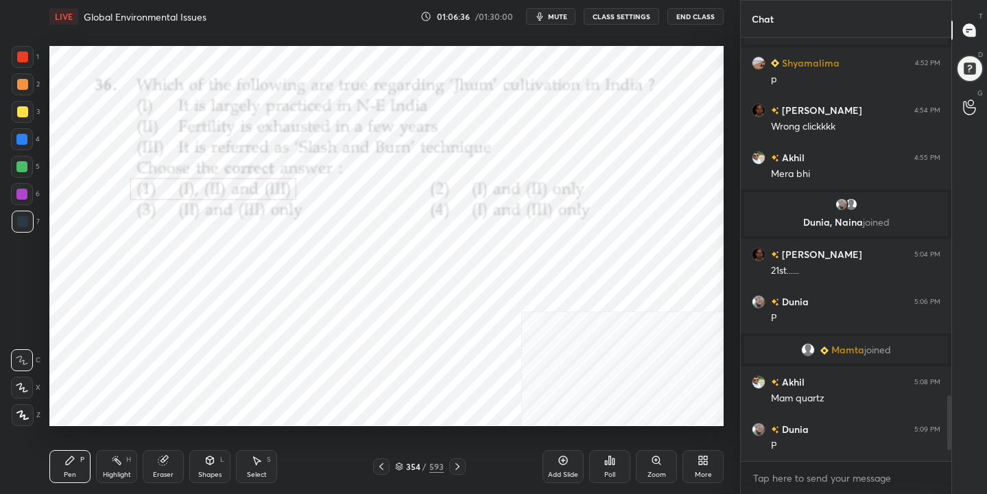
click at [407, 466] on div "354" at bounding box center [413, 466] width 14 height 8
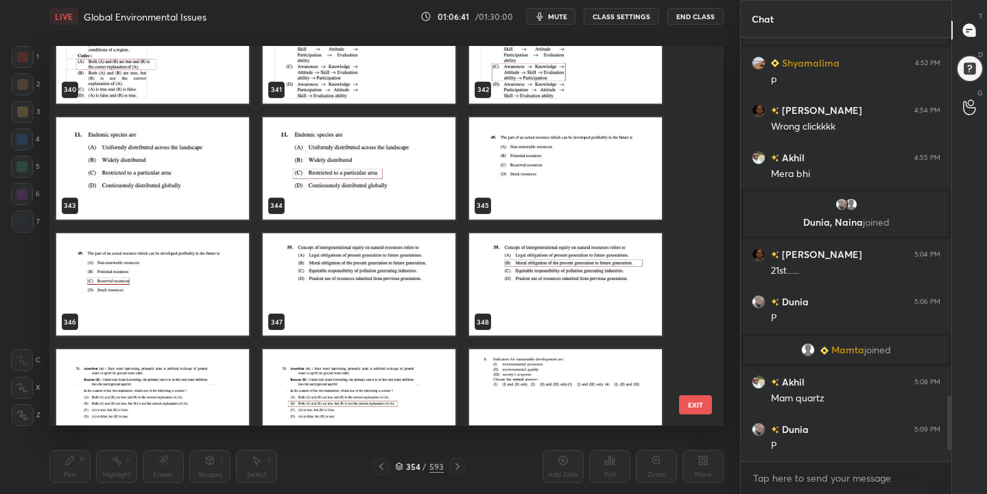
scroll to position [13175, 0]
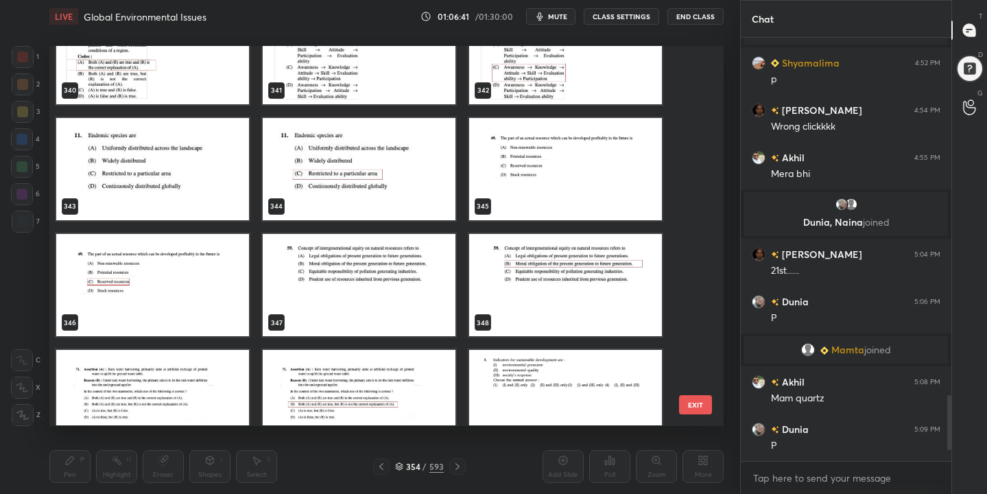
click at [170, 129] on img "grid" at bounding box center [152, 169] width 193 height 102
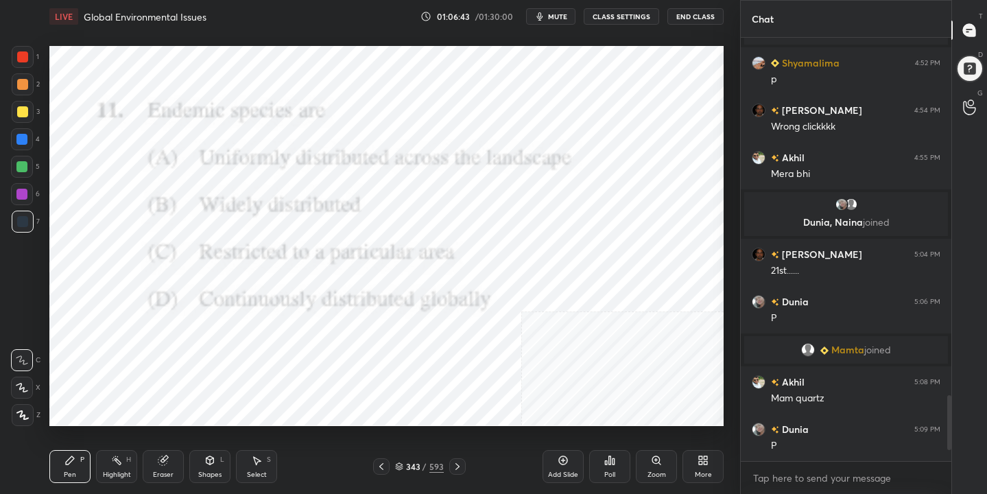
click at [559, 18] on span "mute" at bounding box center [557, 17] width 19 height 10
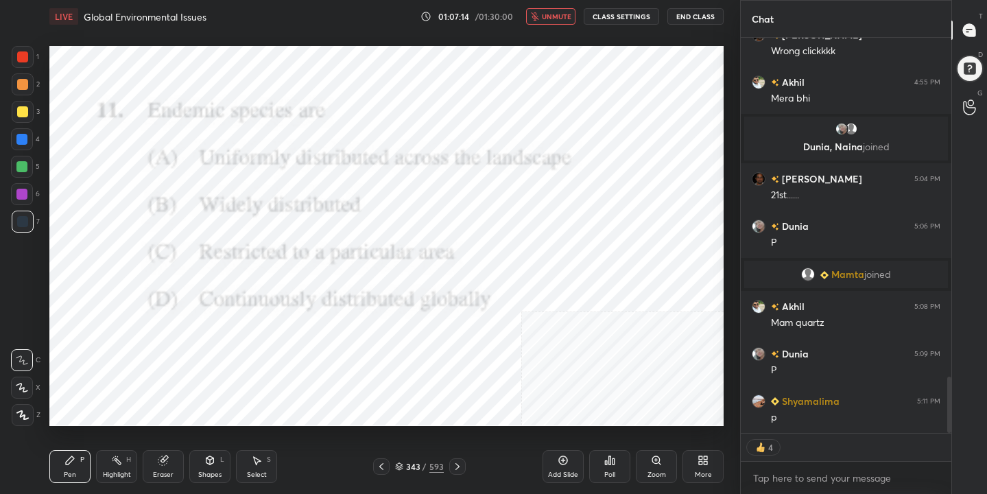
click at [411, 465] on div "343" at bounding box center [413, 466] width 14 height 8
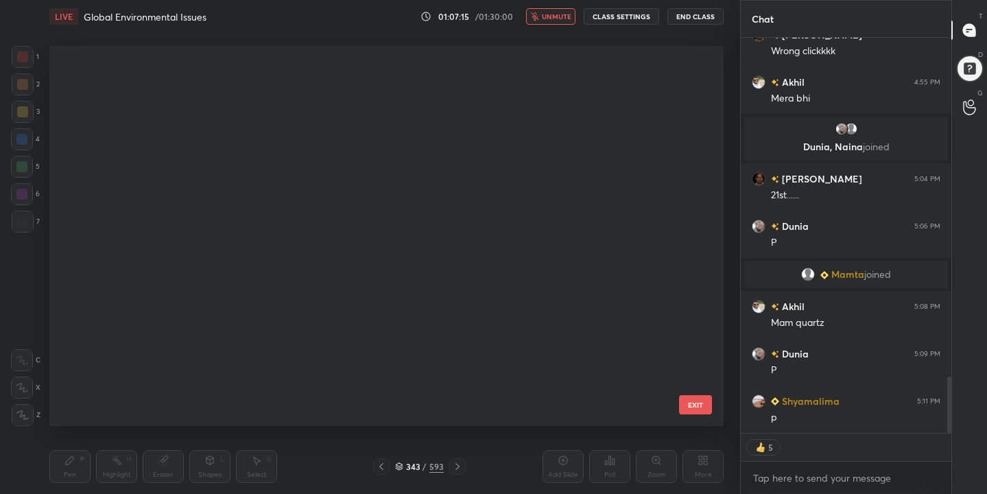
scroll to position [375, 668]
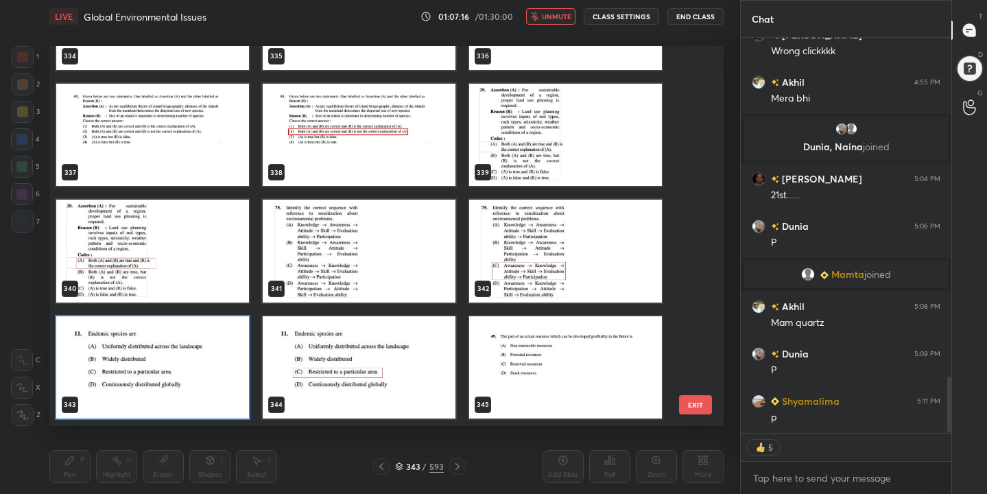
click at [193, 371] on img "grid" at bounding box center [152, 367] width 193 height 102
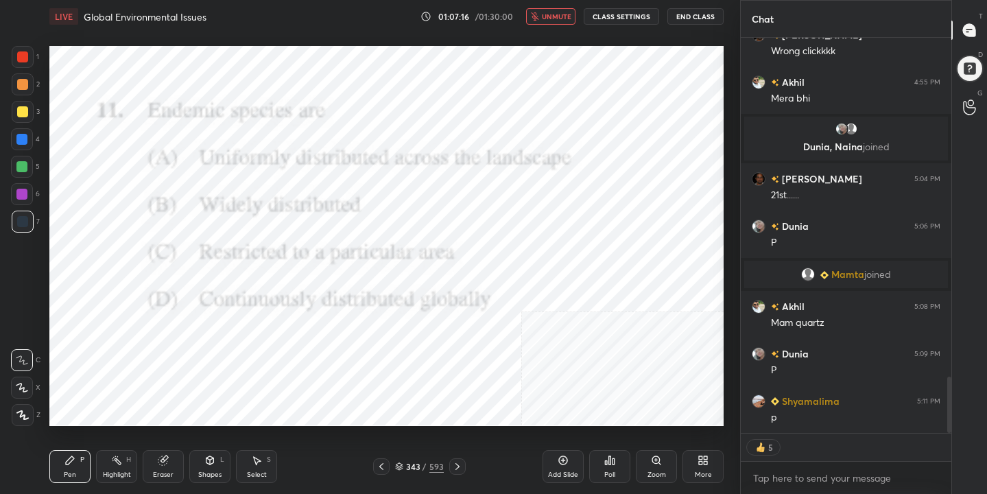
click at [193, 371] on img "grid" at bounding box center [152, 367] width 193 height 102
click at [592, 462] on div "Poll" at bounding box center [609, 466] width 41 height 33
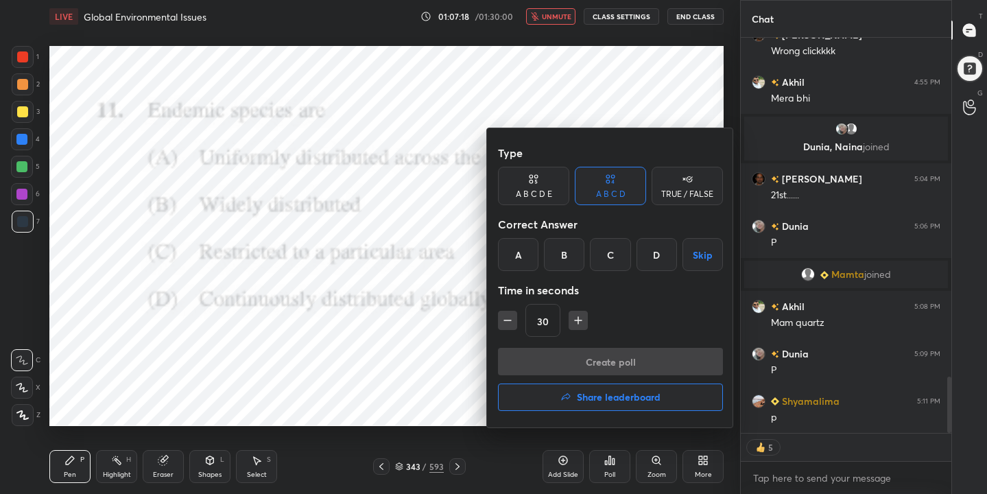
scroll to position [2425, 0]
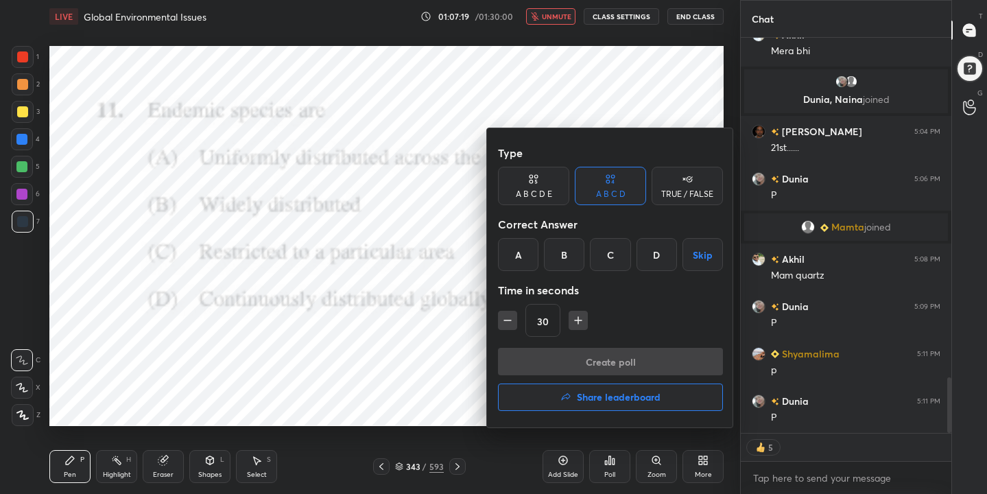
click at [610, 263] on div "C" at bounding box center [610, 254] width 40 height 33
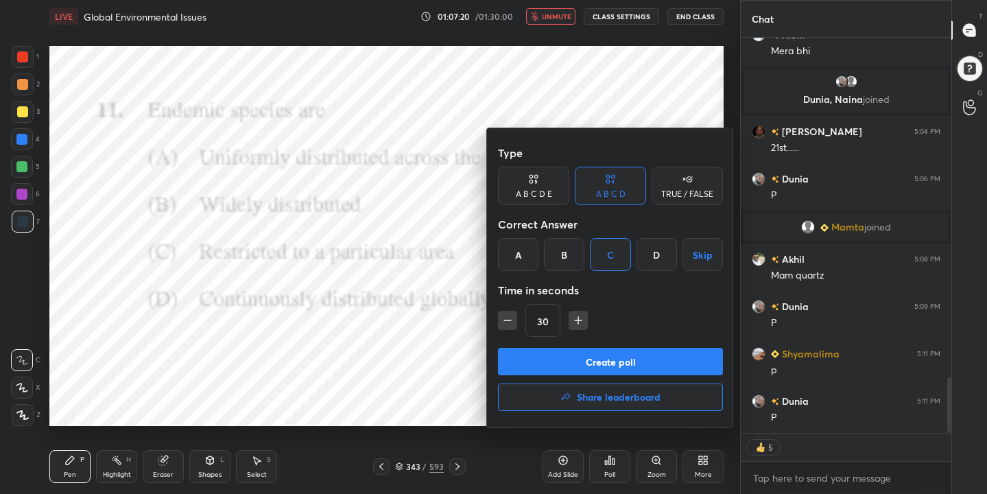
click at [614, 357] on button "Create poll" at bounding box center [610, 361] width 225 height 27
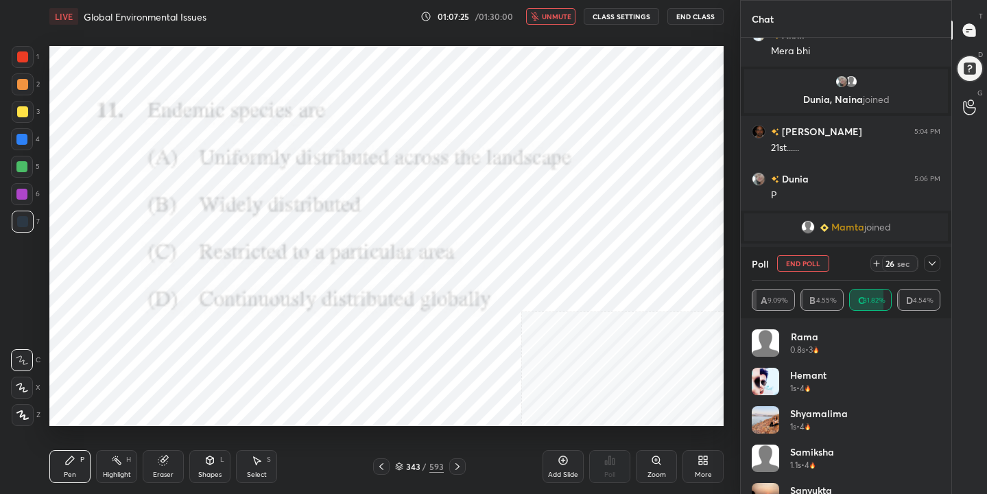
scroll to position [2468, 0]
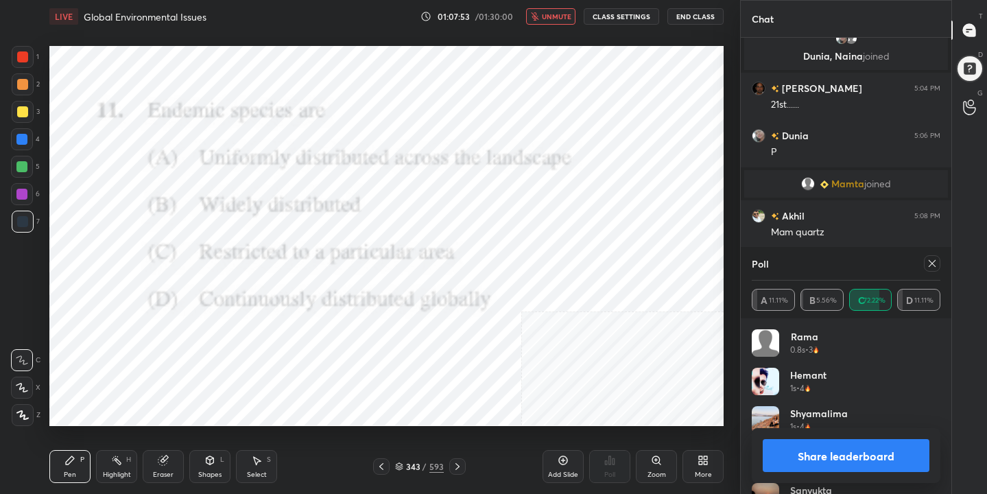
click at [929, 261] on icon at bounding box center [932, 263] width 11 height 11
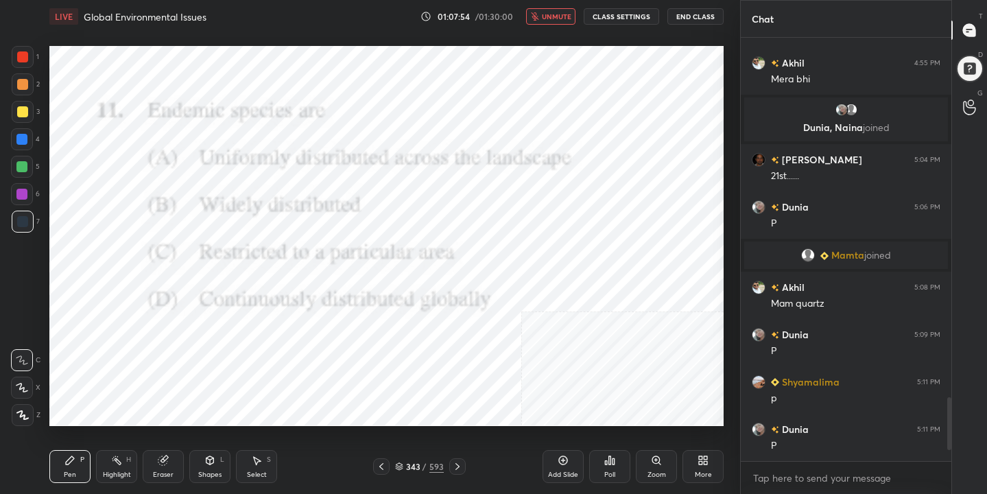
scroll to position [2397, 0]
click at [560, 14] on span "unmute" at bounding box center [556, 17] width 29 height 10
click at [400, 464] on icon at bounding box center [399, 466] width 8 height 8
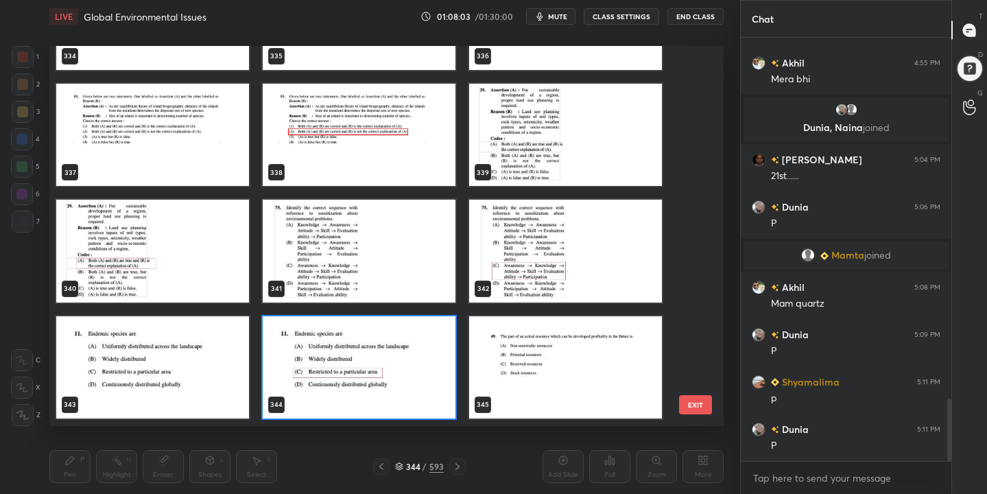
scroll to position [2444, 0]
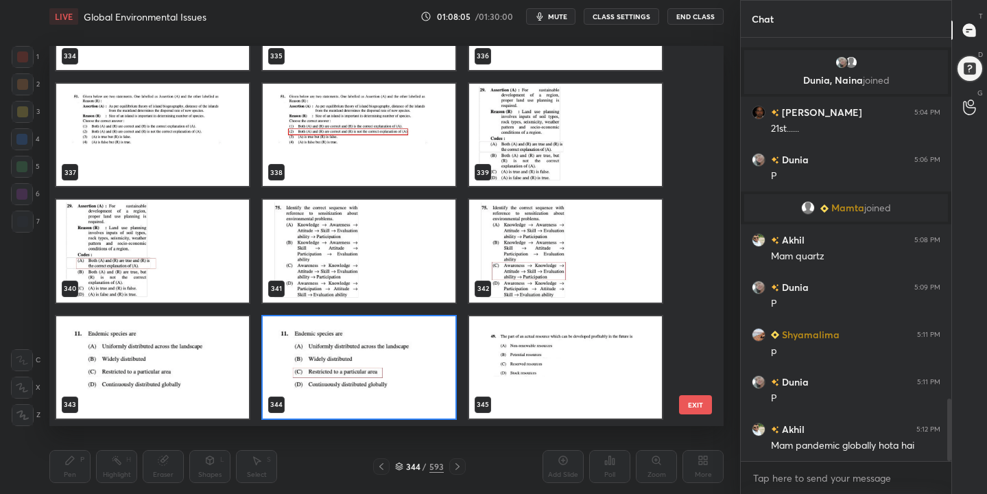
click at [401, 261] on img "grid" at bounding box center [359, 251] width 193 height 102
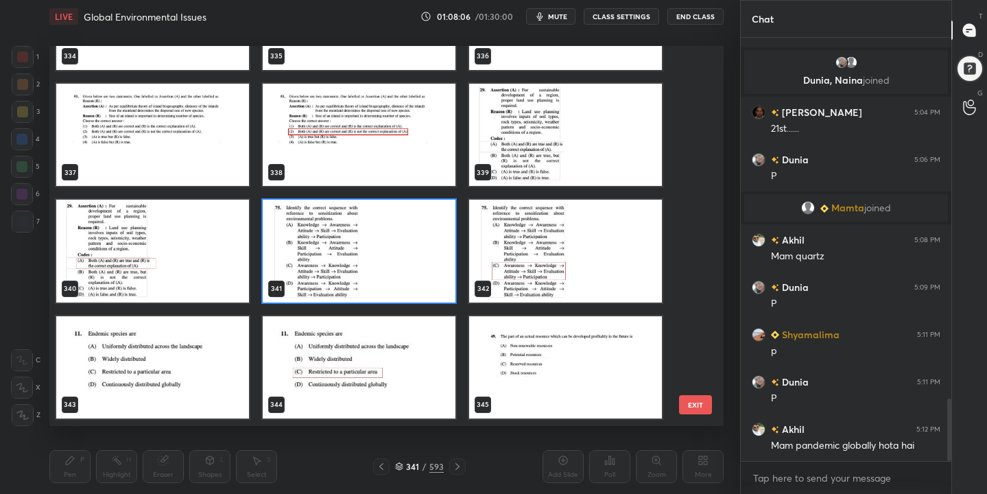
click at [401, 261] on img "grid" at bounding box center [359, 251] width 193 height 102
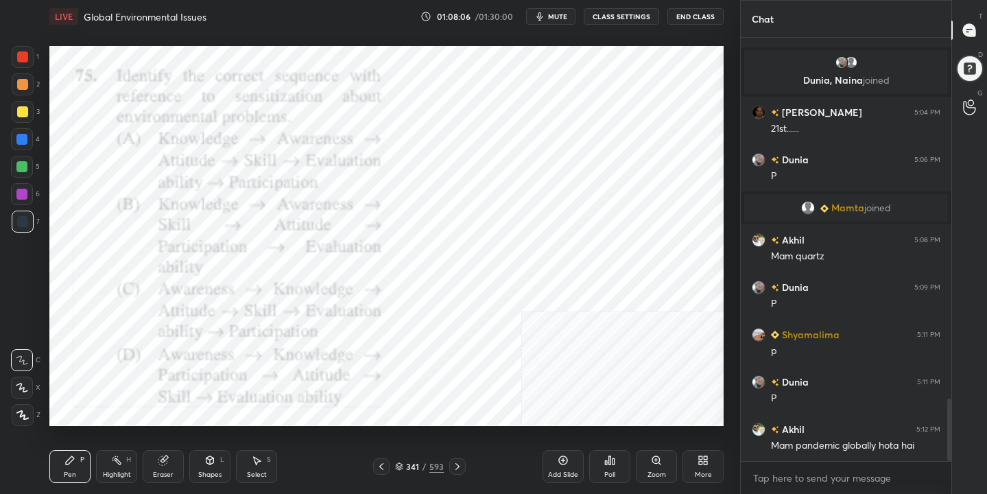
click at [401, 261] on img "grid" at bounding box center [359, 251] width 193 height 102
click at [402, 464] on icon at bounding box center [399, 464] width 7 height 3
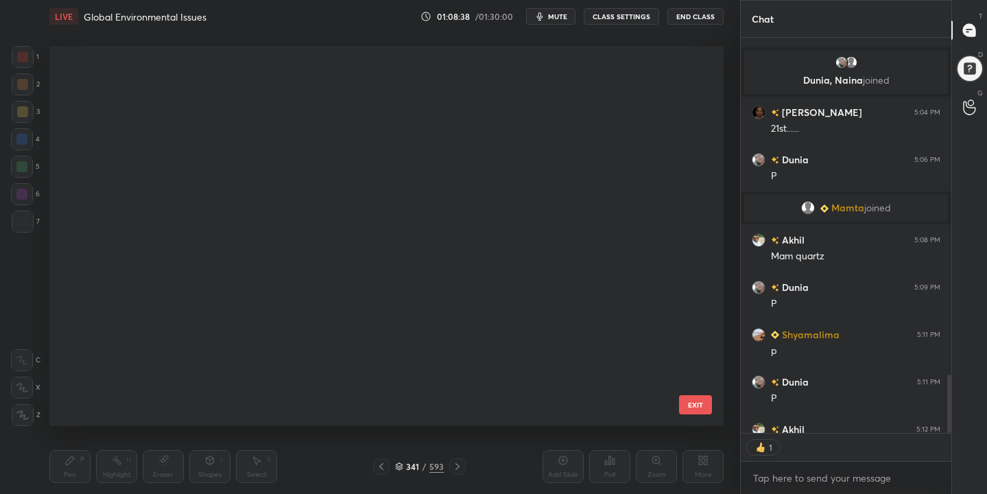
scroll to position [375, 668]
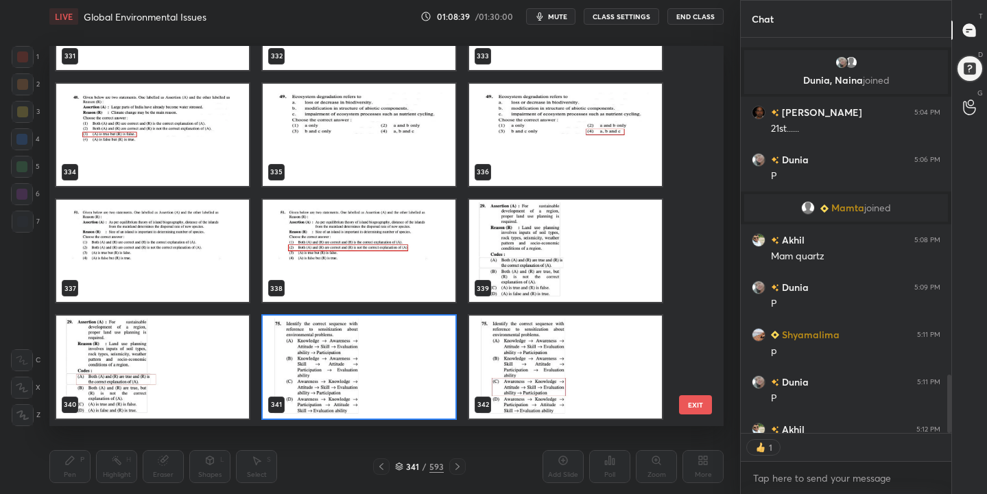
click at [330, 331] on img "grid" at bounding box center [359, 367] width 193 height 102
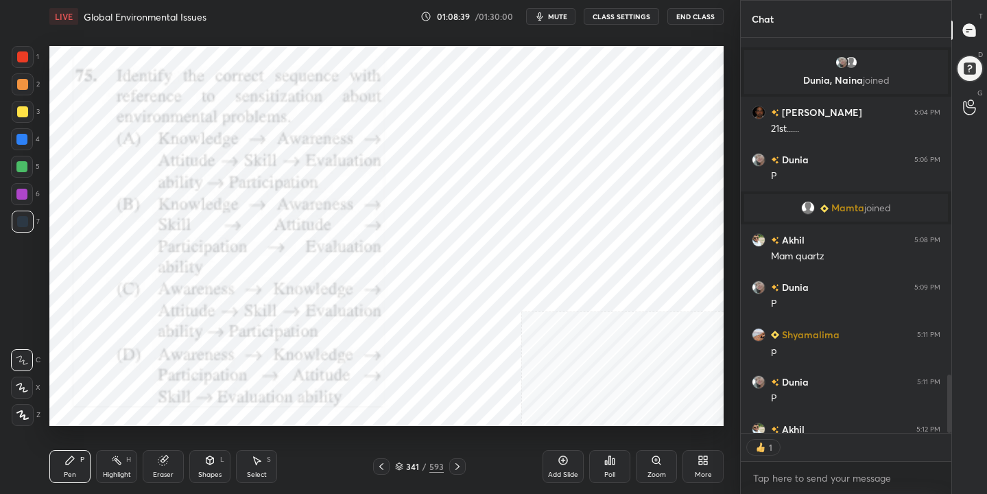
click at [330, 331] on img "grid" at bounding box center [359, 367] width 193 height 102
click at [622, 473] on div "Poll" at bounding box center [609, 466] width 41 height 33
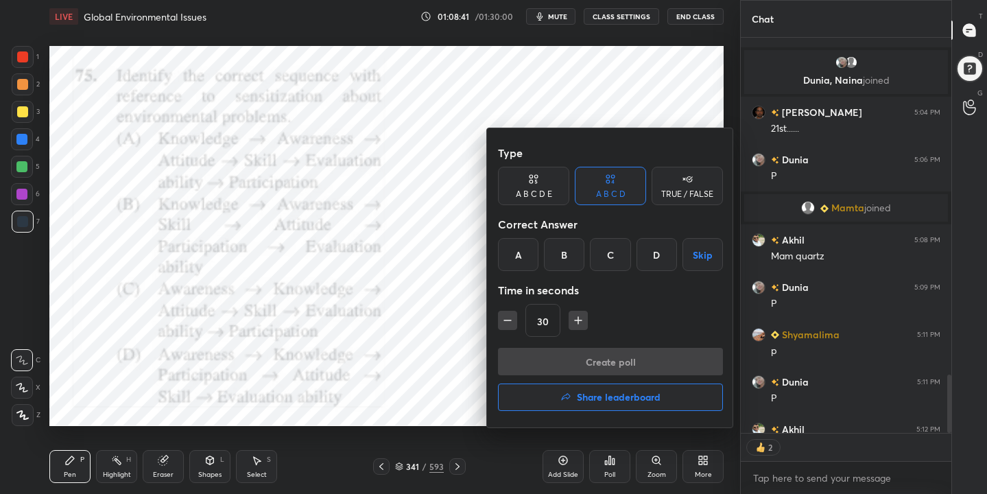
click at [630, 268] on div "C" at bounding box center [610, 254] width 40 height 33
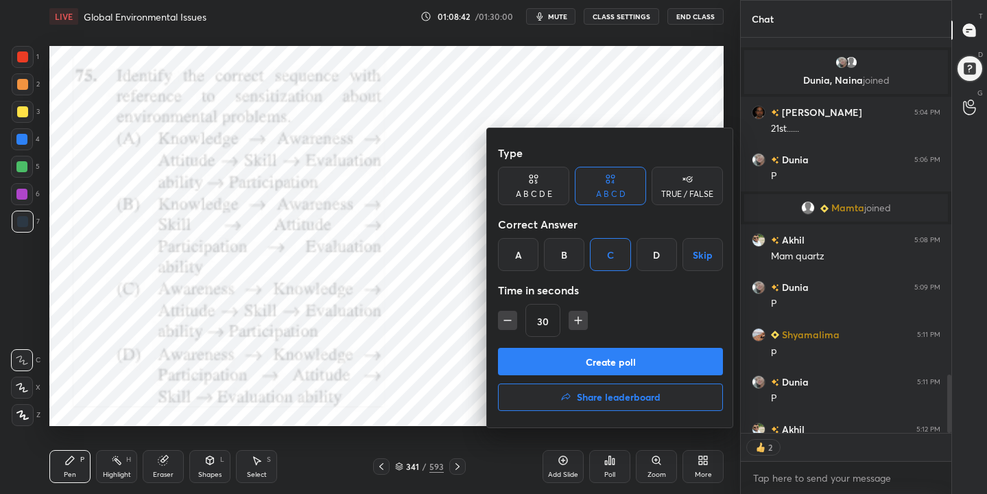
click at [634, 360] on button "Create poll" at bounding box center [610, 361] width 225 height 27
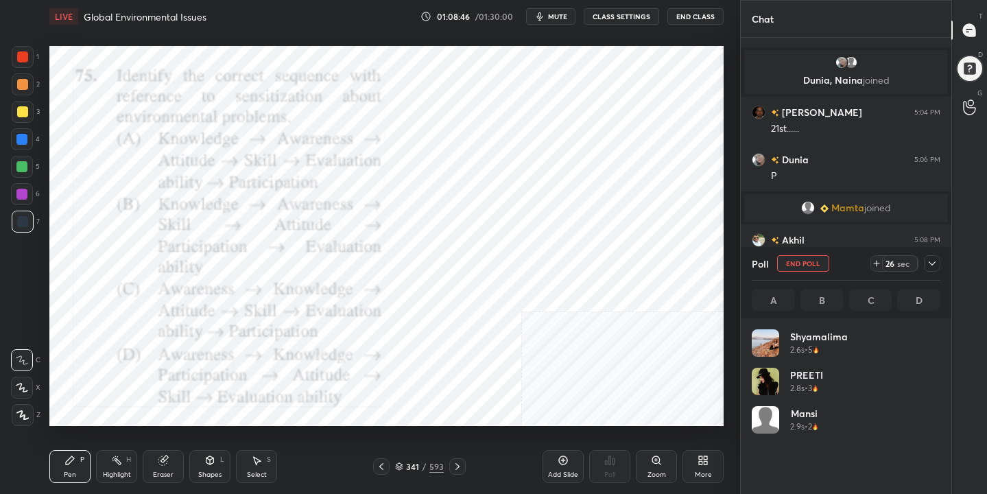
scroll to position [161, 185]
click at [549, 9] on button "mute" at bounding box center [550, 16] width 49 height 16
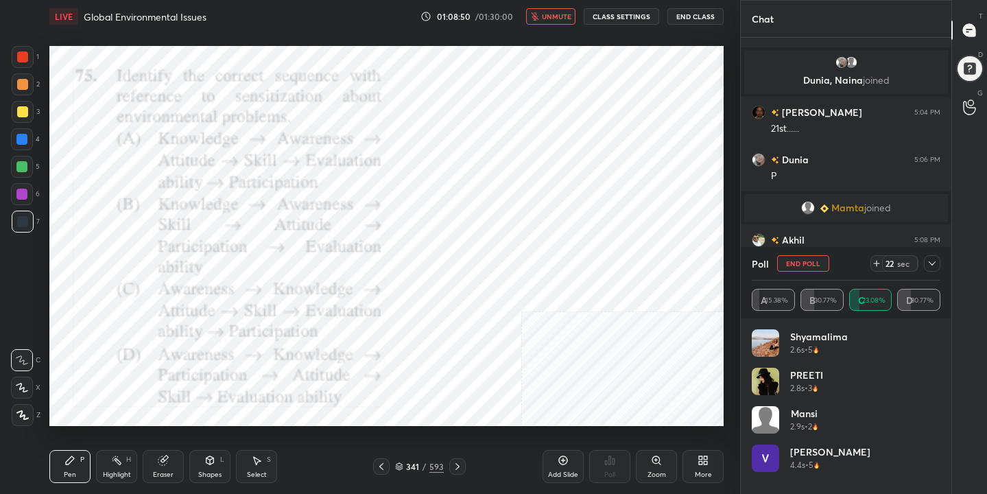
scroll to position [2515, 0]
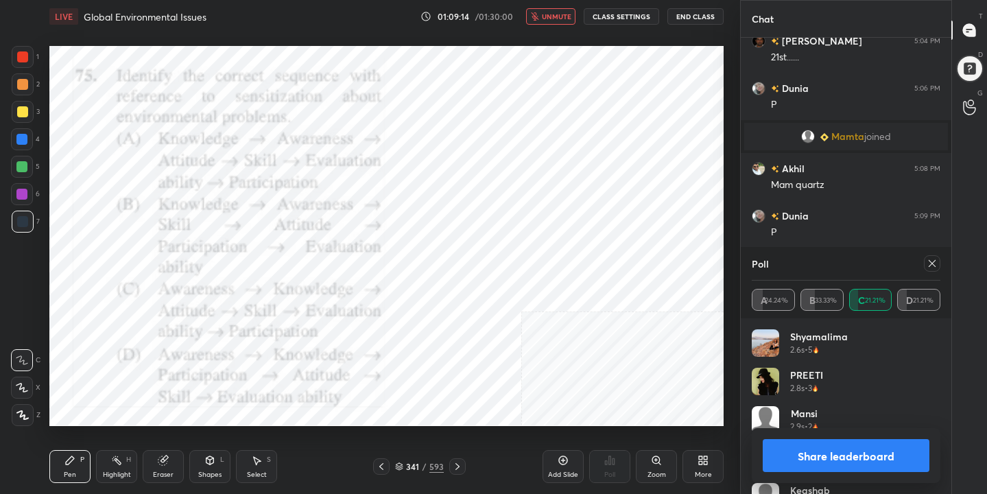
click at [927, 266] on icon at bounding box center [932, 263] width 11 height 11
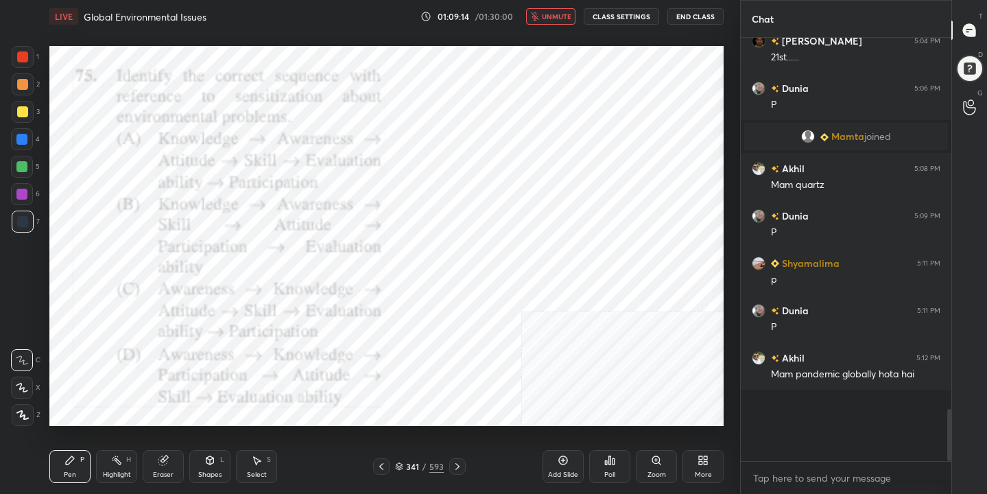
scroll to position [5, 5]
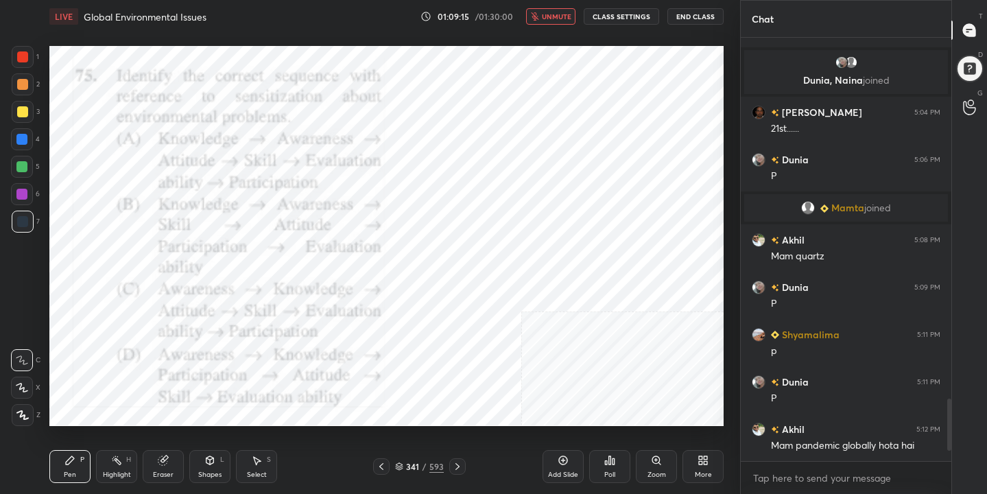
click at [565, 20] on span "unmute" at bounding box center [556, 17] width 29 height 10
click at [400, 468] on icon at bounding box center [399, 466] width 8 height 8
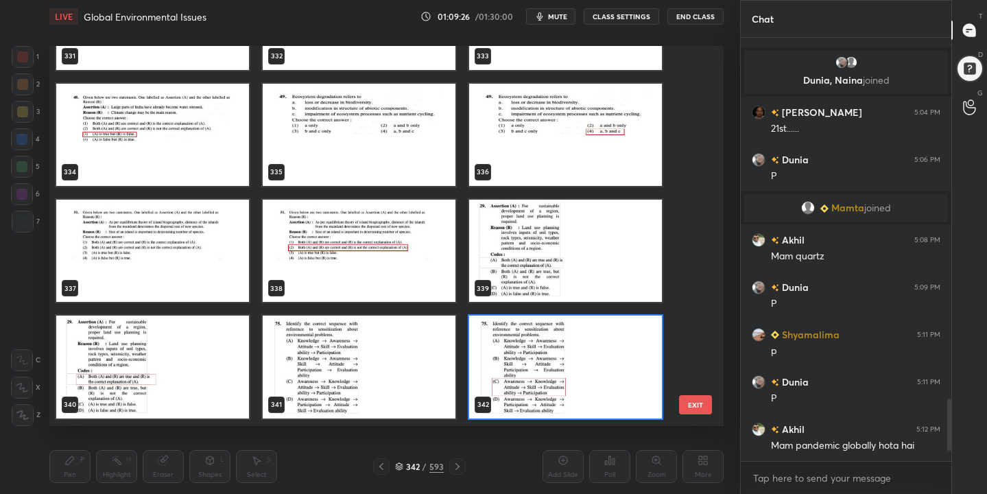
scroll to position [375, 668]
click at [340, 159] on img "grid" at bounding box center [359, 135] width 193 height 102
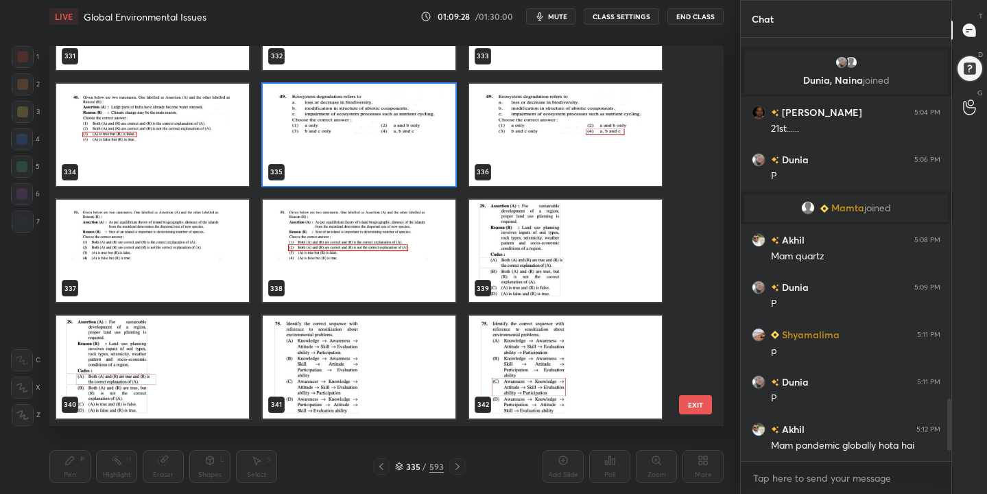
click at [340, 159] on img "grid" at bounding box center [359, 135] width 193 height 102
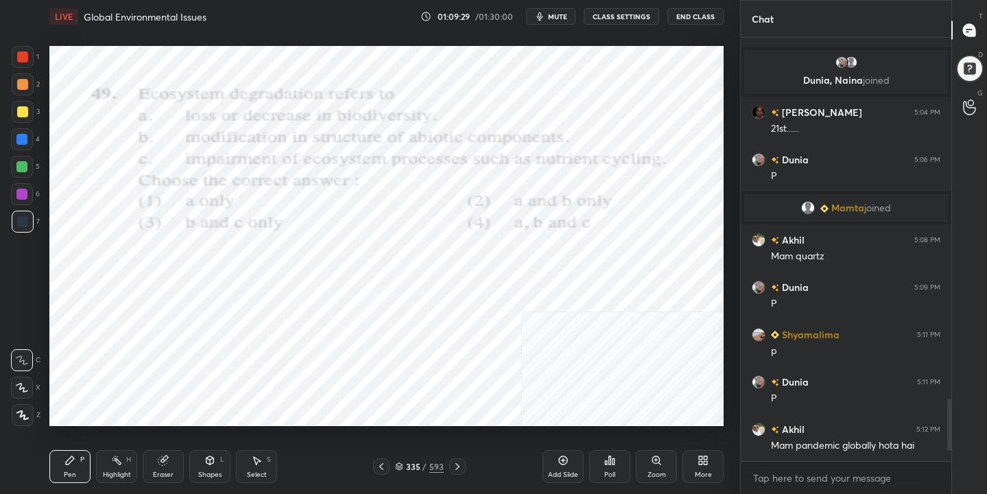
click at [554, 21] on span "mute" at bounding box center [557, 17] width 19 height 10
click at [403, 464] on div "335 / 593" at bounding box center [419, 466] width 49 height 12
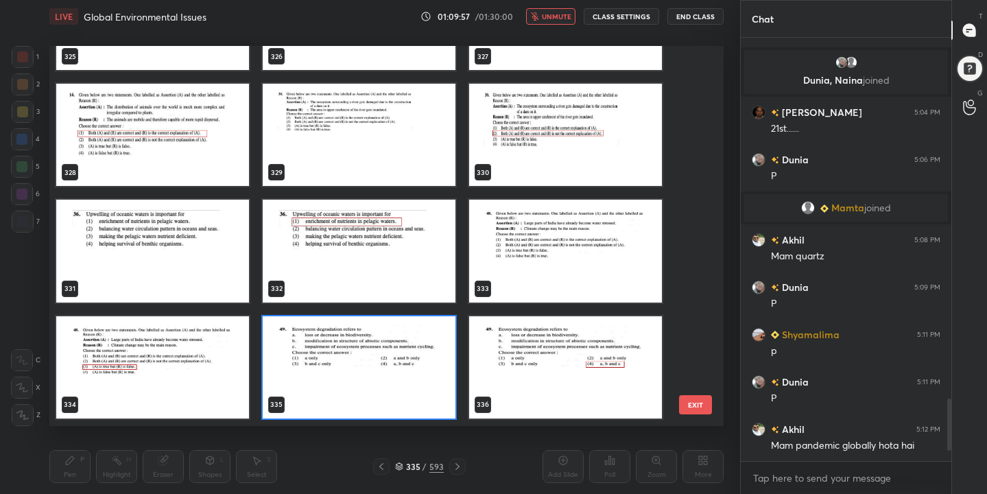
click at [366, 359] on img "grid" at bounding box center [359, 367] width 193 height 102
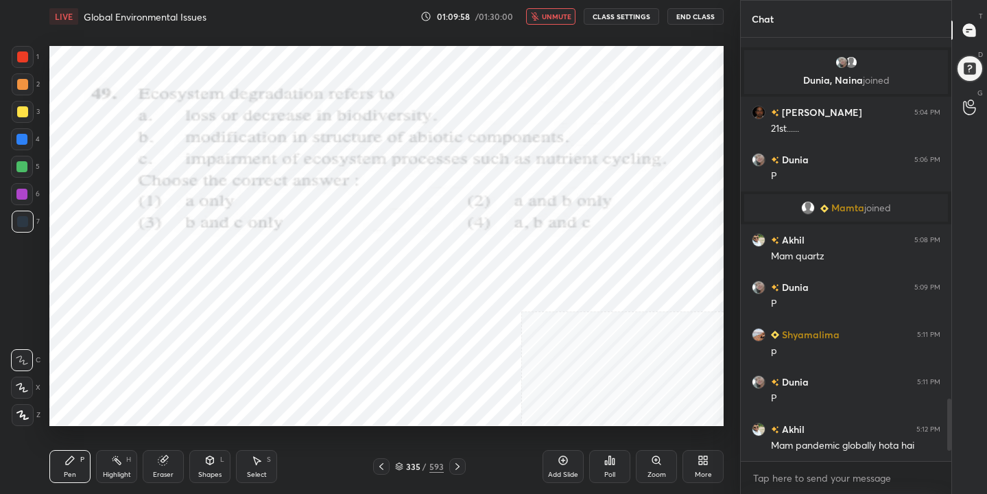
click at [366, 359] on img "grid" at bounding box center [359, 367] width 193 height 102
click at [616, 460] on div "Poll" at bounding box center [609, 466] width 41 height 33
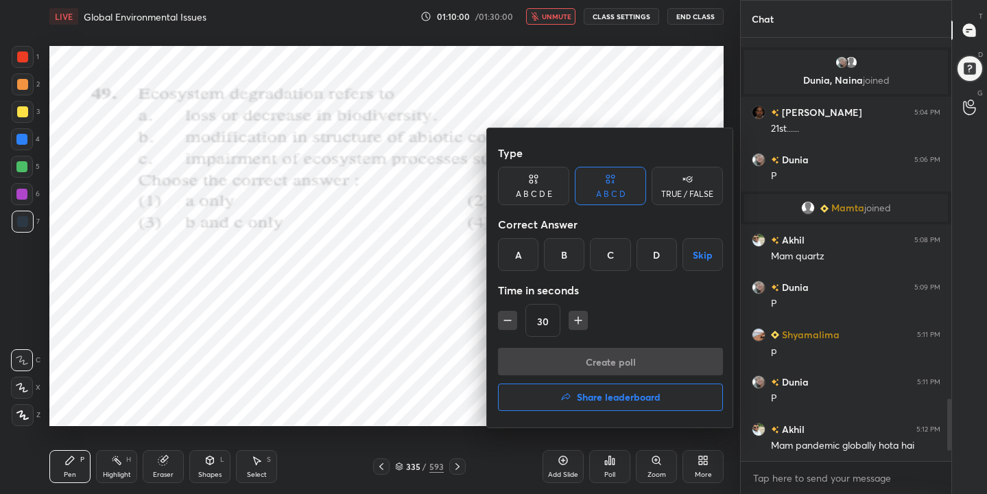
click at [663, 260] on div "D" at bounding box center [657, 254] width 40 height 33
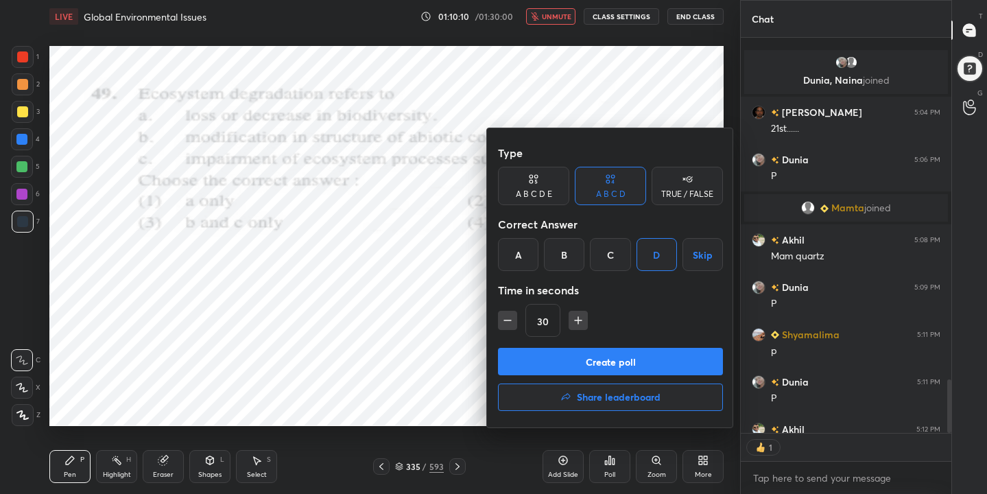
scroll to position [2519, 0]
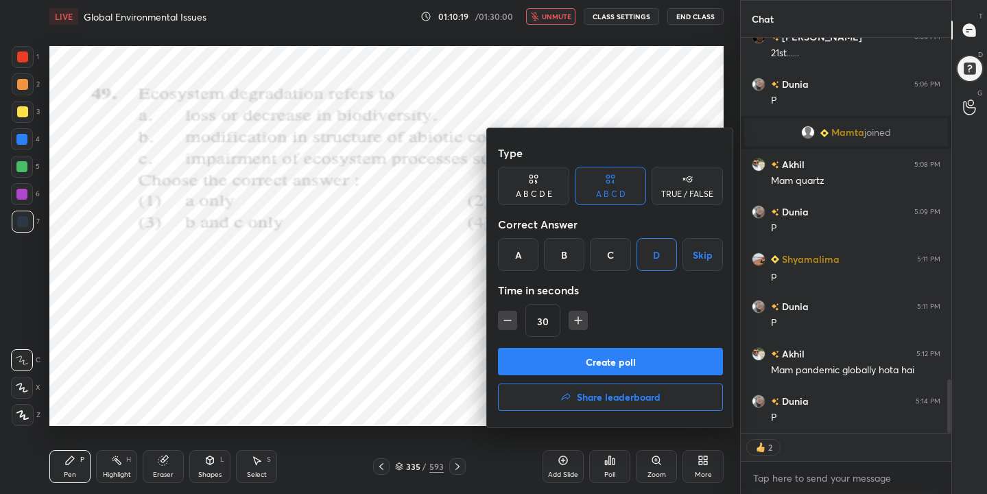
click at [669, 354] on button "Create poll" at bounding box center [610, 361] width 225 height 27
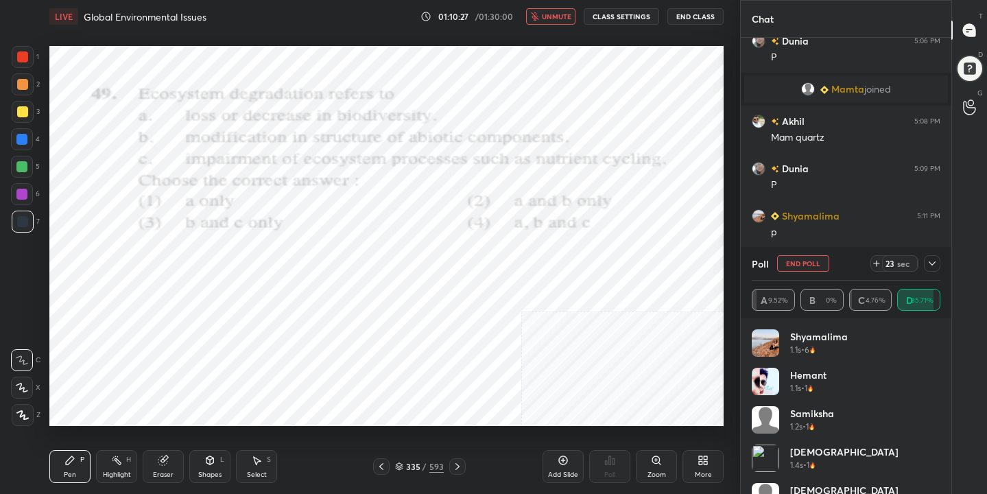
scroll to position [348, 206]
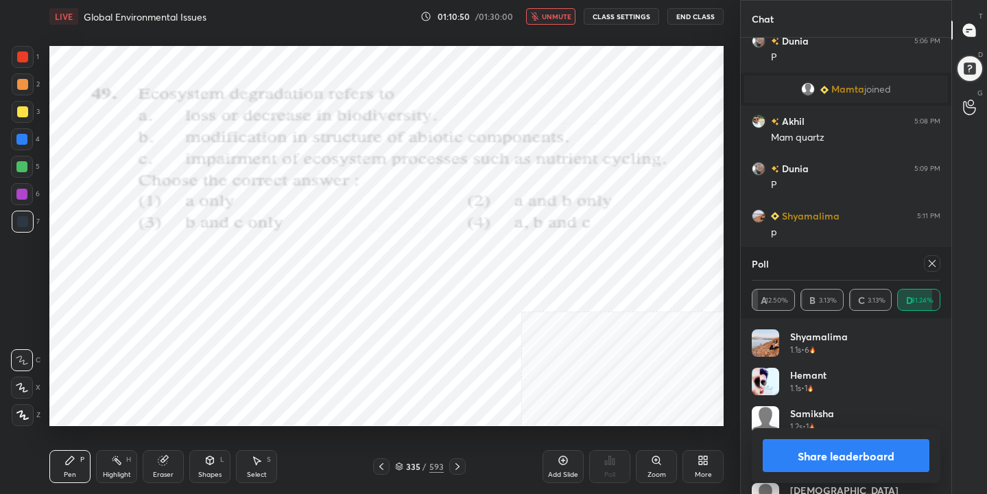
click at [934, 261] on icon at bounding box center [932, 263] width 11 height 11
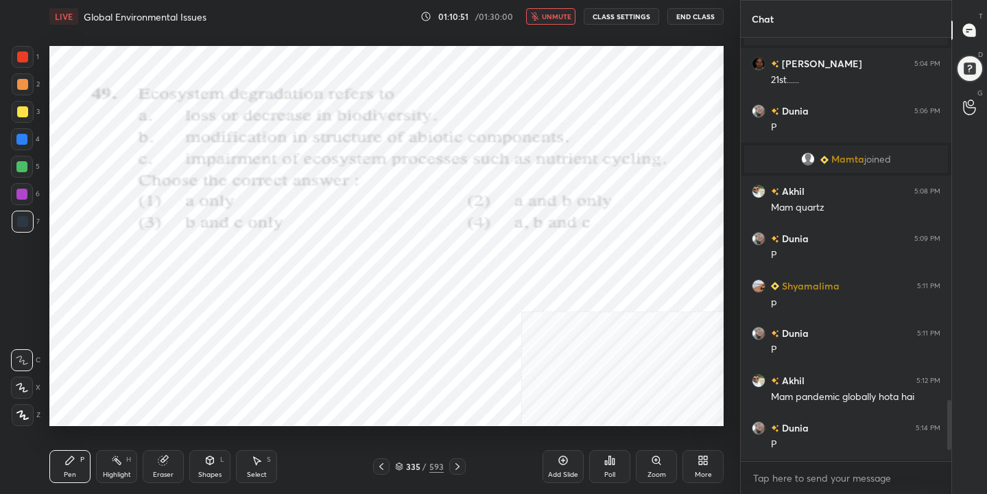
scroll to position [2491, 0]
click at [564, 21] on span "unmute" at bounding box center [556, 17] width 29 height 10
click at [407, 462] on div "336" at bounding box center [413, 466] width 14 height 8
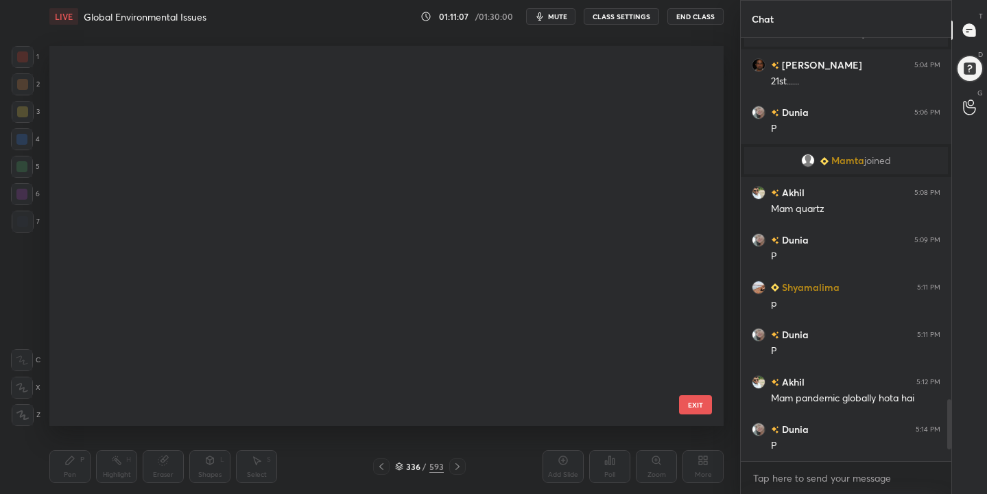
scroll to position [375, 668]
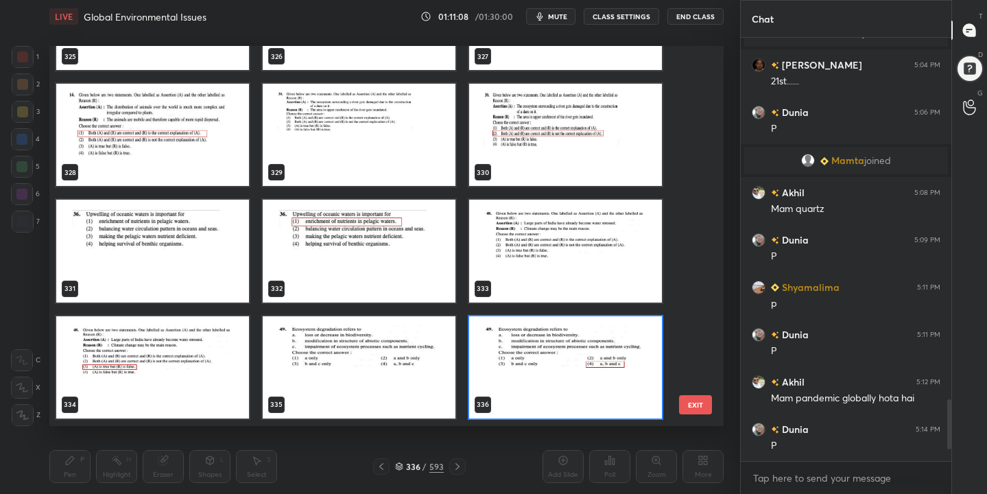
click at [167, 251] on img "grid" at bounding box center [152, 251] width 193 height 102
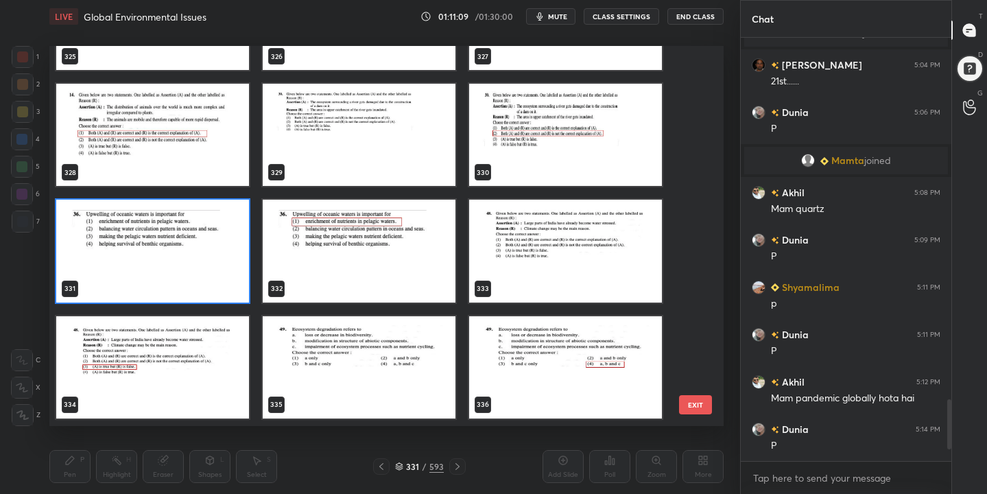
click at [167, 251] on img "grid" at bounding box center [152, 251] width 193 height 102
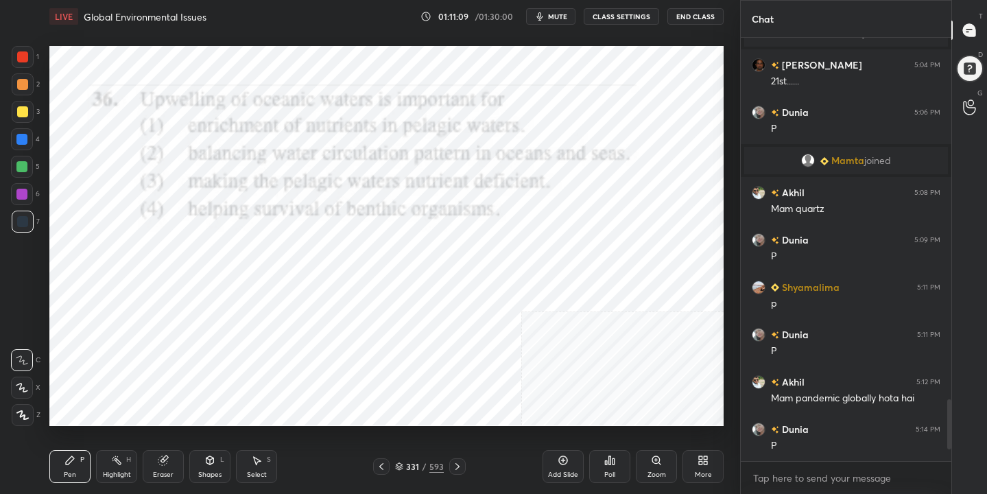
click at [167, 251] on img "grid" at bounding box center [152, 251] width 193 height 102
click at [543, 14] on icon "button" at bounding box center [540, 16] width 6 height 8
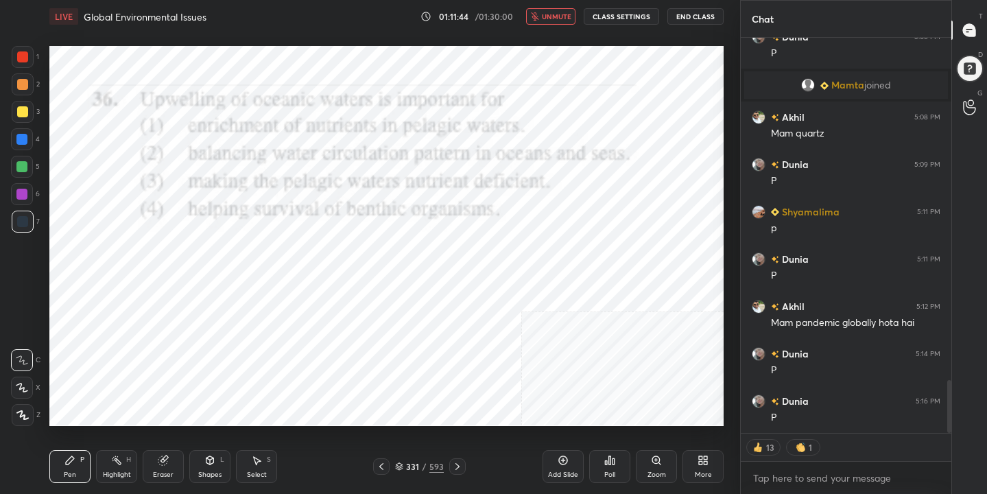
click at [398, 466] on icon at bounding box center [399, 464] width 7 height 3
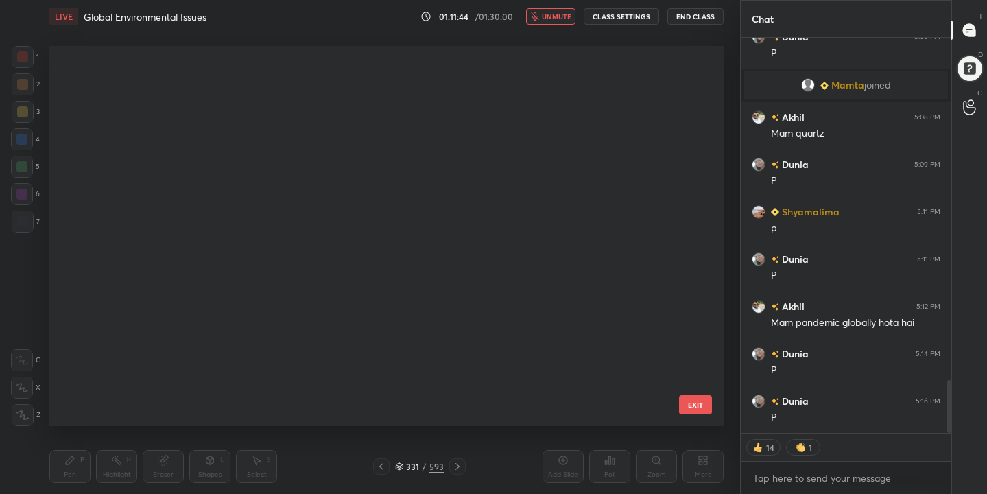
scroll to position [375, 668]
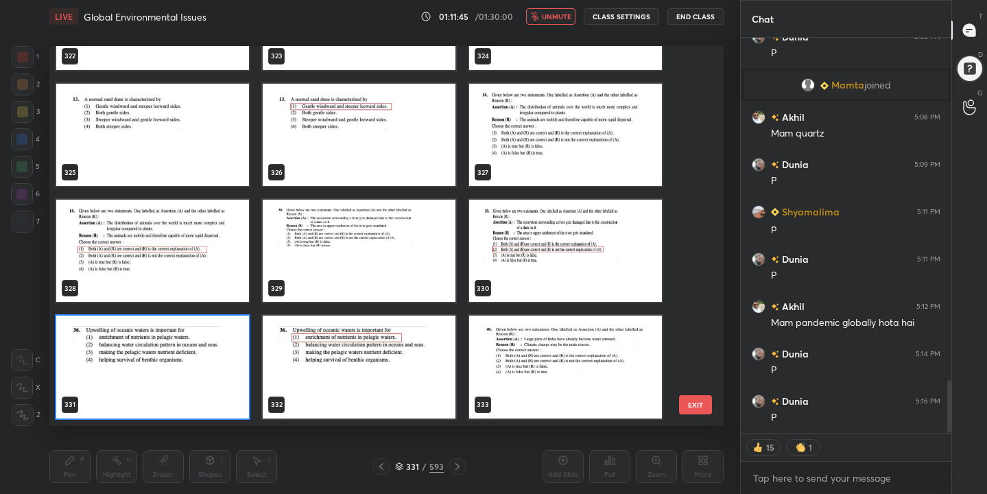
click at [157, 347] on img "grid" at bounding box center [152, 367] width 193 height 102
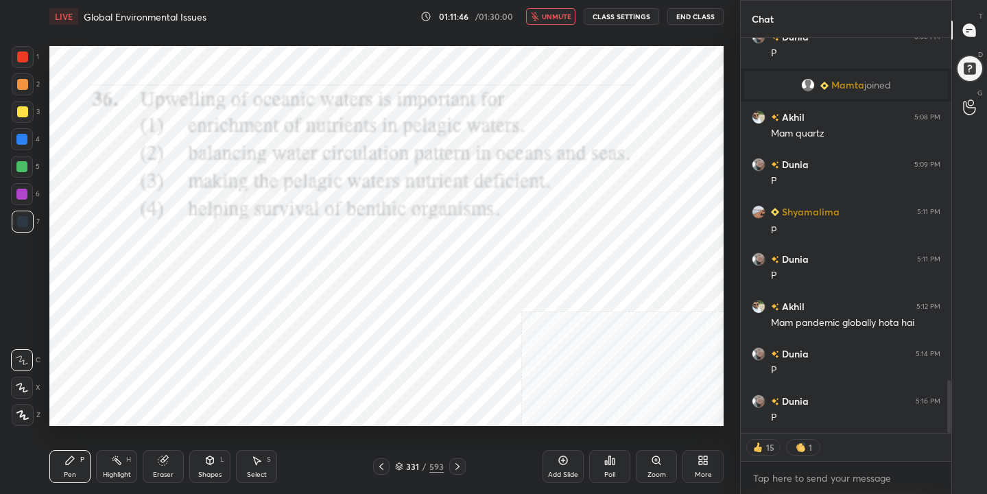
click at [610, 464] on icon at bounding box center [610, 460] width 2 height 8
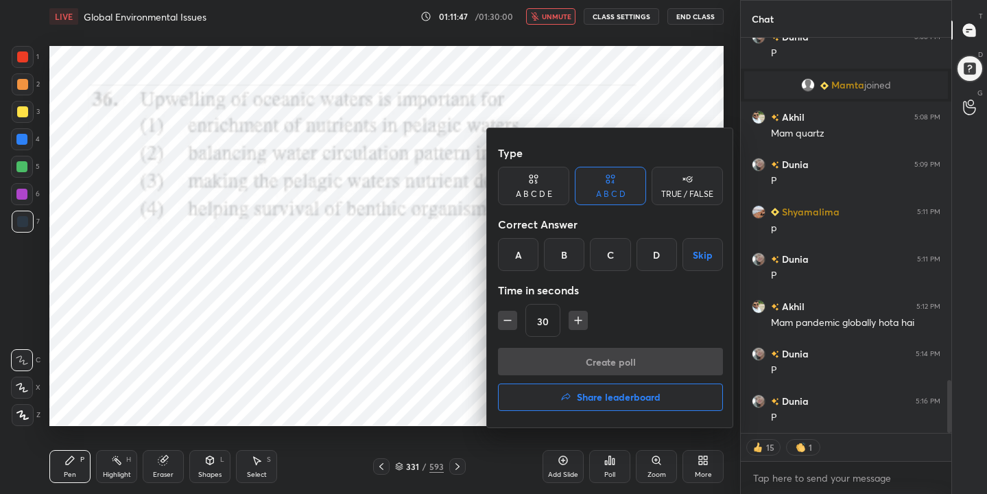
click at [519, 234] on div "Correct Answer" at bounding box center [610, 224] width 225 height 27
click at [526, 262] on div "A" at bounding box center [518, 254] width 40 height 33
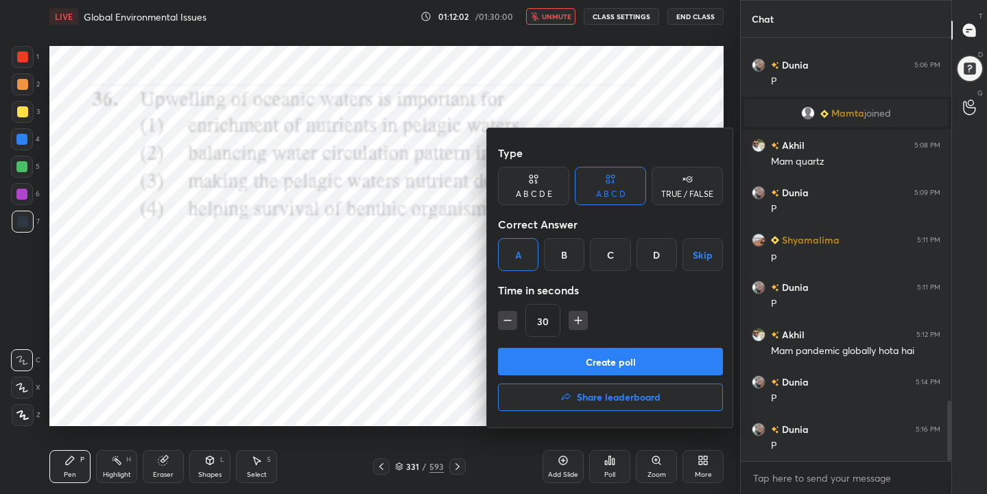
scroll to position [2539, 0]
click at [582, 364] on button "Create poll" at bounding box center [610, 361] width 225 height 27
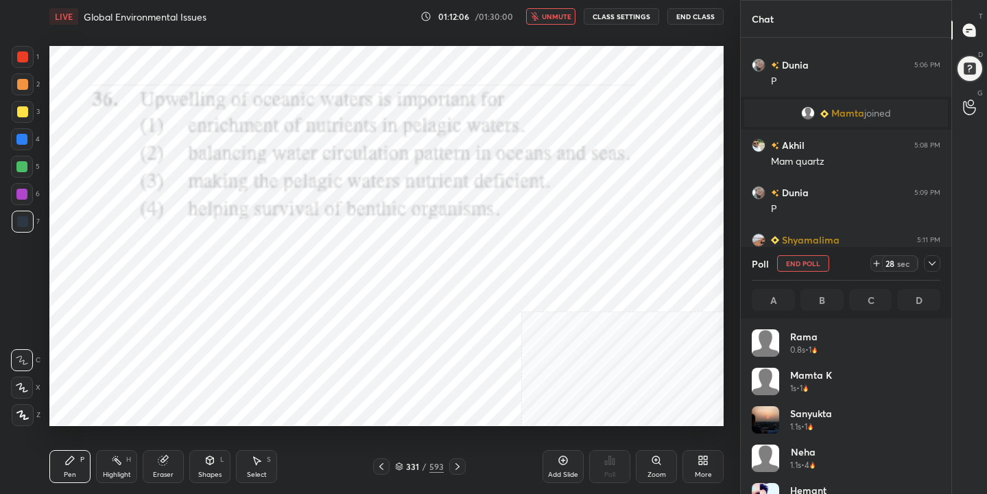
scroll to position [161, 185]
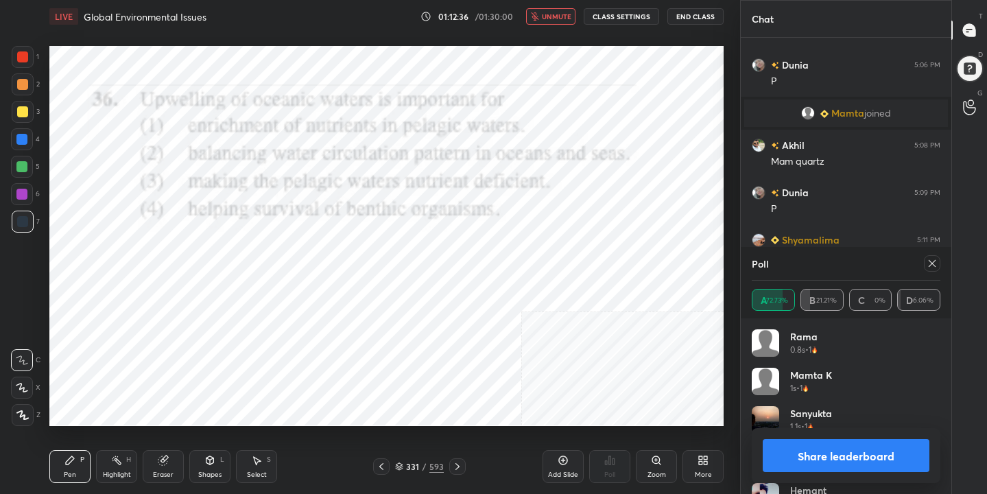
click at [948, 247] on div "Poll A 72.73% B 21.21% C 0% D 6.06%" at bounding box center [846, 282] width 211 height 71
click at [937, 259] on icon at bounding box center [932, 263] width 11 height 11
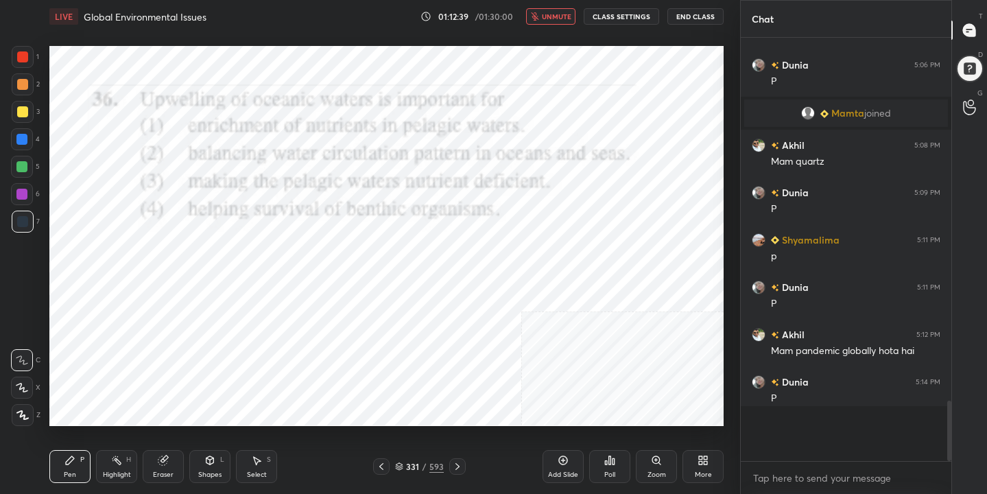
scroll to position [305, 206]
click at [558, 5] on div "LIVE Global Environmental Issues 01:12:40 / 01:30:00 unmute CLASS SETTINGS End …" at bounding box center [386, 16] width 674 height 33
click at [558, 14] on span "unmute" at bounding box center [556, 17] width 29 height 10
click at [405, 461] on div "332 / 593" at bounding box center [419, 466] width 49 height 12
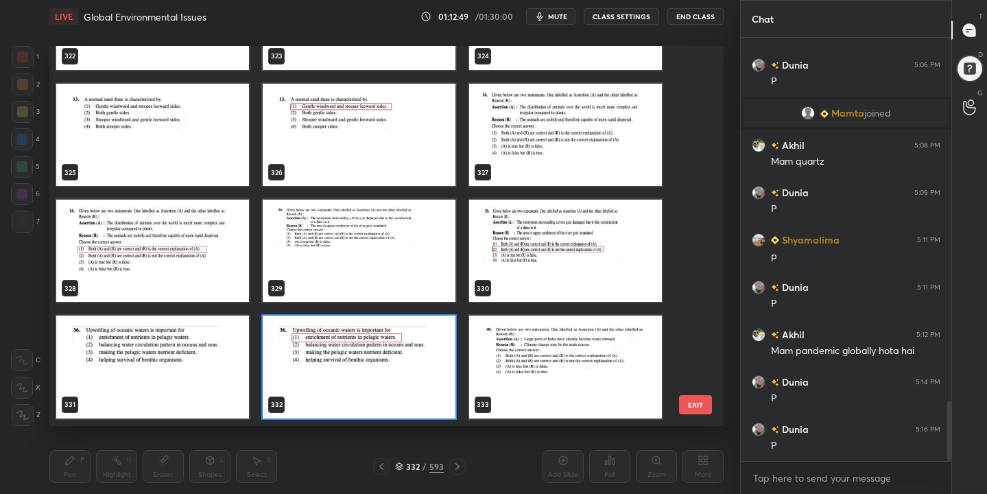
scroll to position [375, 668]
click at [619, 120] on img "grid" at bounding box center [565, 135] width 193 height 102
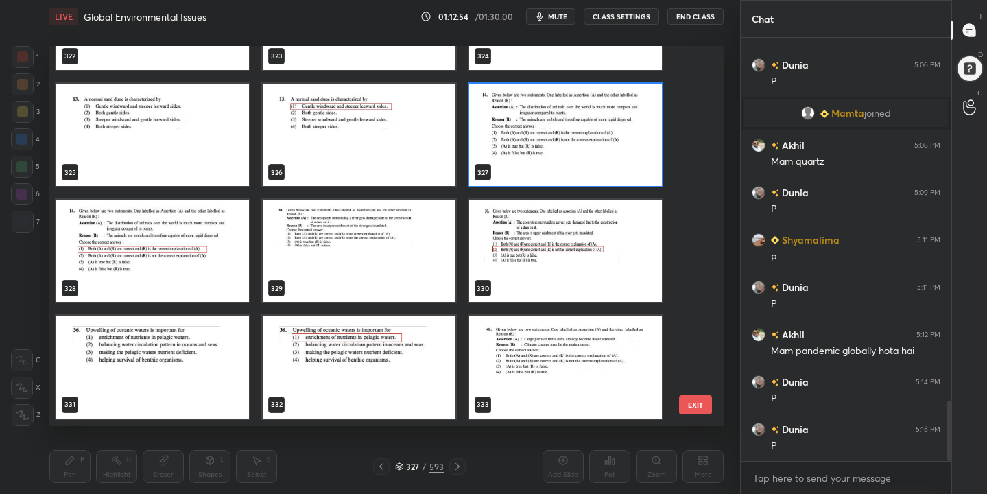
click at [619, 120] on img "grid" at bounding box center [565, 135] width 193 height 102
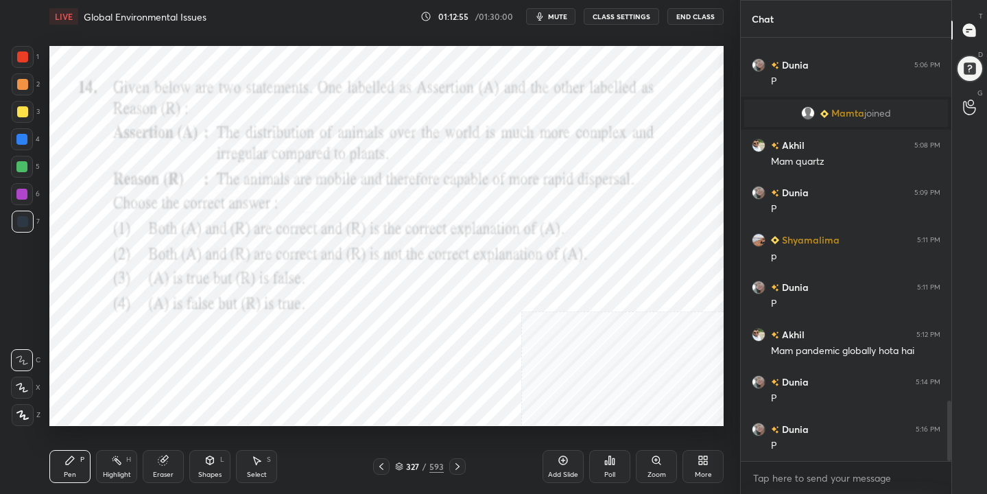
click at [561, 13] on span "mute" at bounding box center [557, 17] width 19 height 10
click at [403, 466] on icon at bounding box center [399, 467] width 7 height 2
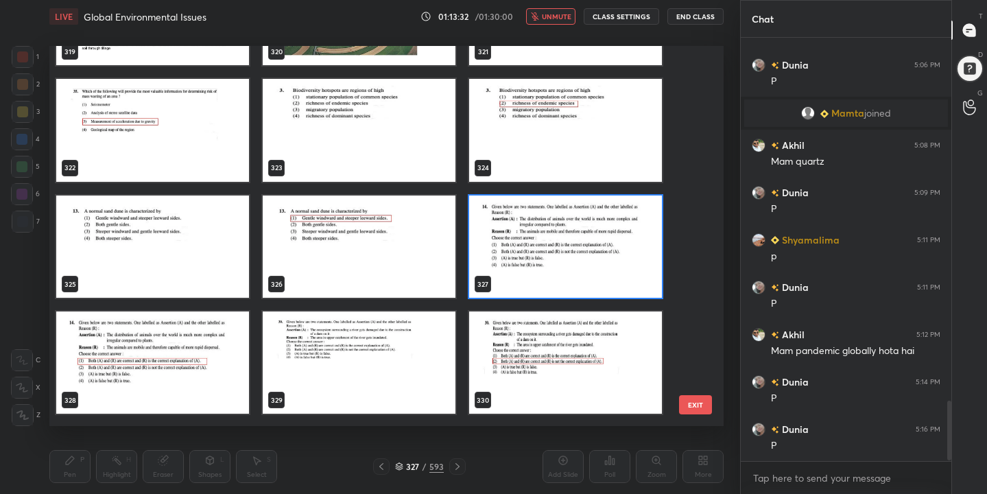
scroll to position [12399, 0]
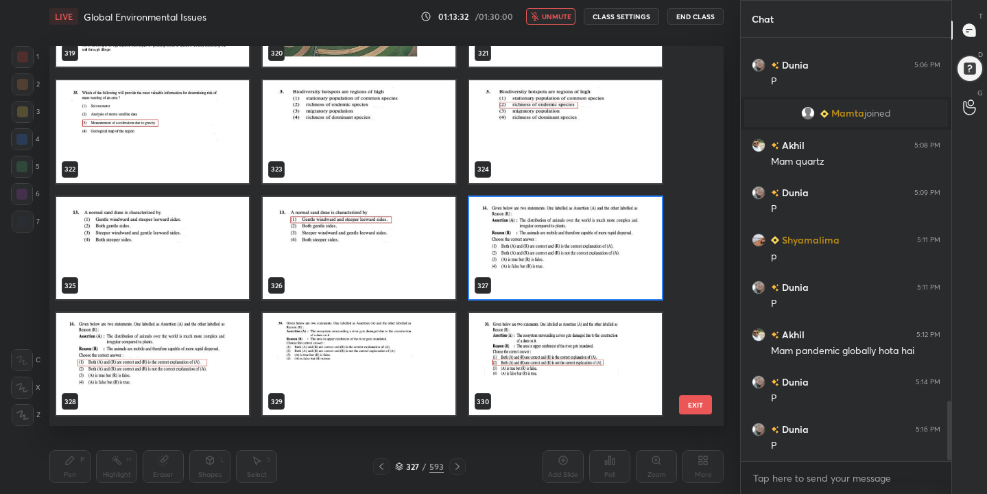
click at [502, 274] on img "grid" at bounding box center [565, 248] width 193 height 102
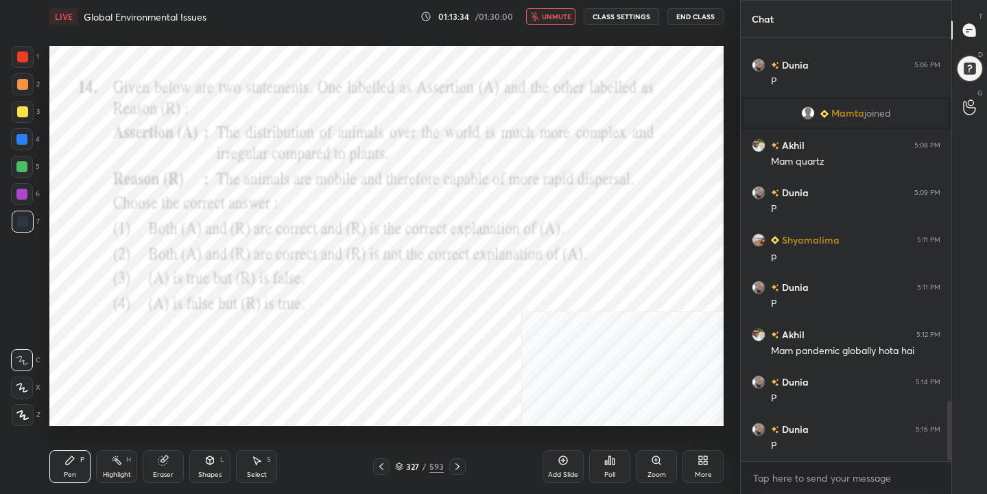
click at [601, 471] on div "Poll" at bounding box center [609, 466] width 41 height 33
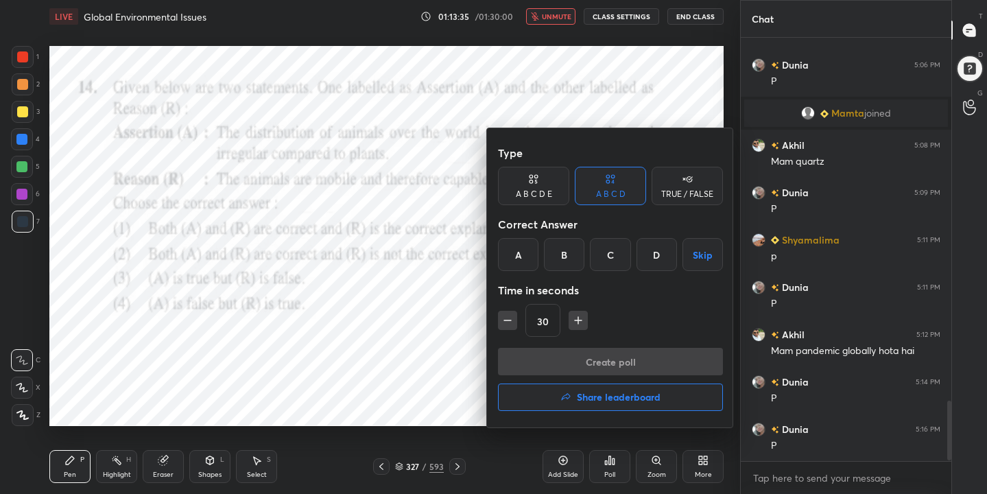
click at [502, 261] on div "A" at bounding box center [518, 254] width 40 height 33
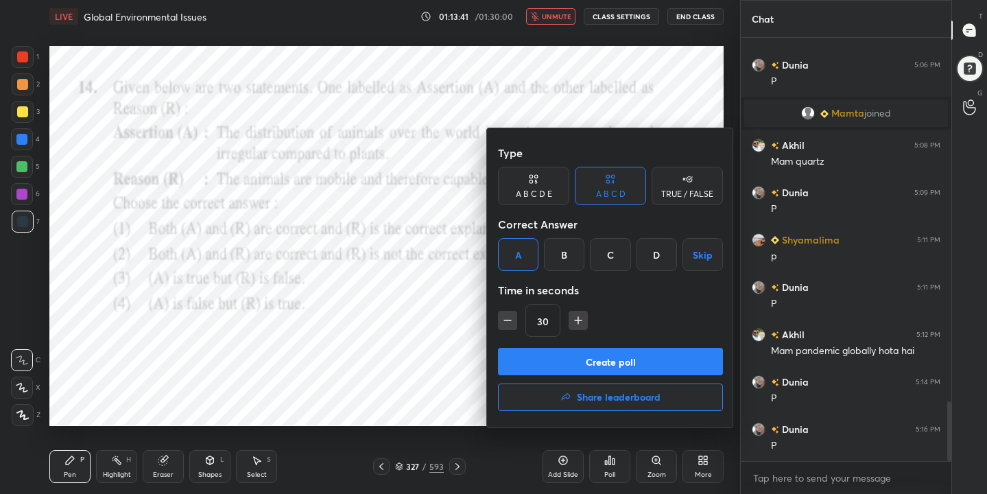
scroll to position [2572, 0]
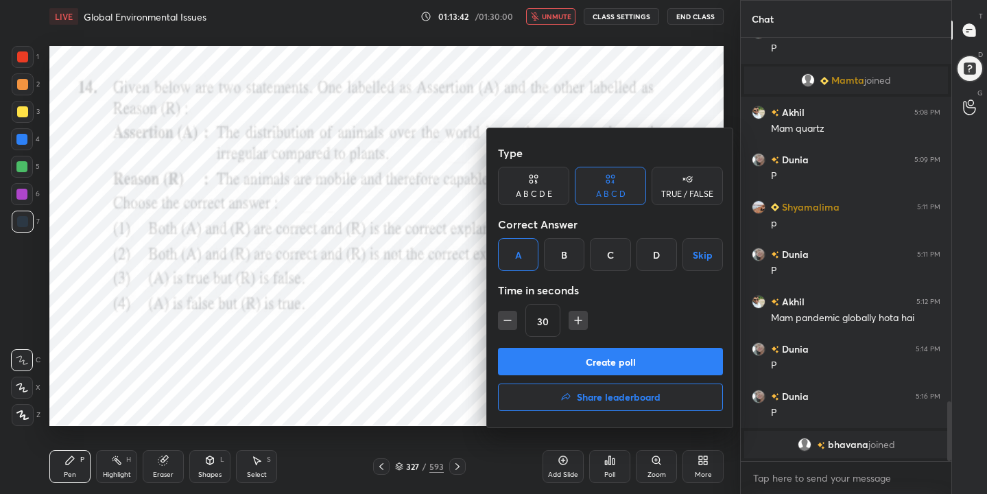
click at [560, 351] on button "Create poll" at bounding box center [610, 361] width 225 height 27
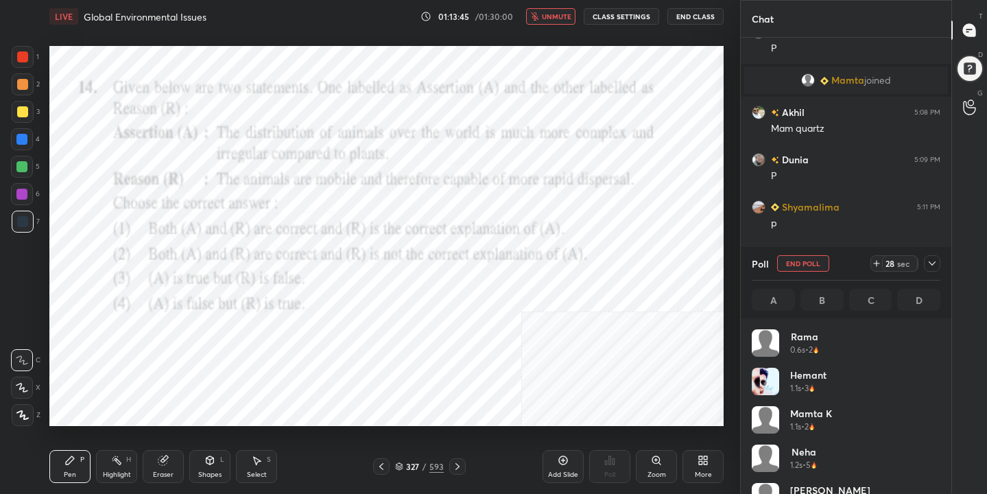
scroll to position [161, 185]
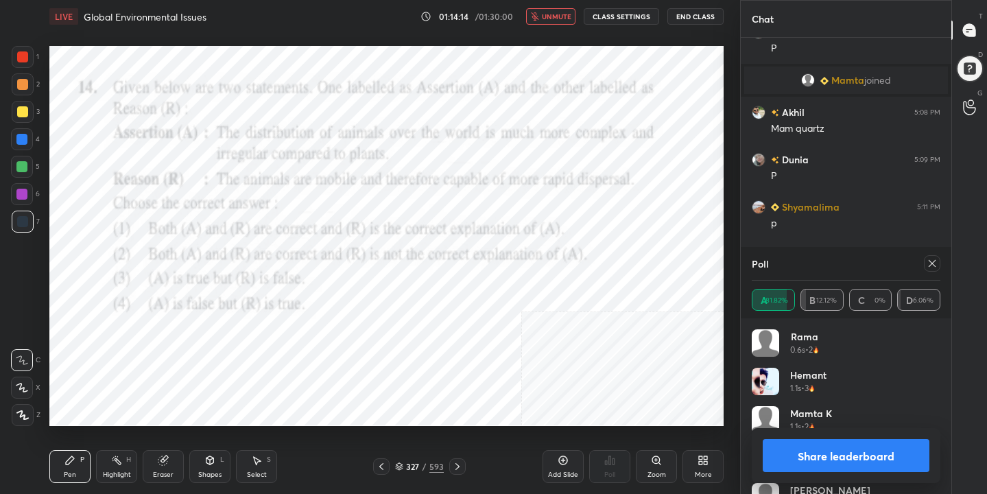
click at [929, 259] on icon at bounding box center [932, 263] width 11 height 11
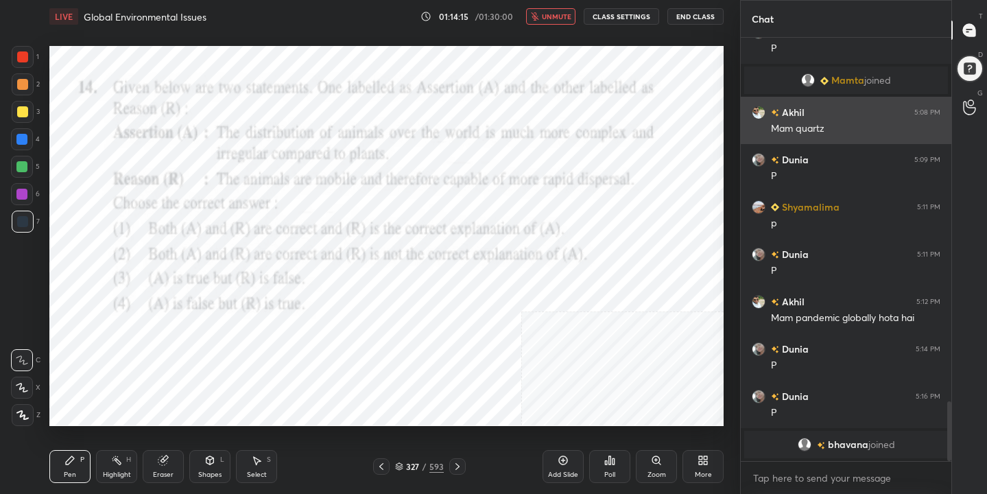
scroll to position [5, 5]
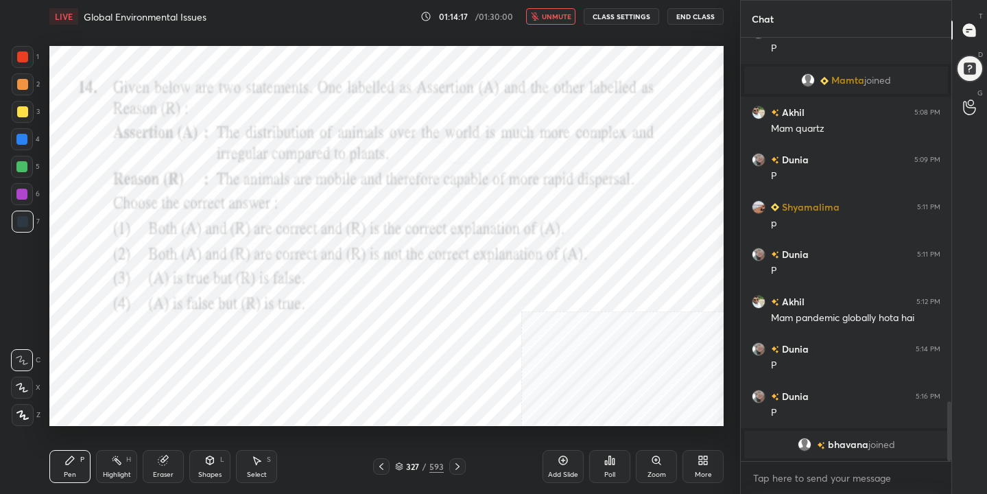
click at [559, 16] on span "unmute" at bounding box center [556, 17] width 29 height 10
click at [399, 470] on icon at bounding box center [399, 469] width 7 height 2
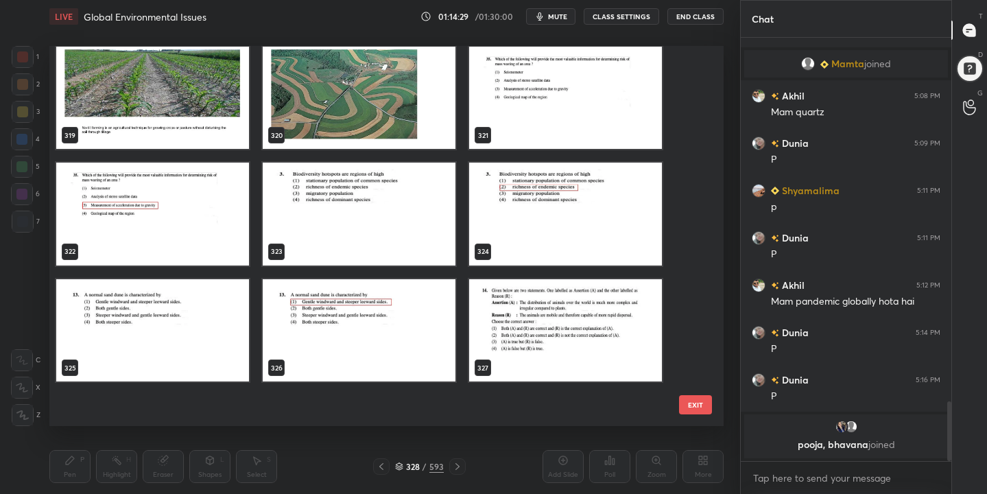
scroll to position [12070, 0]
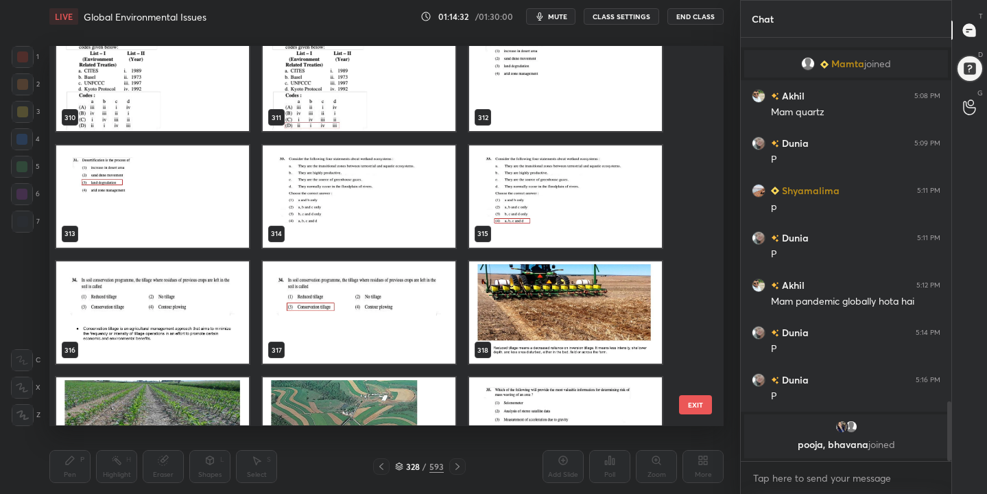
click at [617, 104] on img "grid" at bounding box center [565, 80] width 193 height 102
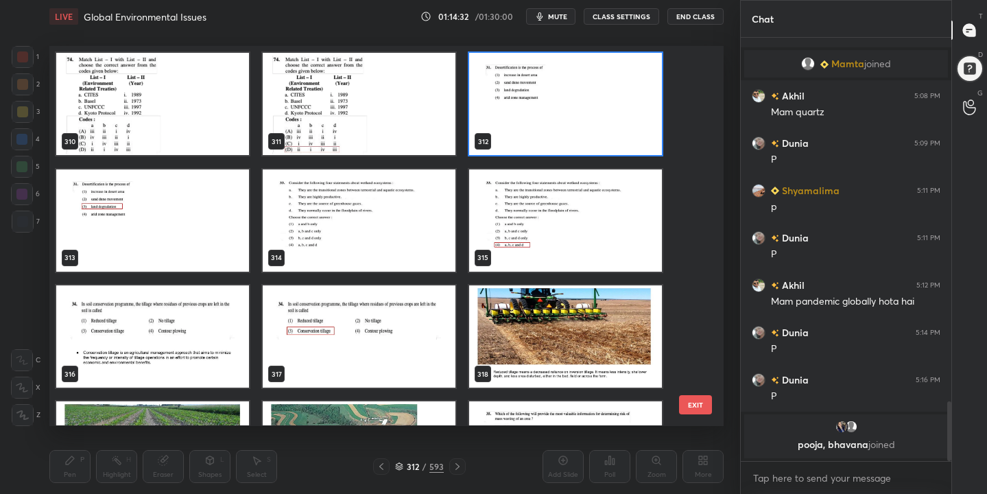
click at [617, 104] on div "304 305 306 307 308 309 310 311 312 313 314 315 316 317 318 319 320 321" at bounding box center [374, 235] width 650 height 379
click at [617, 104] on img "grid" at bounding box center [565, 105] width 193 height 102
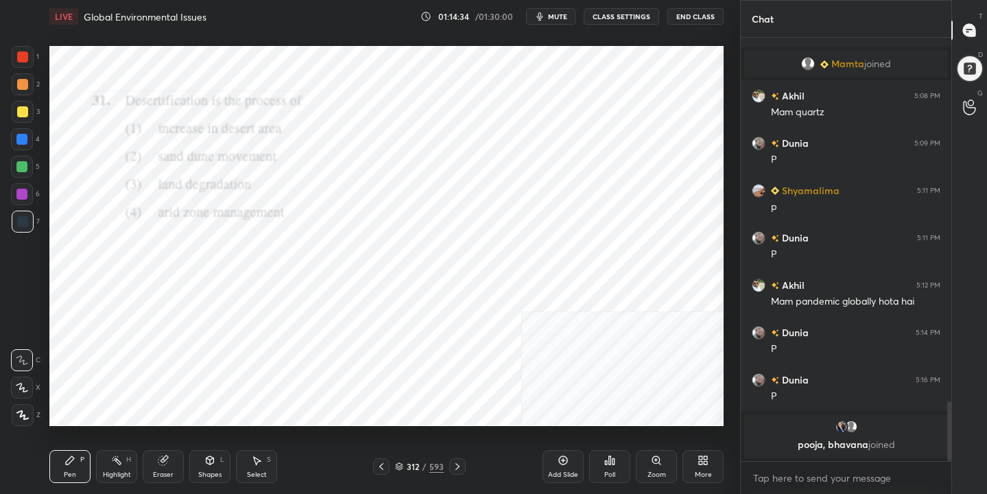
click at [564, 16] on span "mute" at bounding box center [557, 17] width 19 height 10
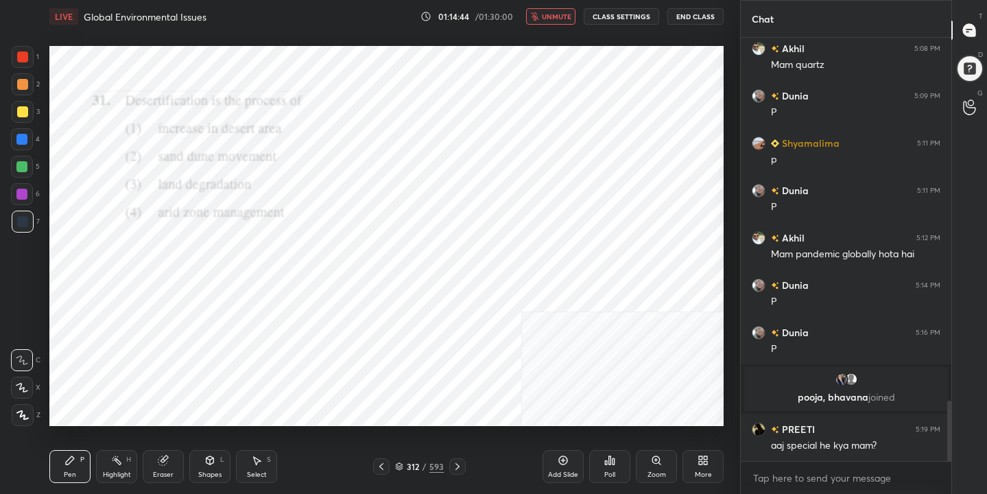
scroll to position [2557, 0]
click at [564, 16] on span "unmute" at bounding box center [556, 17] width 29 height 10
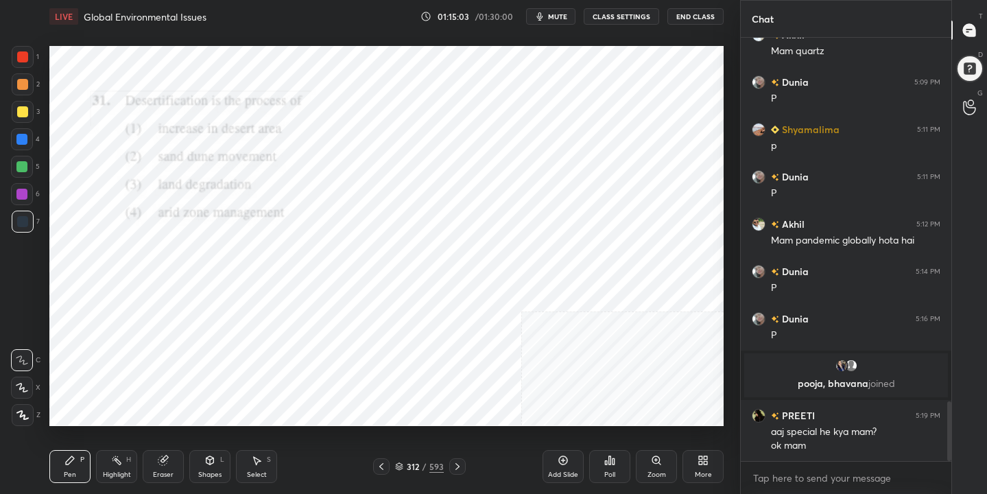
click at [565, 13] on span "mute" at bounding box center [557, 17] width 19 height 10
click at [404, 464] on div "312 / 593" at bounding box center [419, 466] width 49 height 12
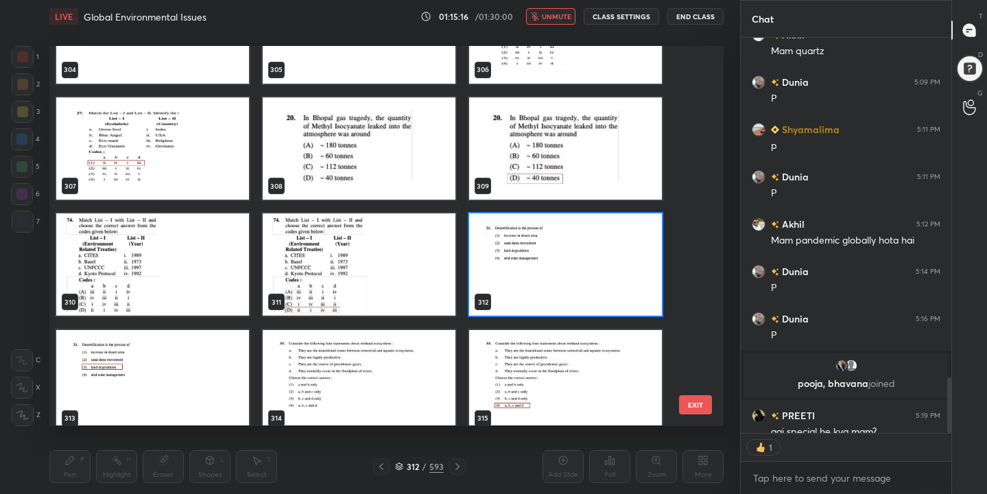
scroll to position [11821, 0]
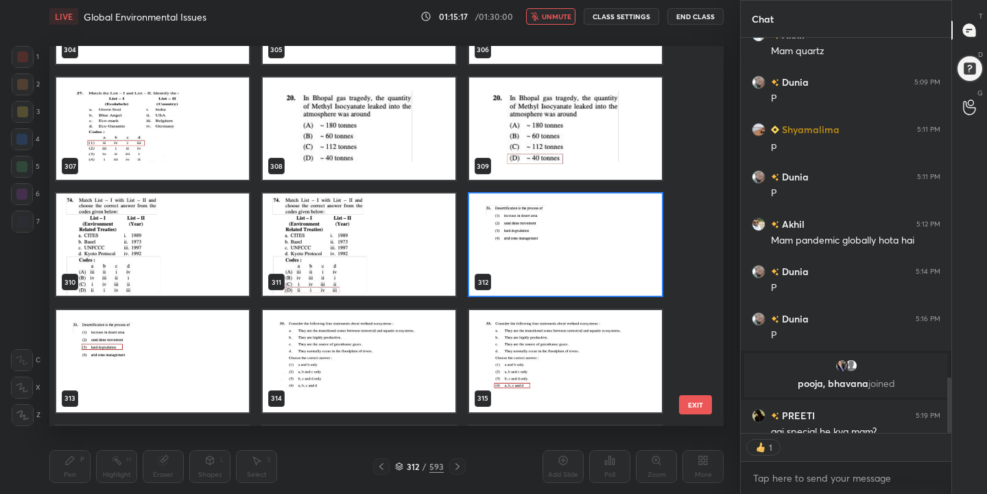
click at [517, 245] on img "grid" at bounding box center [565, 245] width 193 height 102
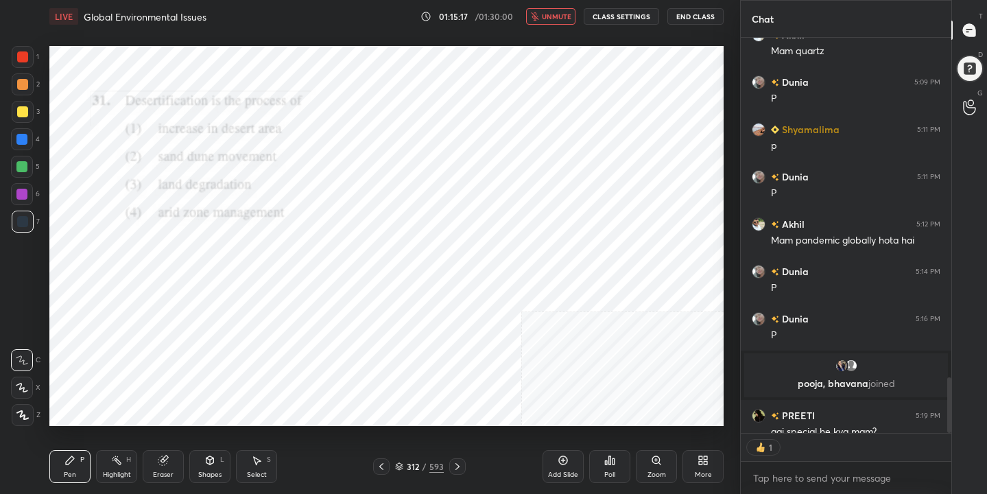
click at [517, 245] on img "grid" at bounding box center [565, 245] width 193 height 102
click at [611, 471] on div "Poll" at bounding box center [609, 474] width 11 height 7
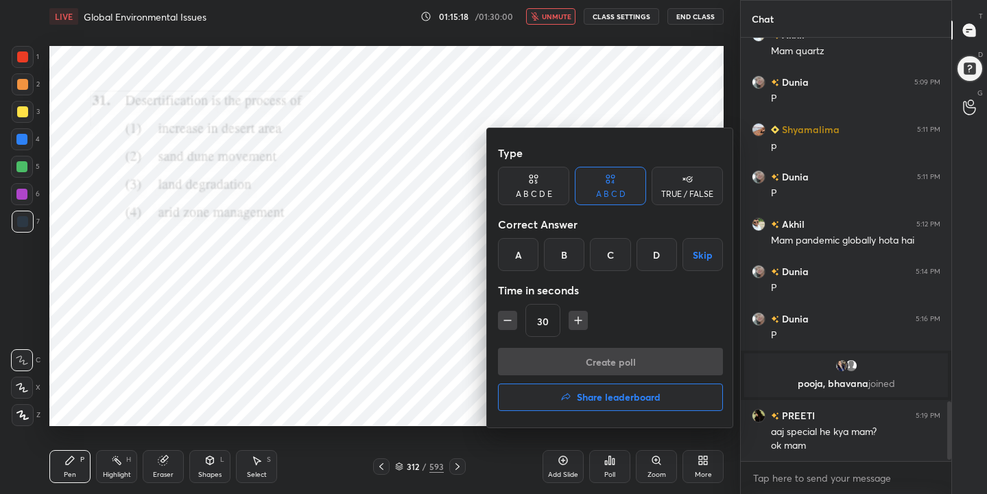
scroll to position [2571, 0]
click at [612, 257] on div "C" at bounding box center [610, 254] width 40 height 33
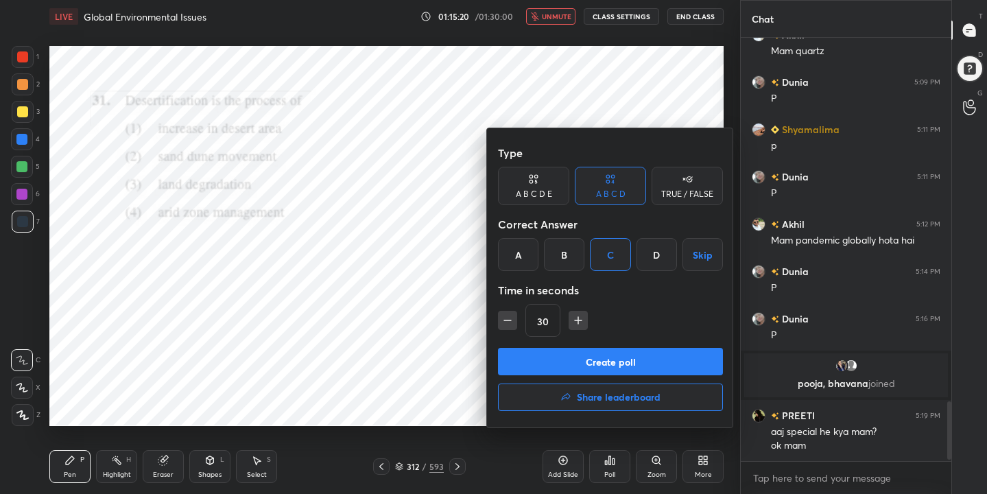
click at [617, 362] on button "Create poll" at bounding box center [610, 361] width 225 height 27
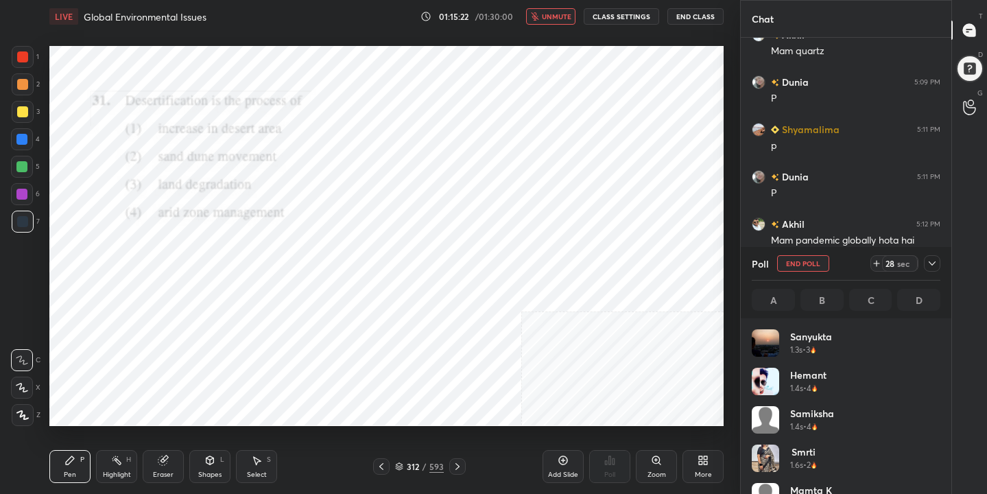
scroll to position [161, 185]
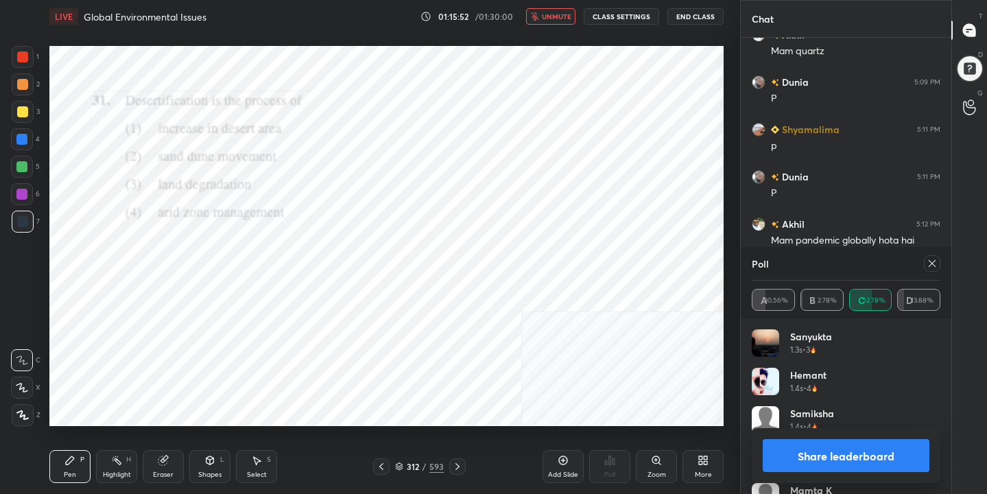
click at [929, 257] on div at bounding box center [932, 263] width 16 height 16
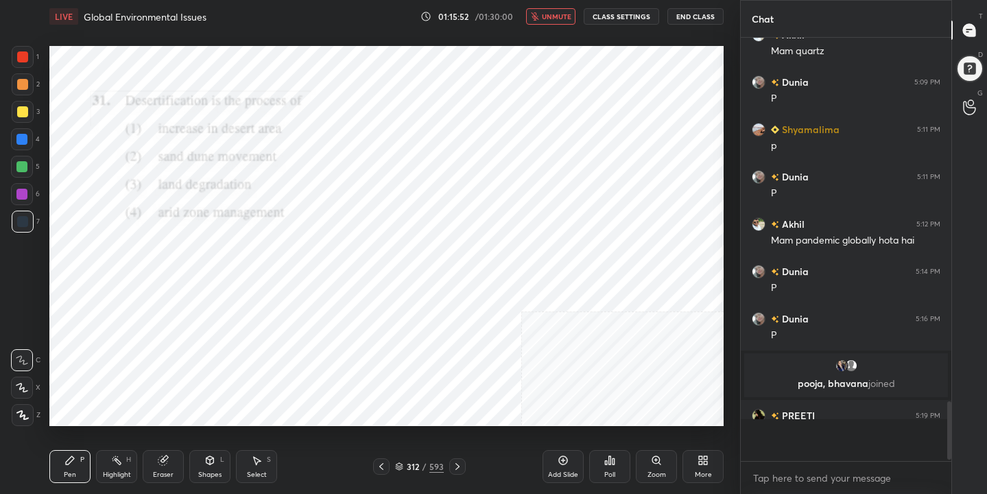
scroll to position [305, 206]
click at [560, 18] on span "unmute" at bounding box center [556, 17] width 29 height 10
click at [396, 466] on icon at bounding box center [399, 467] width 7 height 2
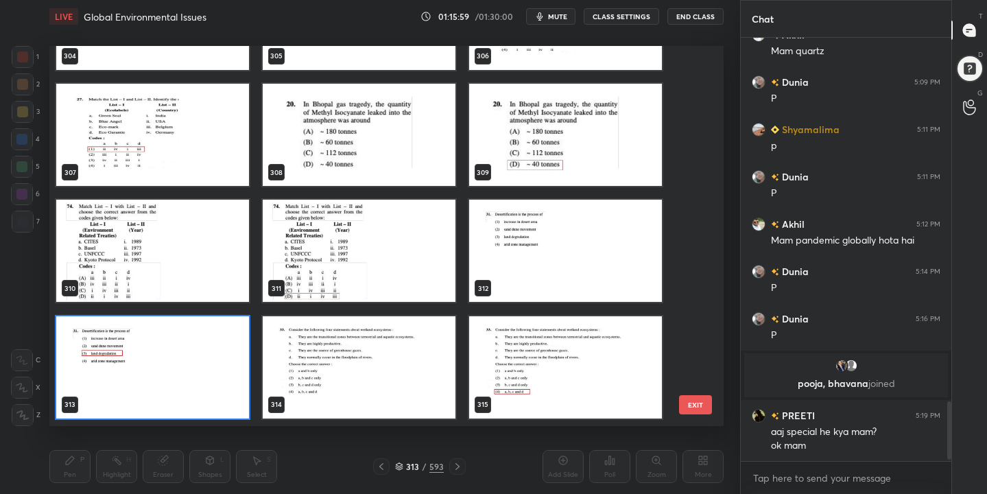
scroll to position [11824, 0]
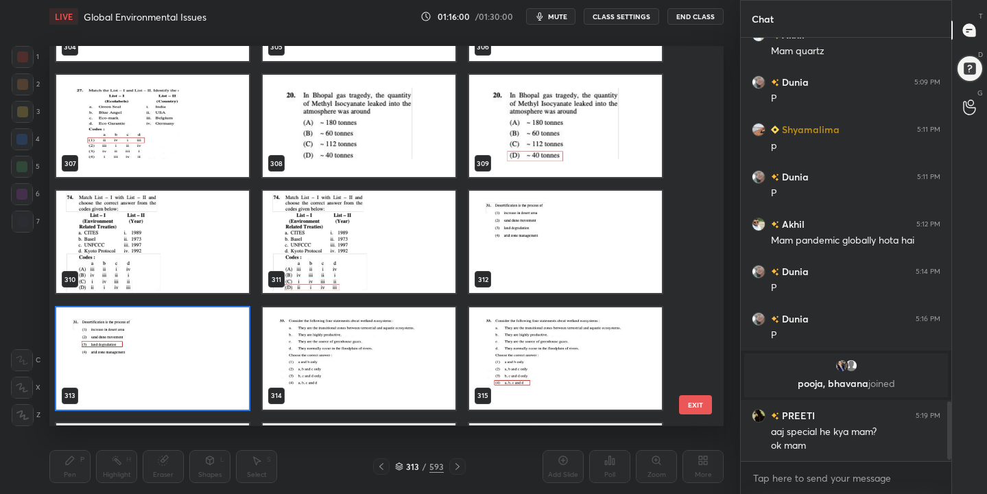
click at [294, 109] on img "grid" at bounding box center [359, 126] width 193 height 102
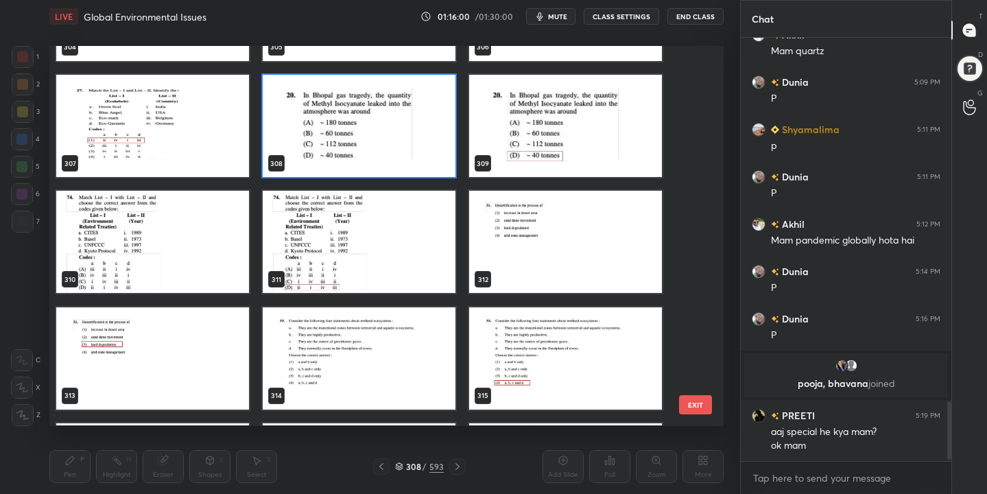
click at [294, 109] on img "grid" at bounding box center [359, 126] width 193 height 102
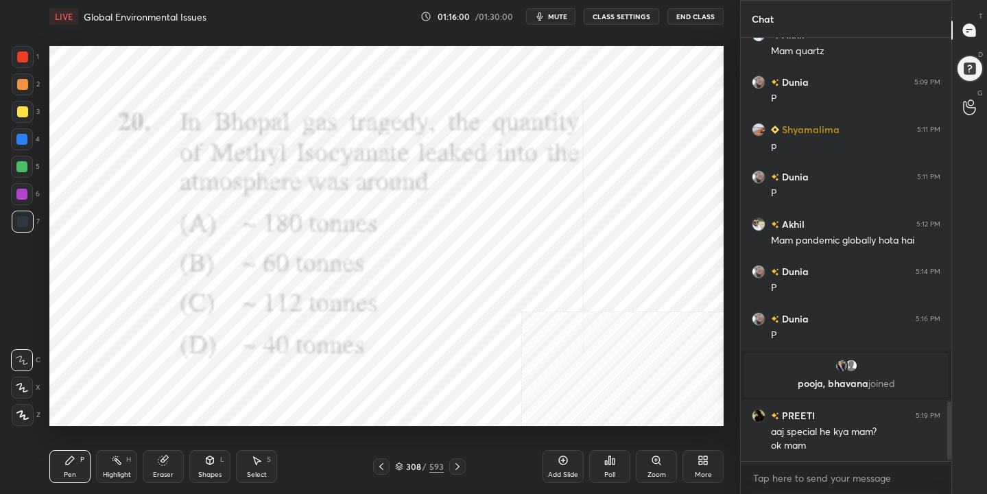
click at [294, 109] on img "grid" at bounding box center [359, 126] width 193 height 102
click at [549, 21] on button "mute" at bounding box center [550, 16] width 49 height 16
click at [613, 466] on div "Poll" at bounding box center [609, 466] width 41 height 33
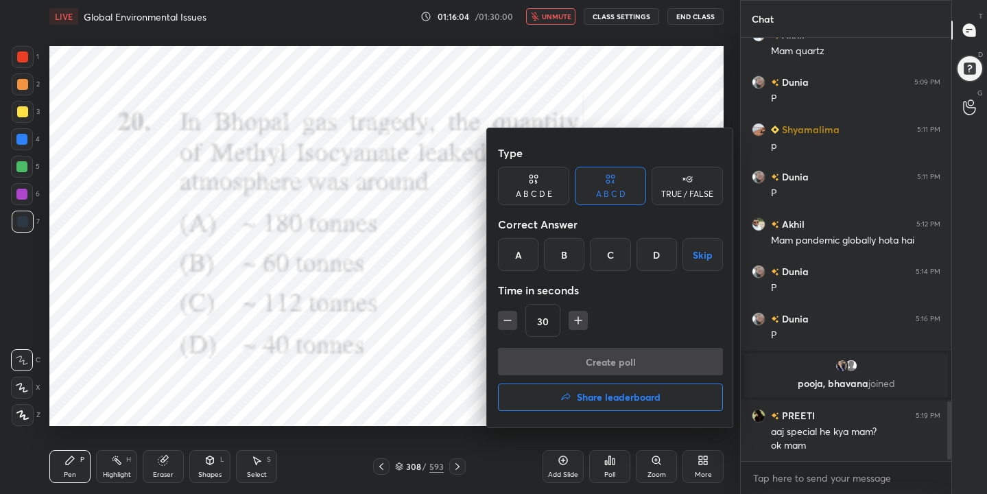
click at [652, 265] on div "D" at bounding box center [657, 254] width 40 height 33
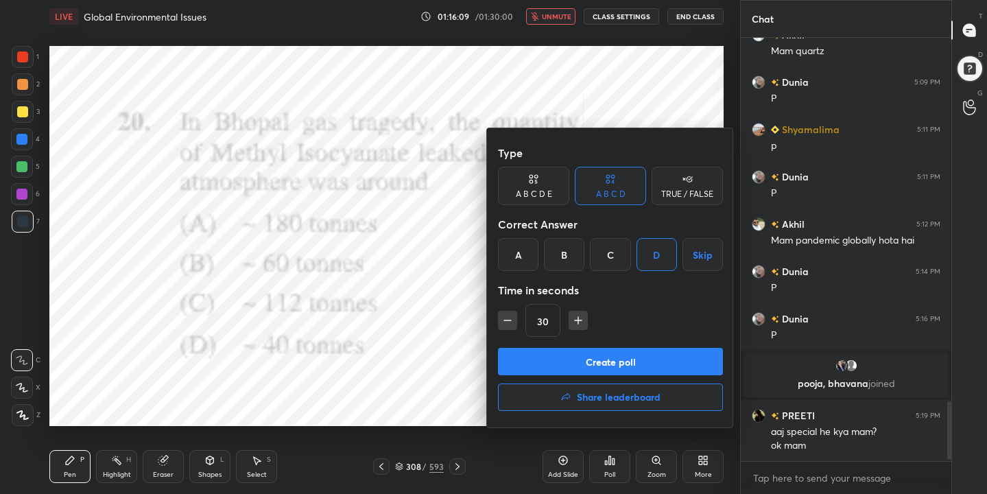
click at [647, 359] on button "Create poll" at bounding box center [610, 361] width 225 height 27
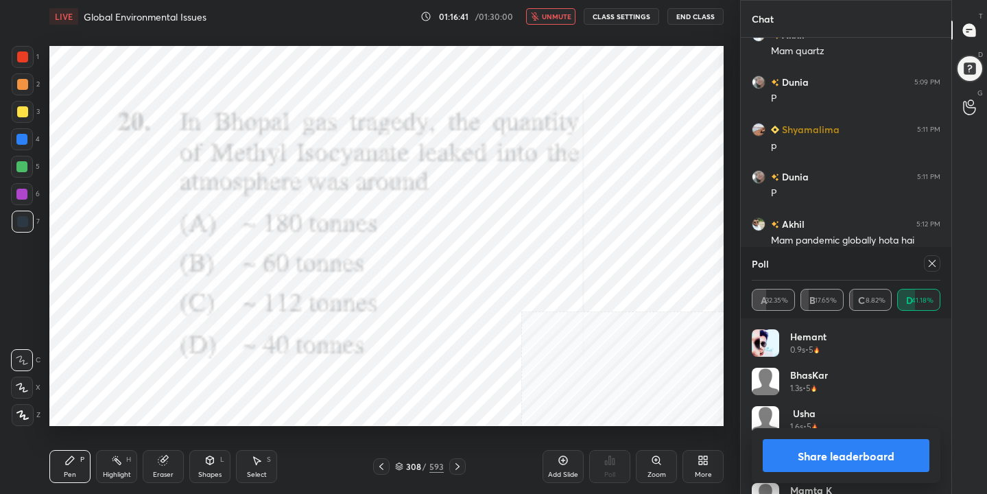
scroll to position [2690, 0]
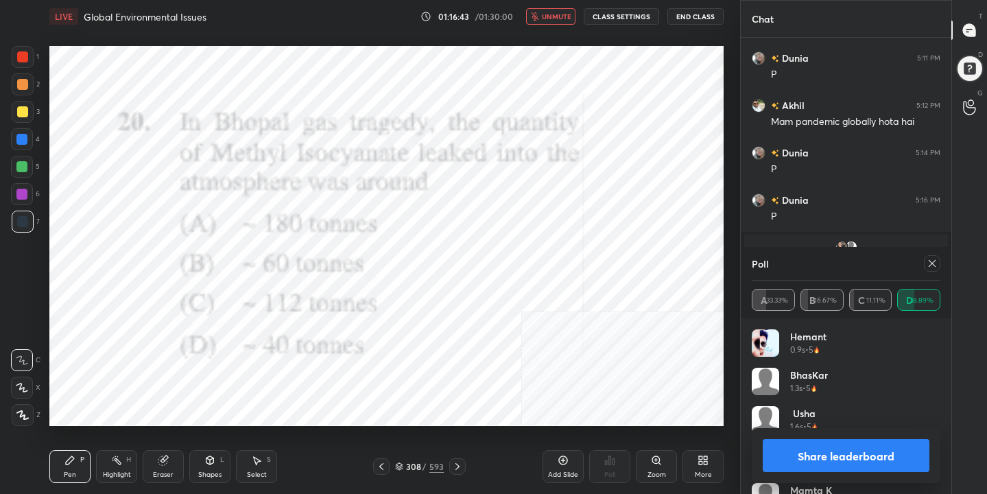
click at [934, 266] on icon at bounding box center [932, 263] width 11 height 11
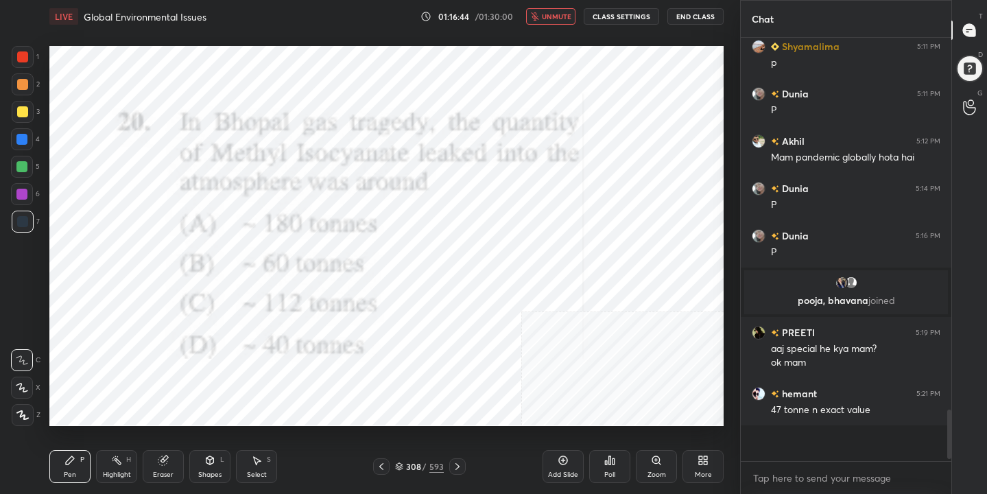
scroll to position [5, 5]
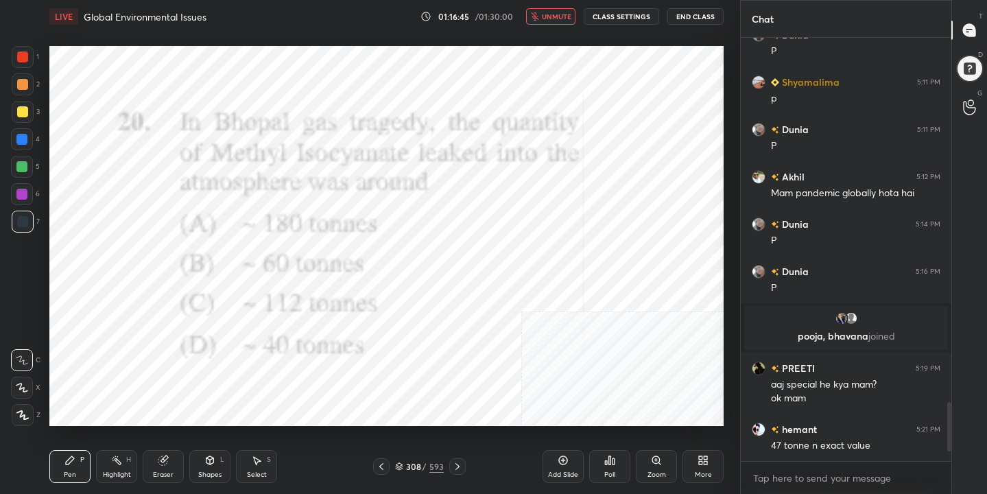
click at [561, 16] on span "unmute" at bounding box center [556, 17] width 29 height 10
click at [543, 11] on icon "button" at bounding box center [539, 16] width 11 height 11
click at [401, 460] on div "308 / 593" at bounding box center [419, 466] width 49 height 12
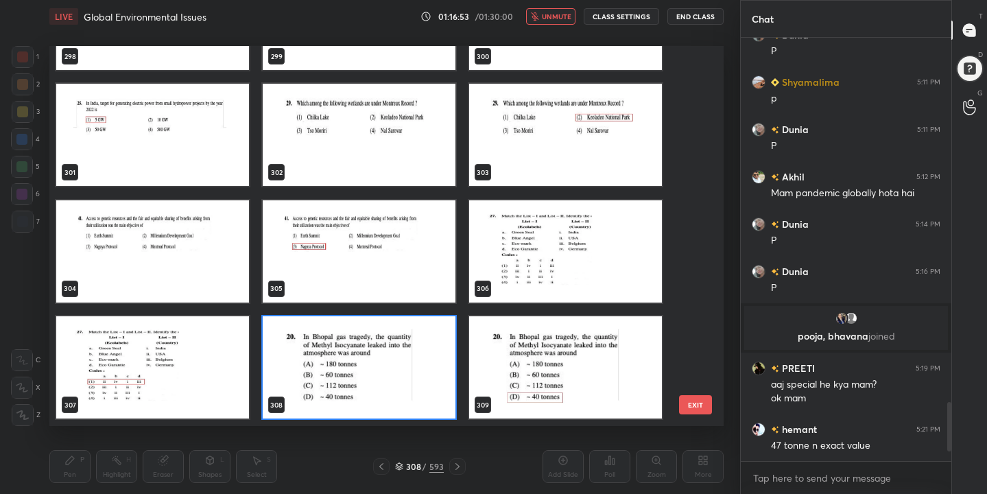
scroll to position [375, 668]
click at [175, 266] on img "grid" at bounding box center [152, 251] width 193 height 102
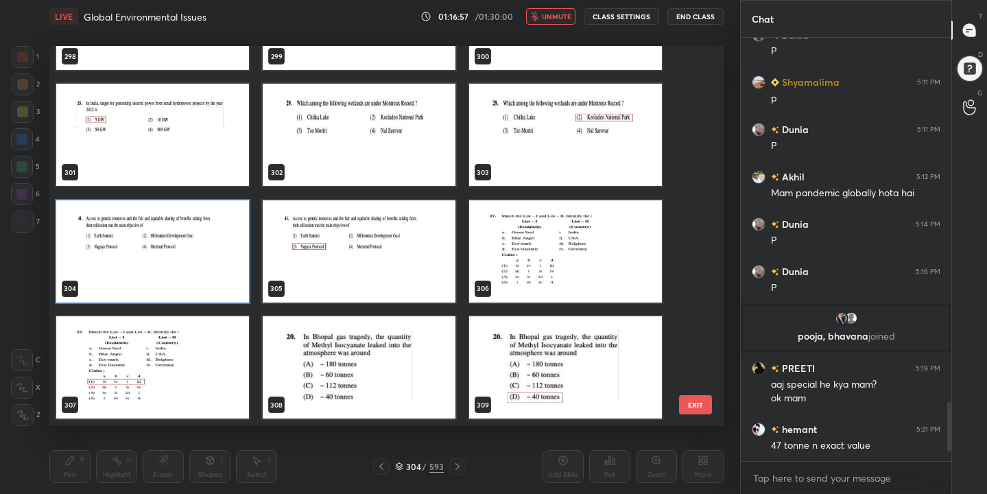
click at [175, 266] on img "grid" at bounding box center [152, 251] width 193 height 102
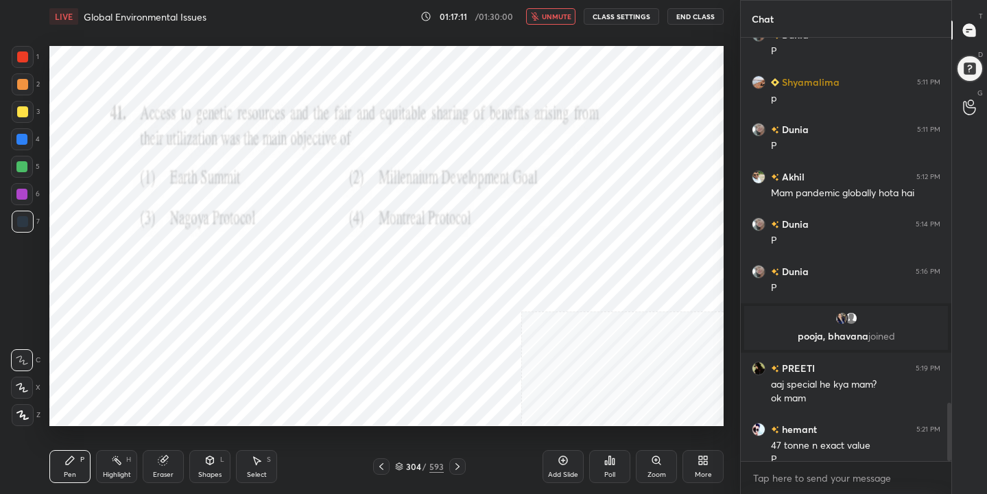
scroll to position [2632, 0]
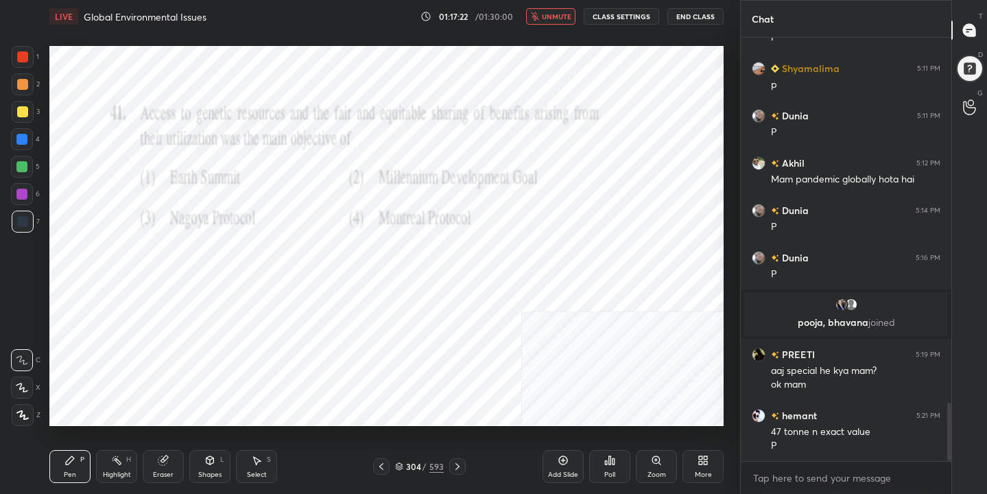
click at [402, 462] on icon at bounding box center [399, 466] width 8 height 8
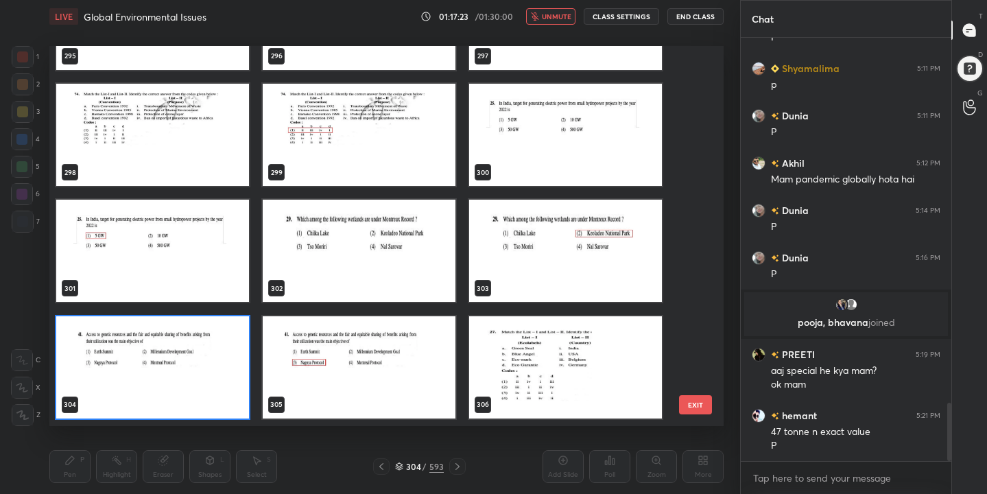
scroll to position [375, 668]
click at [203, 368] on img "grid" at bounding box center [152, 367] width 193 height 102
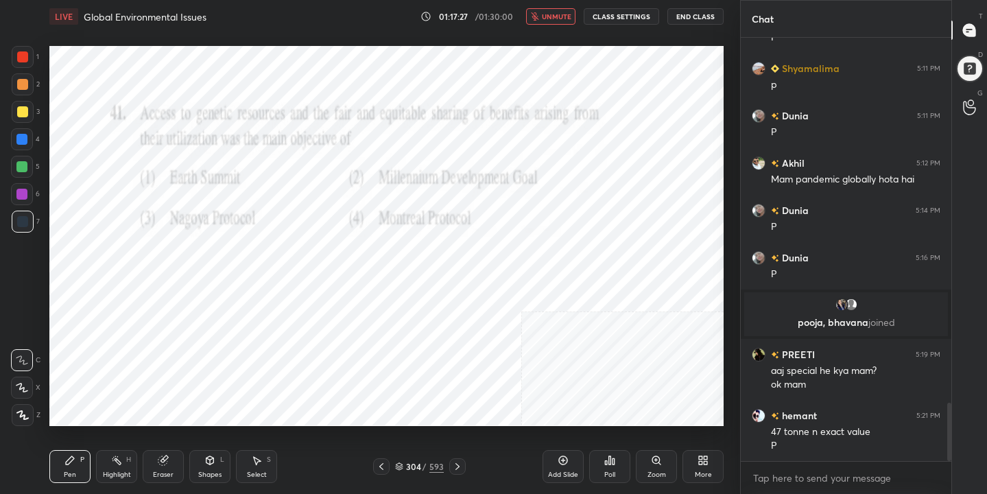
click at [591, 470] on div "Poll" at bounding box center [609, 466] width 41 height 33
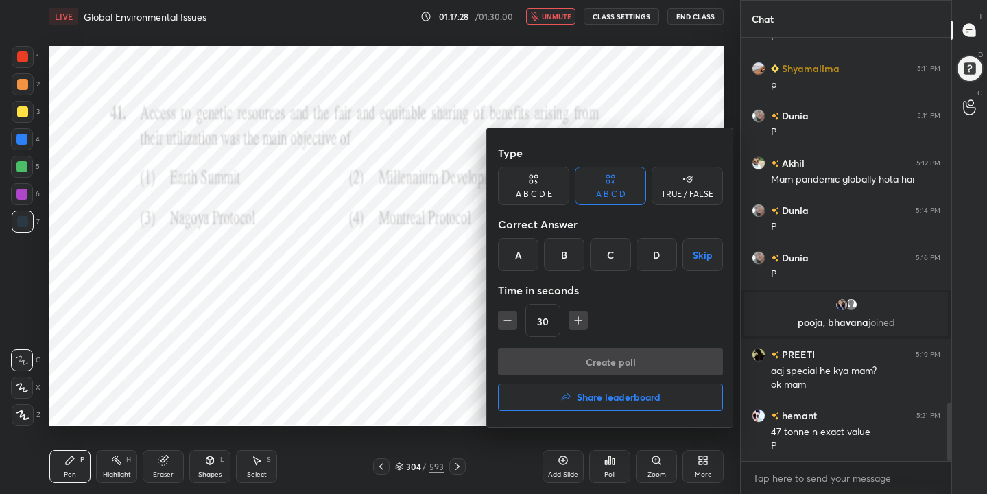
click at [611, 251] on div "C" at bounding box center [610, 254] width 40 height 33
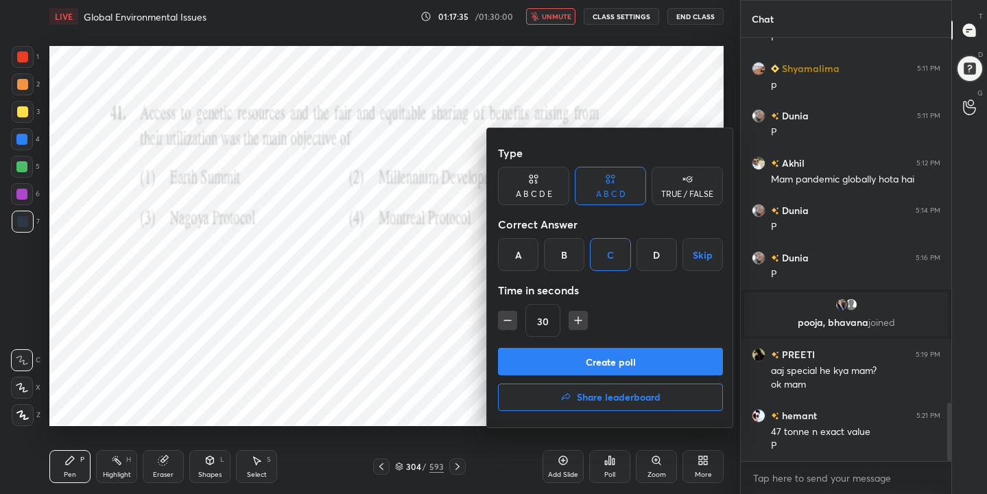
click at [604, 361] on button "Create poll" at bounding box center [610, 361] width 225 height 27
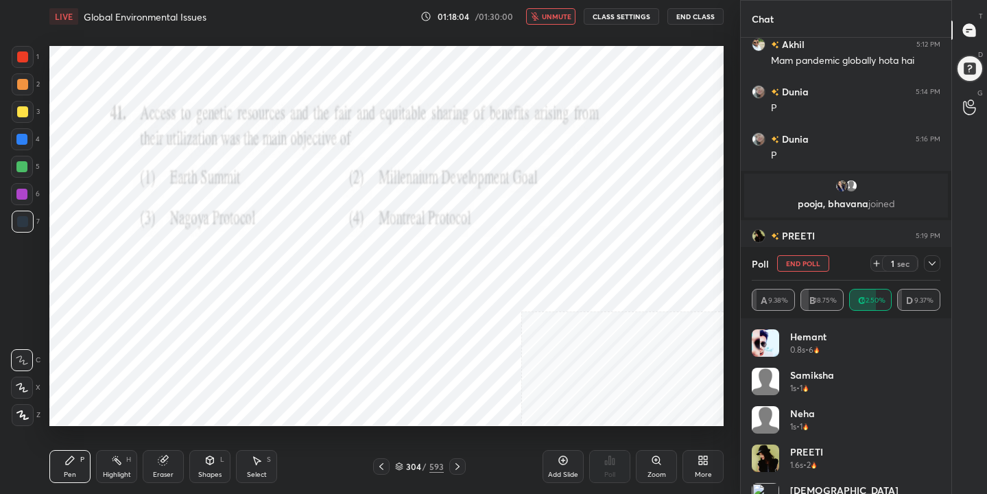
scroll to position [2798, 0]
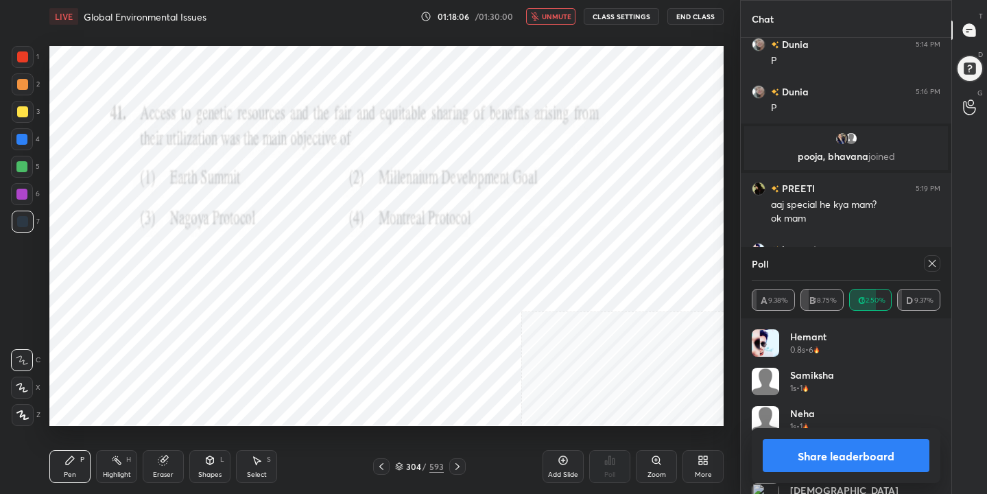
click at [933, 259] on icon at bounding box center [932, 263] width 11 height 11
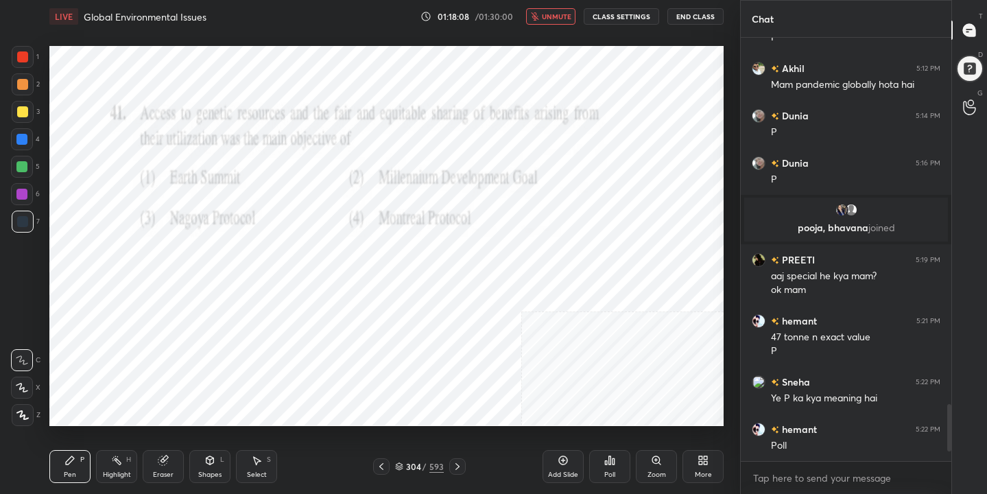
scroll to position [2774, 0]
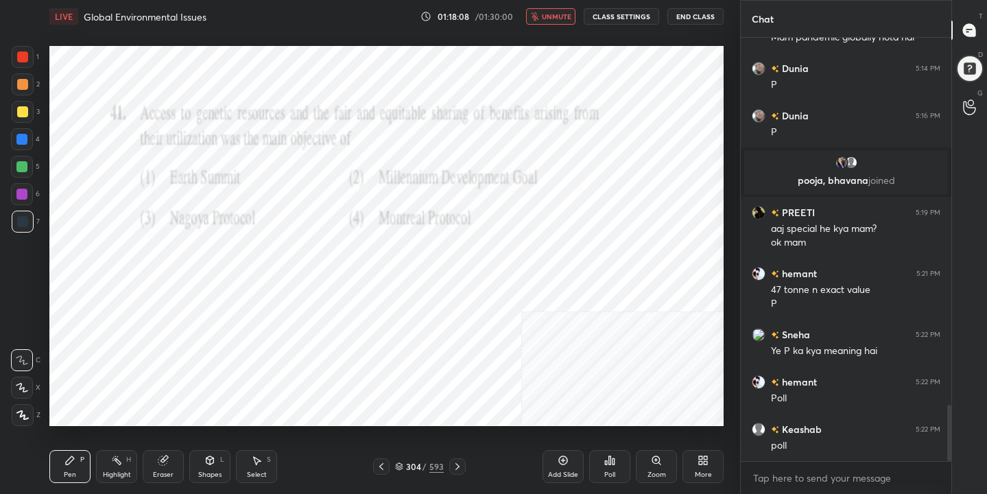
click at [555, 14] on span "unmute" at bounding box center [556, 17] width 29 height 10
click at [399, 462] on icon at bounding box center [399, 466] width 8 height 8
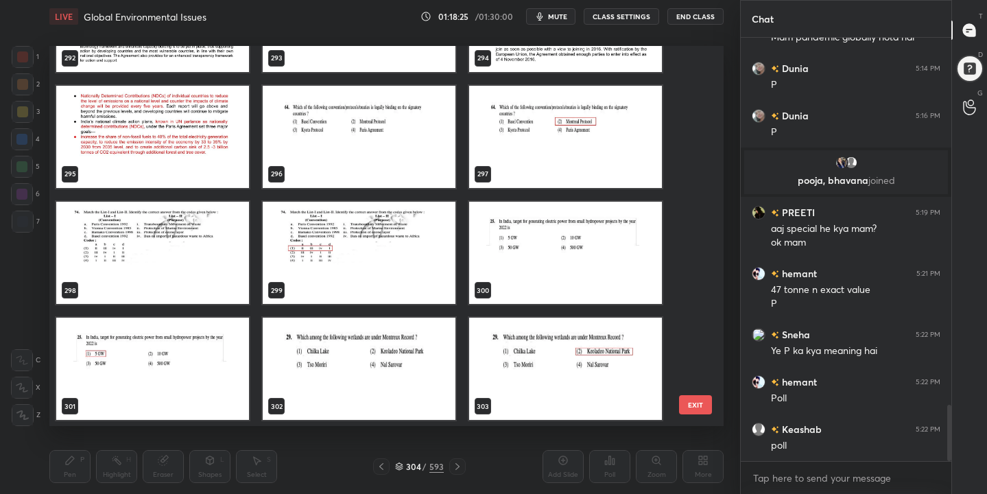
scroll to position [11350, 0]
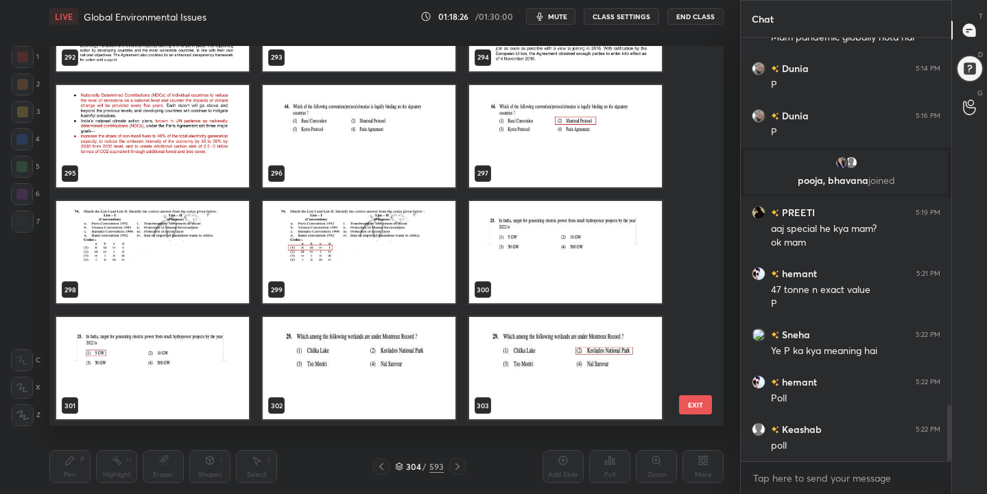
click at [388, 123] on img "grid" at bounding box center [359, 136] width 193 height 102
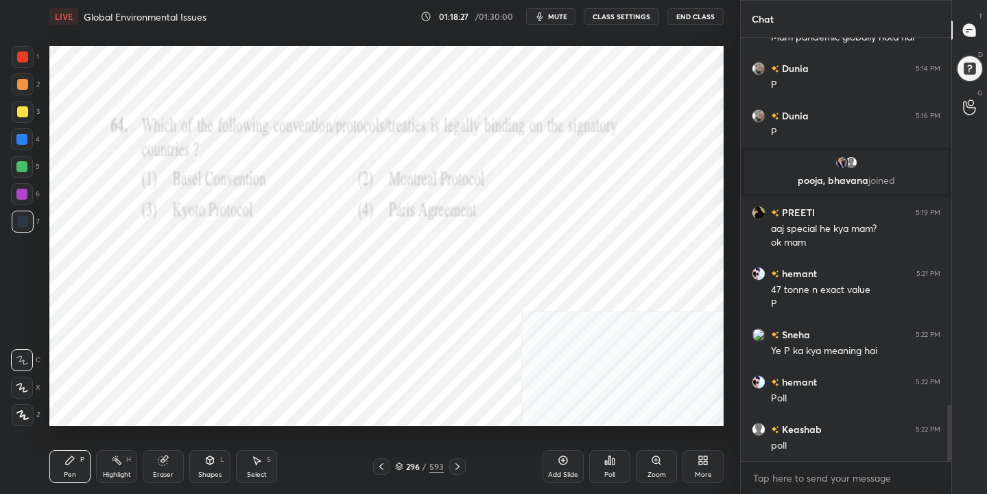
click at [561, 14] on span "mute" at bounding box center [557, 17] width 19 height 10
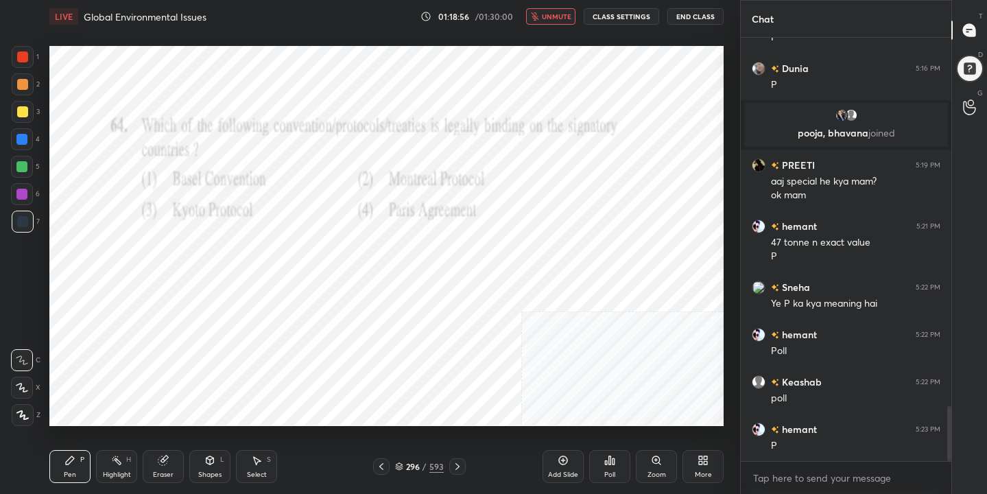
click at [614, 462] on icon at bounding box center [614, 461] width 2 height 6
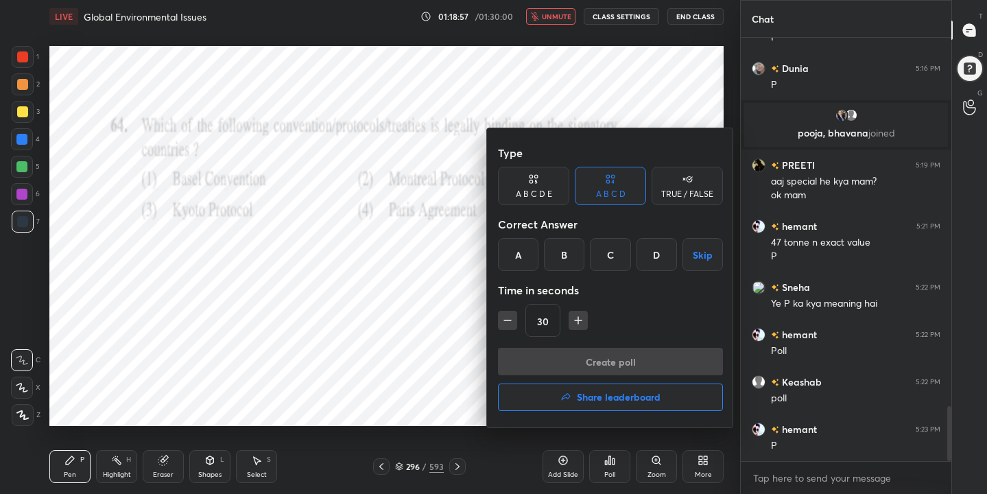
click at [571, 247] on div "B" at bounding box center [564, 254] width 40 height 33
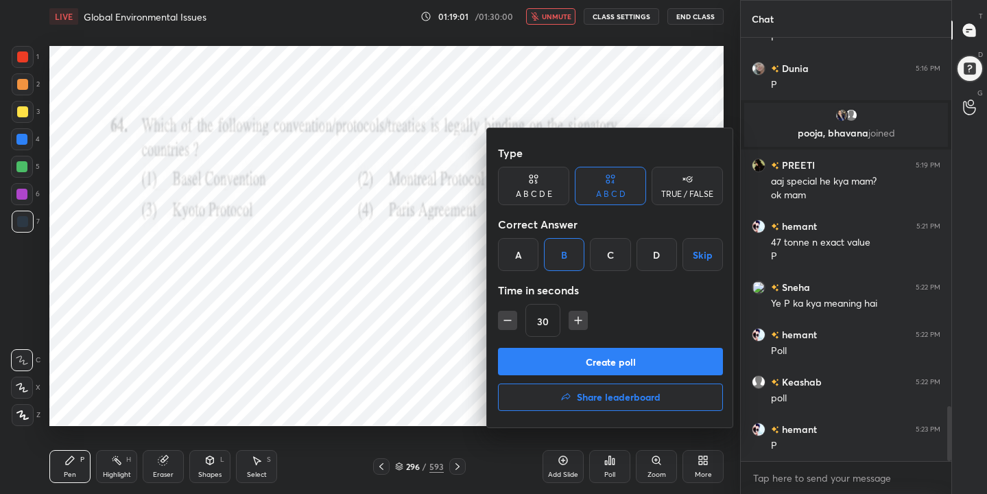
click at [638, 366] on button "Create poll" at bounding box center [610, 361] width 225 height 27
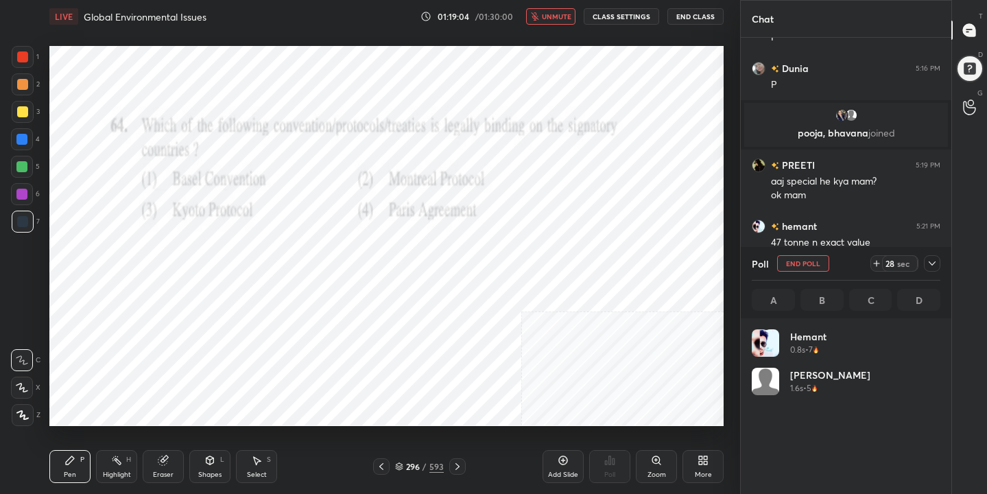
scroll to position [161, 185]
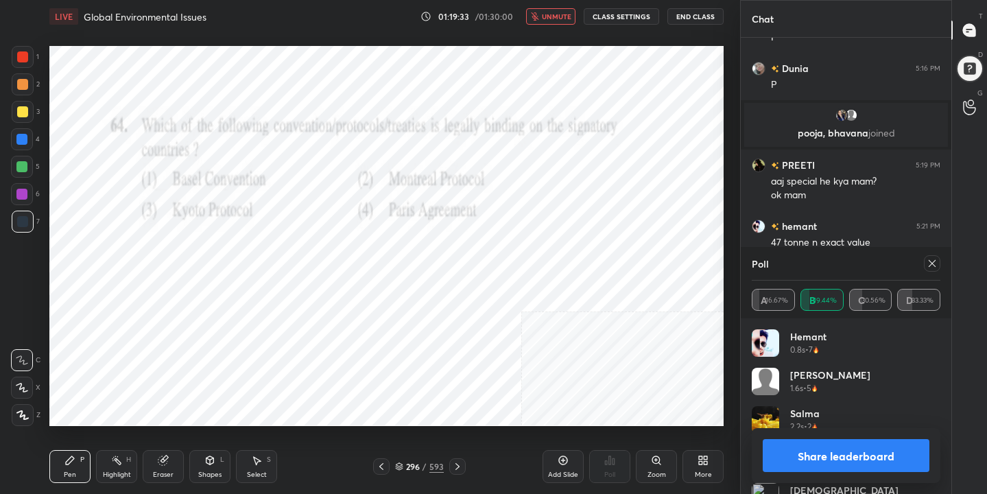
click at [933, 265] on icon at bounding box center [932, 263] width 11 height 11
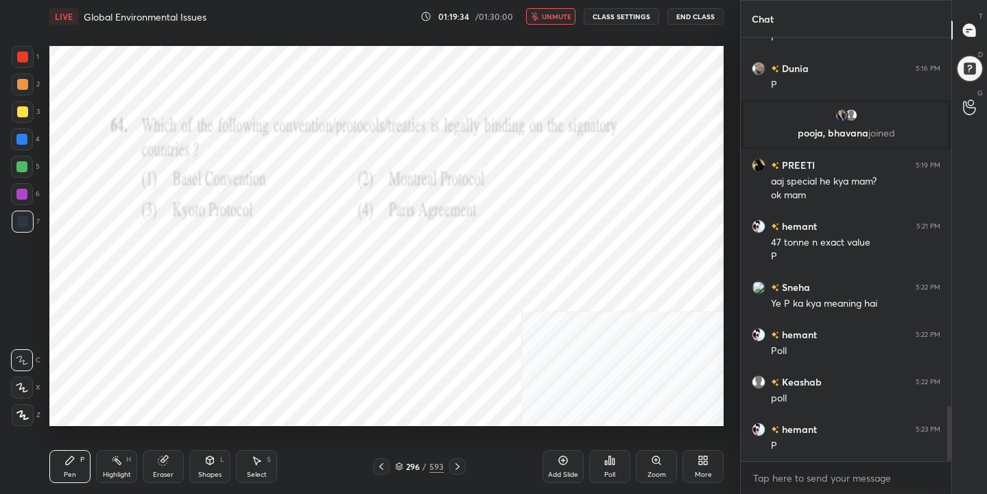
scroll to position [5, 5]
click at [566, 15] on span "unmute" at bounding box center [556, 17] width 29 height 10
click at [401, 467] on icon at bounding box center [399, 467] width 7 height 2
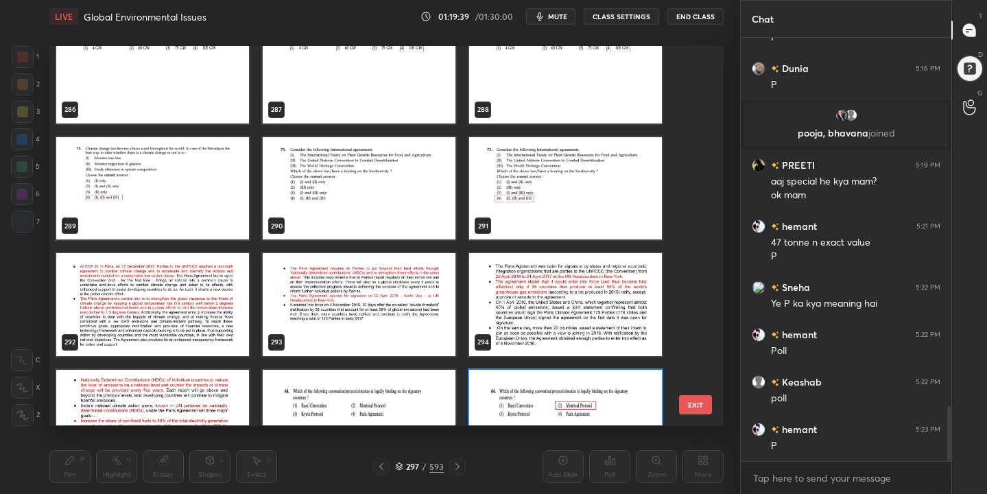
scroll to position [11060, 0]
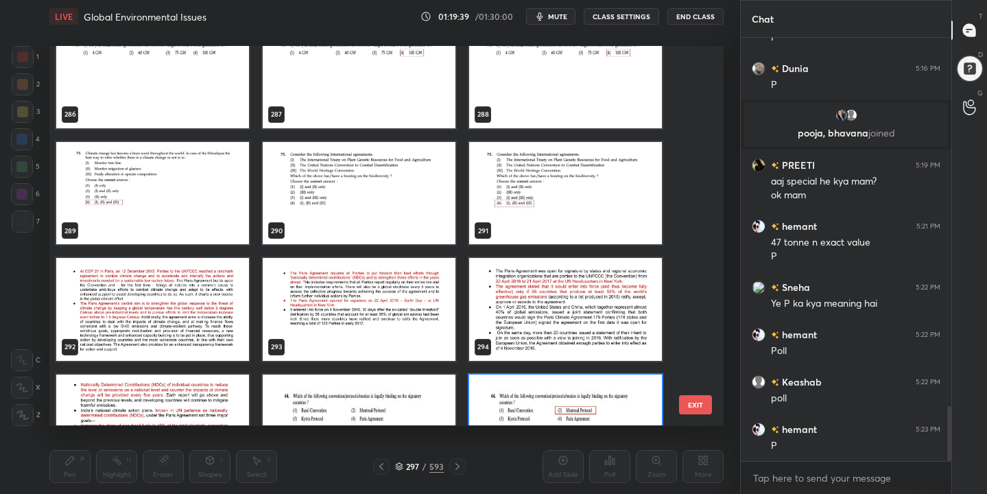
click at [389, 190] on img "grid" at bounding box center [359, 193] width 193 height 102
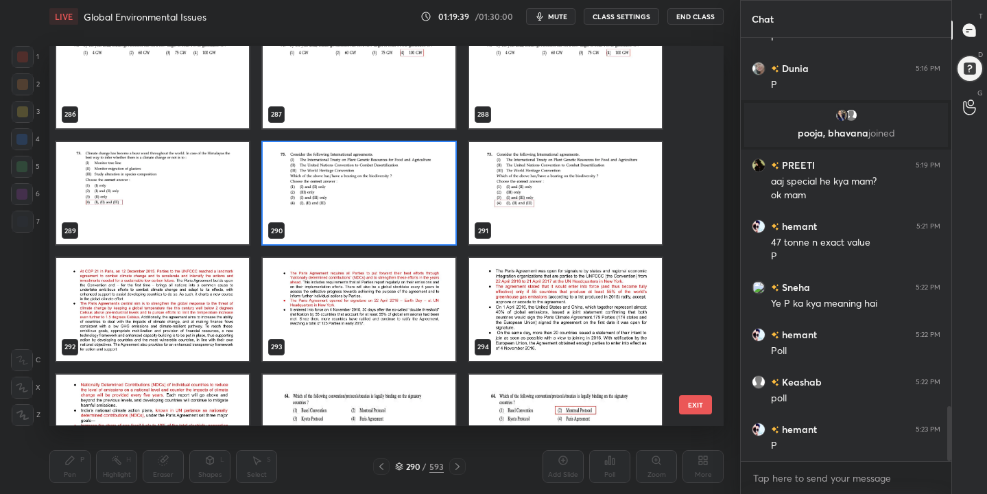
click at [389, 190] on img "grid" at bounding box center [359, 193] width 193 height 102
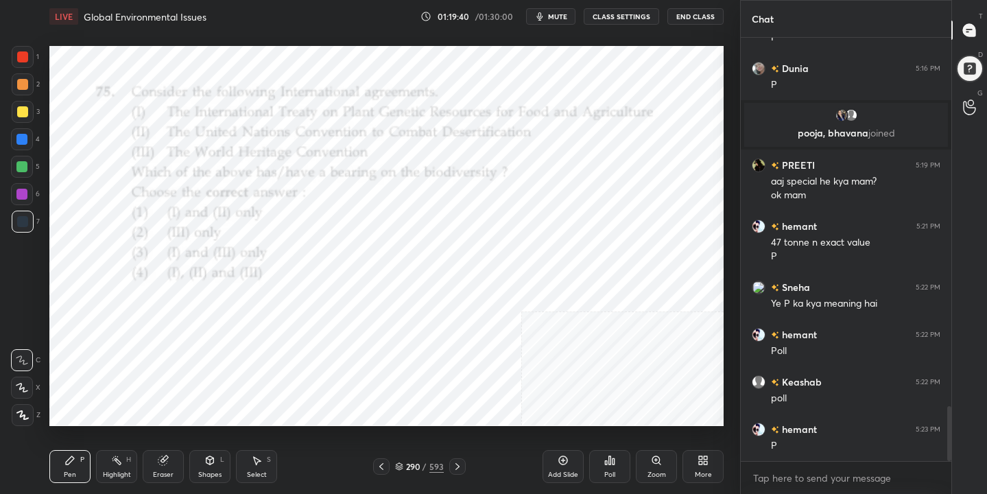
click at [551, 16] on span "mute" at bounding box center [557, 17] width 19 height 10
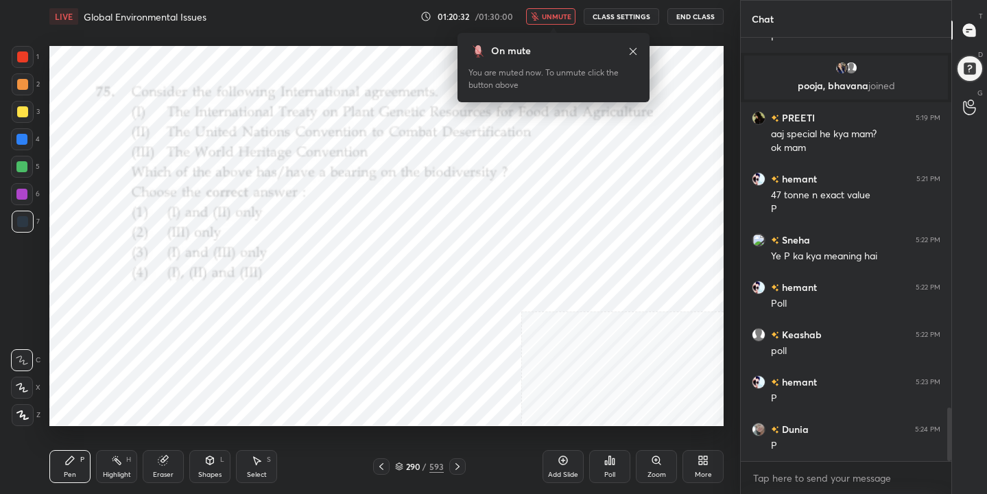
scroll to position [2916, 0]
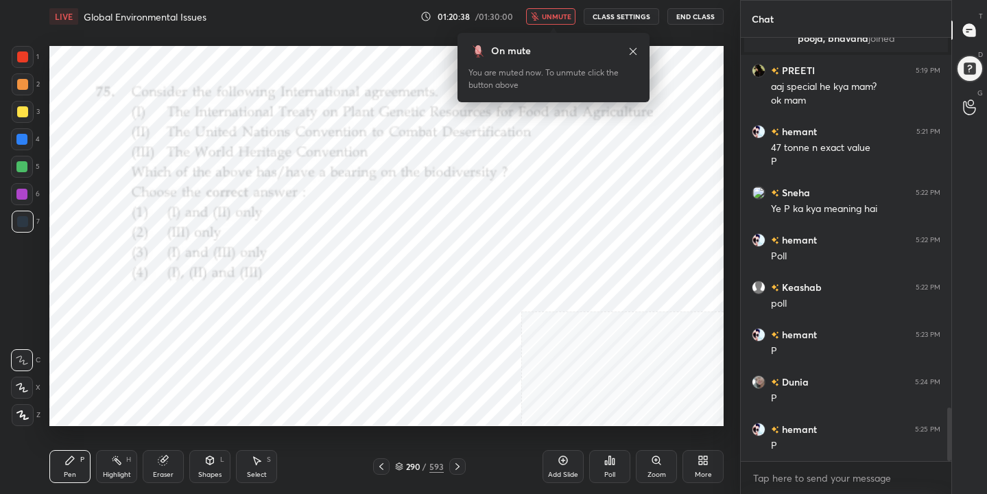
click at [398, 462] on icon at bounding box center [399, 466] width 8 height 8
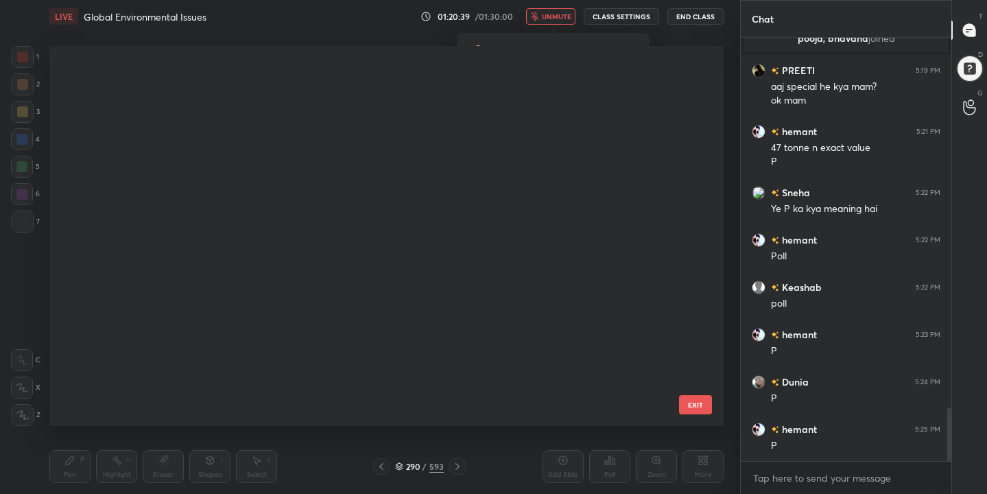
scroll to position [10886, 0]
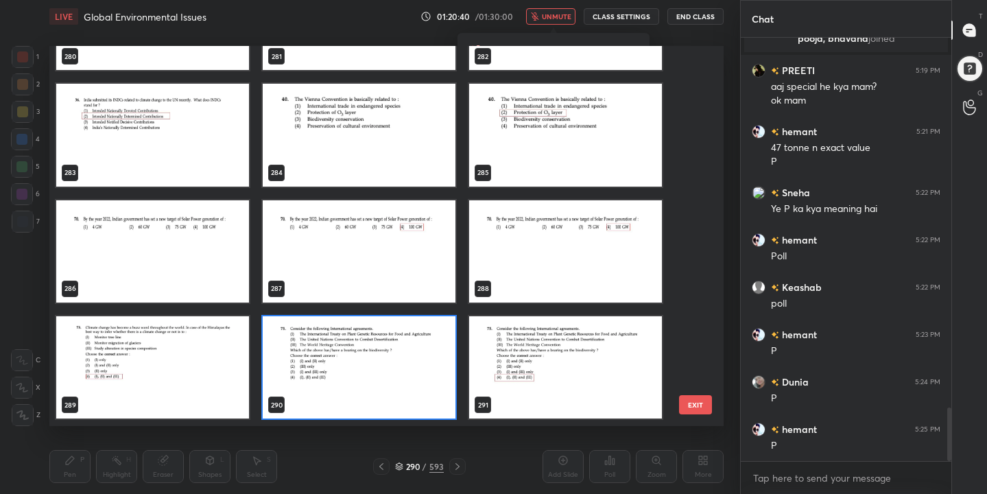
click at [380, 356] on img "grid" at bounding box center [359, 367] width 193 height 102
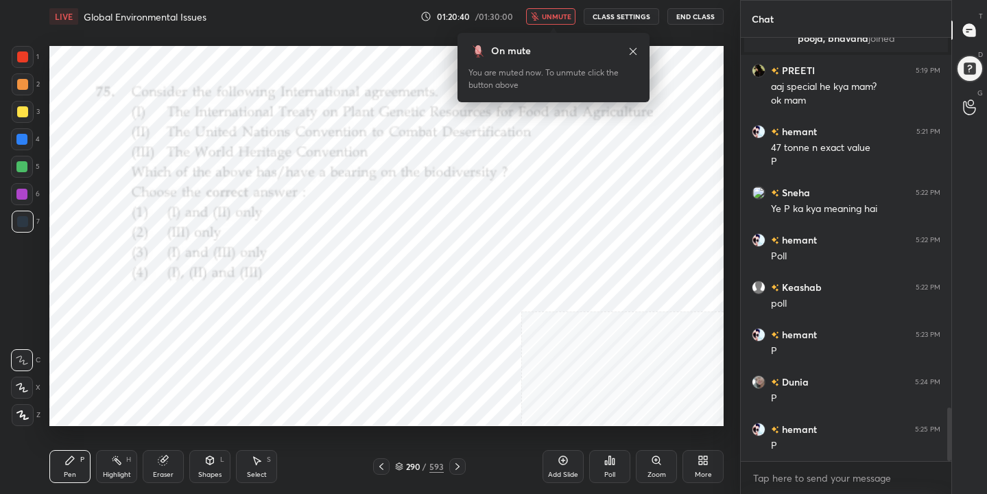
click at [380, 356] on img "grid" at bounding box center [359, 367] width 193 height 102
click at [615, 474] on div "Poll" at bounding box center [609, 474] width 11 height 7
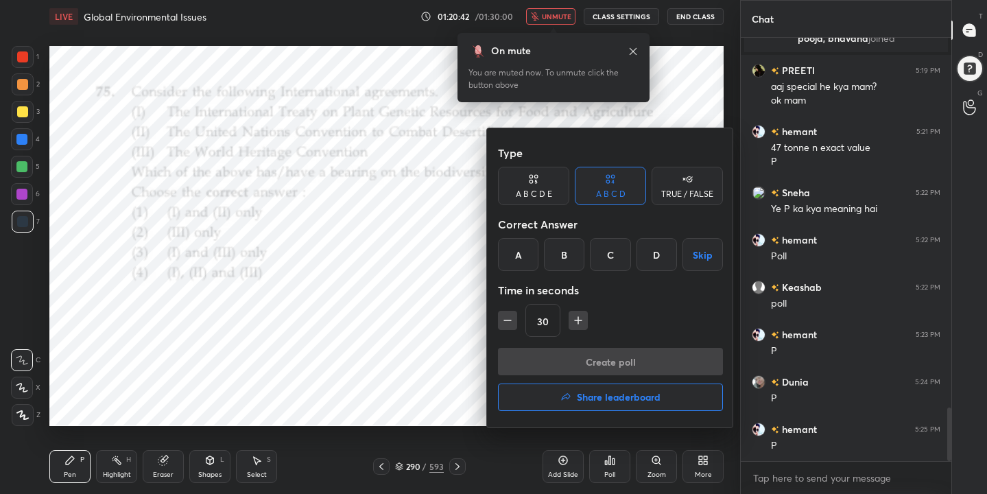
click at [674, 250] on div "D" at bounding box center [657, 254] width 40 height 33
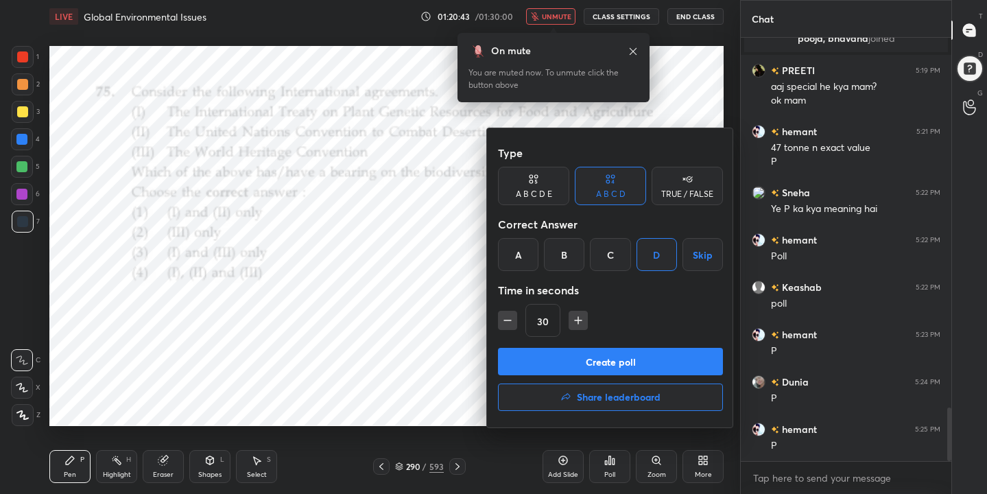
click at [617, 361] on button "Create poll" at bounding box center [610, 361] width 225 height 27
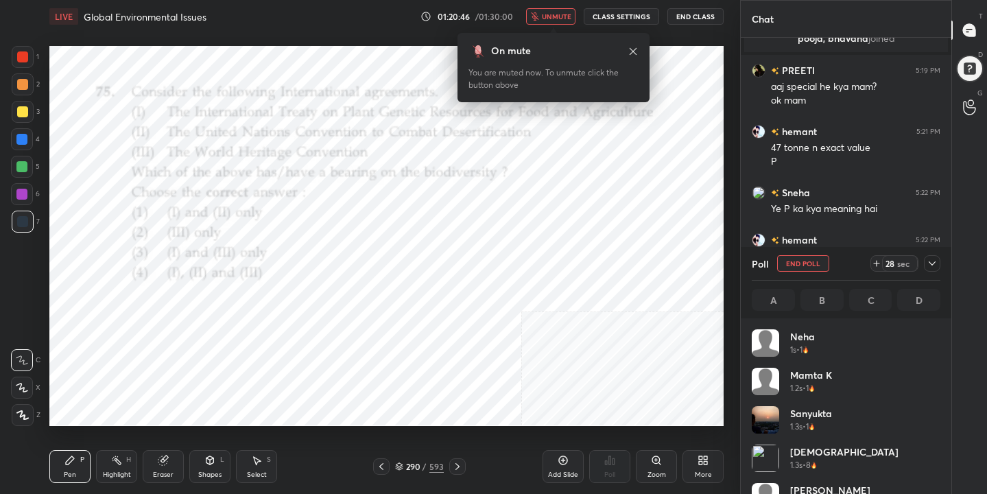
scroll to position [161, 185]
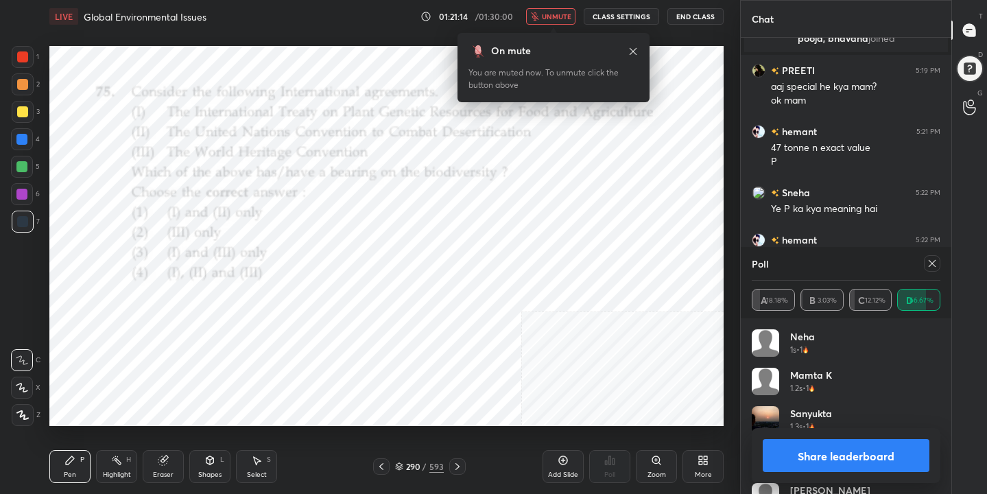
click at [927, 263] on icon at bounding box center [932, 263] width 11 height 11
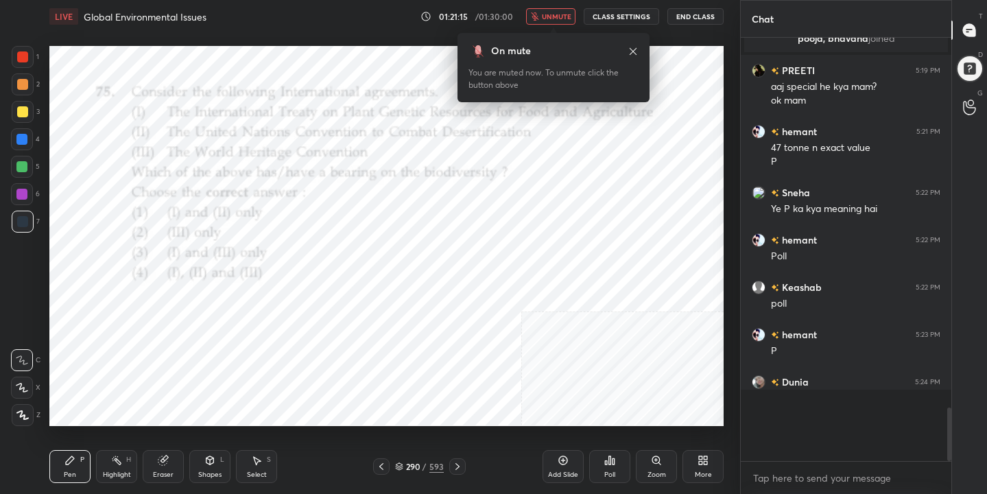
scroll to position [305, 206]
click at [563, 18] on span "unmute" at bounding box center [556, 17] width 29 height 10
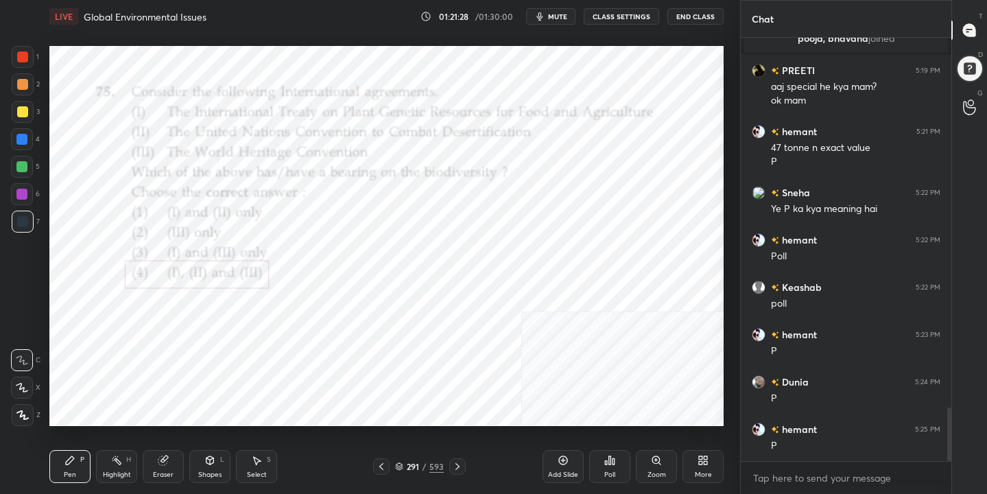
click at [406, 462] on div "291" at bounding box center [413, 466] width 14 height 8
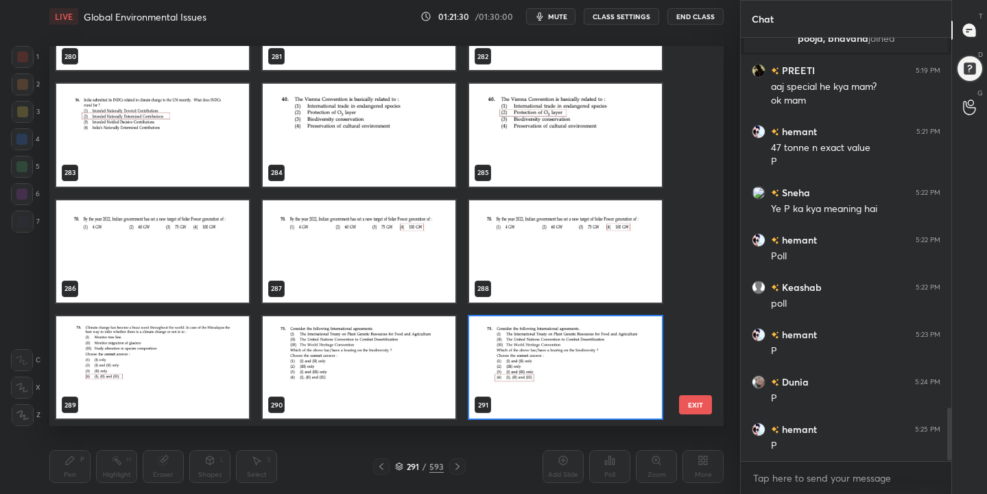
scroll to position [2963, 0]
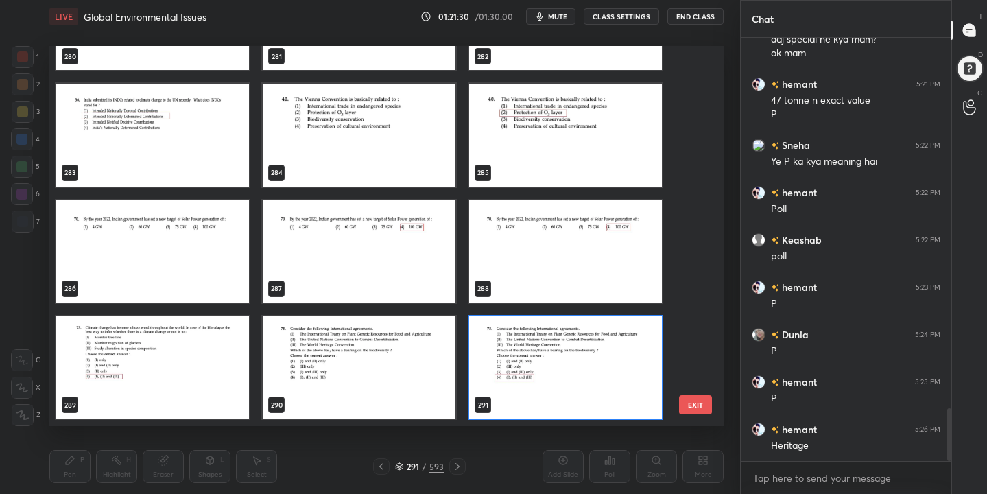
click at [346, 117] on img "grid" at bounding box center [359, 135] width 193 height 102
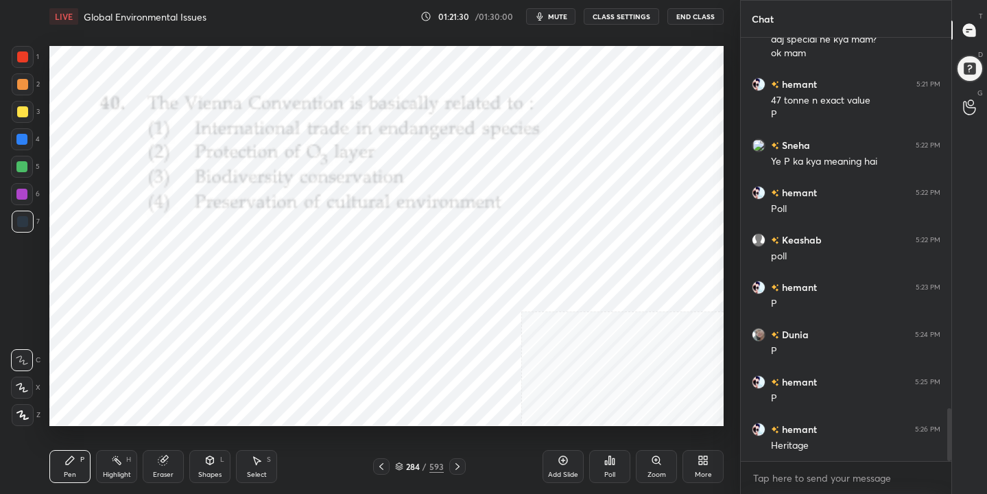
click at [346, 117] on img "grid" at bounding box center [359, 135] width 193 height 102
click at [560, 10] on button "mute" at bounding box center [550, 16] width 49 height 16
click at [410, 465] on div "284" at bounding box center [413, 466] width 14 height 8
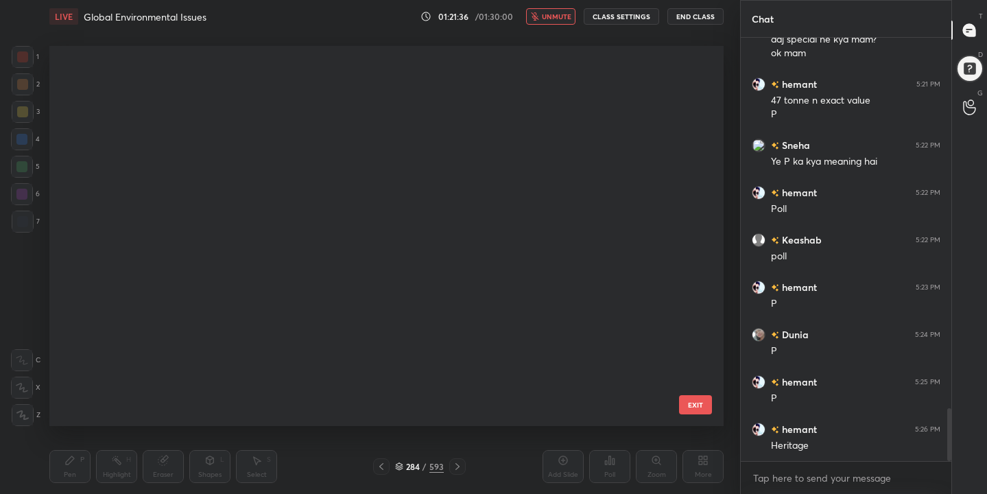
scroll to position [375, 668]
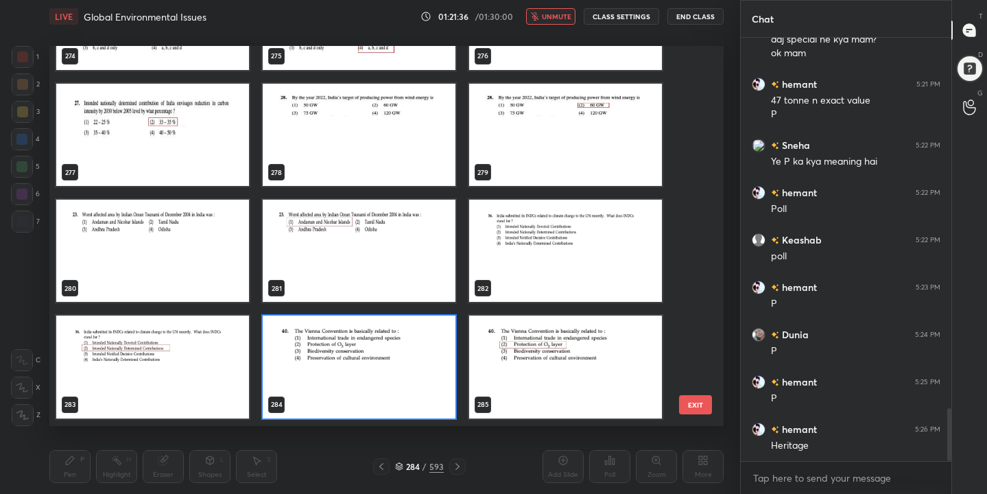
click at [364, 368] on img "grid" at bounding box center [359, 367] width 193 height 102
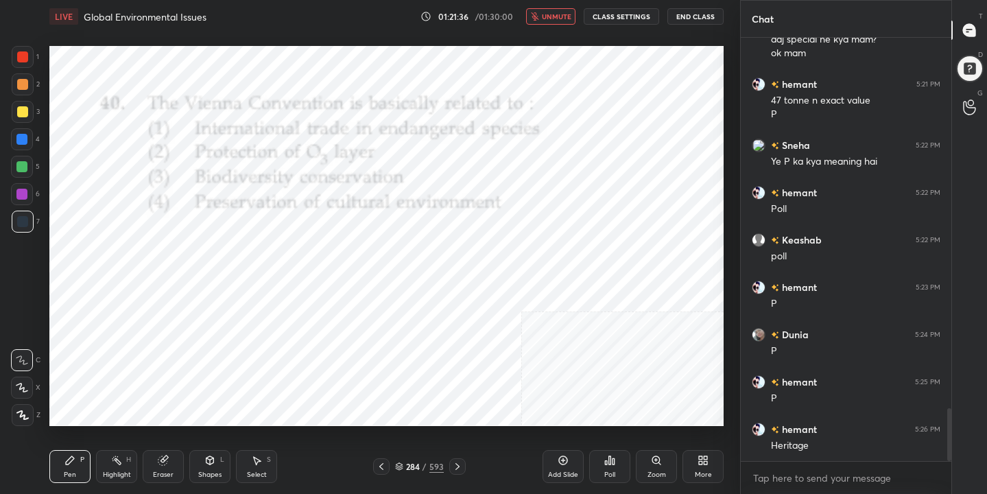
click at [364, 368] on img "grid" at bounding box center [359, 367] width 193 height 102
click at [606, 468] on div "Poll" at bounding box center [609, 466] width 41 height 33
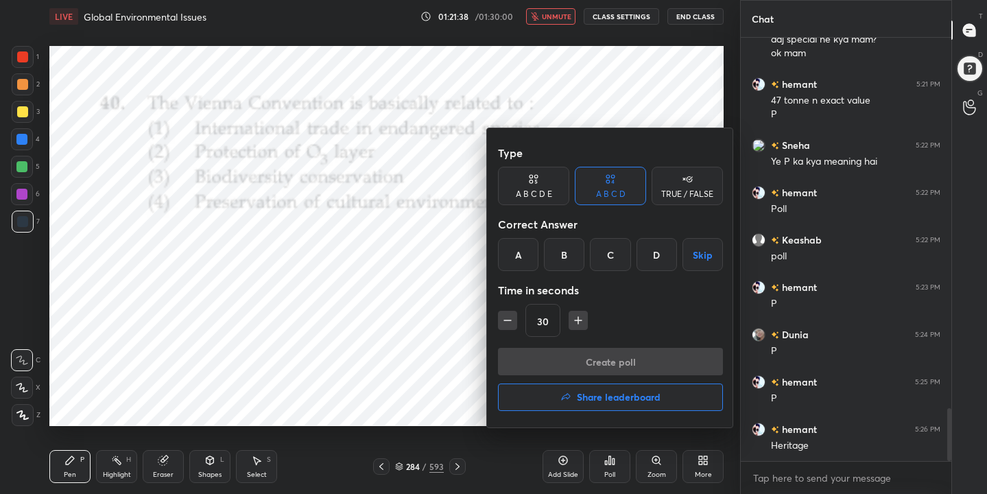
click at [560, 268] on div "B" at bounding box center [564, 254] width 40 height 33
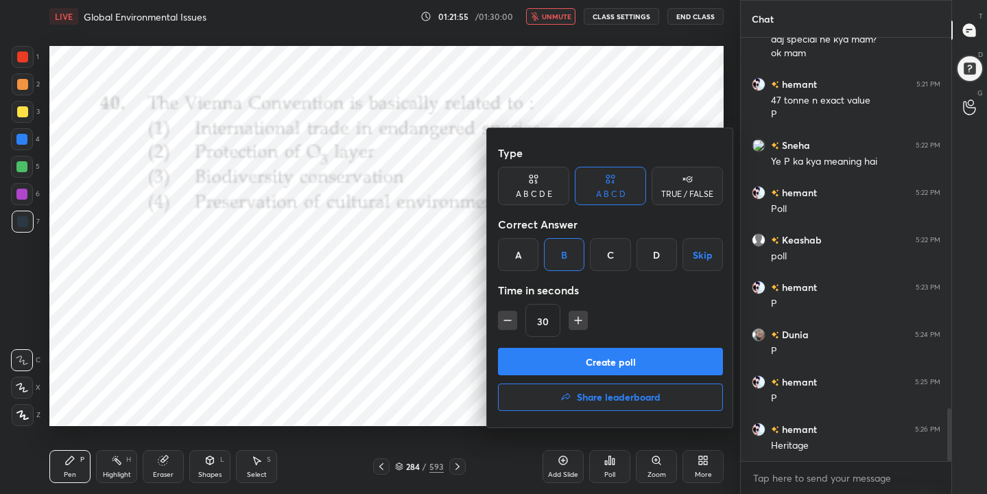
scroll to position [2977, 0]
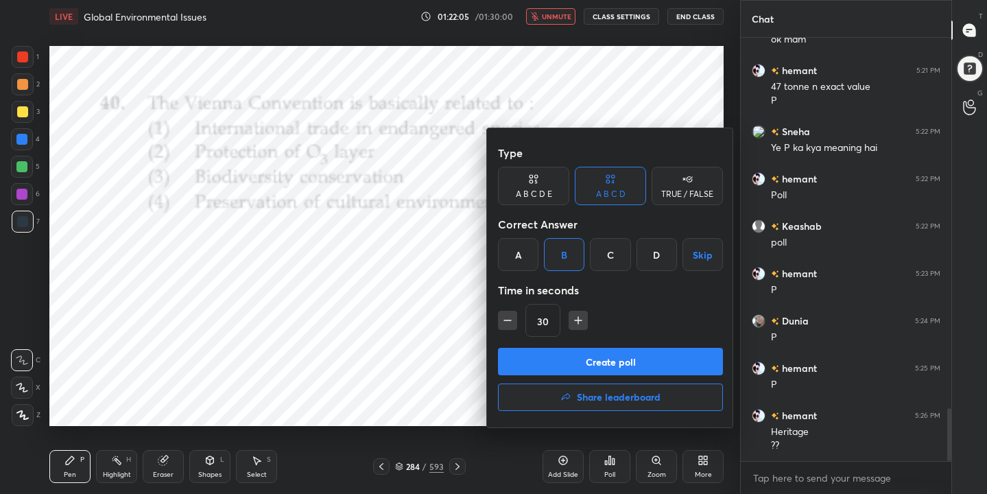
click at [599, 352] on button "Create poll" at bounding box center [610, 361] width 225 height 27
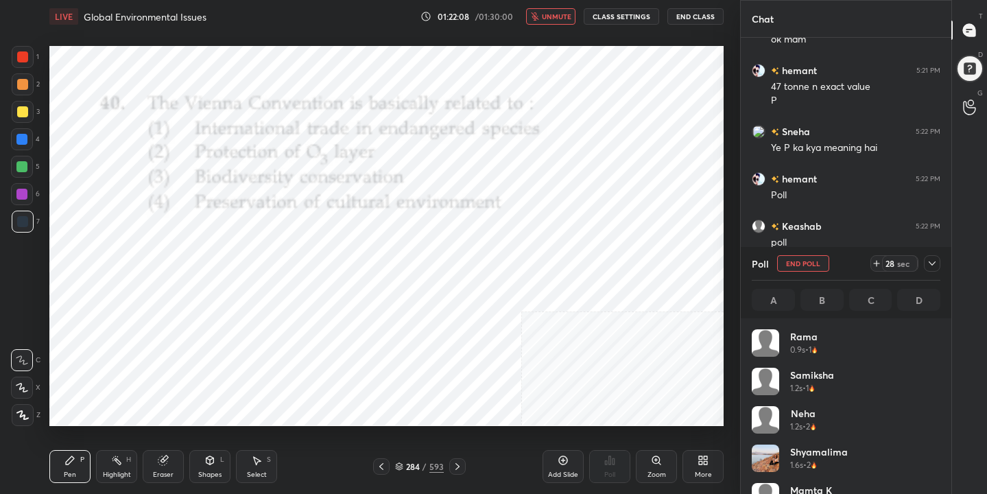
scroll to position [161, 185]
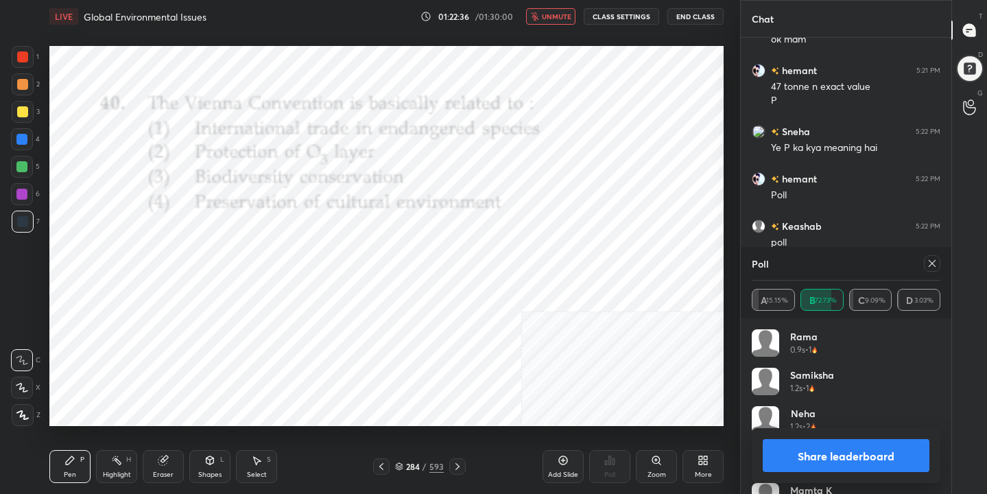
click at [935, 264] on icon at bounding box center [932, 263] width 11 height 11
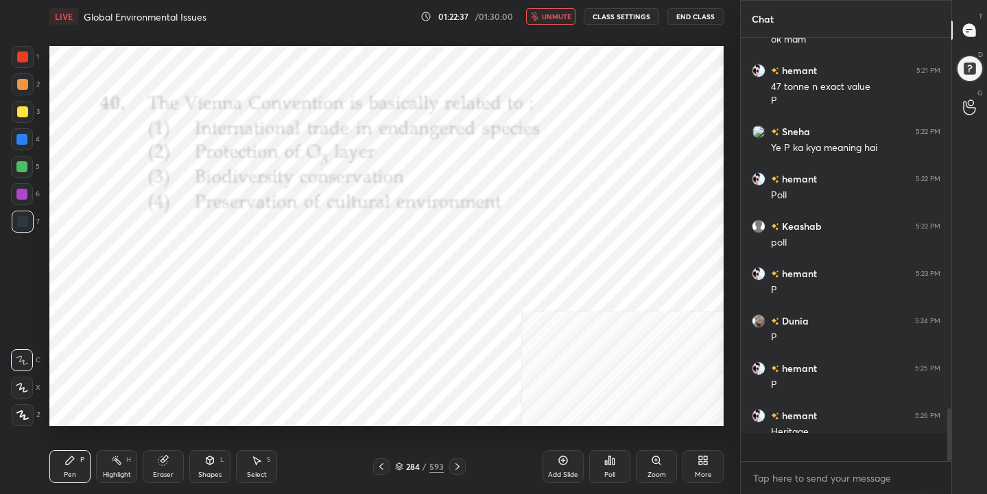
scroll to position [5, 5]
click at [556, 10] on button "unmute" at bounding box center [550, 16] width 49 height 16
click at [395, 466] on icon at bounding box center [399, 466] width 8 height 8
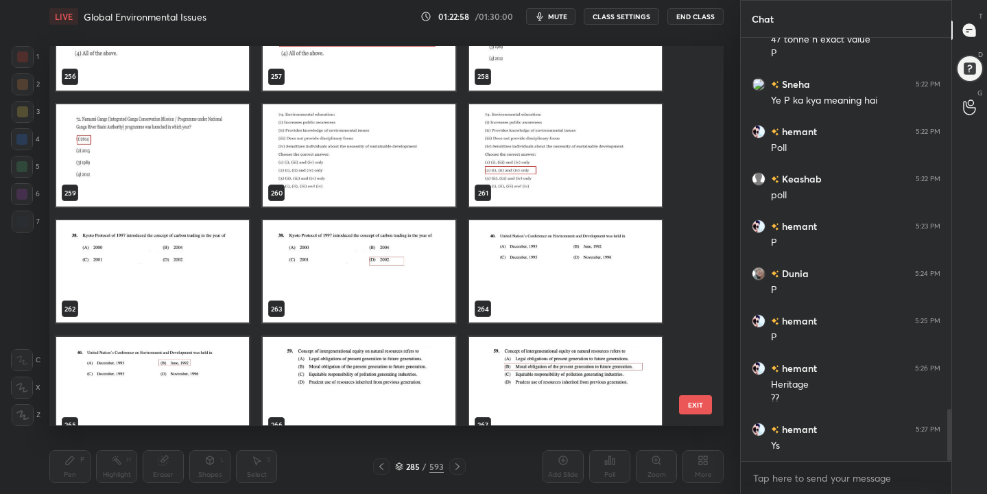
scroll to position [9939, 0]
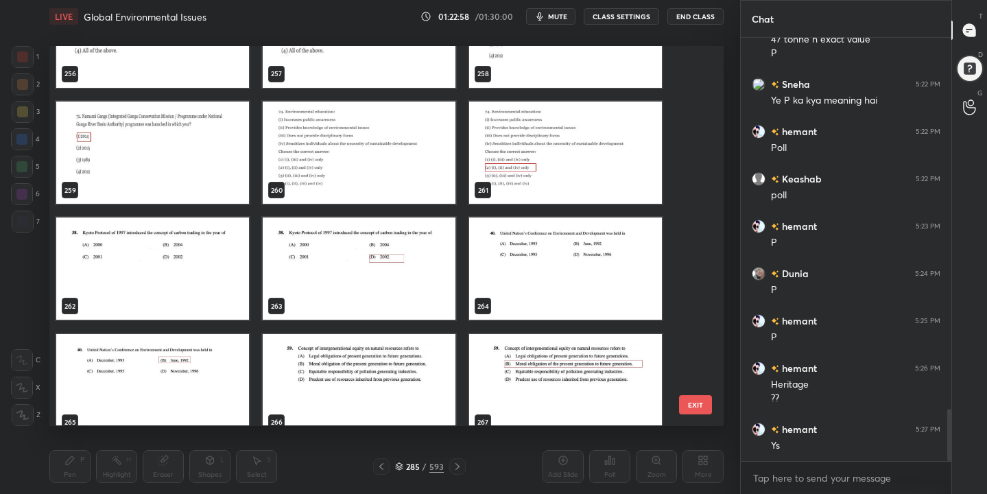
click at [489, 254] on img "grid" at bounding box center [565, 269] width 193 height 102
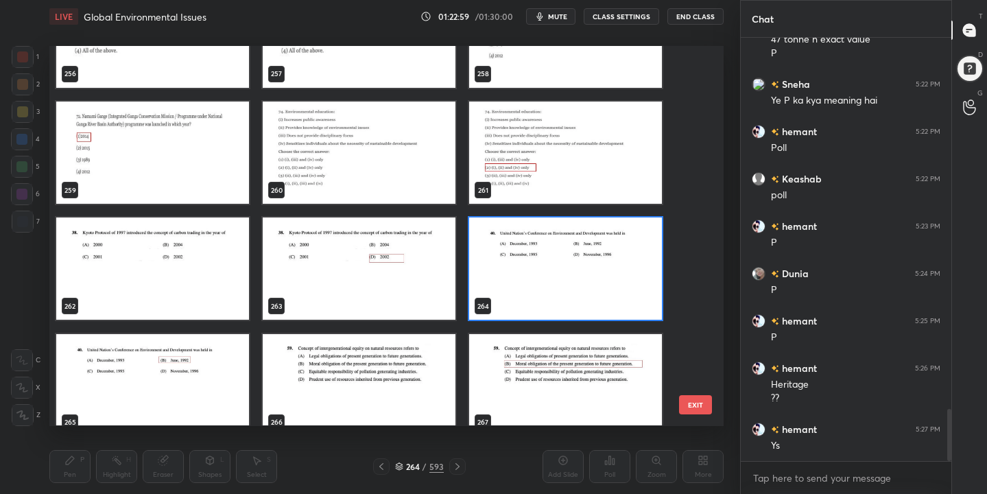
click at [489, 254] on img "grid" at bounding box center [565, 269] width 193 height 102
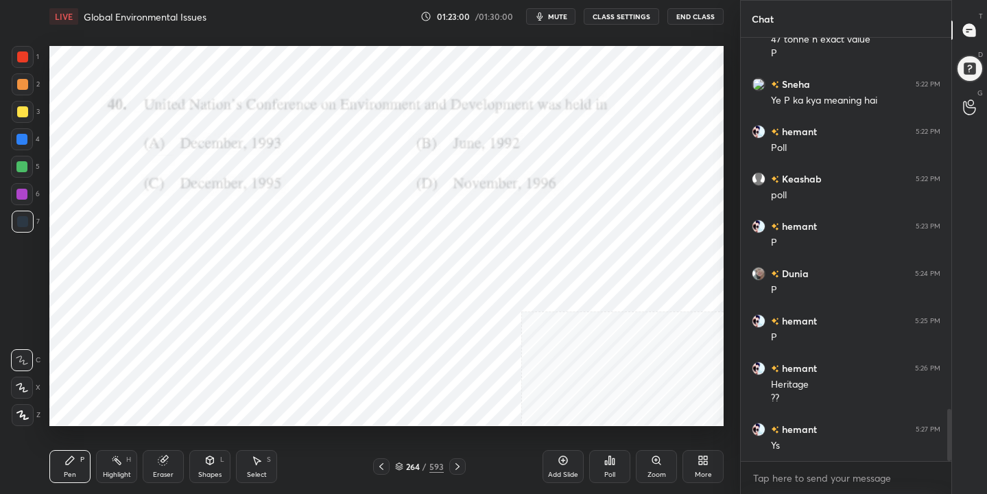
click at [561, 19] on span "mute" at bounding box center [557, 17] width 19 height 10
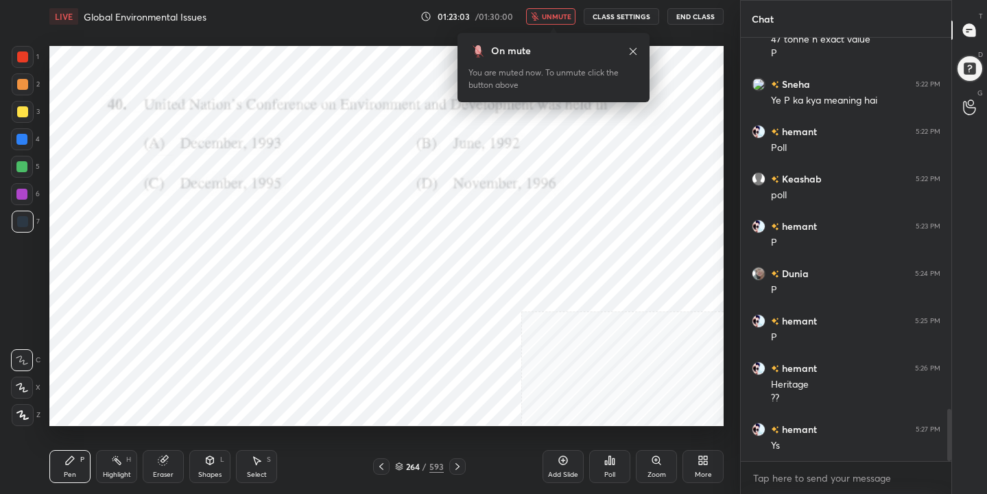
click at [396, 468] on icon at bounding box center [399, 469] width 7 height 2
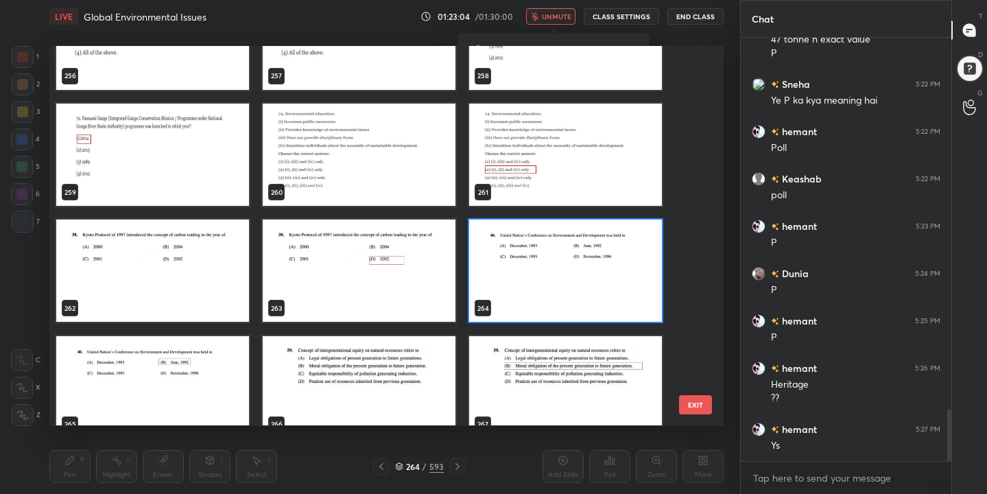
scroll to position [9938, 0]
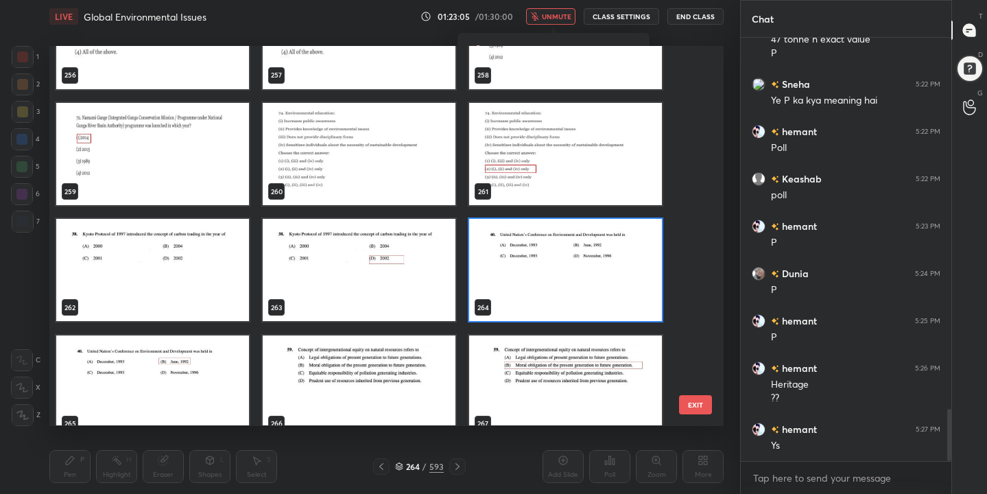
click at [502, 261] on img "grid" at bounding box center [565, 271] width 193 height 102
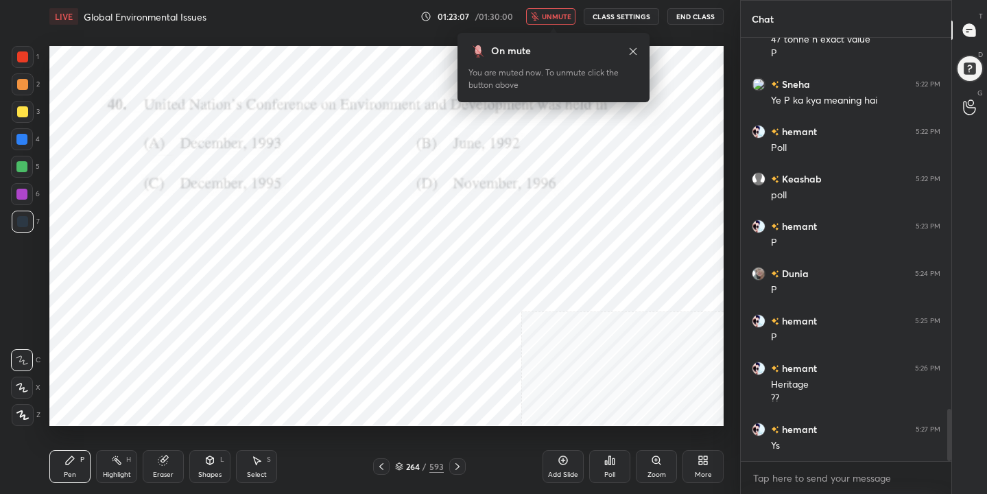
click at [606, 460] on icon at bounding box center [609, 460] width 11 height 11
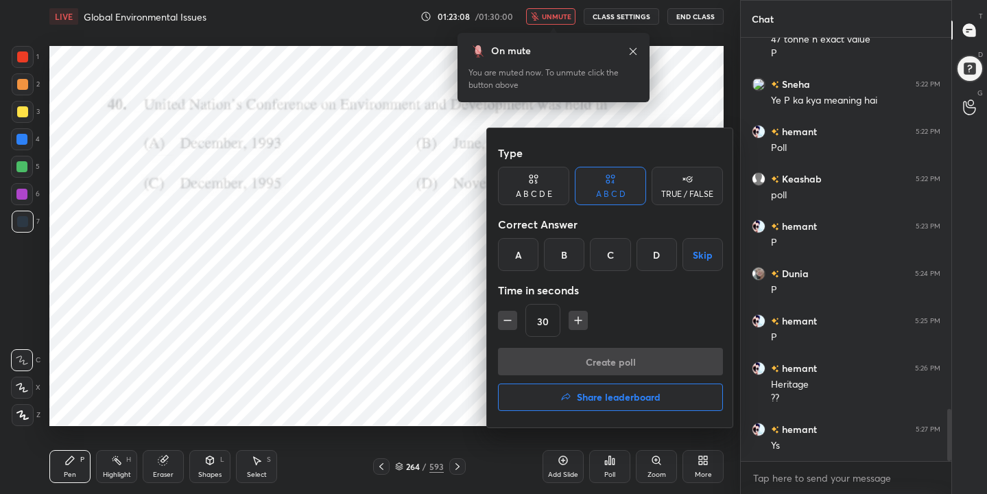
click at [565, 253] on div "B" at bounding box center [564, 254] width 40 height 33
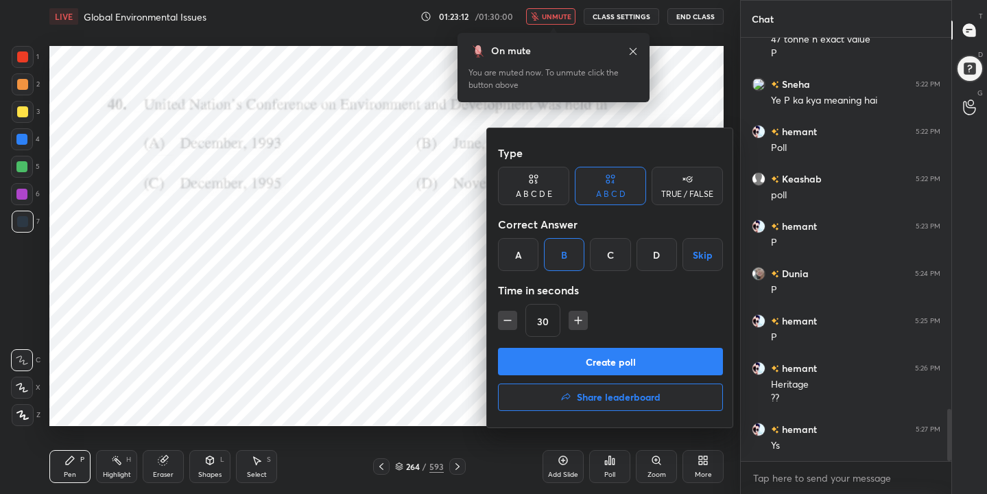
click at [566, 364] on button "Create poll" at bounding box center [610, 361] width 225 height 27
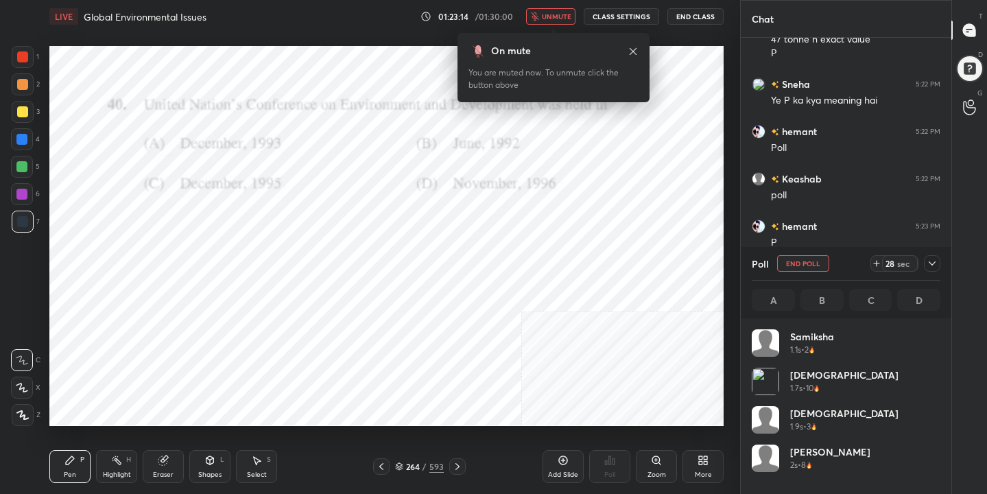
scroll to position [161, 185]
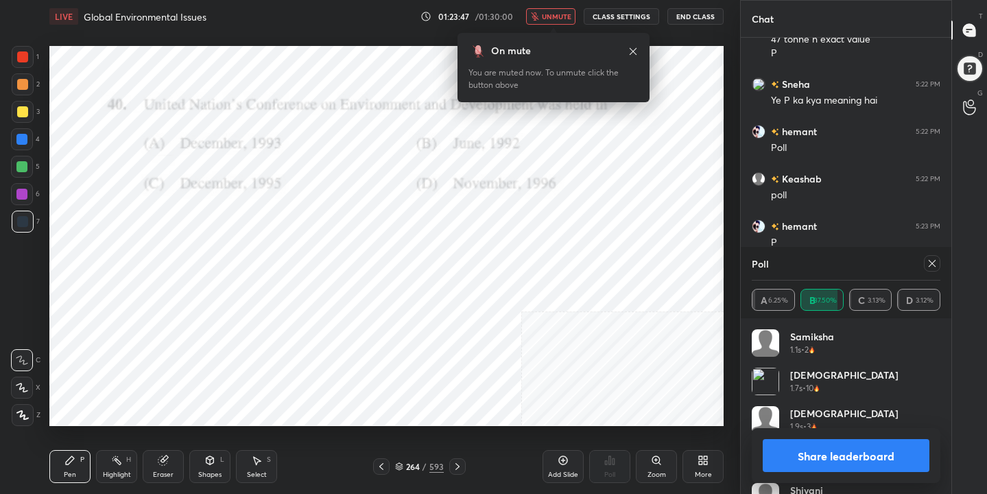
click at [932, 265] on icon at bounding box center [932, 263] width 11 height 11
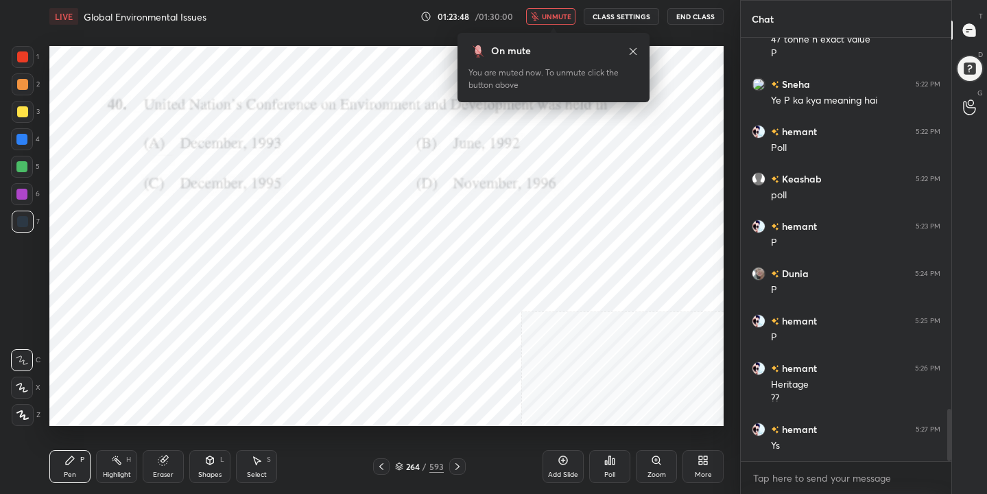
scroll to position [305, 206]
click at [569, 13] on span "unmute" at bounding box center [556, 17] width 29 height 10
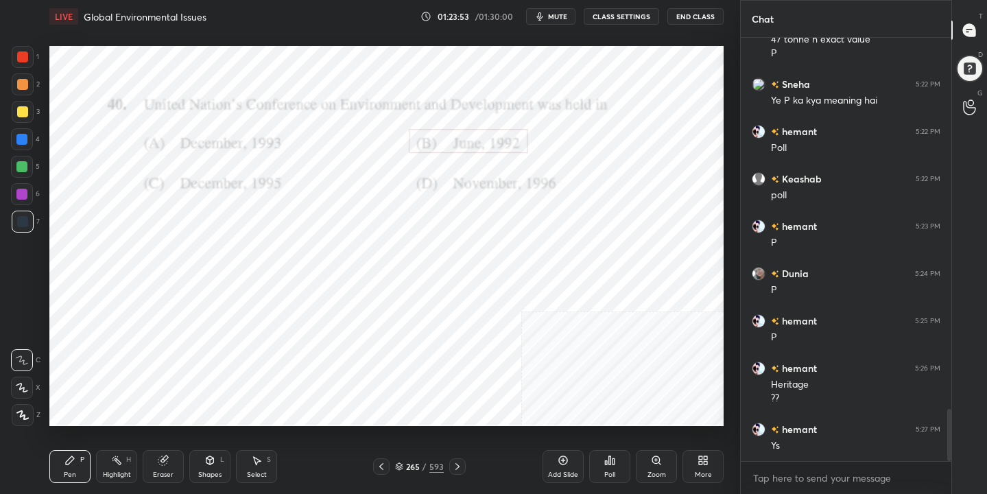
click at [410, 464] on div "265" at bounding box center [413, 466] width 14 height 8
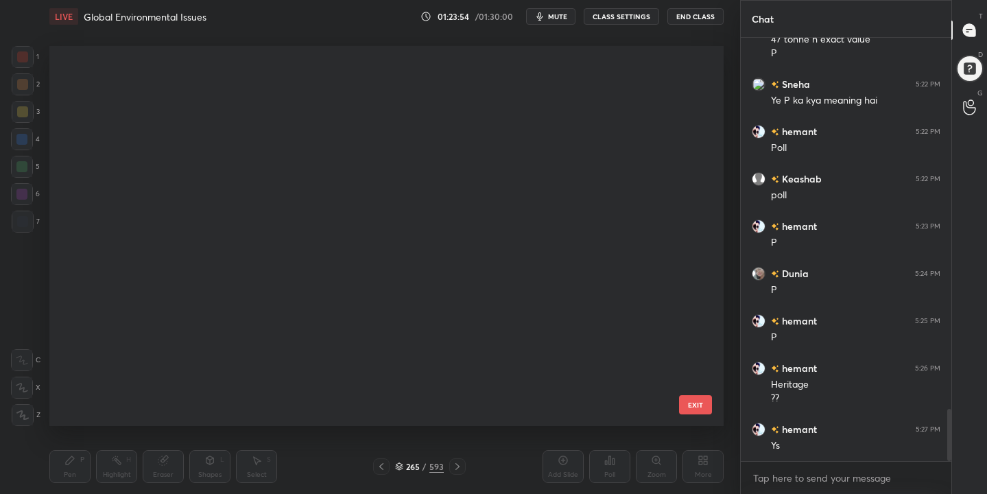
scroll to position [375, 668]
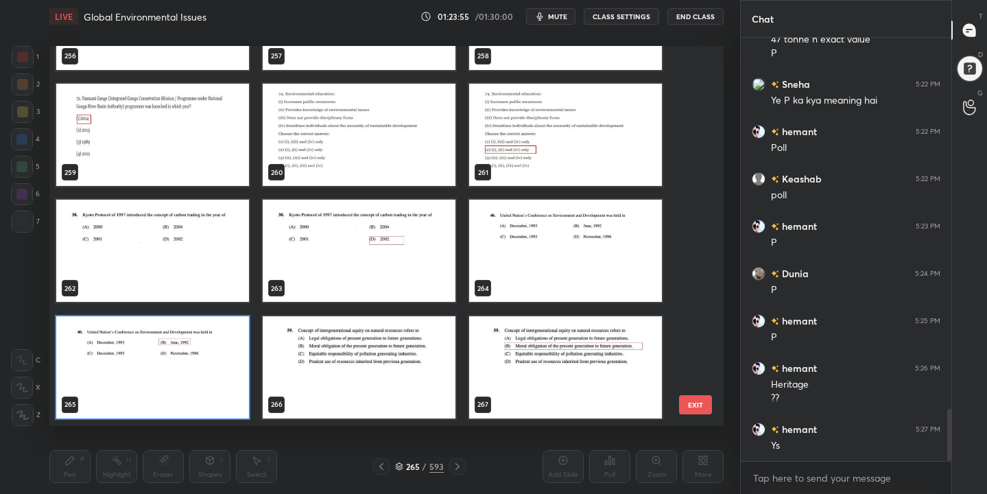
click at [359, 122] on img "grid" at bounding box center [359, 135] width 193 height 102
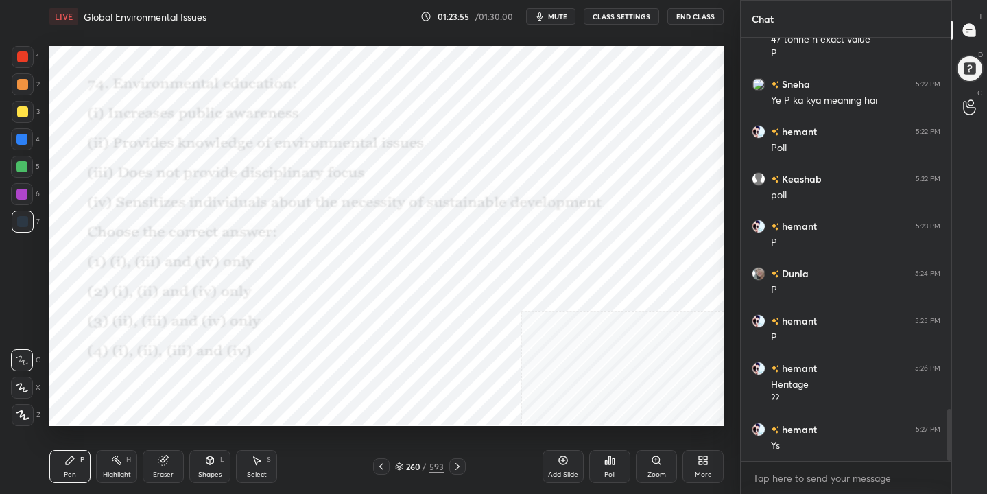
click at [359, 122] on img "grid" at bounding box center [359, 135] width 193 height 102
click at [539, 13] on icon "button" at bounding box center [539, 16] width 11 height 11
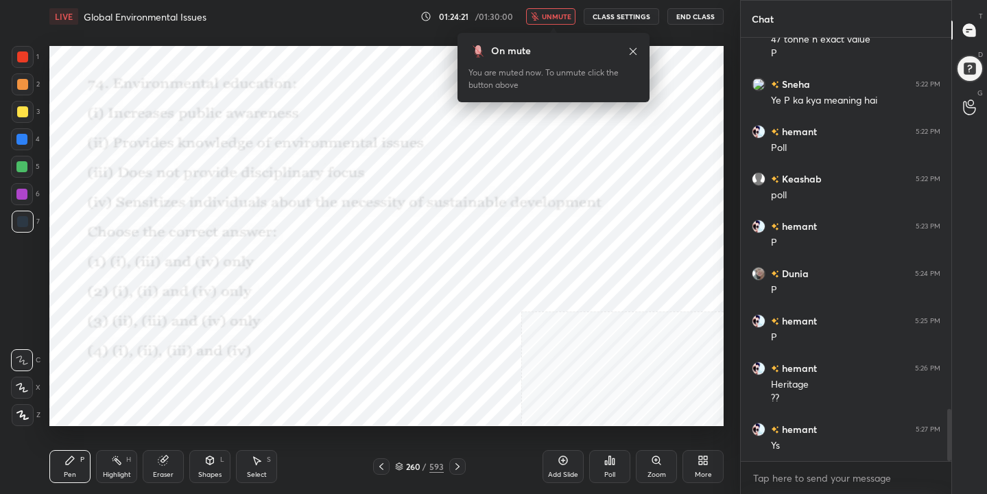
click at [400, 464] on icon at bounding box center [399, 466] width 8 height 8
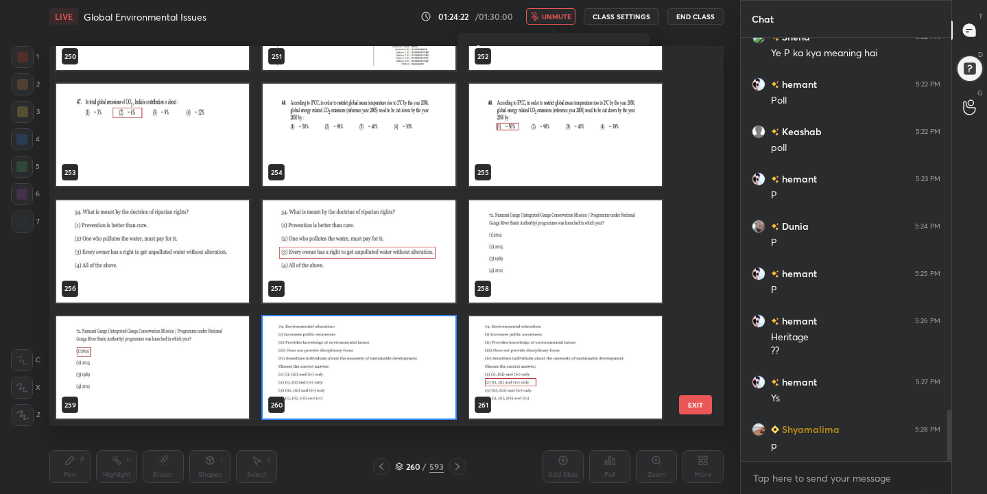
click at [326, 397] on img "grid" at bounding box center [359, 367] width 193 height 102
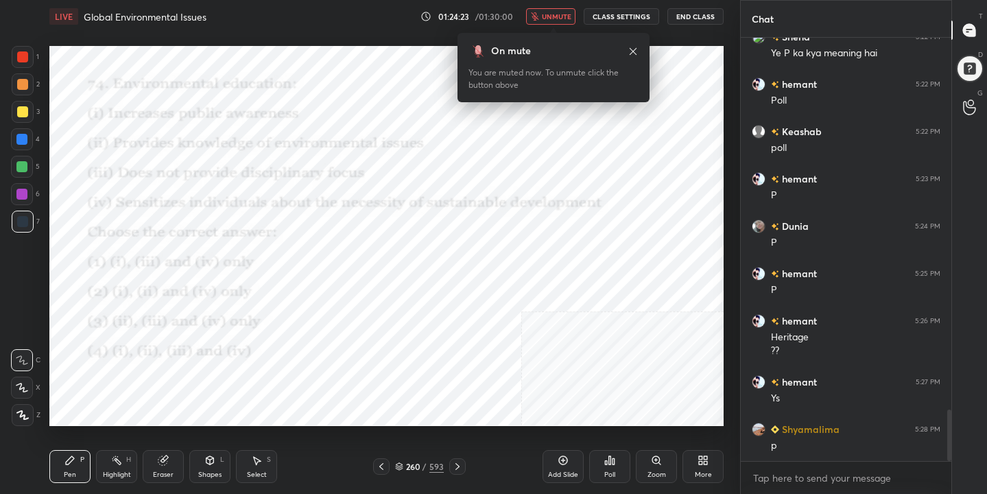
click at [600, 465] on div "Poll" at bounding box center [609, 466] width 41 height 33
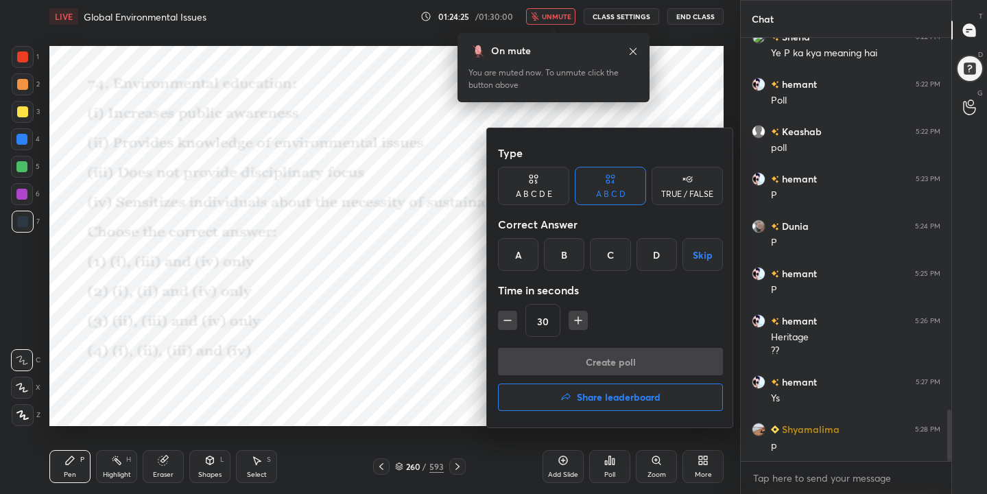
click at [569, 256] on div "B" at bounding box center [564, 254] width 40 height 33
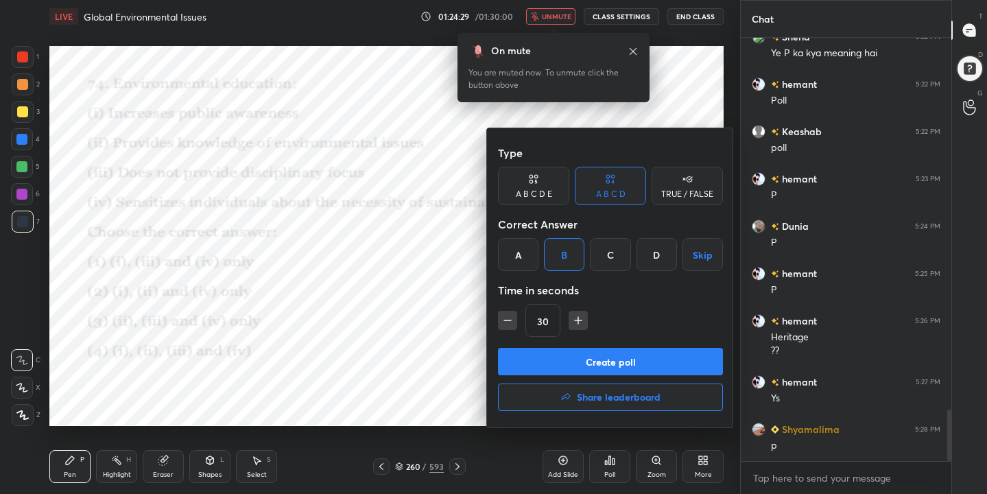
click at [600, 355] on button "Create poll" at bounding box center [610, 361] width 225 height 27
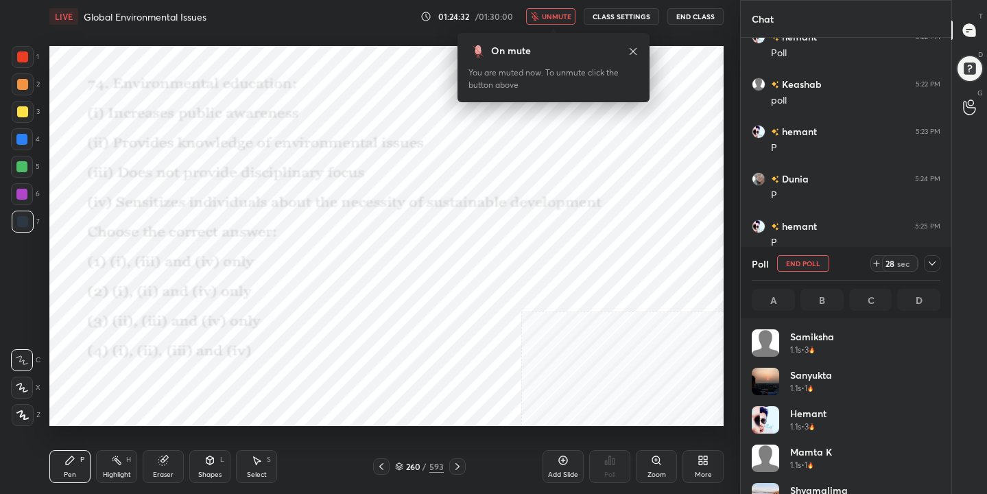
scroll to position [5, 5]
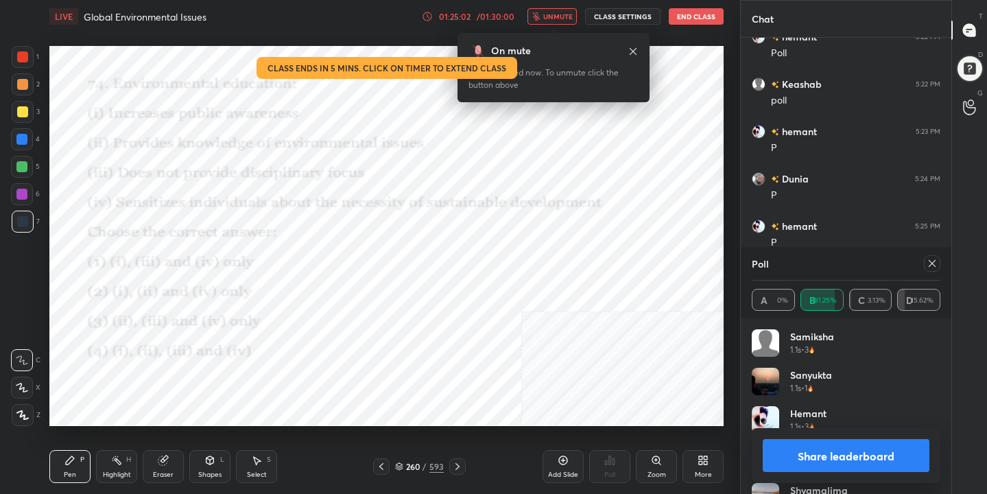
click at [927, 259] on icon at bounding box center [932, 263] width 11 height 11
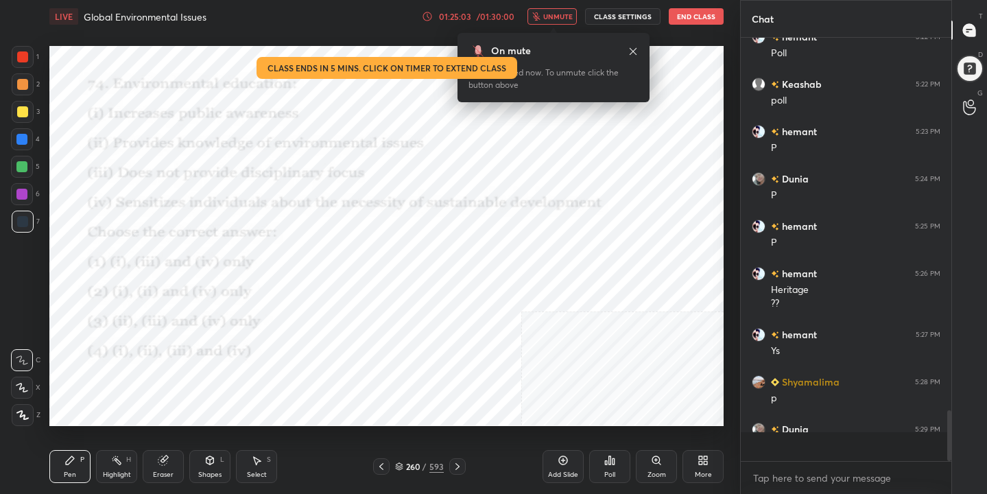
scroll to position [305, 206]
click at [560, 22] on button "unmute" at bounding box center [551, 16] width 49 height 16
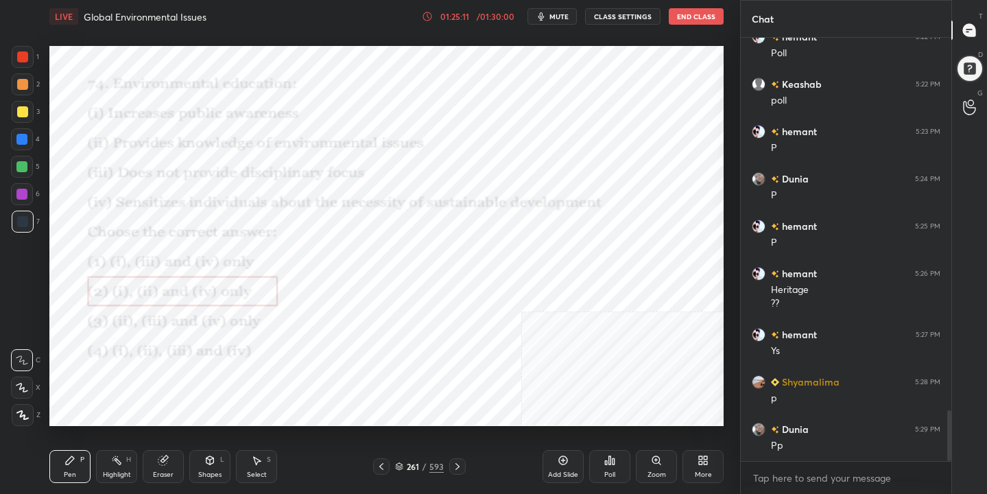
click at [402, 462] on icon at bounding box center [399, 466] width 8 height 8
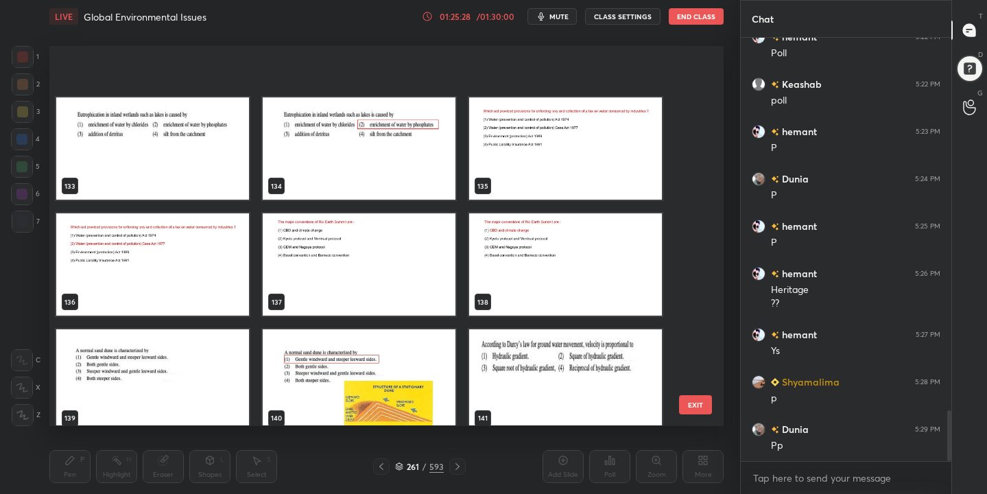
scroll to position [5112, 0]
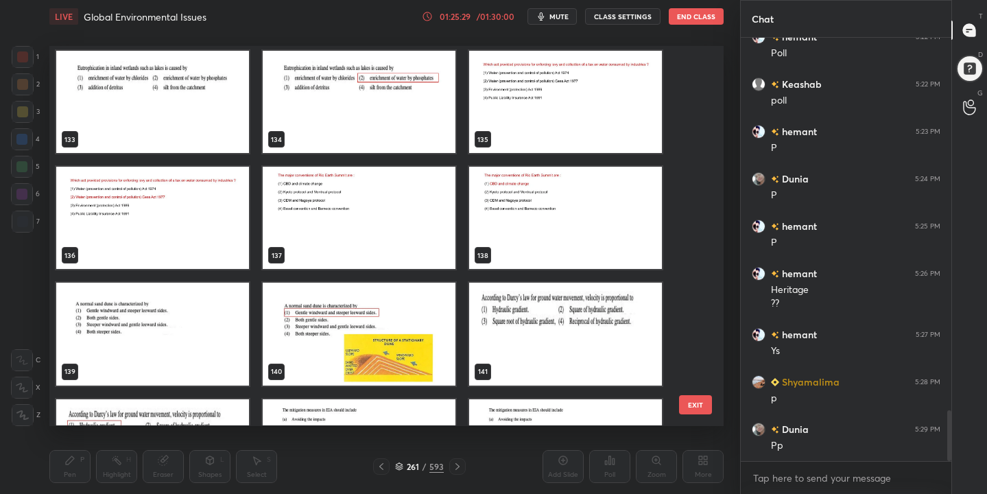
click at [375, 214] on img "grid" at bounding box center [359, 218] width 193 height 102
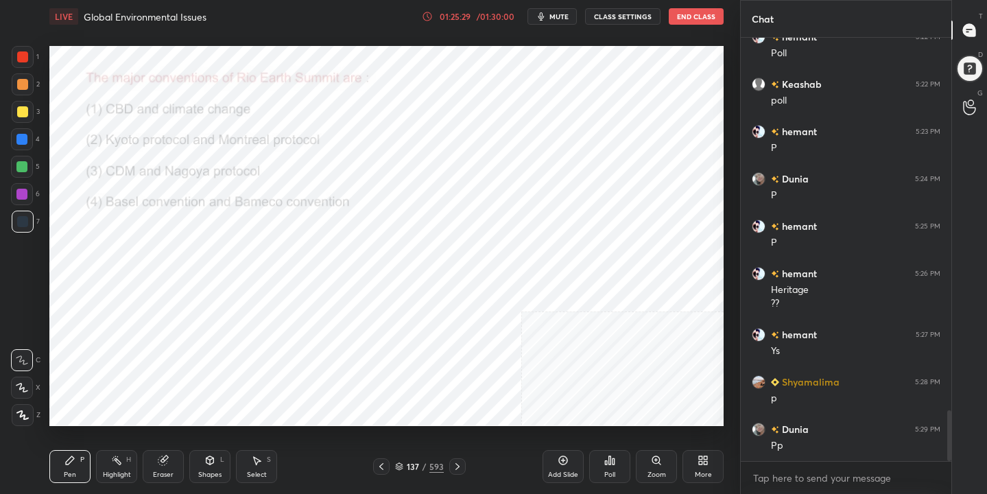
click at [375, 214] on img "grid" at bounding box center [359, 218] width 193 height 102
click at [564, 21] on span "mute" at bounding box center [558, 17] width 19 height 10
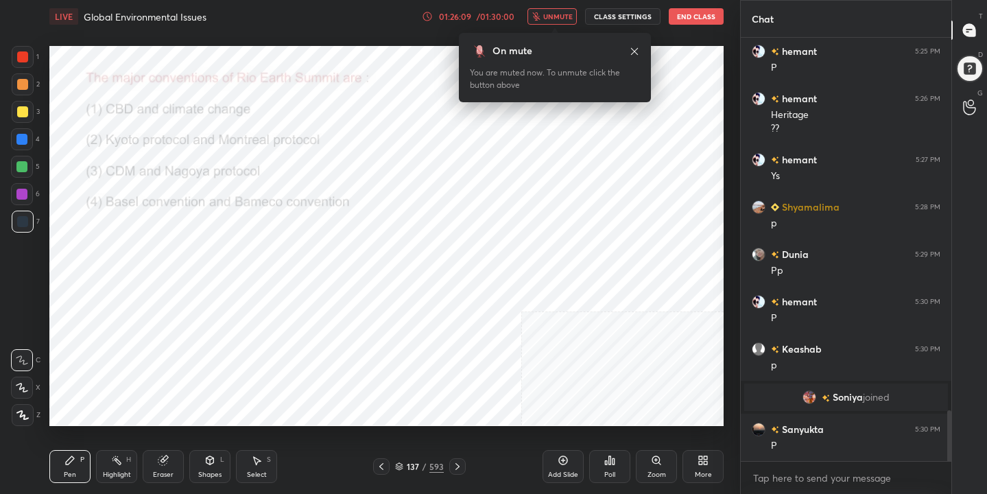
scroll to position [3095, 0]
click at [406, 464] on div "137" at bounding box center [413, 466] width 14 height 8
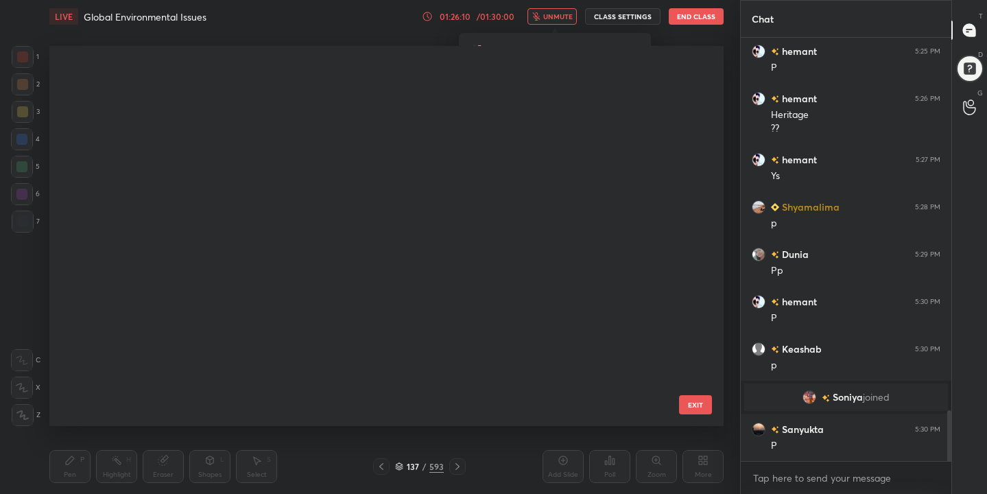
scroll to position [375, 668]
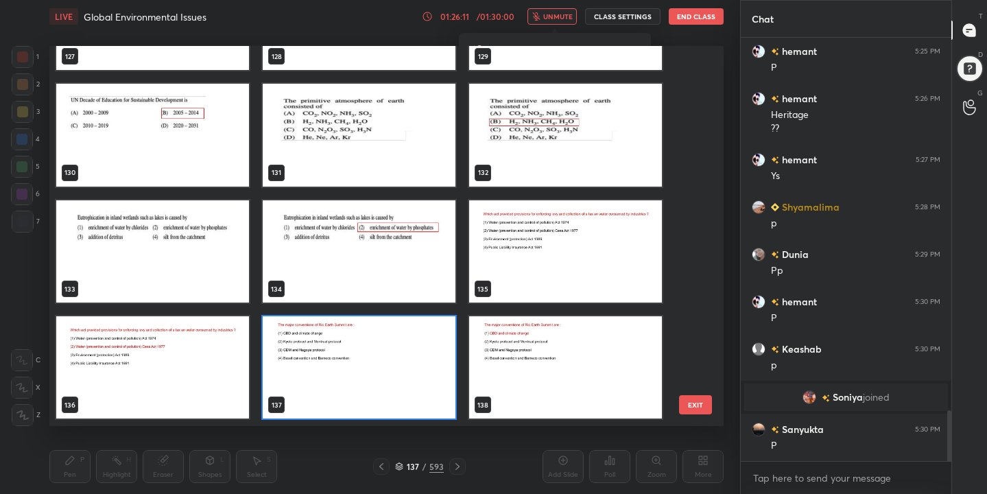
click at [326, 355] on img "grid" at bounding box center [359, 368] width 193 height 102
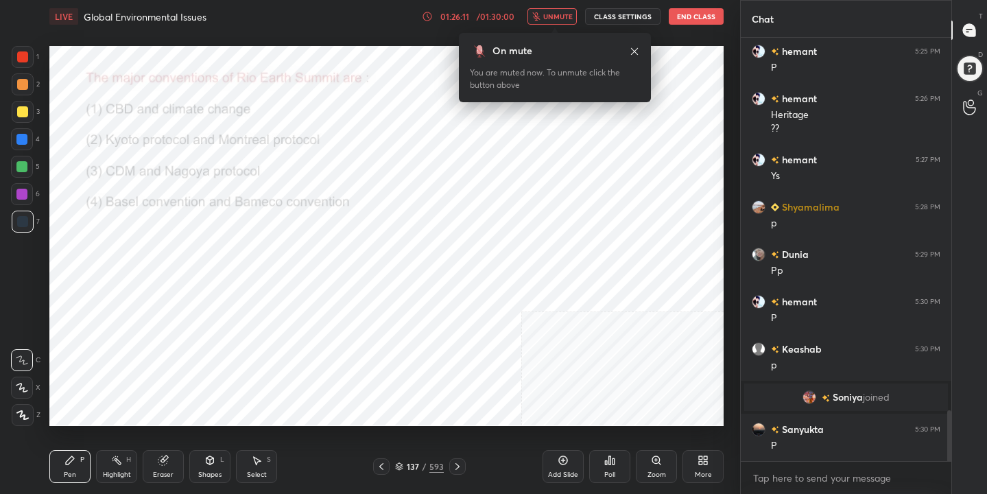
click at [326, 355] on img "grid" at bounding box center [359, 368] width 193 height 102
click at [614, 471] on div "Poll" at bounding box center [609, 474] width 11 height 7
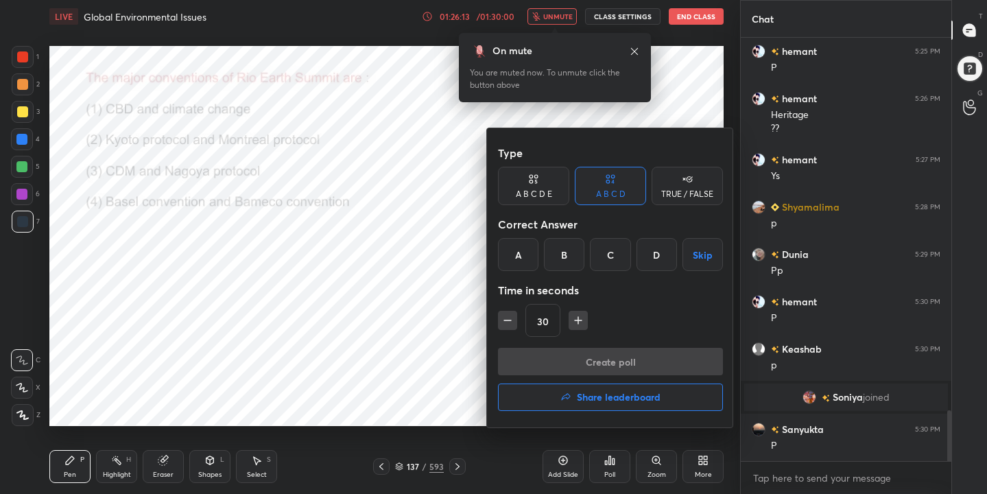
click at [514, 254] on div "A" at bounding box center [518, 254] width 40 height 33
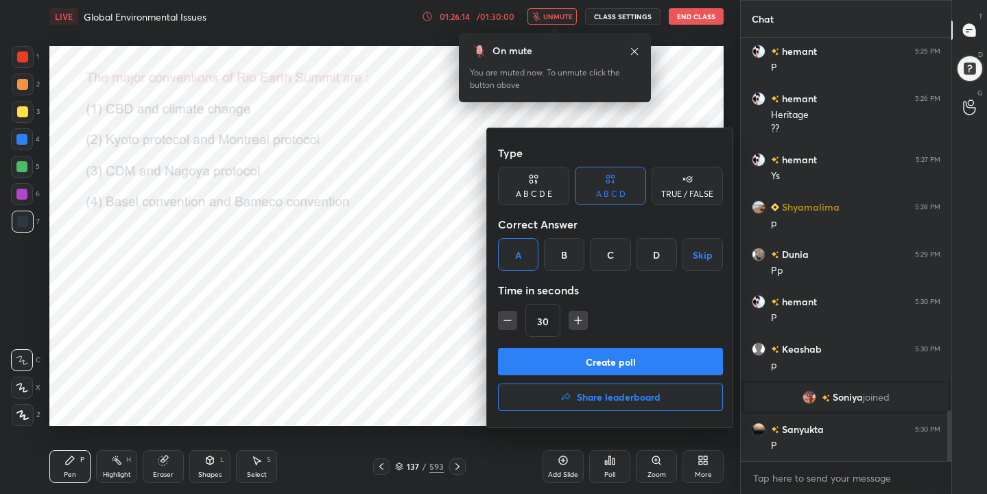
click at [567, 350] on button "Create poll" at bounding box center [610, 361] width 225 height 27
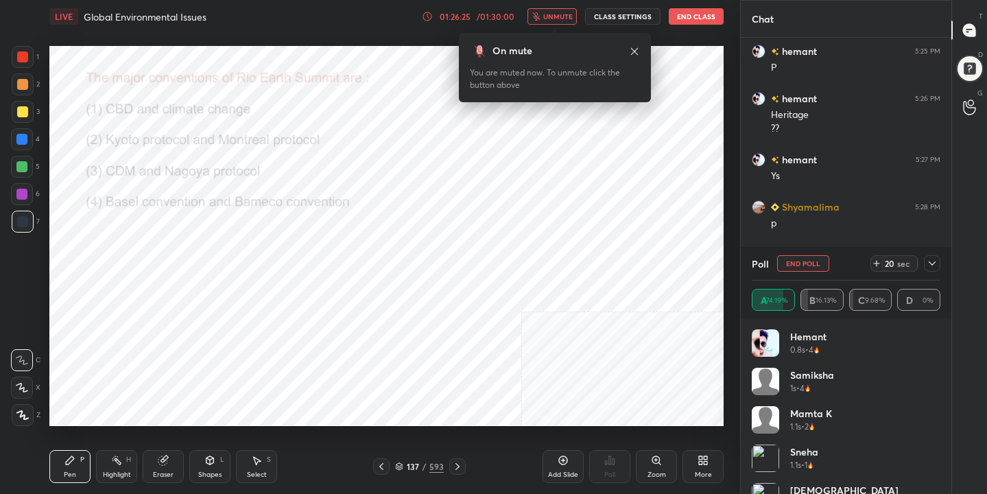
scroll to position [3166, 0]
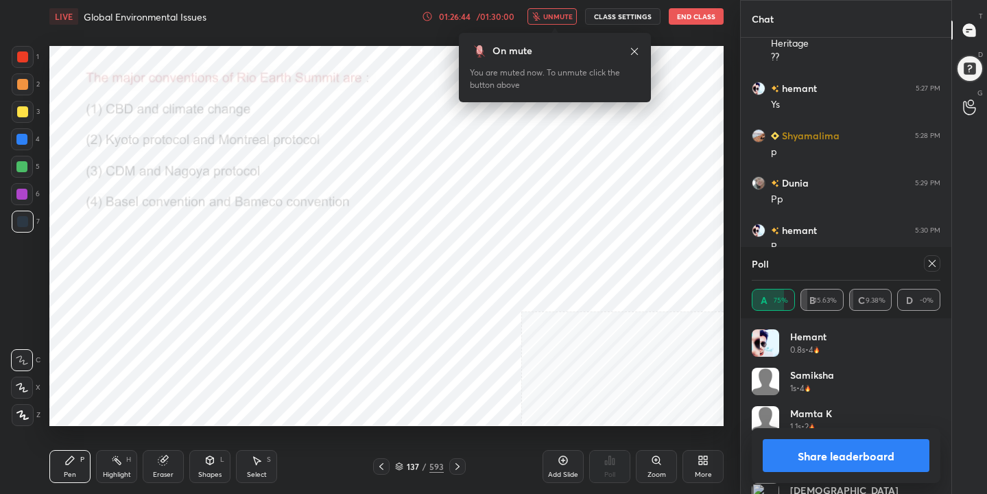
click at [932, 265] on icon at bounding box center [932, 263] width 11 height 11
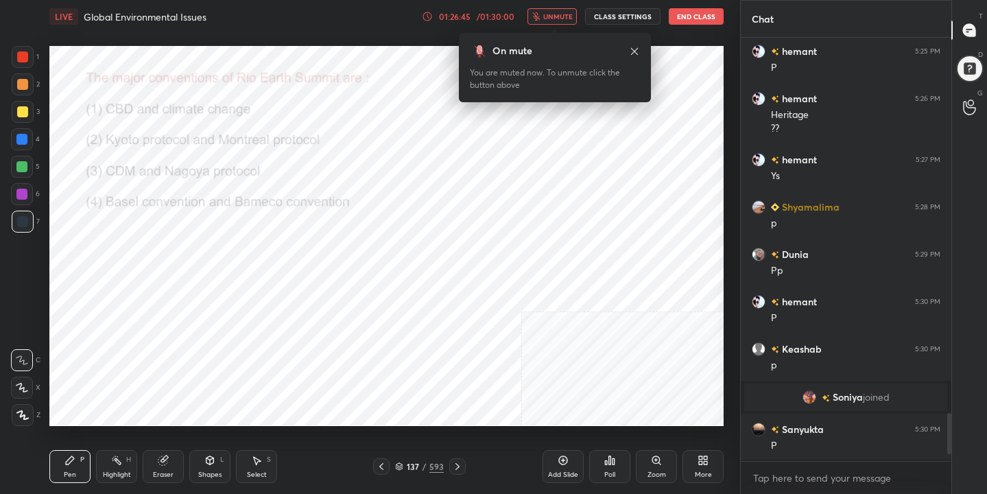
scroll to position [5, 5]
click at [560, 19] on span "unmute" at bounding box center [557, 17] width 29 height 10
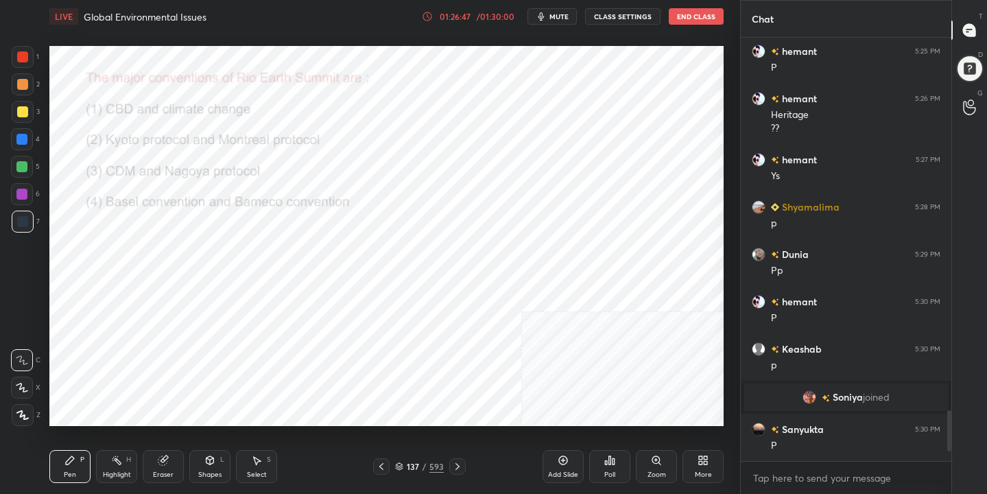
click at [407, 463] on div "137" at bounding box center [413, 466] width 14 height 8
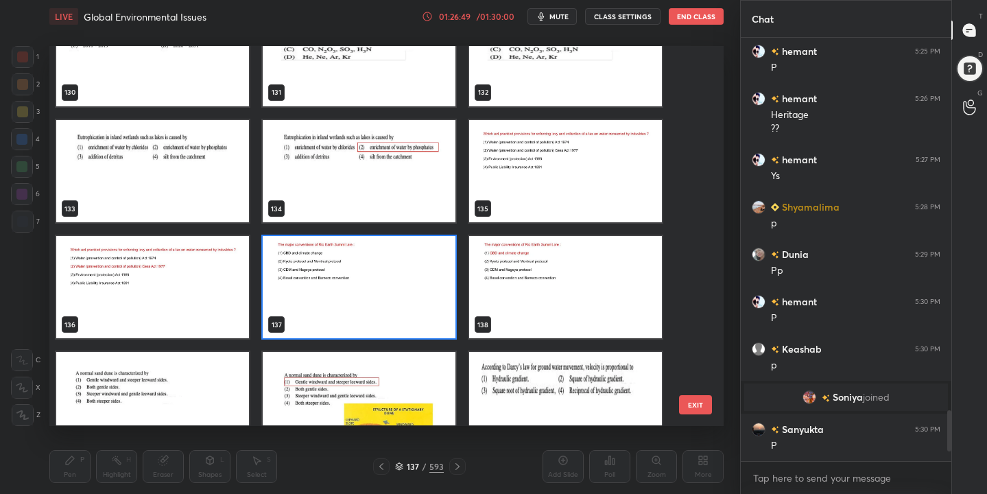
scroll to position [4994, 0]
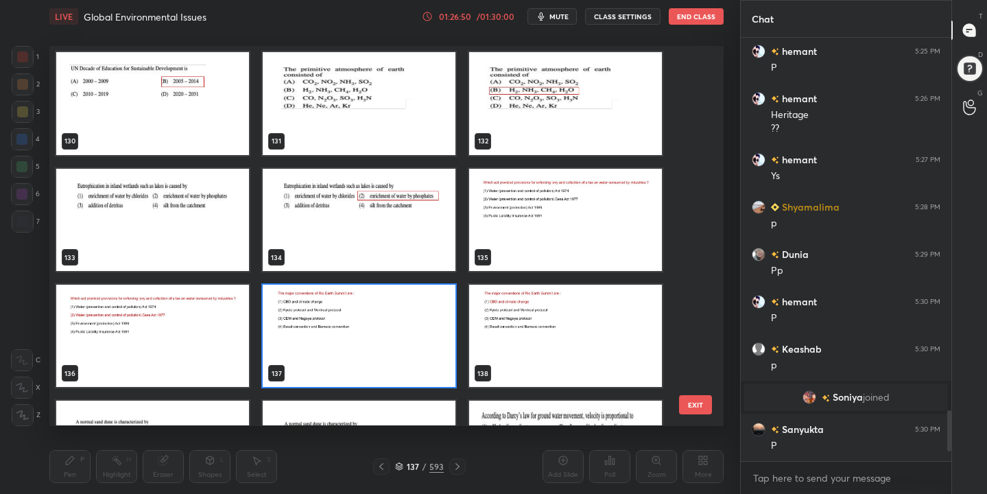
click at [157, 217] on img "grid" at bounding box center [152, 220] width 193 height 102
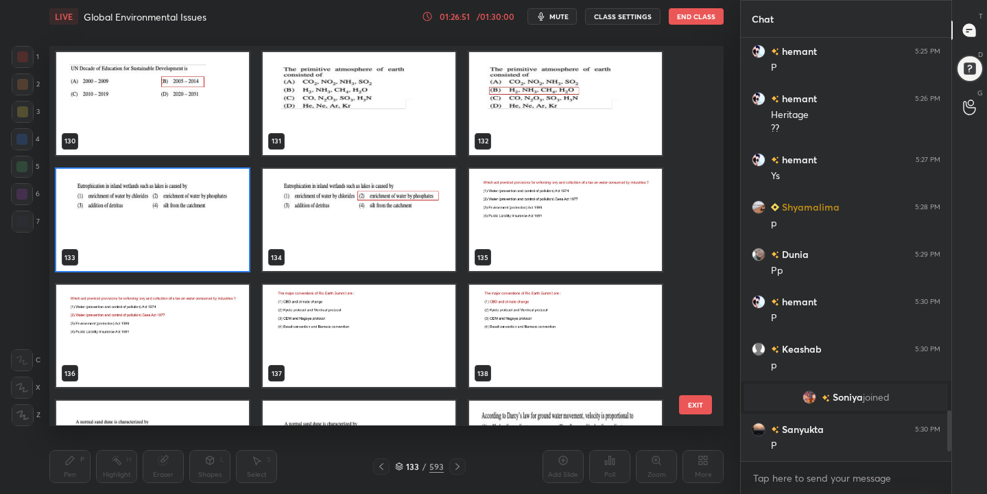
click at [157, 217] on img "grid" at bounding box center [152, 220] width 193 height 102
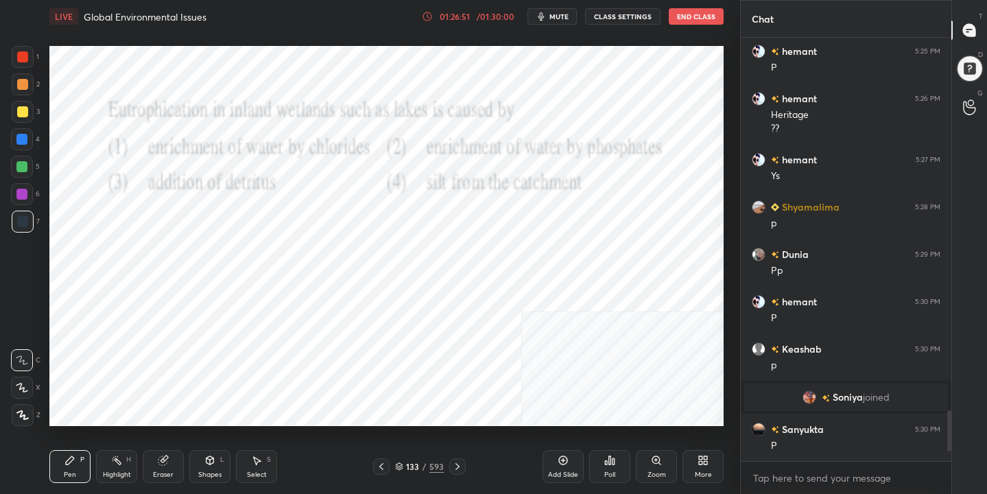
click at [157, 217] on img "grid" at bounding box center [152, 220] width 193 height 102
click at [546, 20] on icon "button" at bounding box center [541, 16] width 11 height 11
click at [409, 462] on div "133" at bounding box center [413, 466] width 14 height 8
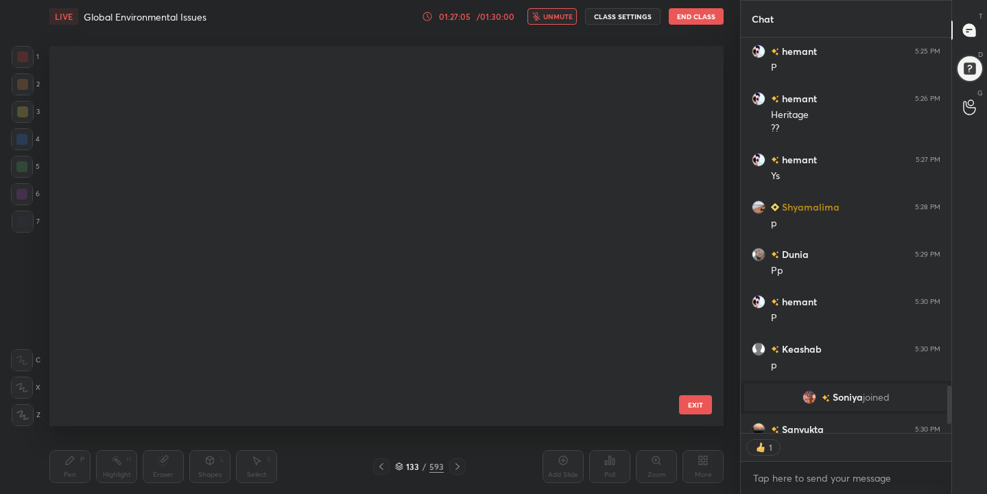
scroll to position [375, 668]
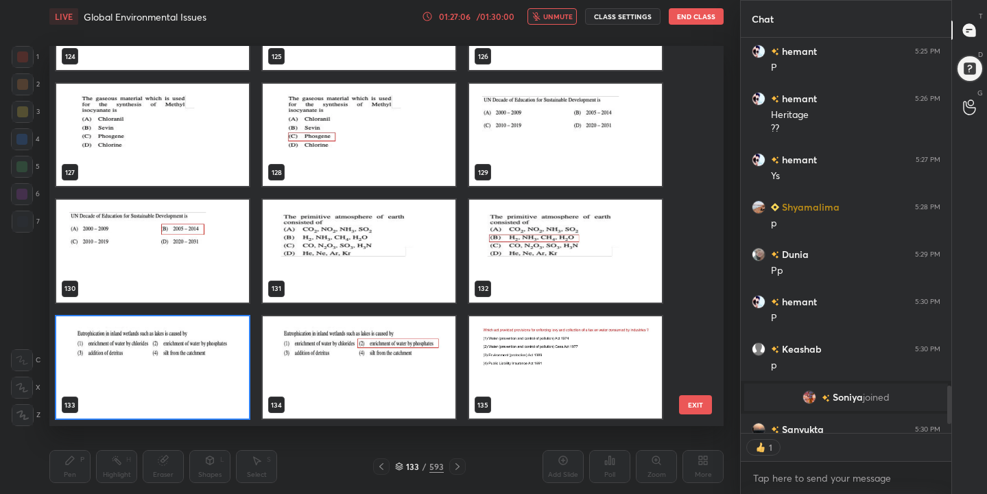
click at [206, 363] on img "grid" at bounding box center [152, 367] width 193 height 102
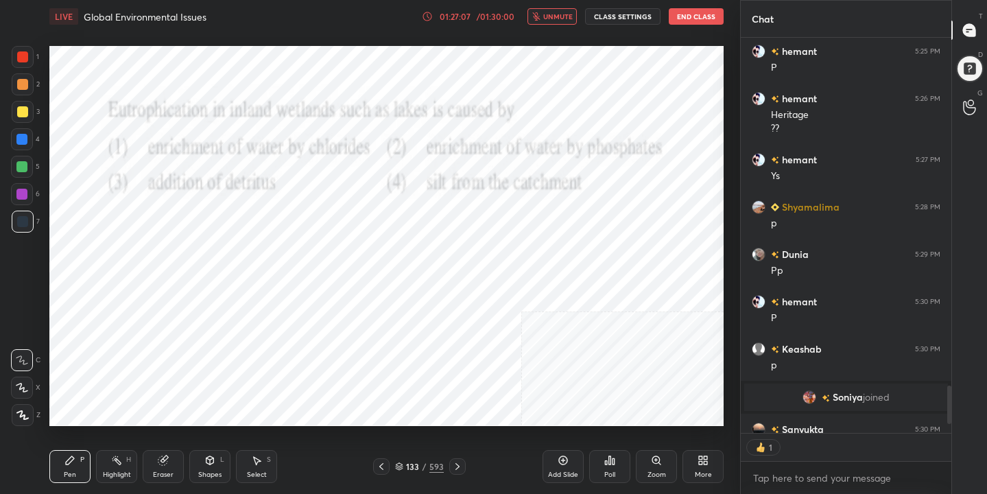
click at [610, 471] on div "Poll" at bounding box center [609, 474] width 11 height 7
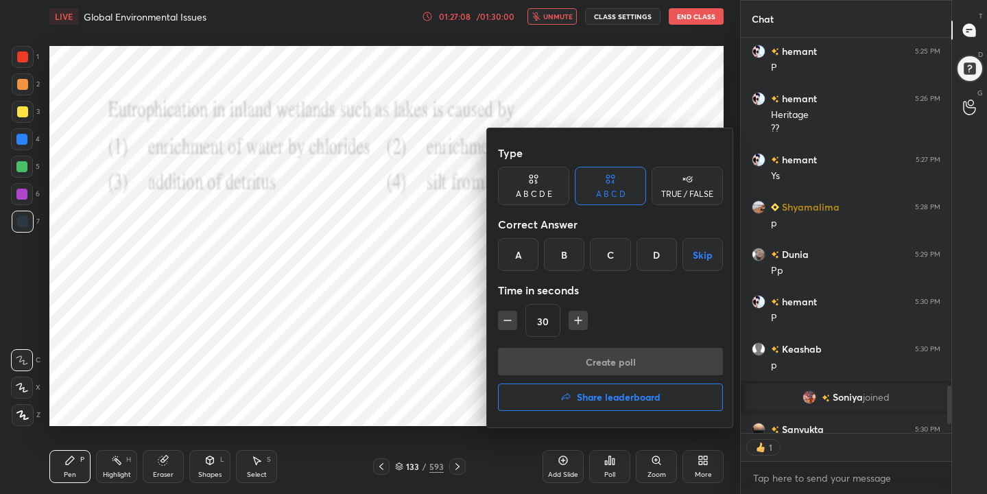
click at [580, 257] on div "B" at bounding box center [564, 254] width 40 height 33
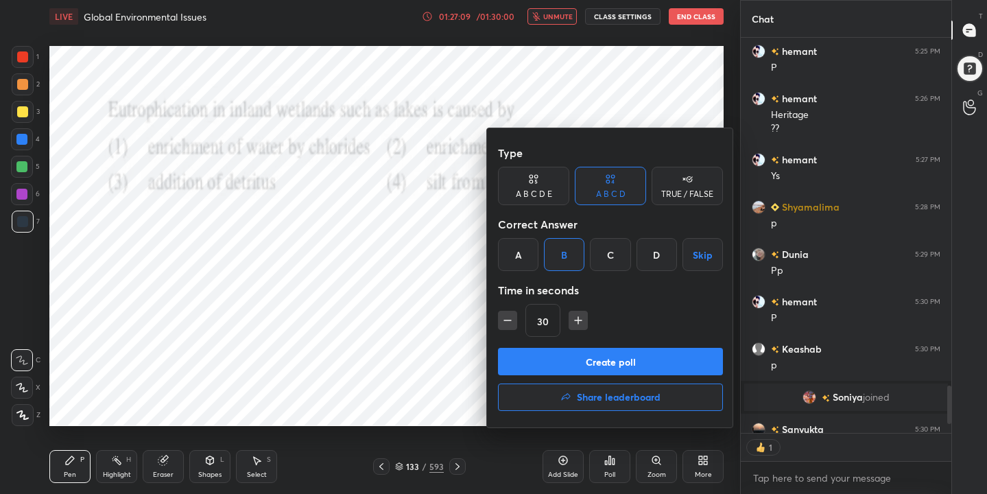
click at [649, 359] on button "Create poll" at bounding box center [610, 361] width 225 height 27
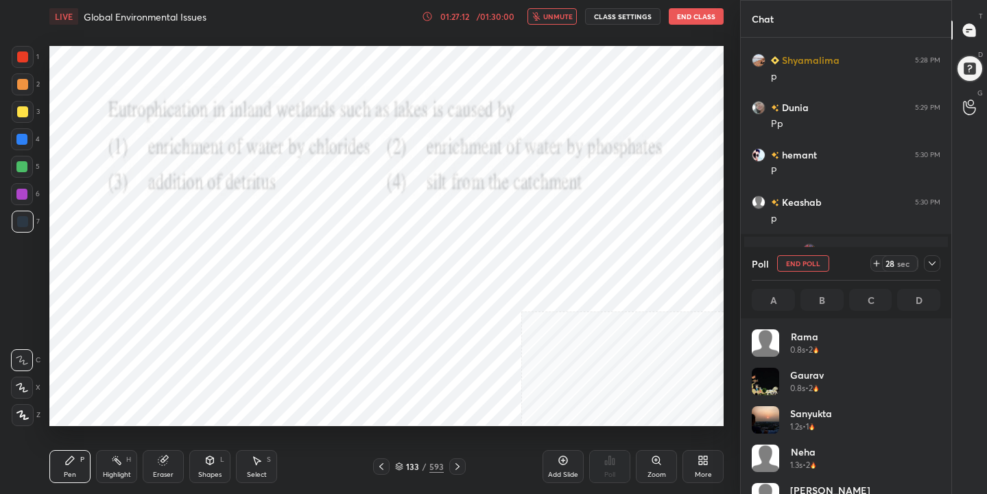
scroll to position [5, 5]
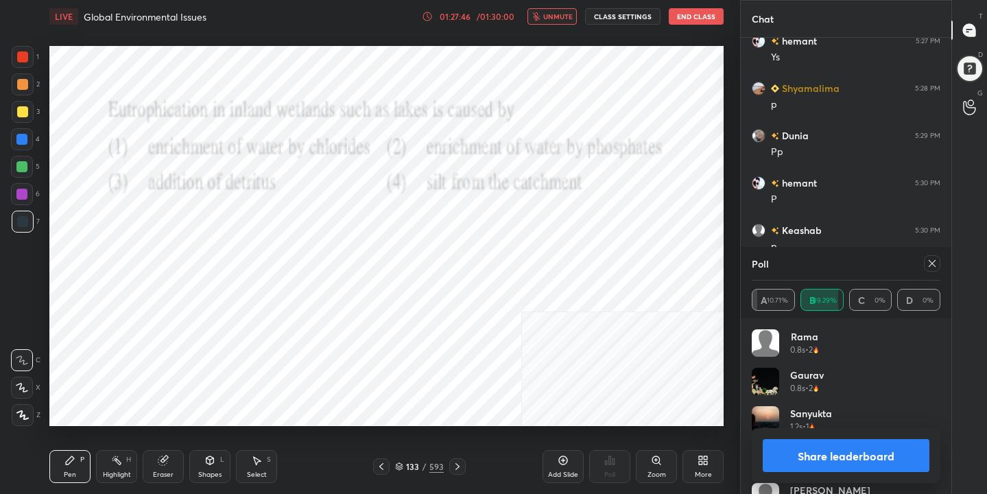
click at [934, 268] on icon at bounding box center [932, 263] width 11 height 11
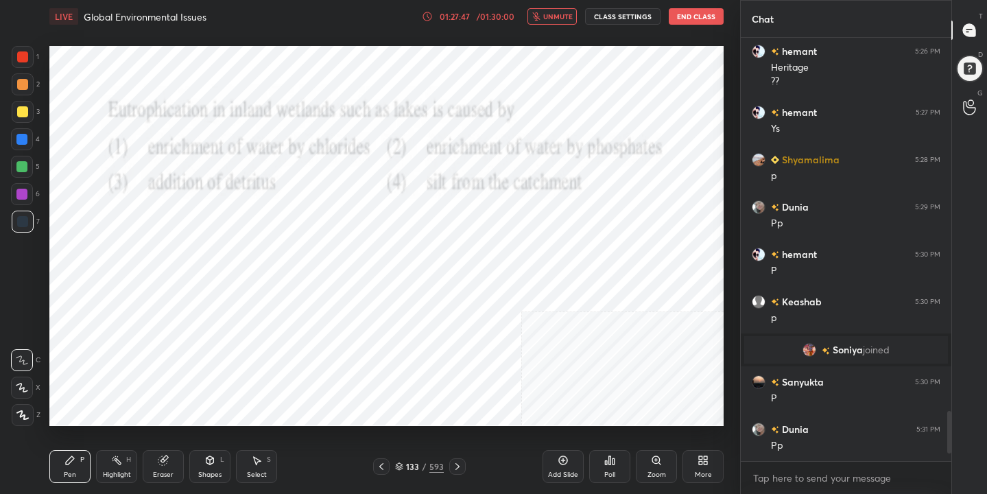
scroll to position [3142, 0]
click at [563, 15] on span "unmute" at bounding box center [557, 17] width 29 height 10
click at [403, 462] on div "134 / 593" at bounding box center [419, 466] width 49 height 12
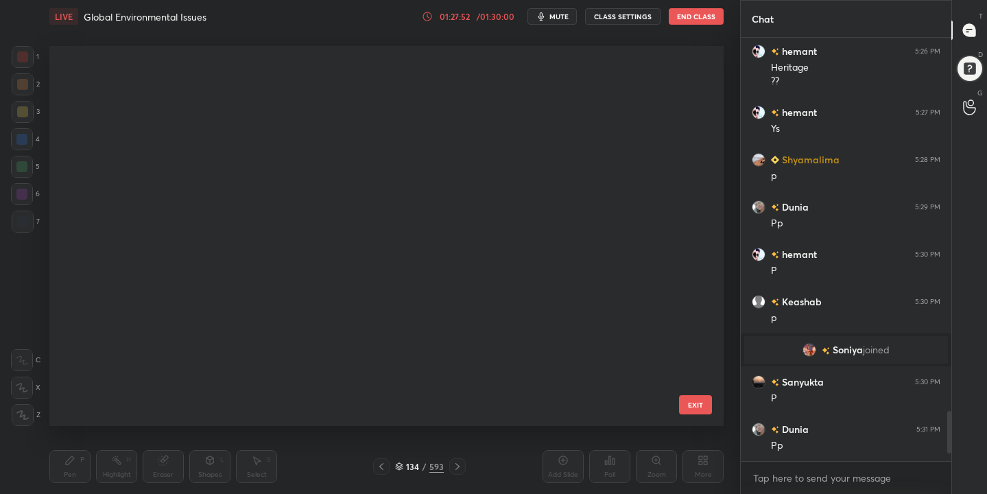
scroll to position [375, 668]
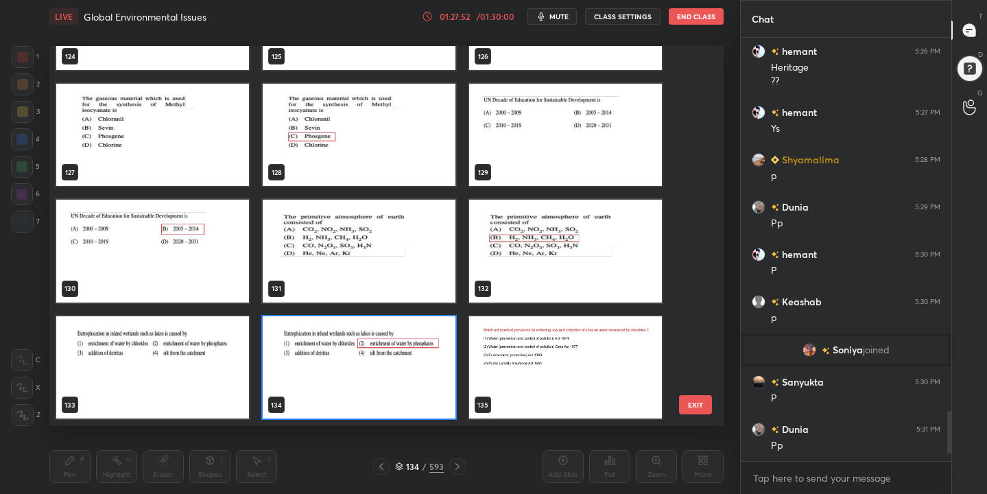
click at [403, 462] on div "134 / 593" at bounding box center [419, 466] width 49 height 12
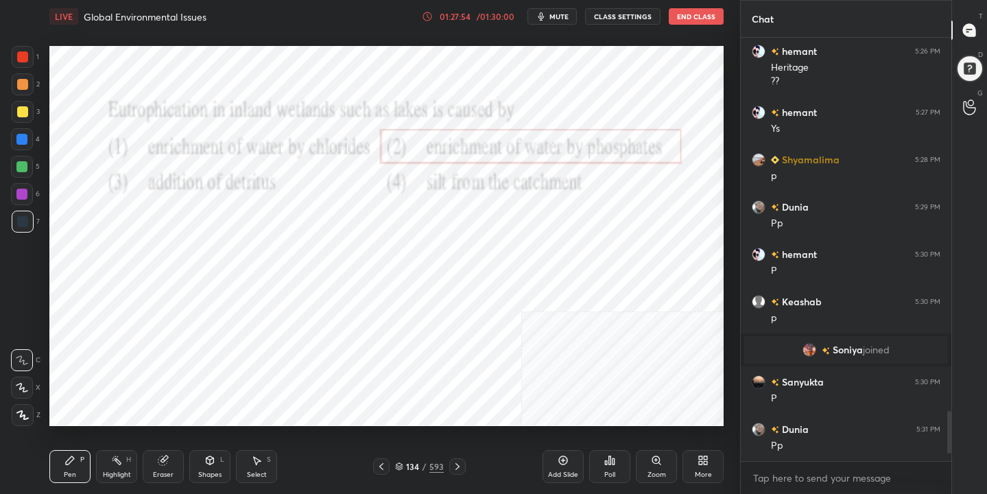
click at [401, 461] on div "134 / 593" at bounding box center [419, 466] width 49 height 12
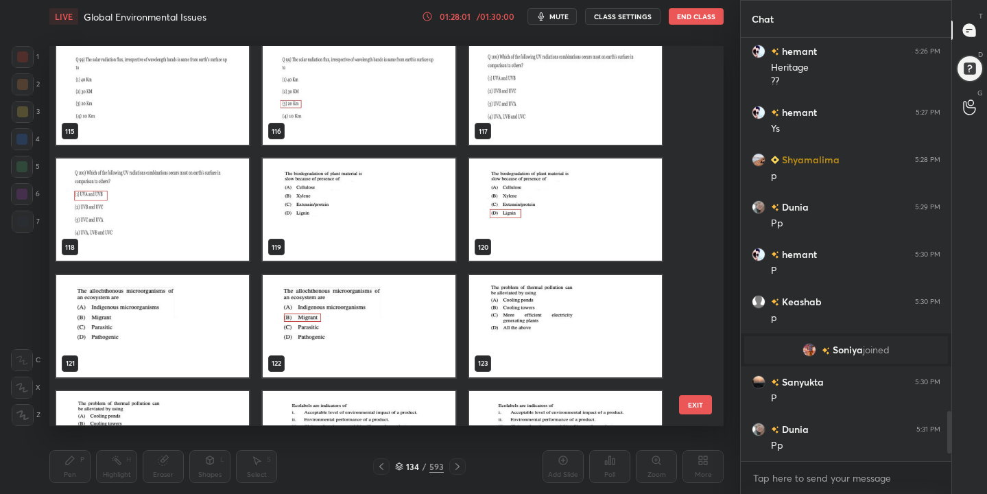
click at [365, 202] on img "grid" at bounding box center [359, 210] width 193 height 102
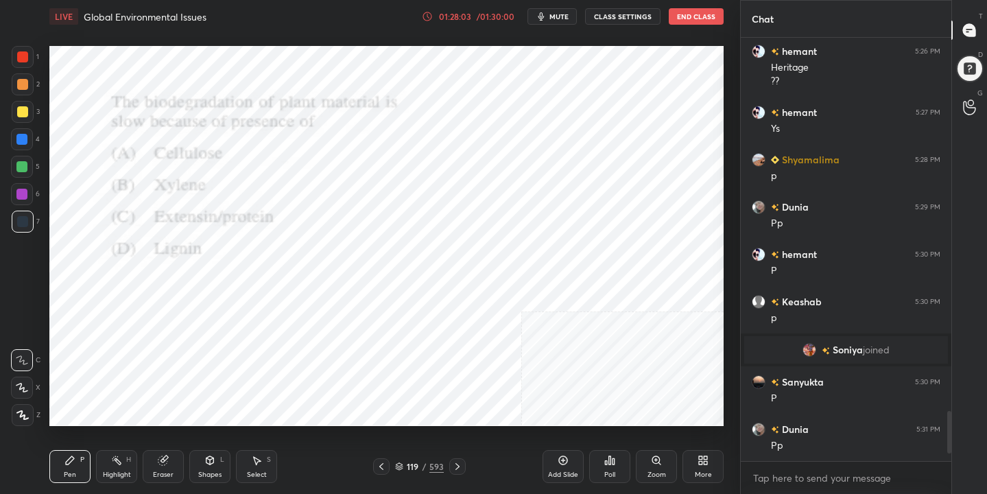
click at [545, 15] on icon "button" at bounding box center [541, 16] width 6 height 8
click at [399, 460] on div "119 / 593" at bounding box center [419, 466] width 49 height 12
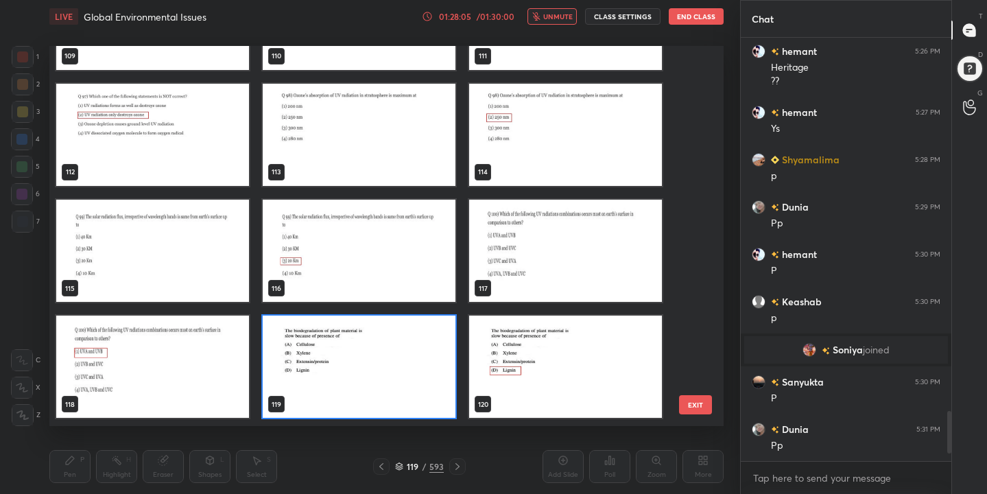
click at [396, 354] on img "grid" at bounding box center [359, 367] width 193 height 102
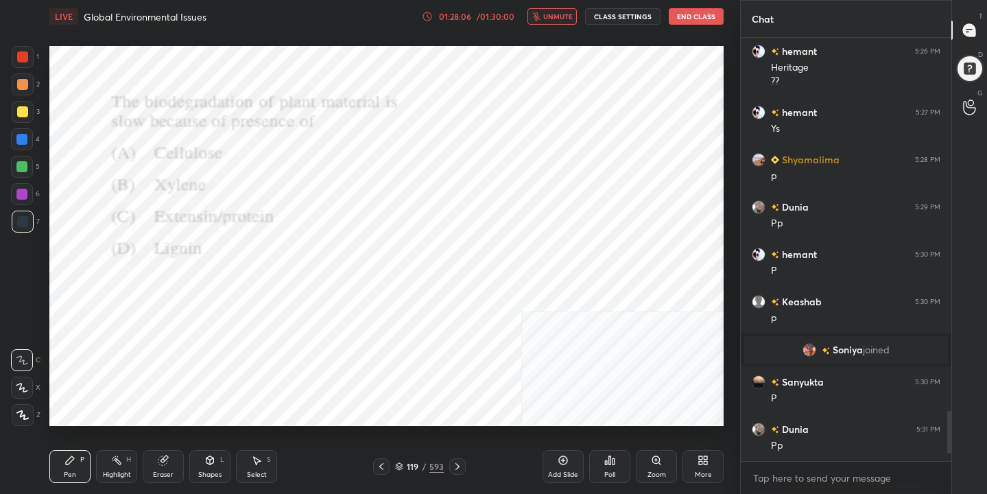
click at [598, 460] on div "Poll" at bounding box center [609, 466] width 41 height 33
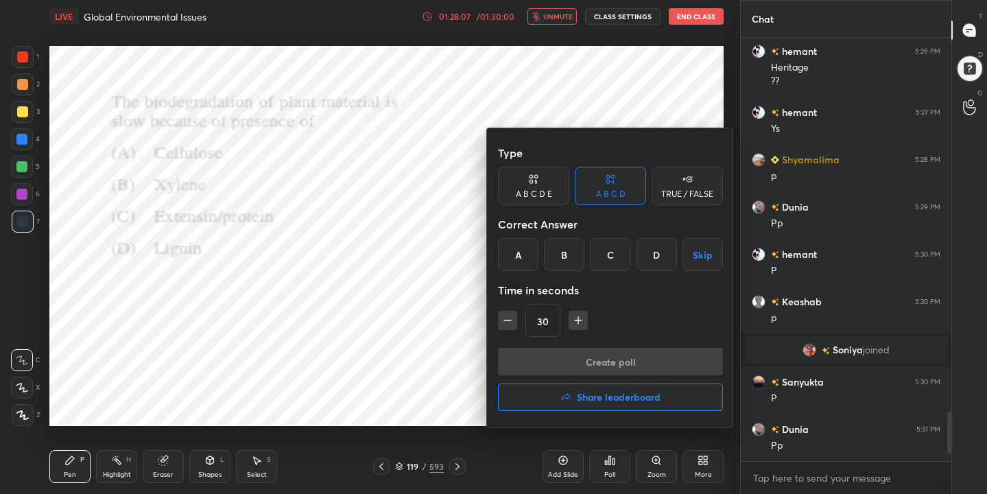
click at [657, 241] on div "D" at bounding box center [657, 254] width 40 height 33
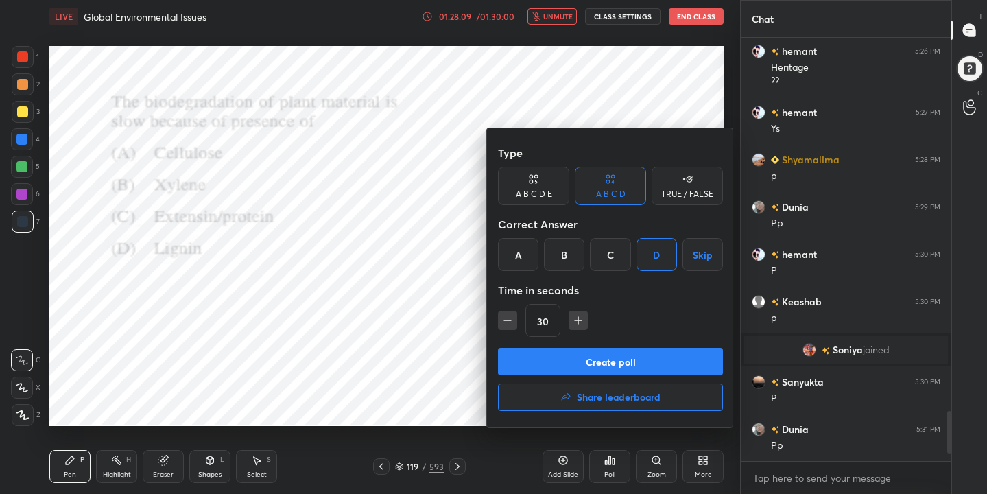
click at [625, 363] on button "Create poll" at bounding box center [610, 361] width 225 height 27
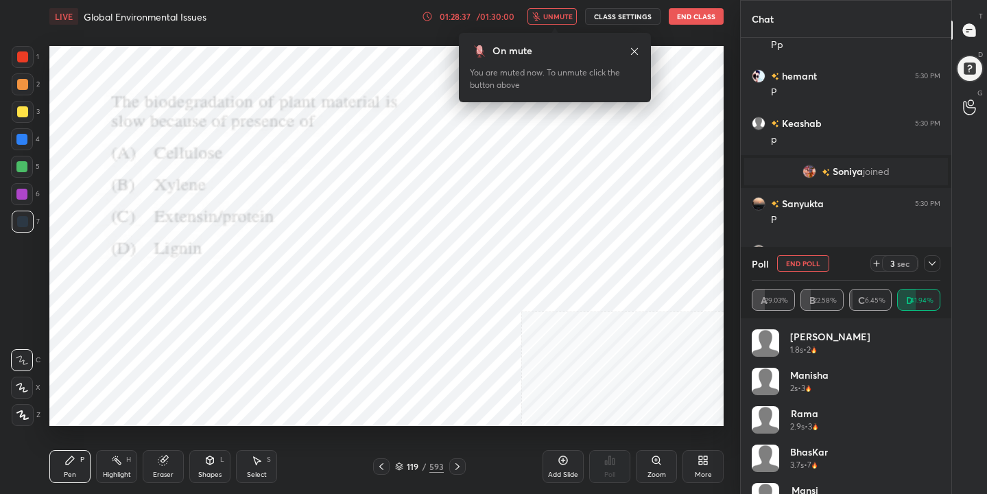
scroll to position [3334, 0]
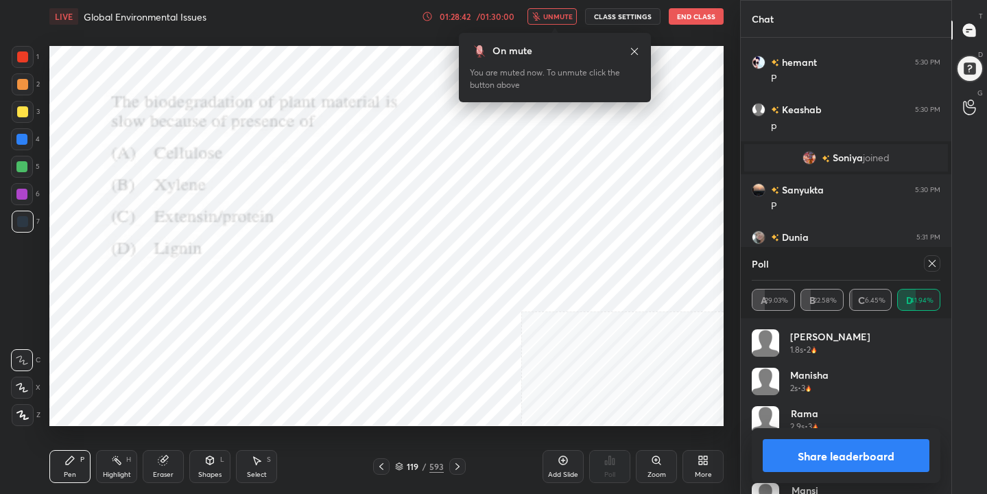
click at [934, 261] on icon at bounding box center [932, 263] width 7 height 7
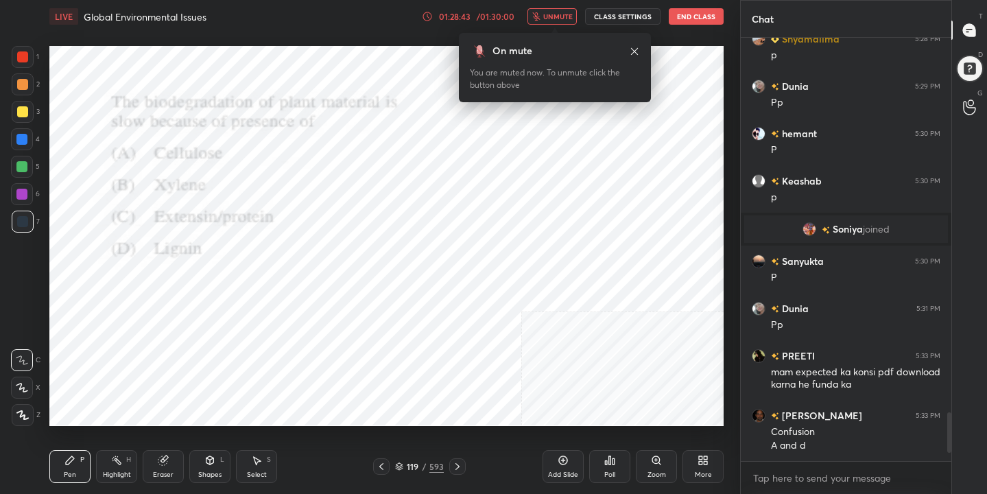
click at [569, 23] on button "unmute" at bounding box center [551, 16] width 49 height 16
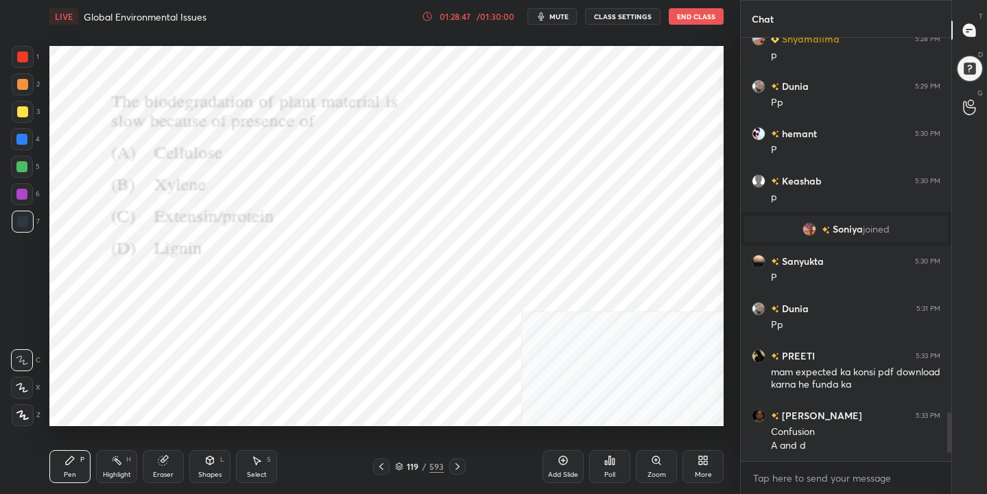
click at [406, 462] on div "119" at bounding box center [413, 466] width 14 height 8
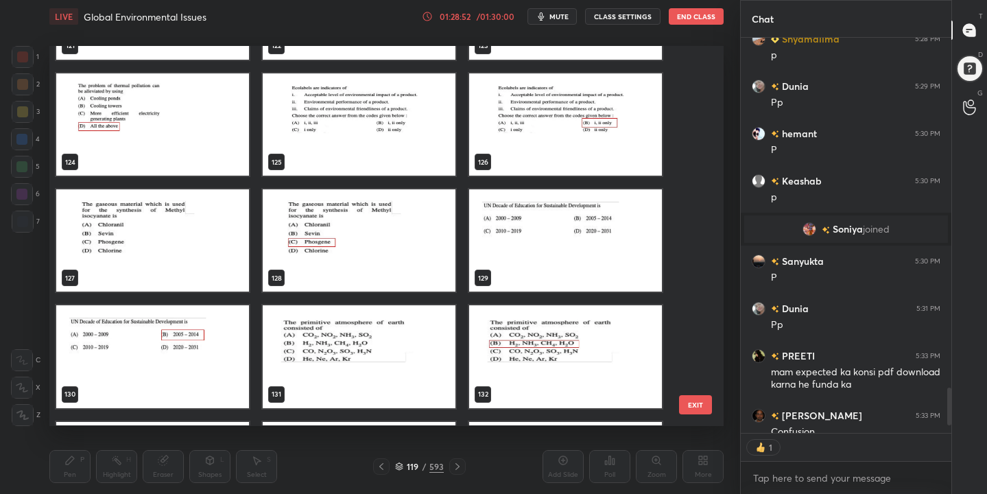
click at [402, 469] on icon at bounding box center [399, 466] width 8 height 8
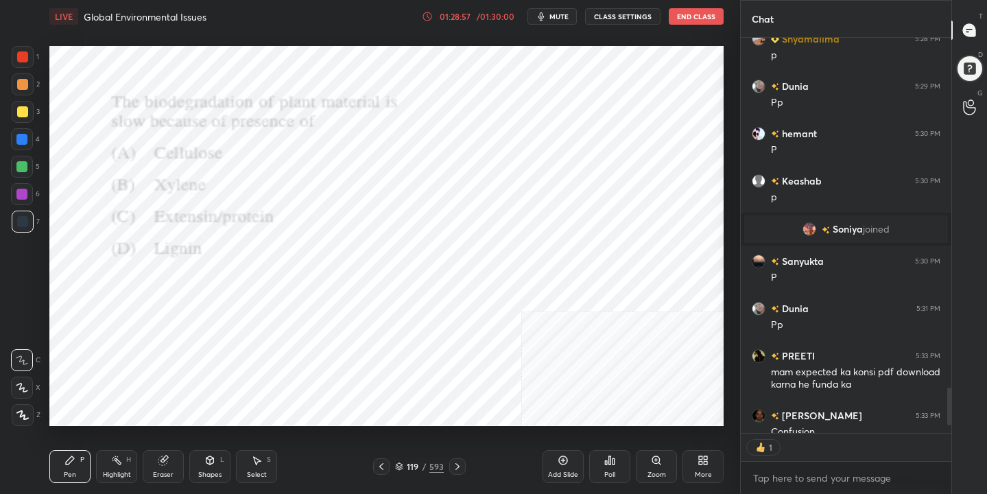
click at [618, 462] on div "Poll" at bounding box center [609, 466] width 41 height 33
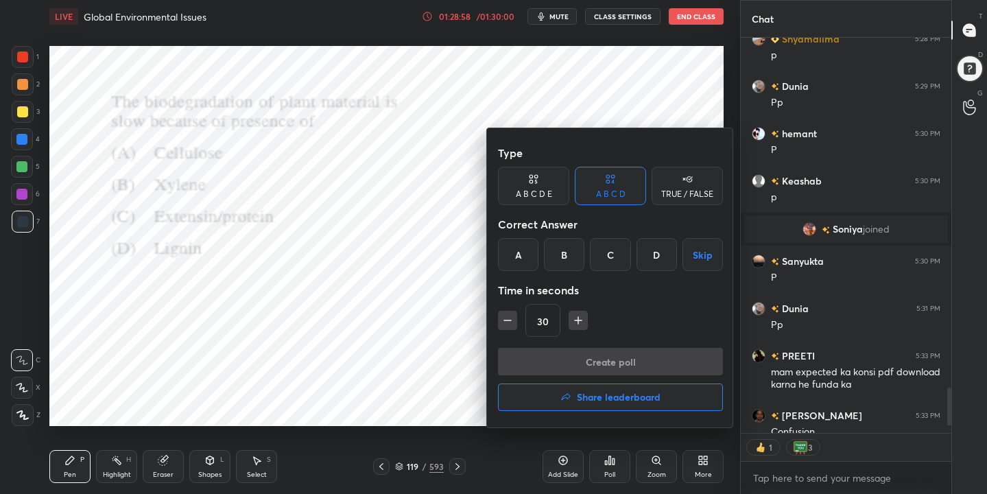
click at [589, 389] on button "Share leaderboard" at bounding box center [610, 396] width 225 height 27
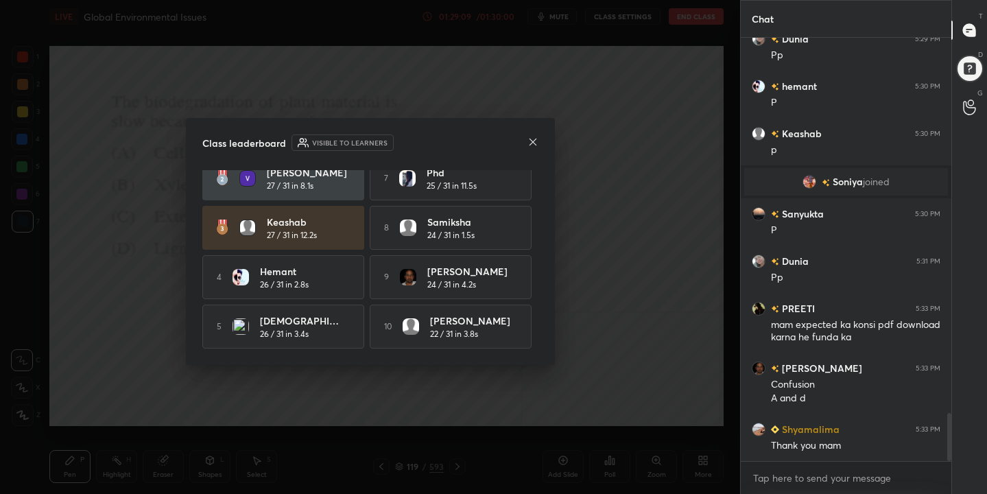
click at [530, 145] on icon at bounding box center [532, 142] width 11 height 11
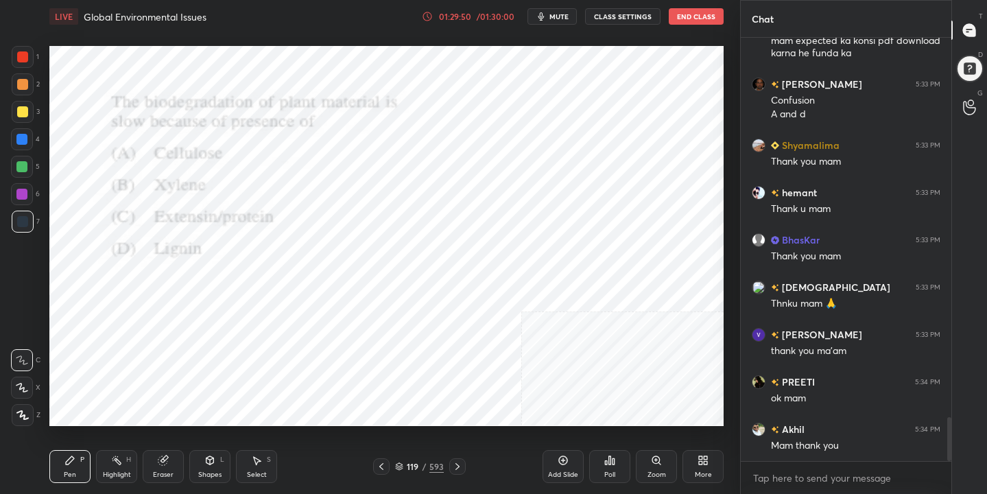
scroll to position [3642, 0]
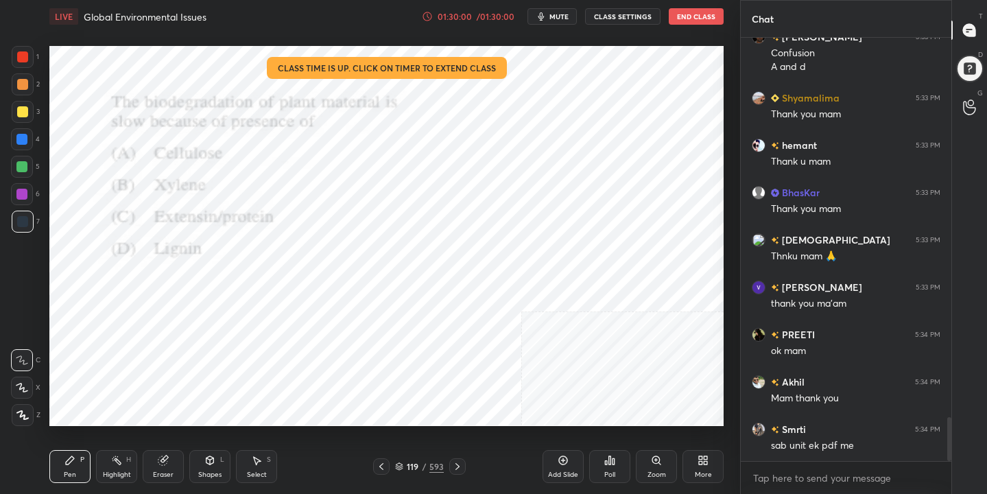
click at [694, 14] on button "End Class" at bounding box center [696, 16] width 55 height 16
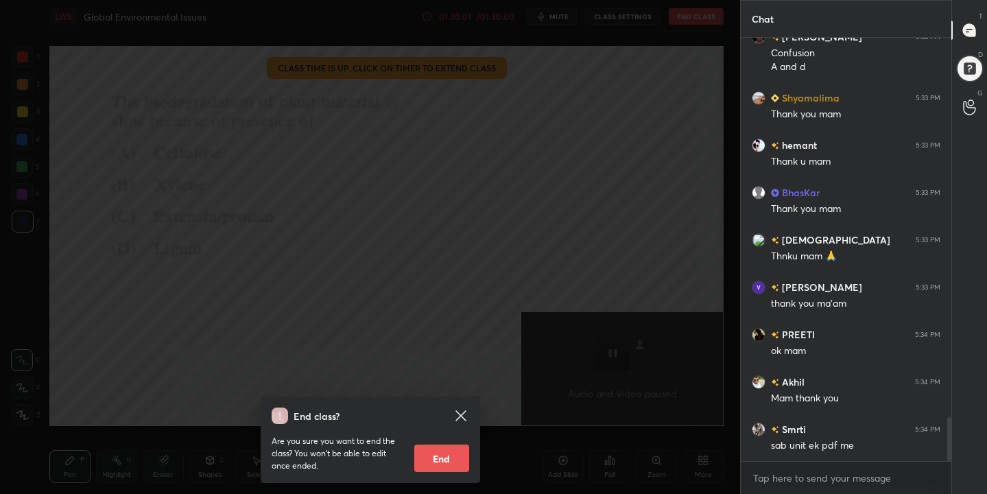
click at [449, 444] on button "End" at bounding box center [441, 457] width 55 height 27
type textarea "x"
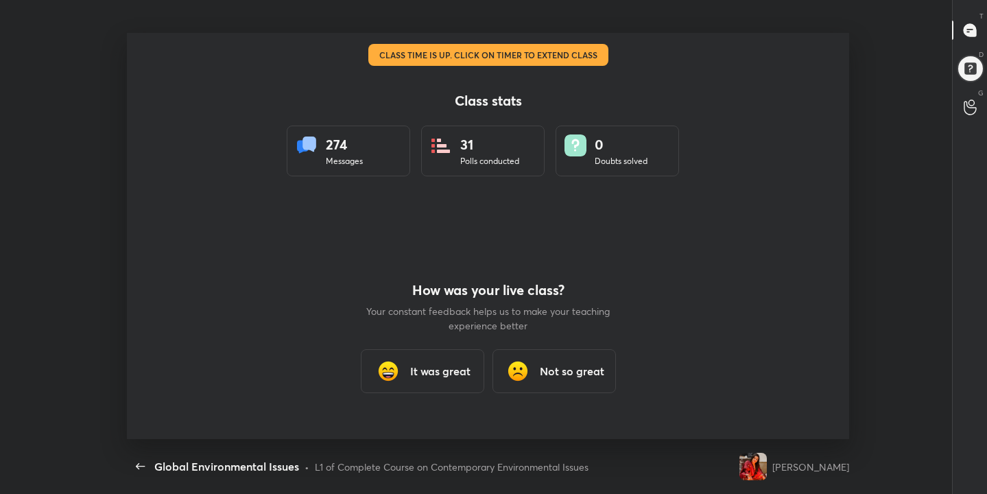
scroll to position [0, 0]
click at [437, 379] on div "It was great" at bounding box center [422, 371] width 123 height 44
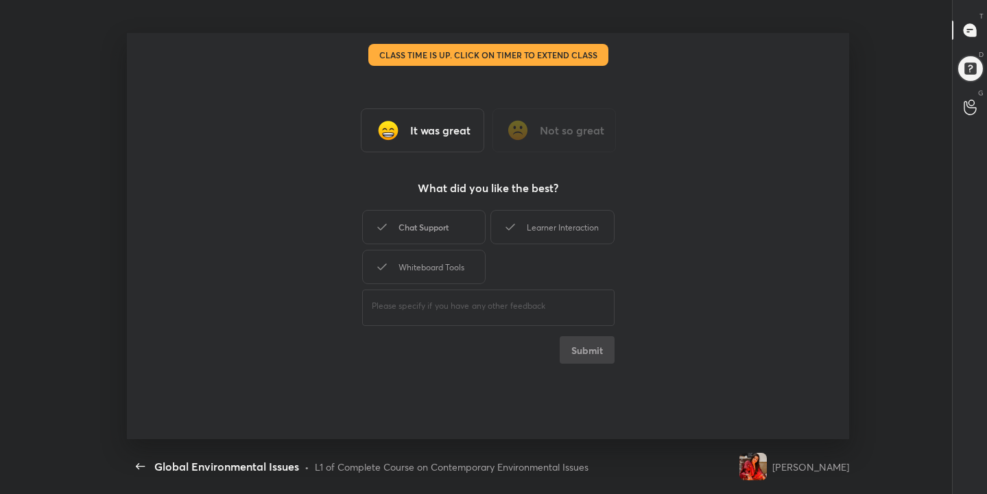
click at [468, 213] on div "Chat Support" at bounding box center [423, 227] width 123 height 34
click at [518, 222] on icon at bounding box center [510, 227] width 16 height 16
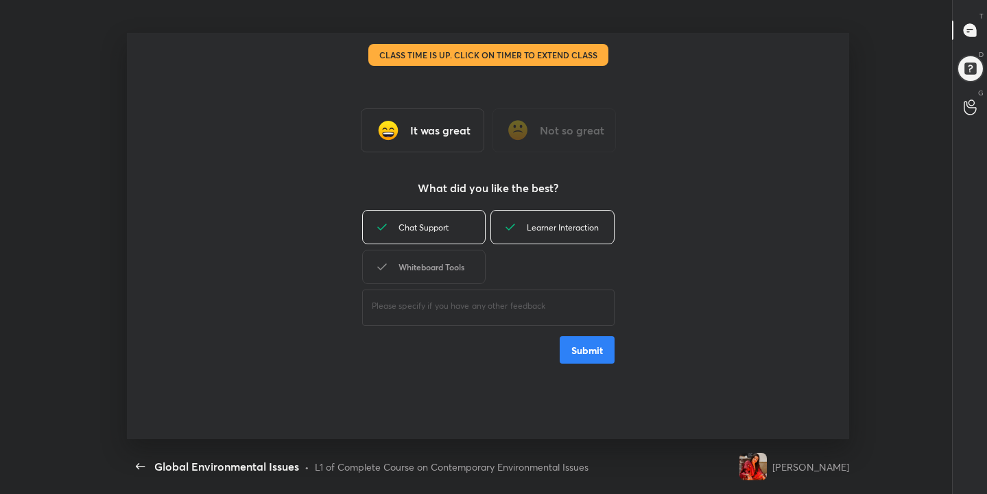
click at [451, 277] on div "Whiteboard Tools" at bounding box center [423, 267] width 123 height 34
click at [582, 356] on button "Submit" at bounding box center [587, 349] width 55 height 27
